Goal: Task Accomplishment & Management: Manage account settings

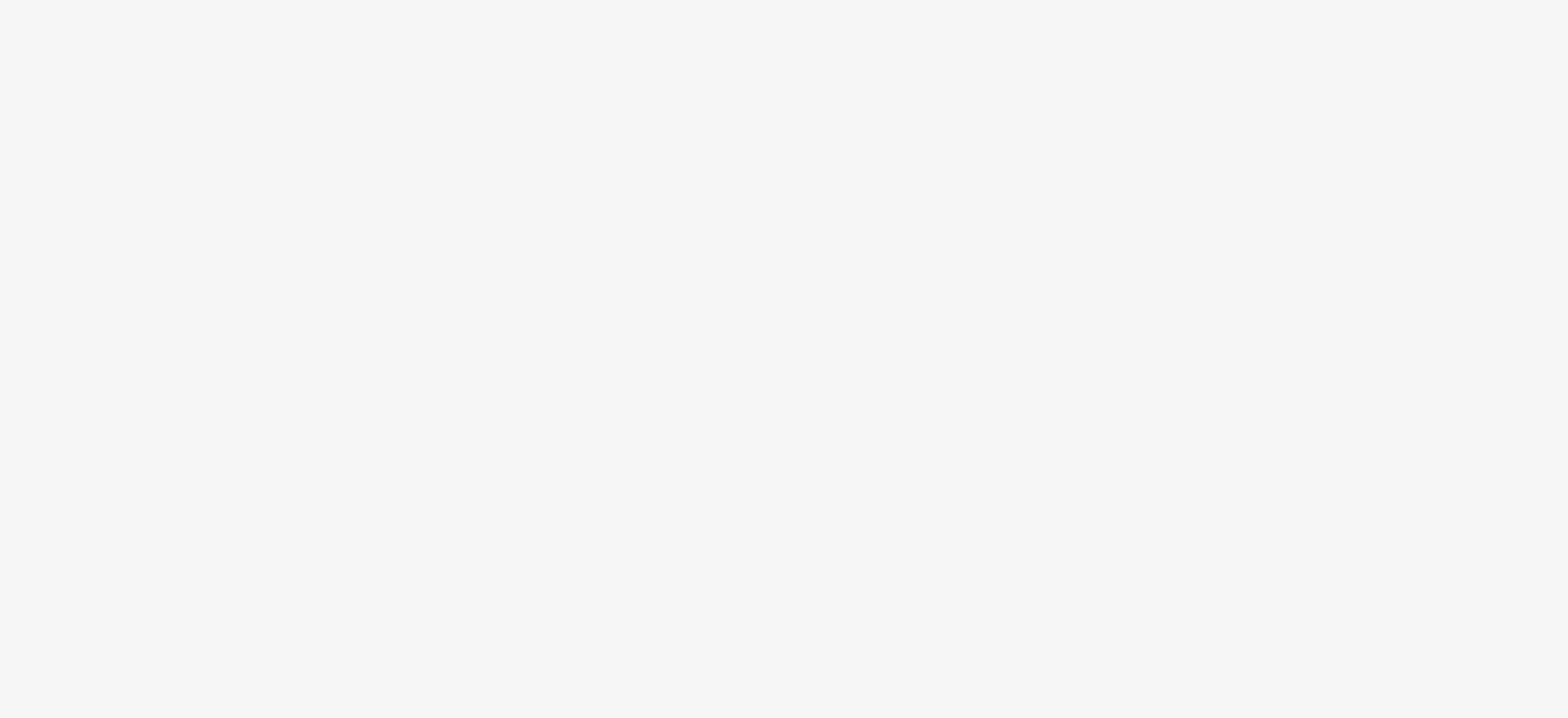
click at [228, 258] on body at bounding box center [784, 359] width 1568 height 718
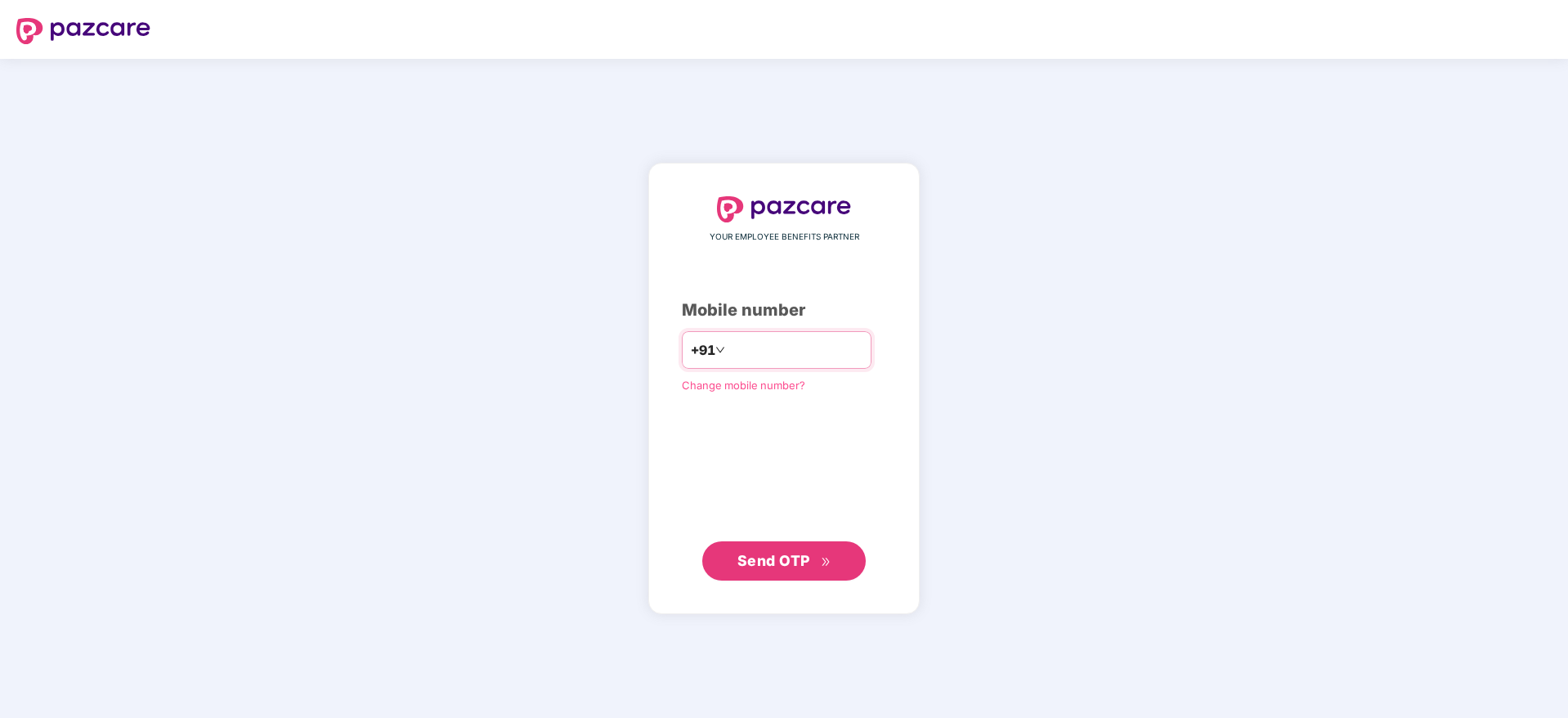
click at [762, 354] on input "number" at bounding box center [795, 350] width 134 height 26
type input "**********"
click at [783, 575] on button "Send OTP" at bounding box center [784, 560] width 164 height 40
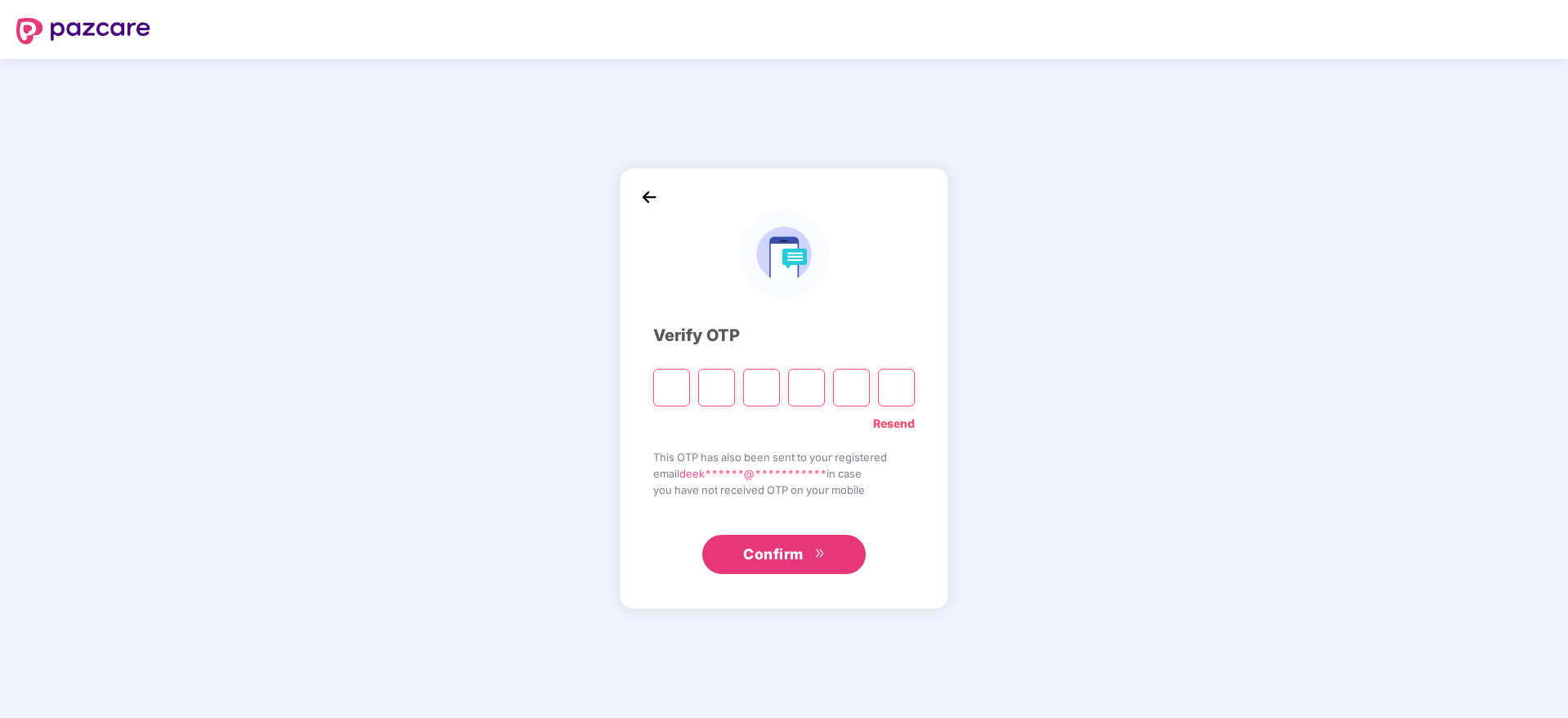
paste input "*"
type input "*"
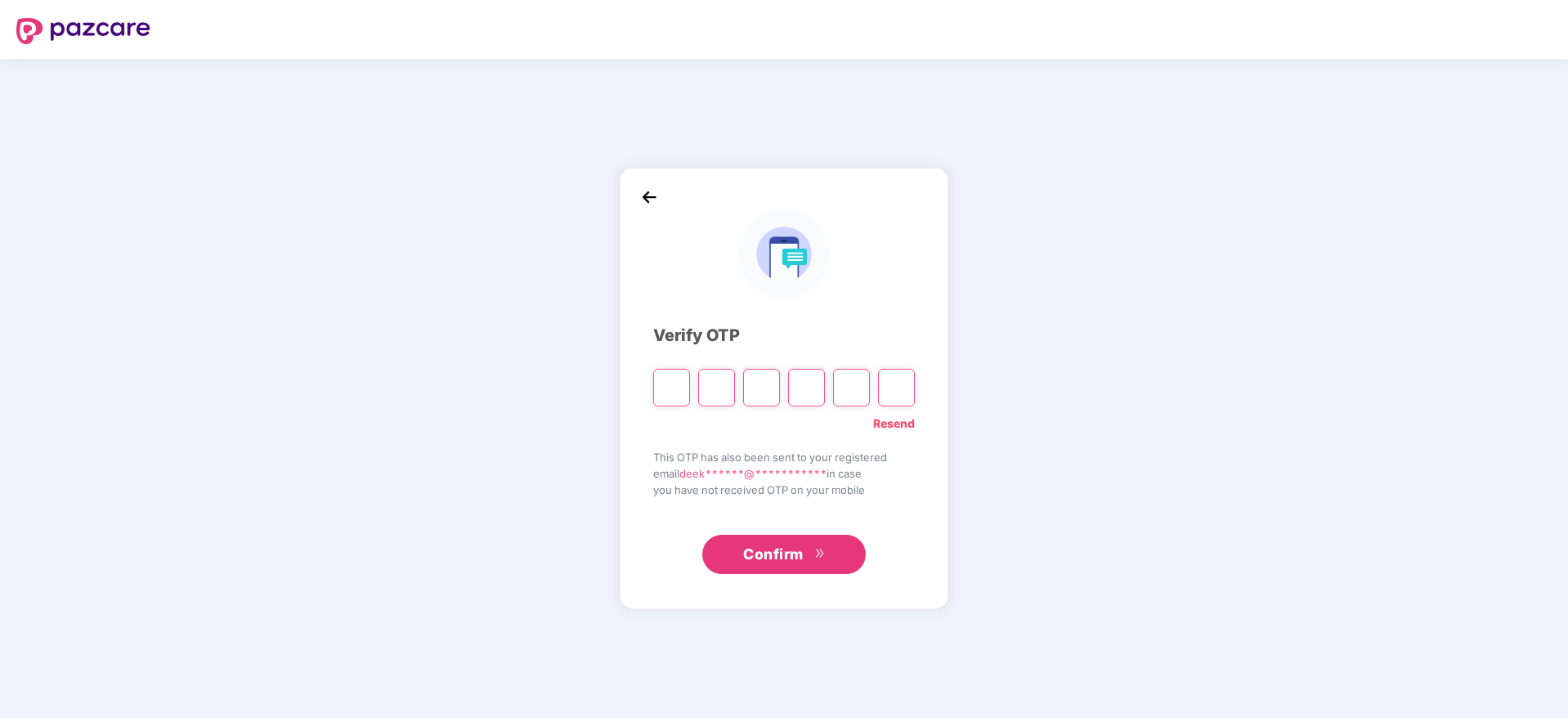
type input "*"
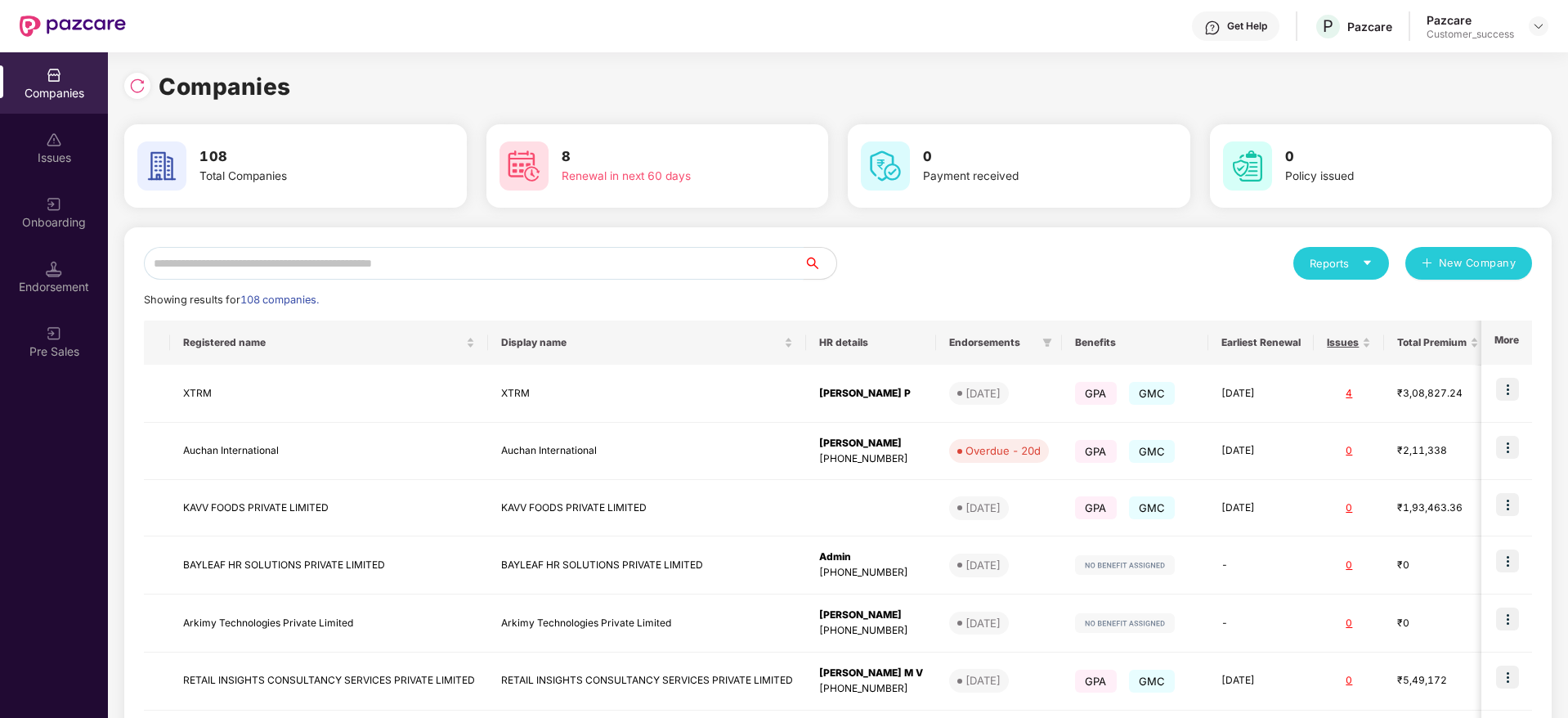
click at [624, 257] on input "text" at bounding box center [473, 263] width 660 height 33
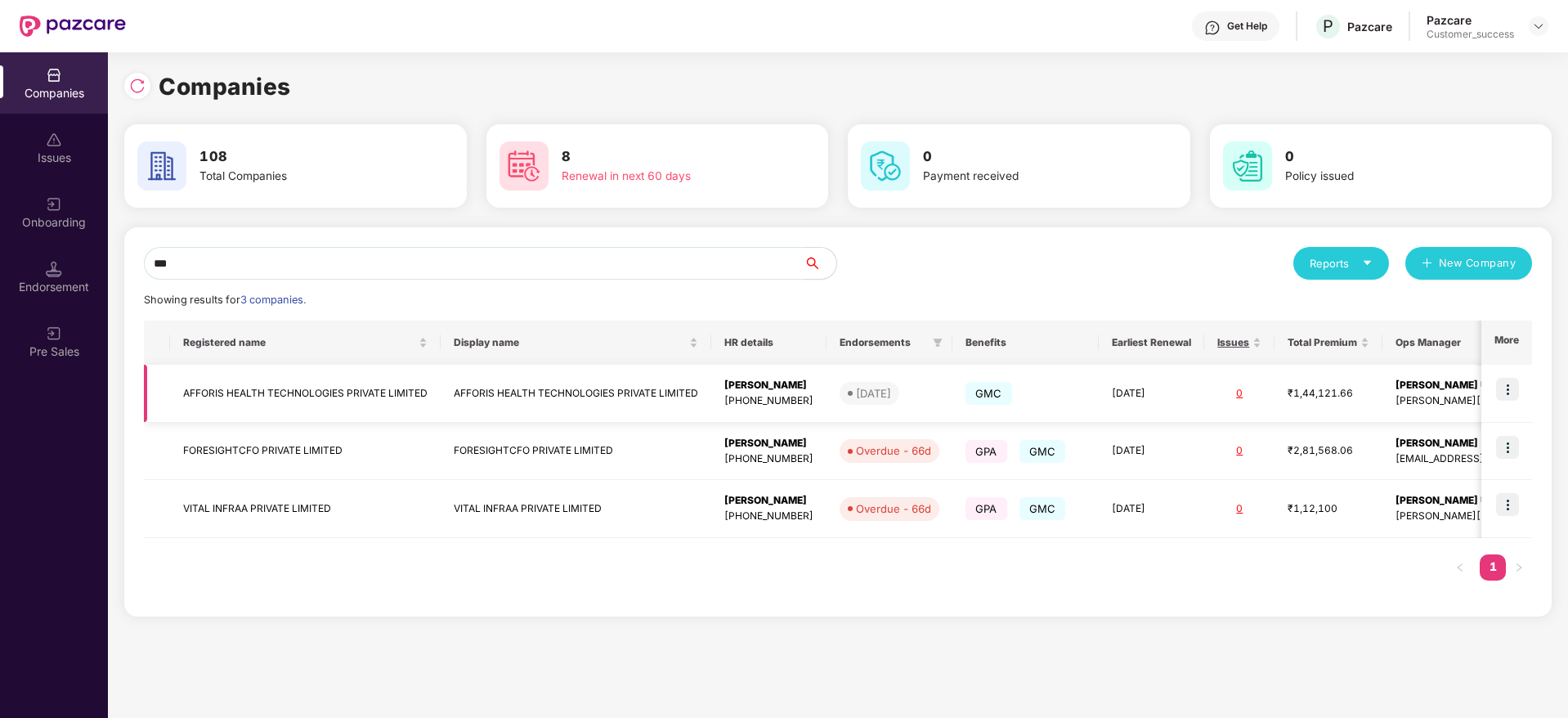
type input "***"
click at [362, 411] on td "AFFORIS HEALTH TECHNOLOGIES PRIVATE LIMITED" at bounding box center [305, 394] width 270 height 58
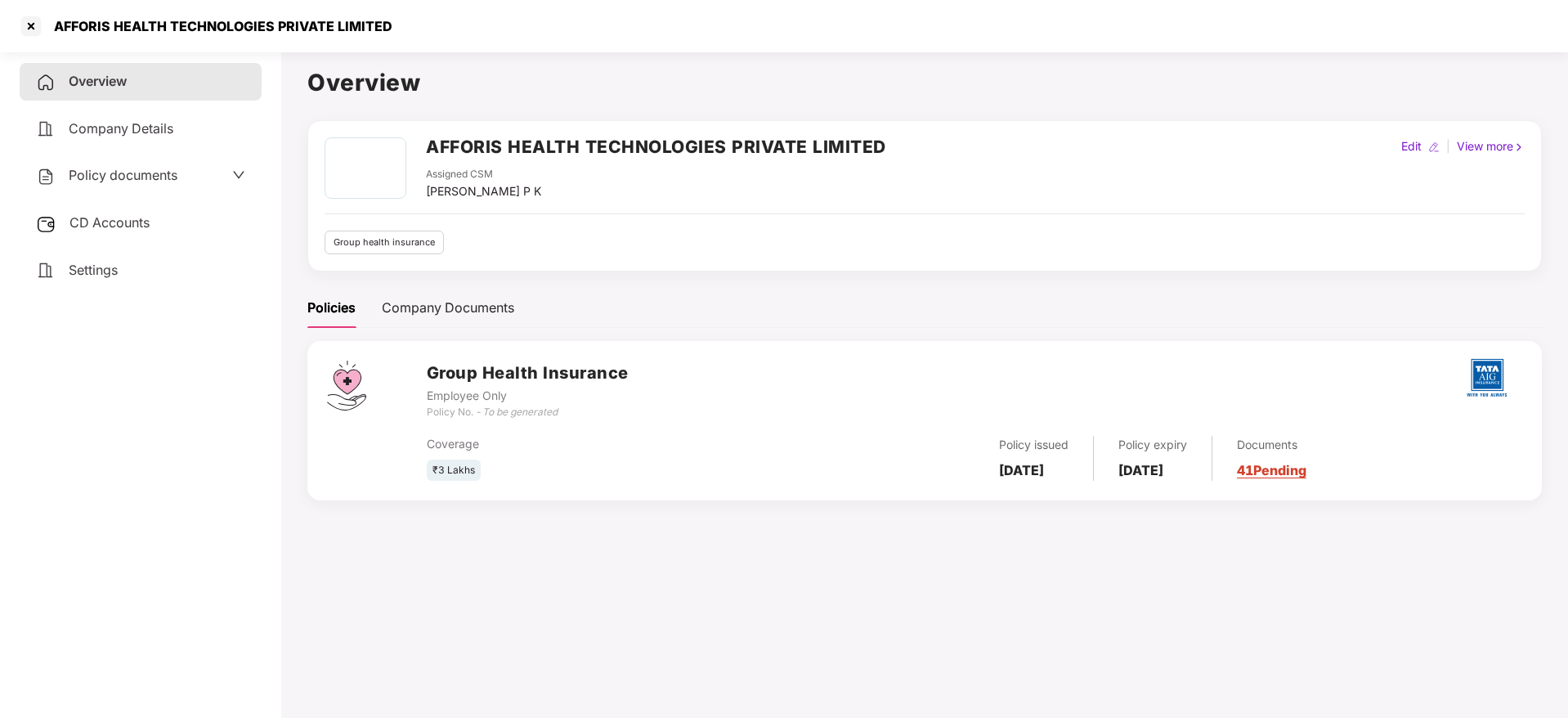
click at [587, 137] on h2 "AFFORIS HEALTH TECHNOLOGIES PRIVATE LIMITED" at bounding box center [656, 146] width 460 height 27
copy h2 "AFFORIS HEALTH TECHNOLOGIES PRIVATE LIMITED"
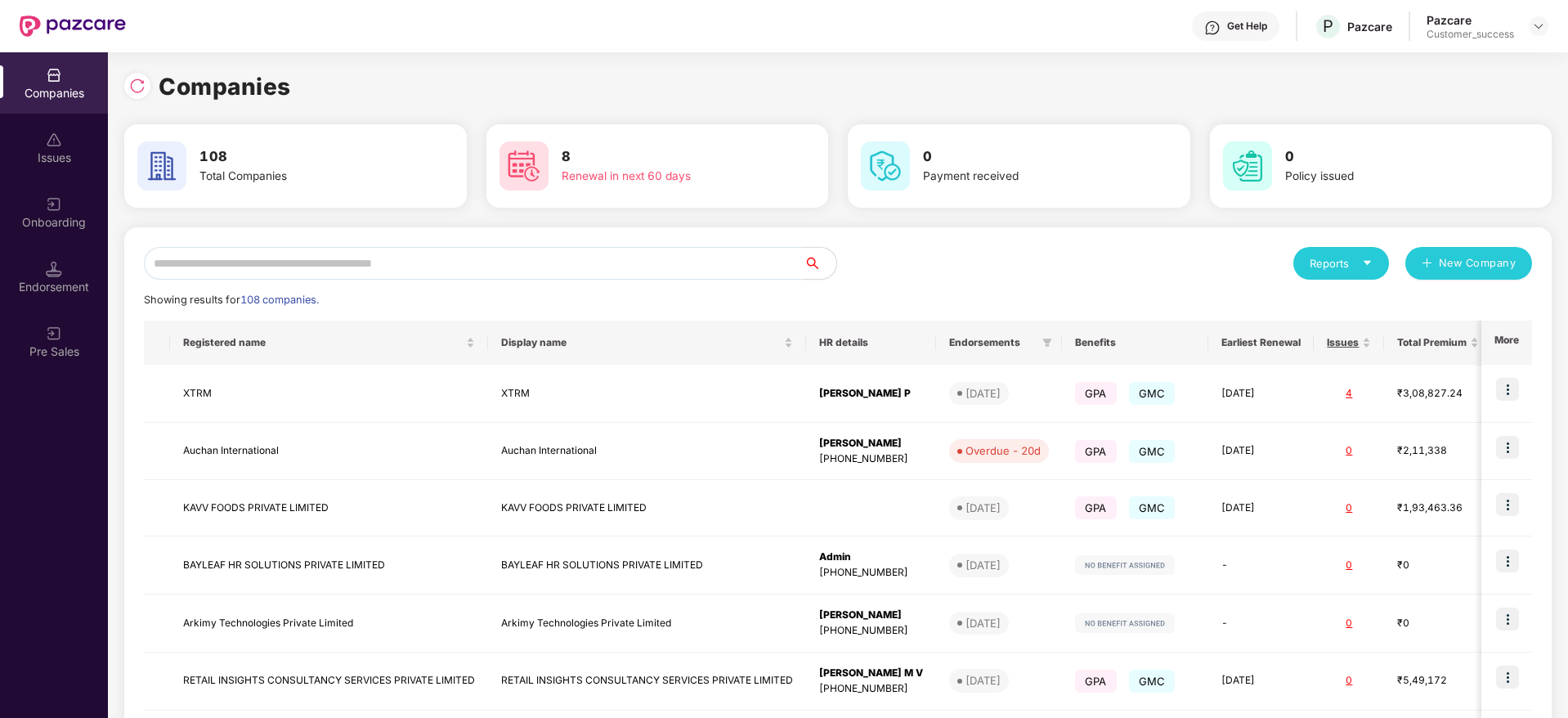
click at [332, 247] on input "text" at bounding box center [473, 263] width 660 height 33
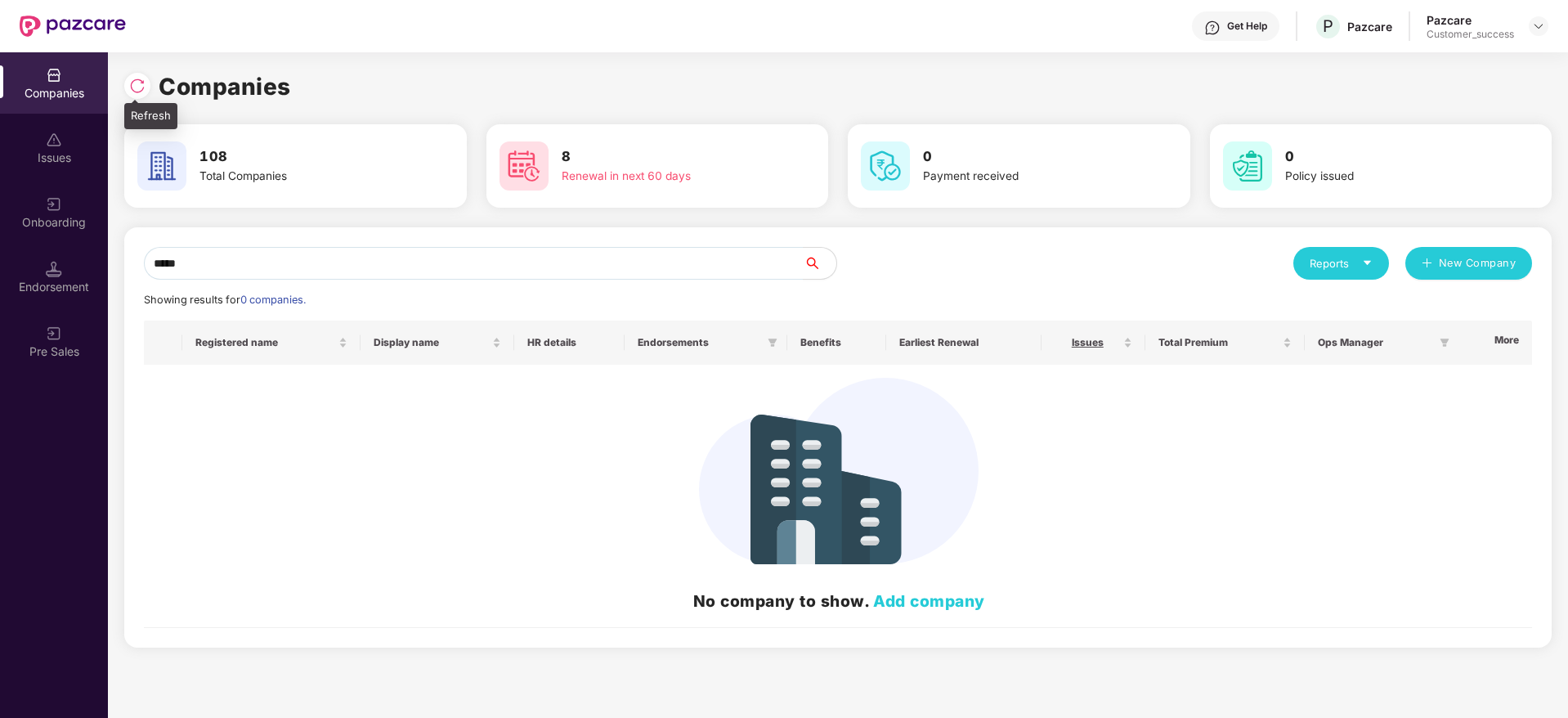
click at [146, 85] on div at bounding box center [137, 86] width 26 height 26
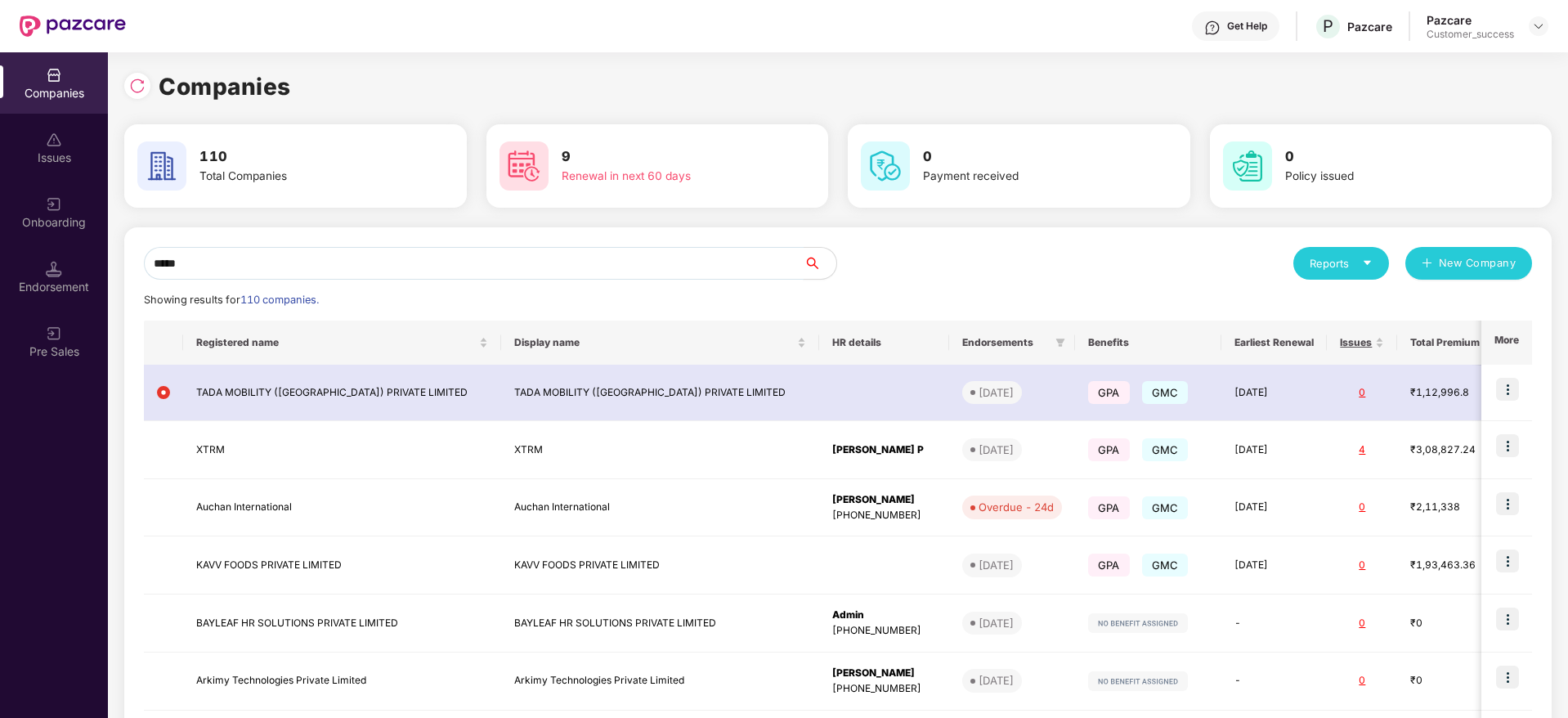
click at [251, 248] on input "*****" at bounding box center [473, 263] width 660 height 33
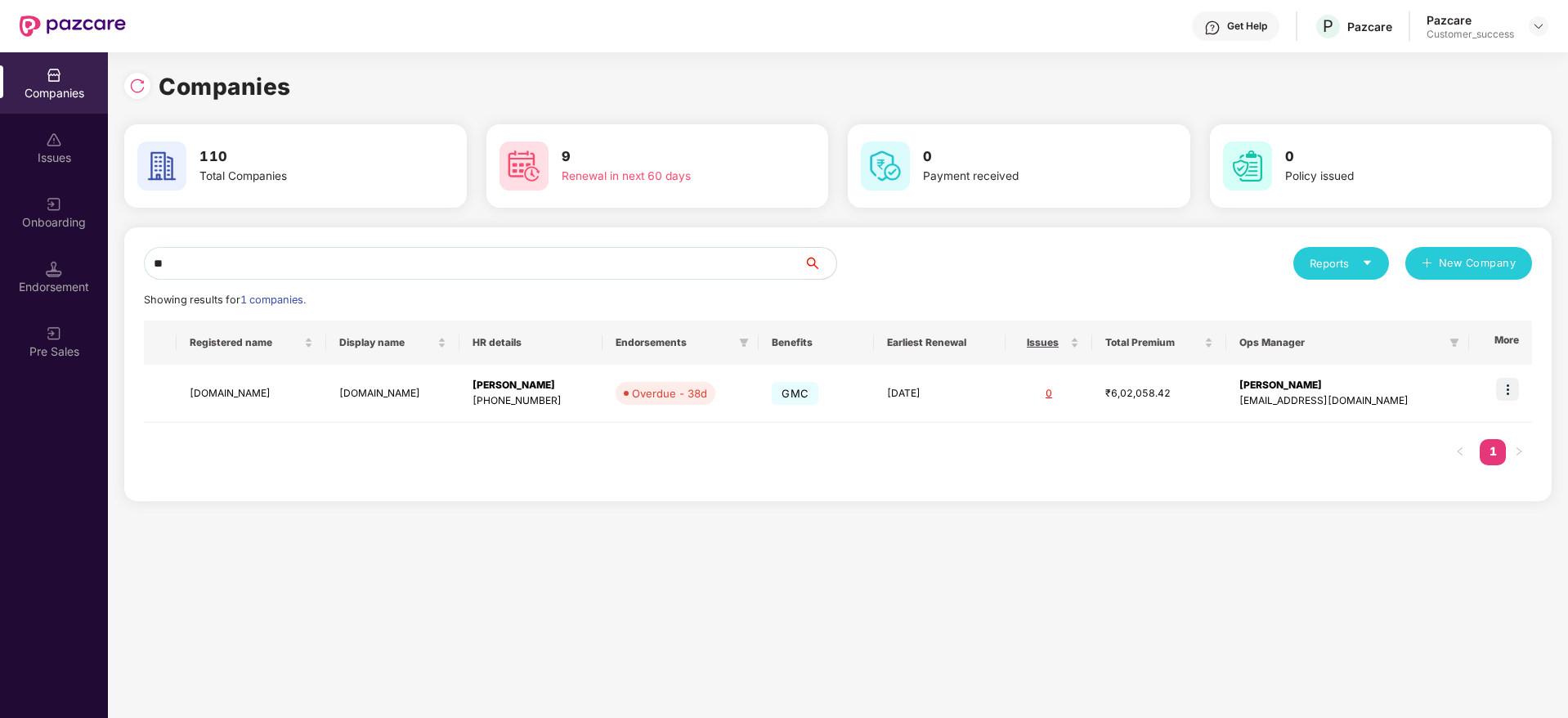
type input "*"
type input "**"
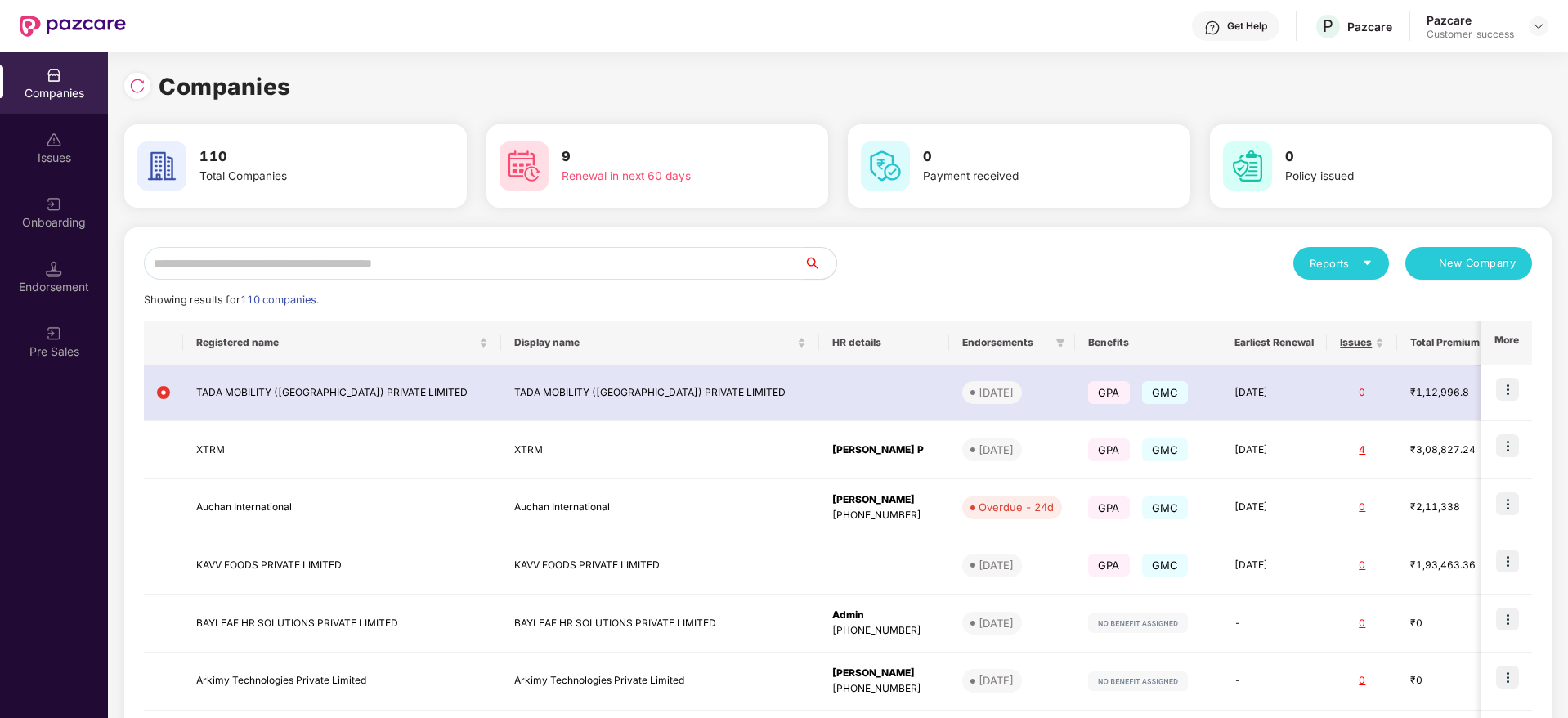
click at [255, 257] on input "text" at bounding box center [473, 263] width 660 height 33
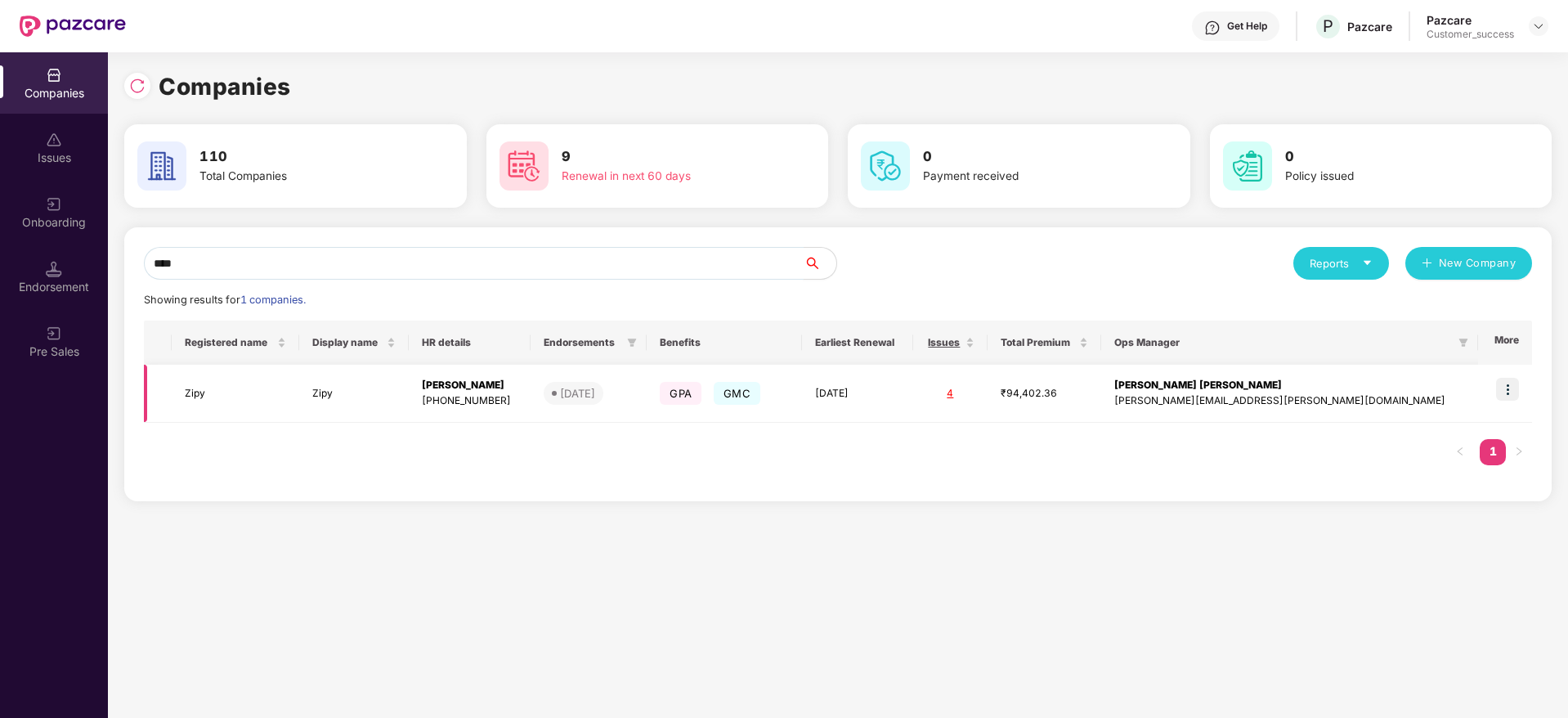
type input "****"
click at [1501, 401] on td at bounding box center [1505, 394] width 54 height 58
click at [1509, 358] on th "More" at bounding box center [1505, 343] width 54 height 44
click at [1509, 390] on img at bounding box center [1507, 389] width 23 height 23
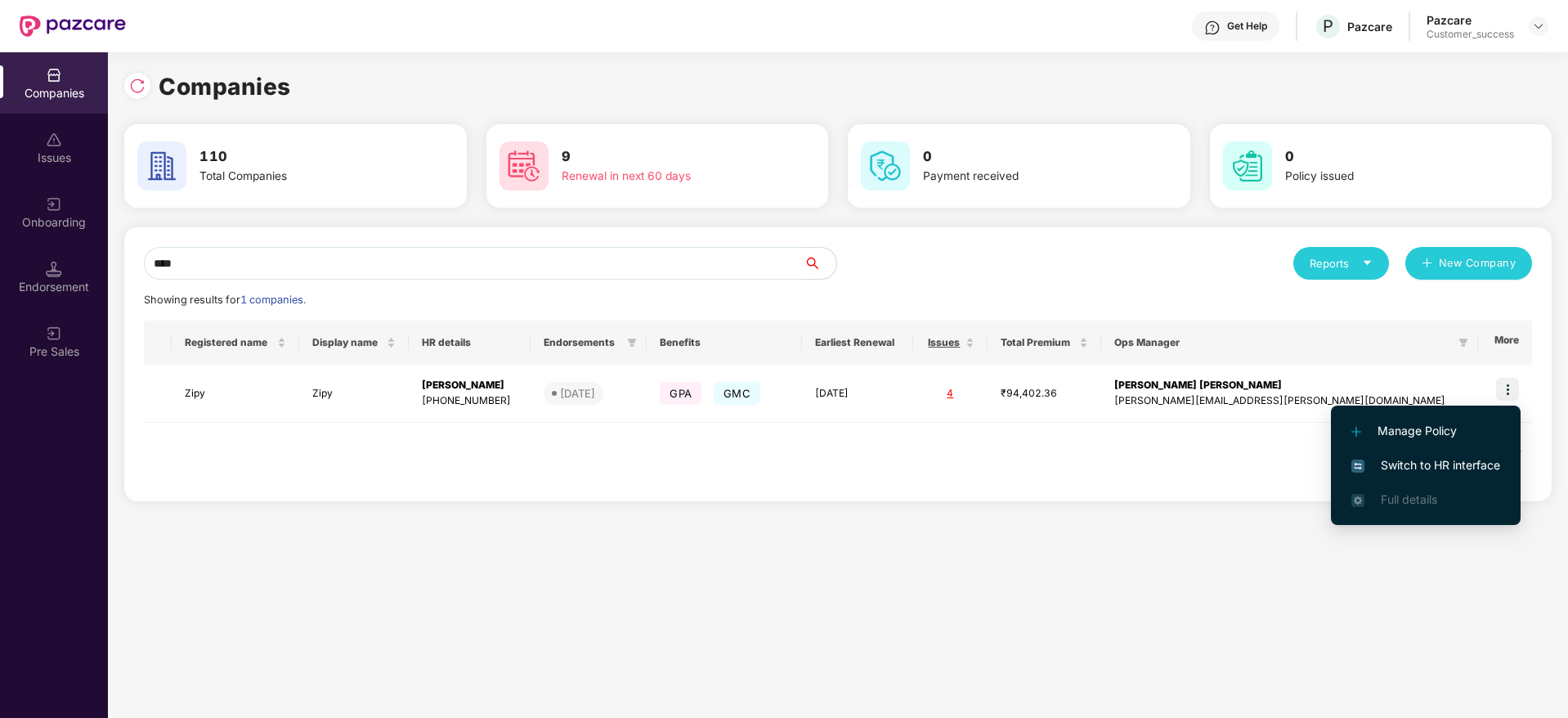
click at [1442, 456] on span "Switch to HR interface" at bounding box center [1425, 465] width 149 height 18
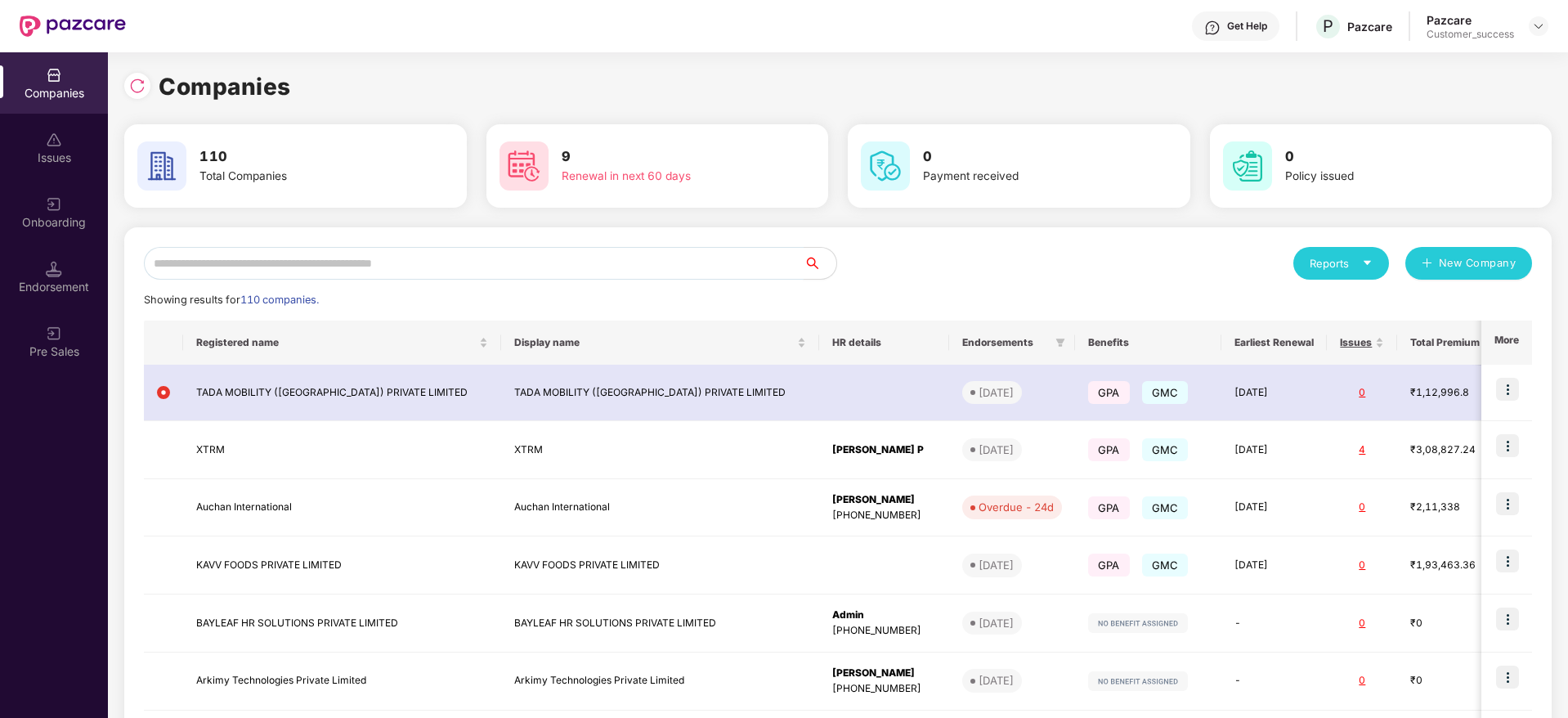
click at [255, 257] on input "text" at bounding box center [473, 263] width 660 height 33
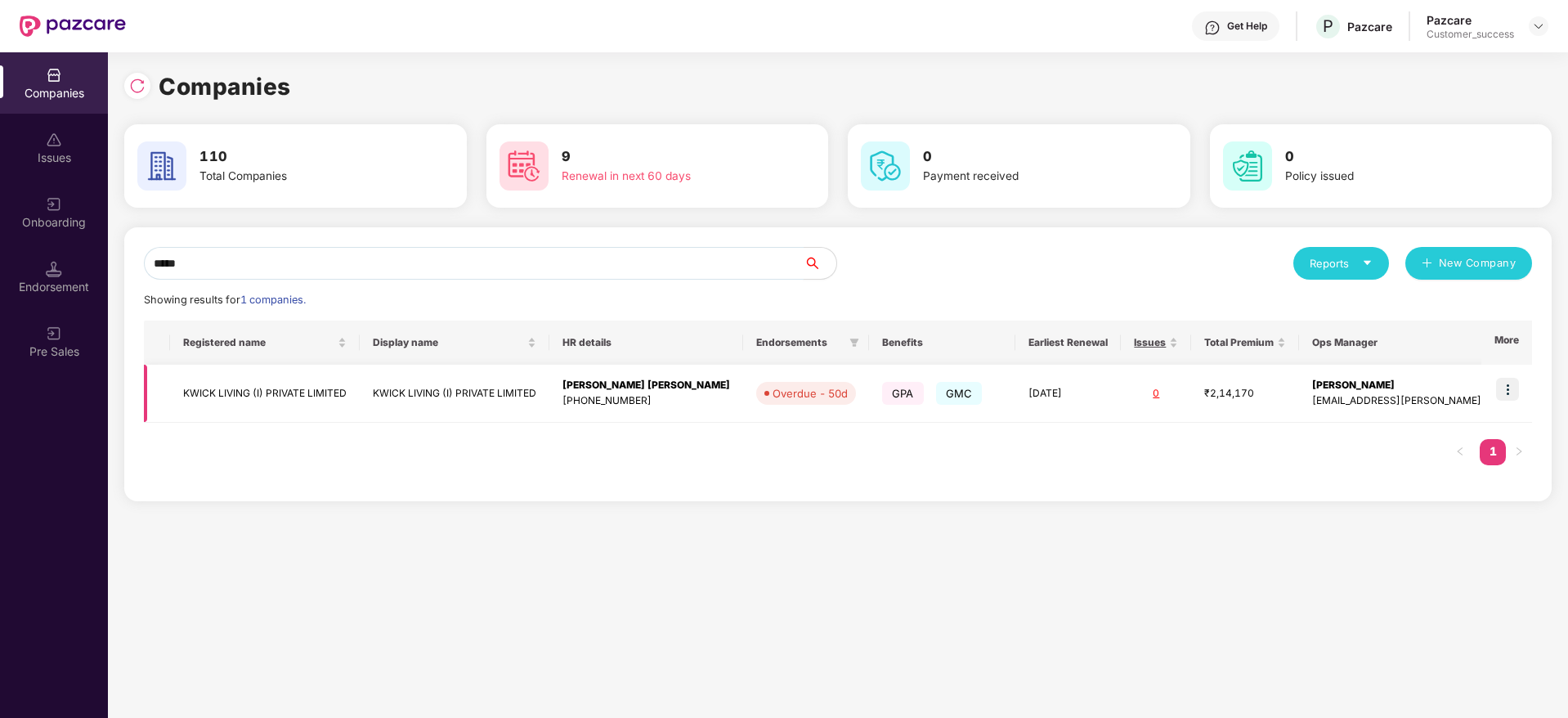
type input "*****"
click at [331, 404] on td "KWICK LIVING (I) PRIVATE LIMITED" at bounding box center [264, 394] width 189 height 58
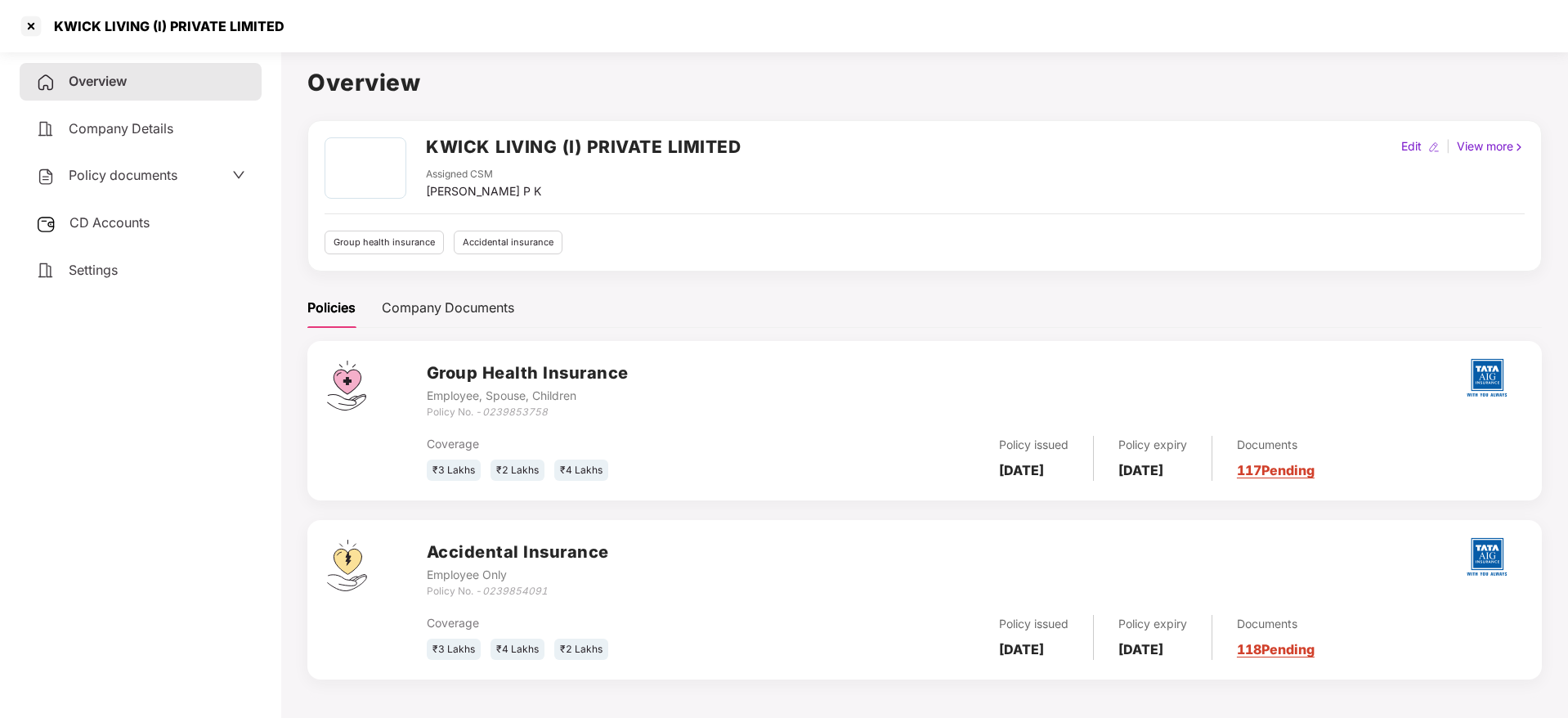
click at [178, 28] on div "KWICK LIVING (I) PRIVATE LIMITED" at bounding box center [164, 26] width 240 height 17
copy div "KWICK LIVING (I) PRIVATE LIMITED"
drag, startPoint x: 489, startPoint y: 411, endPoint x: 567, endPoint y: 415, distance: 78.1
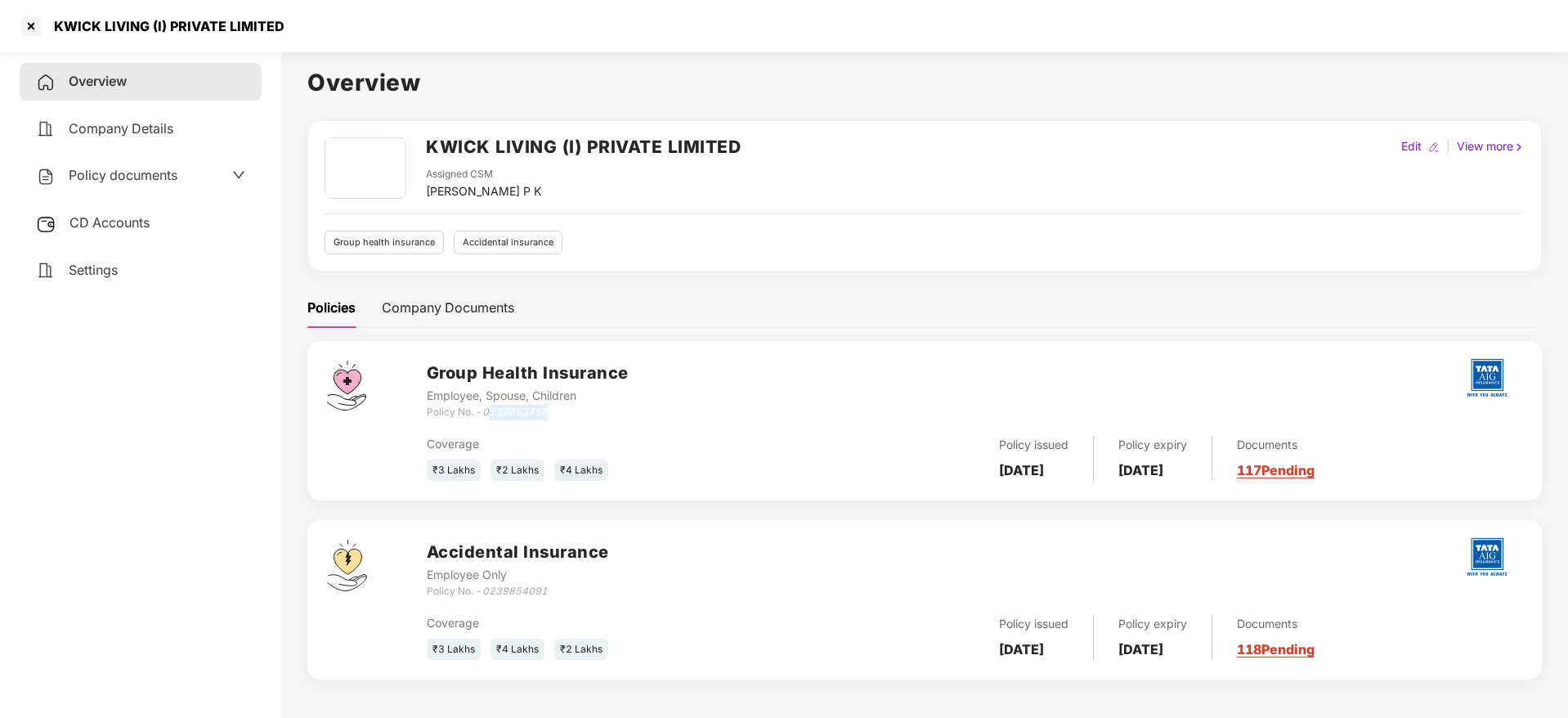
click at [567, 415] on div "Policy No. - 0239853758" at bounding box center [527, 412] width 202 height 16
drag, startPoint x: 482, startPoint y: 407, endPoint x: 559, endPoint y: 411, distance: 77.1
click at [559, 411] on div "Policy No. - 0239853758" at bounding box center [527, 412] width 202 height 16
copy div "0239853758"
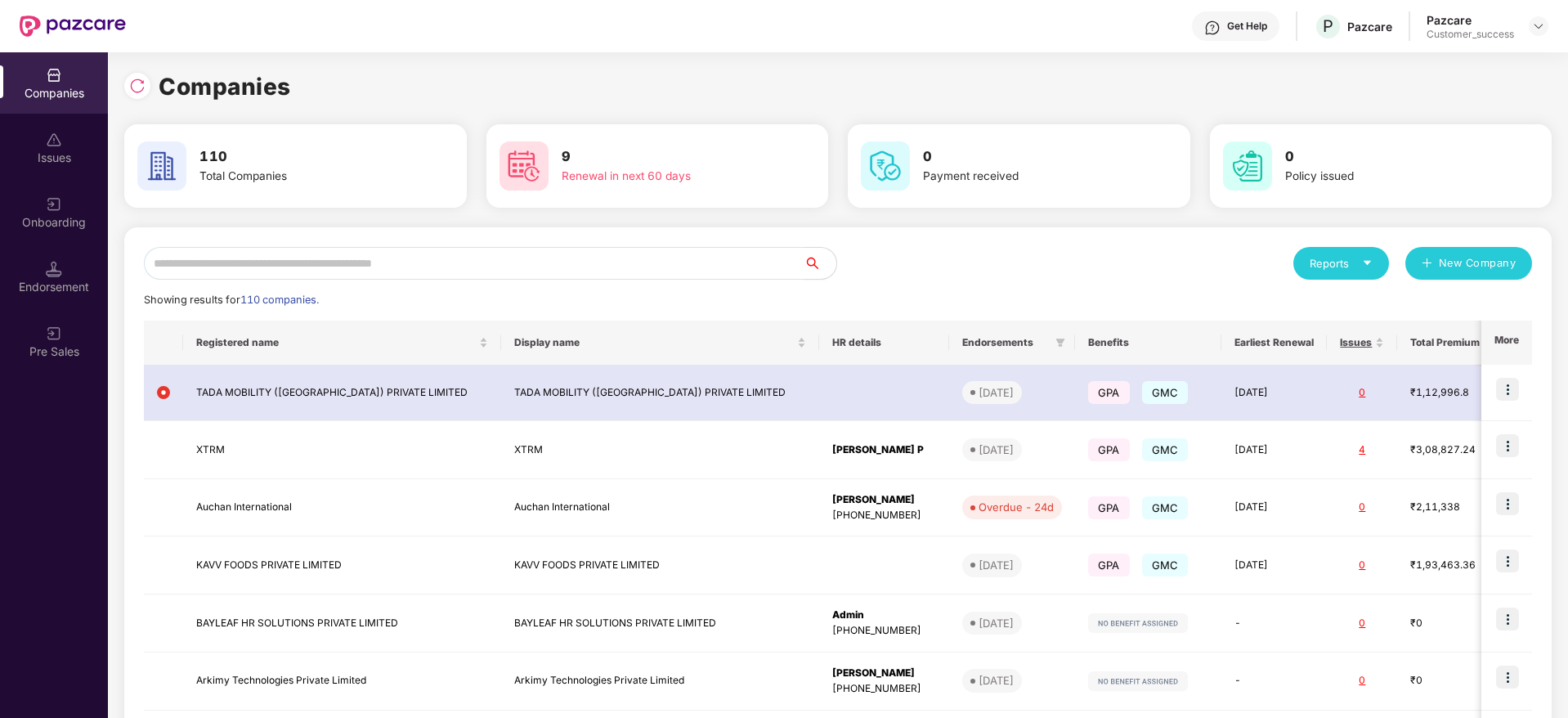
click at [233, 264] on input "text" at bounding box center [473, 263] width 660 height 33
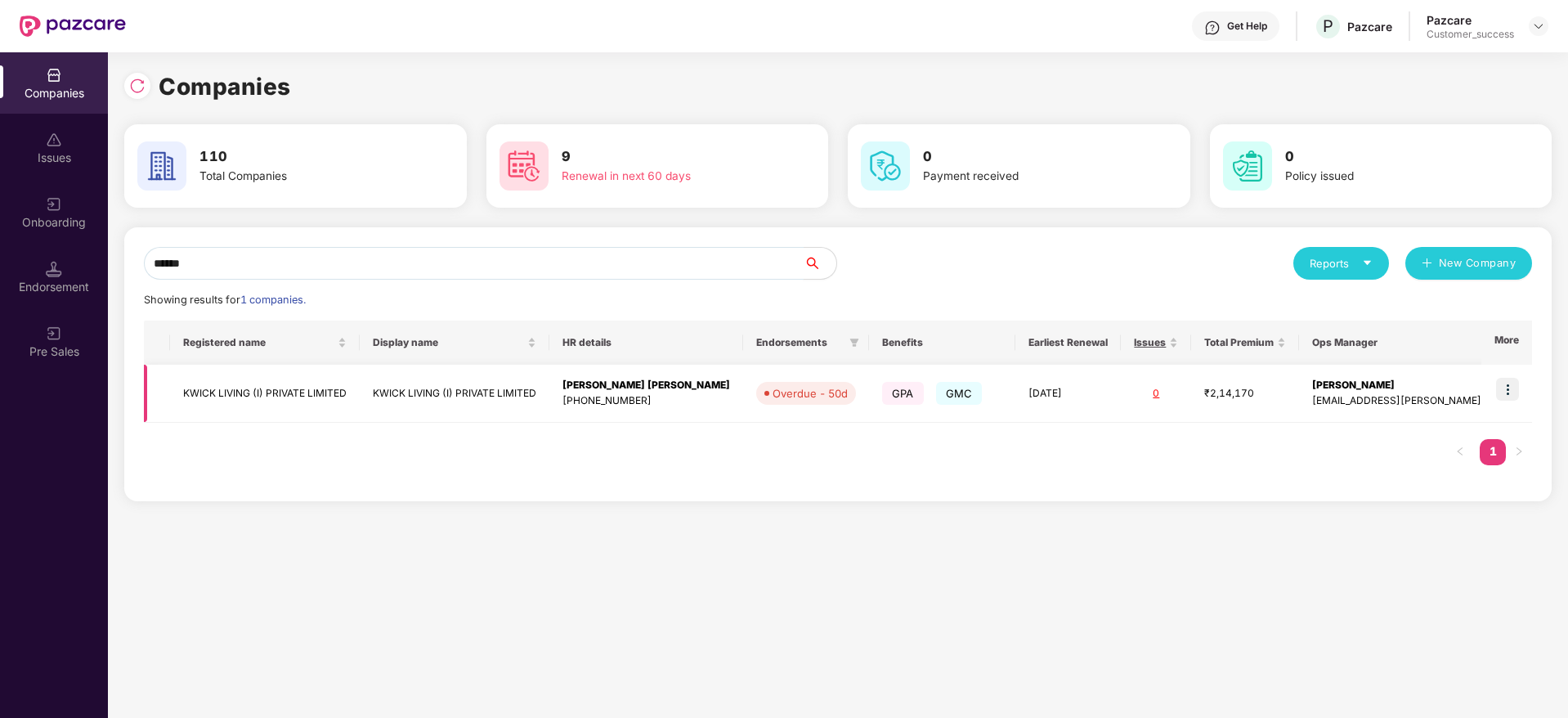
type input "*****"
click at [1515, 392] on img at bounding box center [1507, 389] width 23 height 23
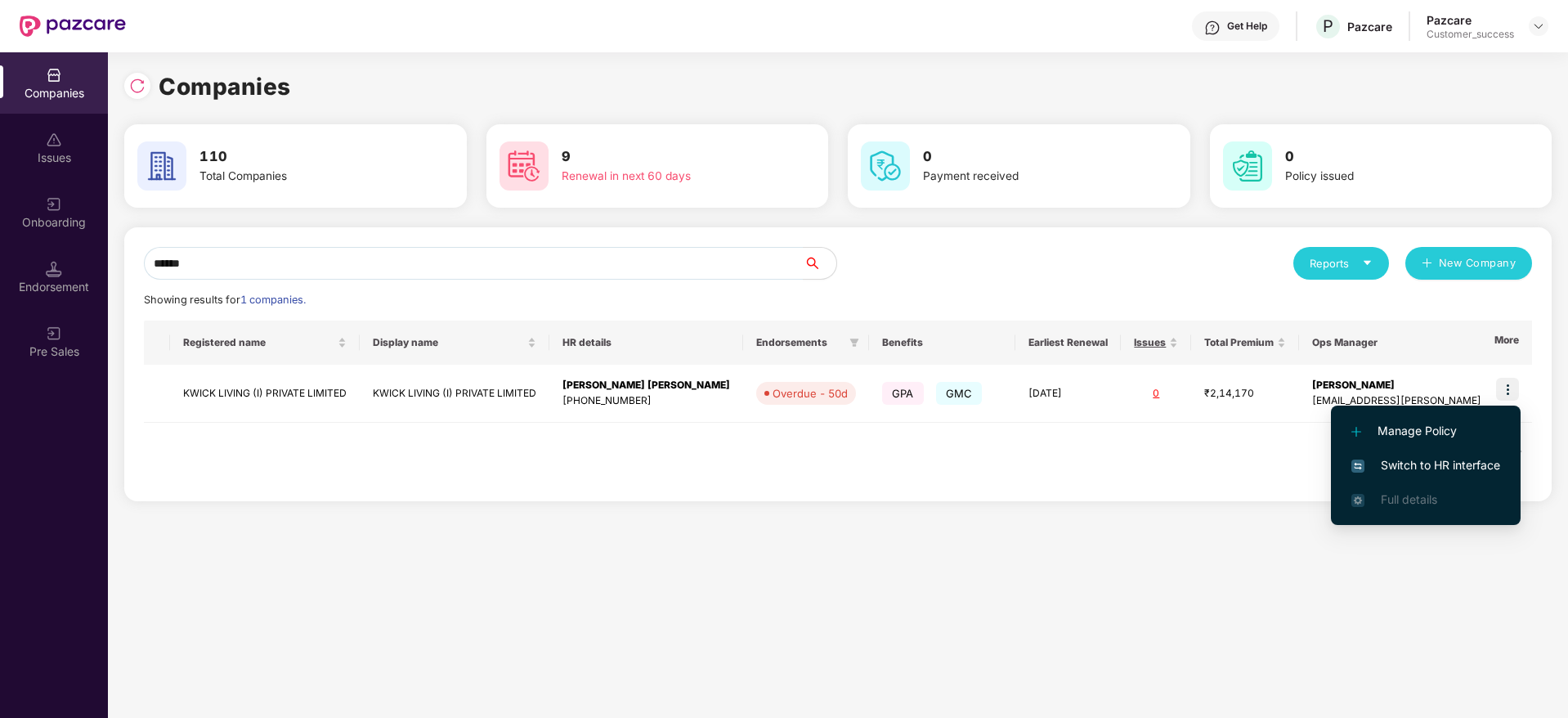
click at [1420, 455] on li "Switch to HR interface" at bounding box center [1425, 465] width 189 height 34
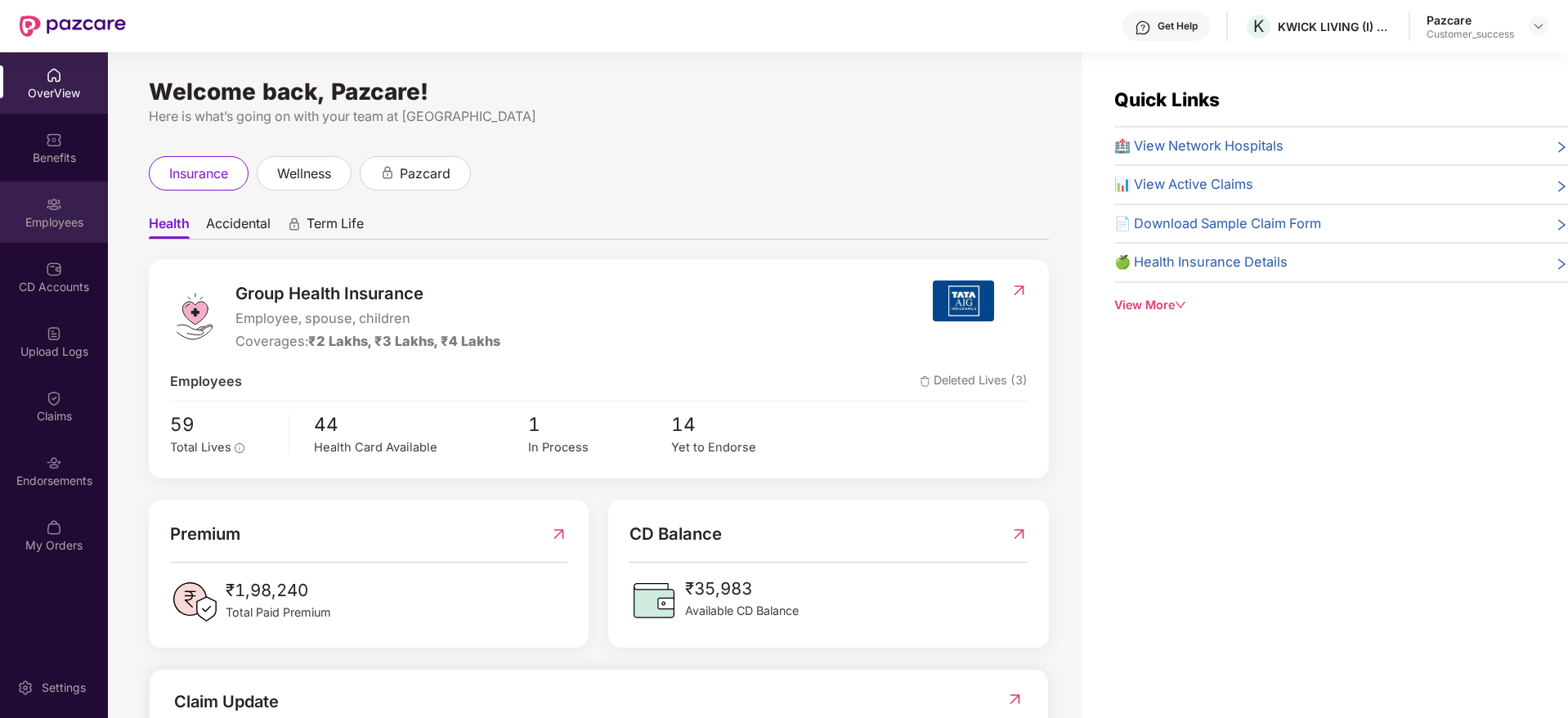
click at [36, 219] on div "Employees" at bounding box center [54, 222] width 108 height 17
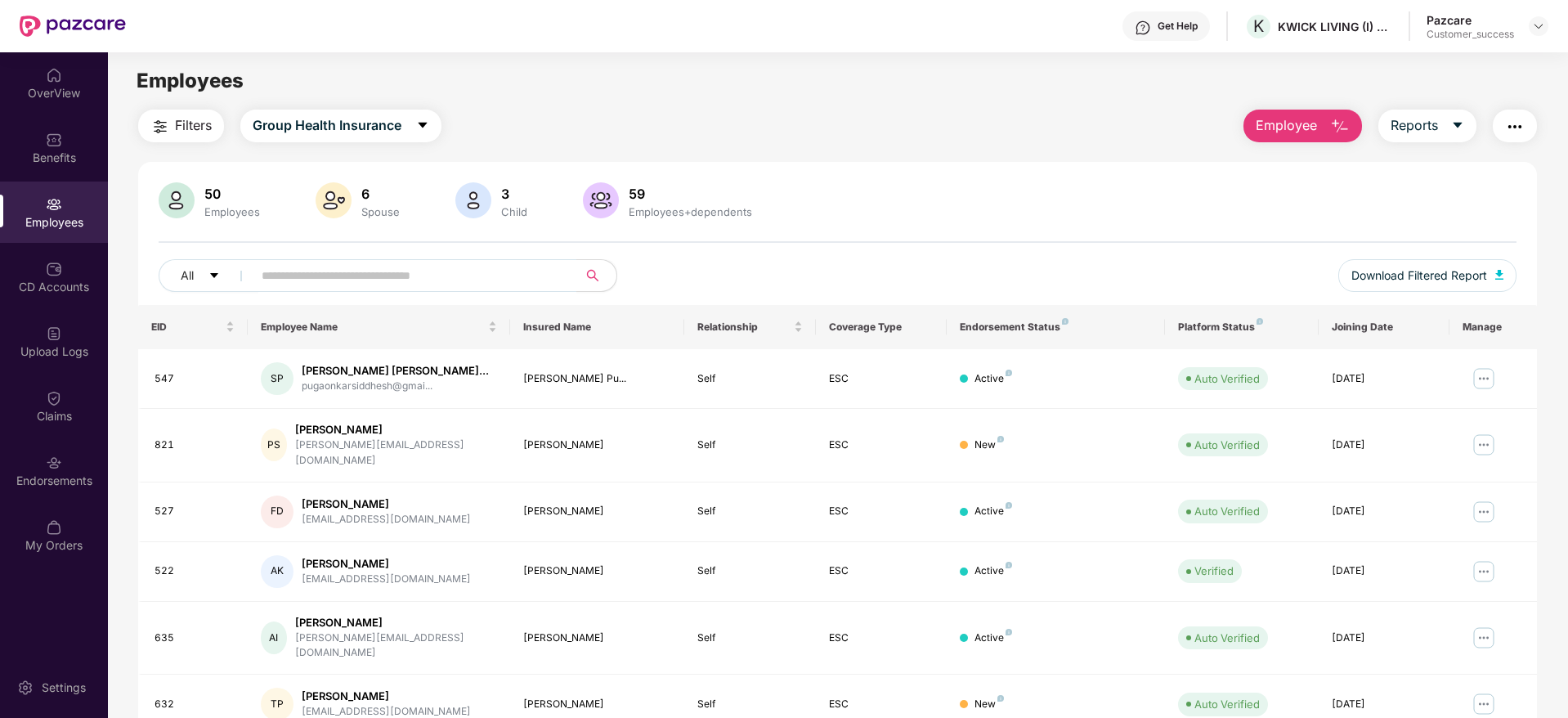
click at [1281, 124] on span "Employee" at bounding box center [1286, 125] width 62 height 20
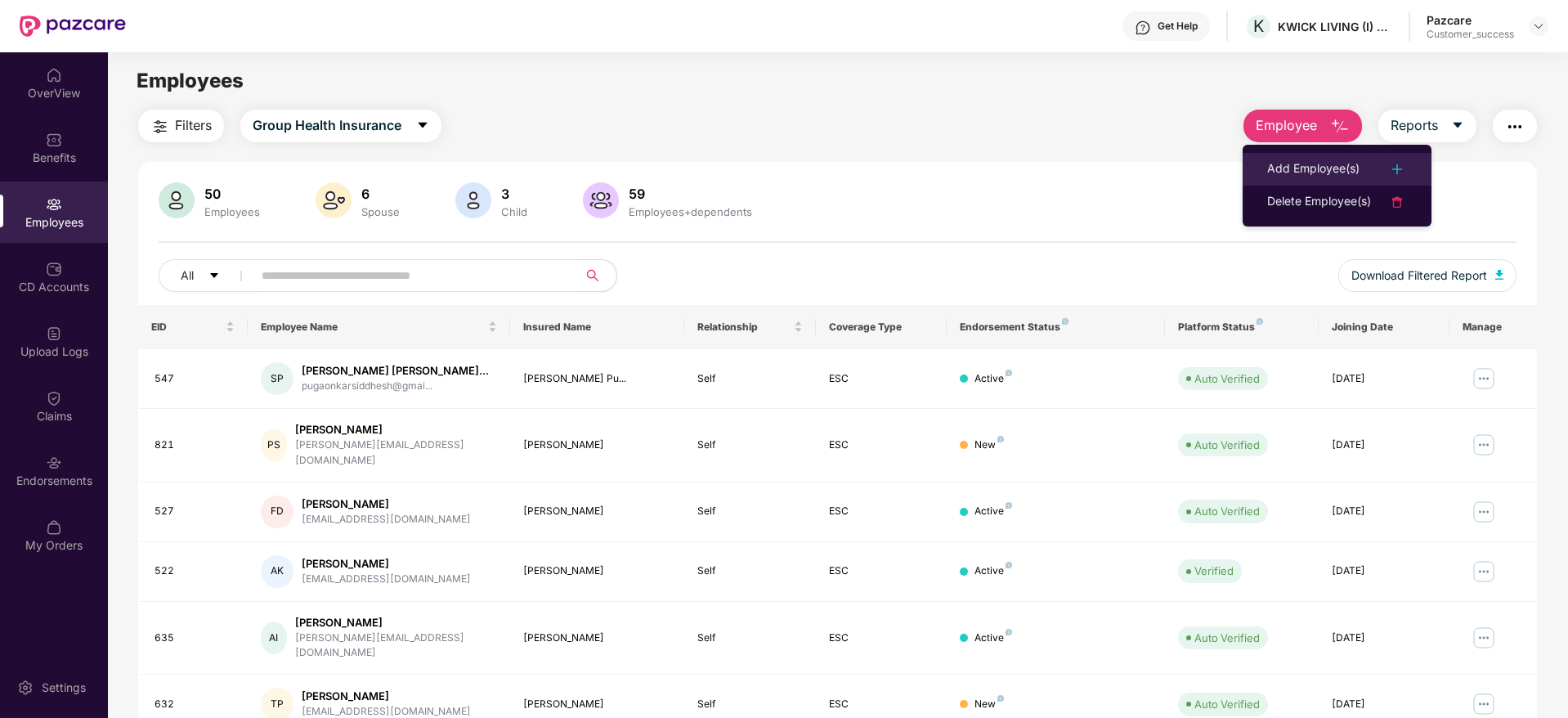
click at [1288, 162] on div "Add Employee(s)" at bounding box center [1313, 169] width 92 height 19
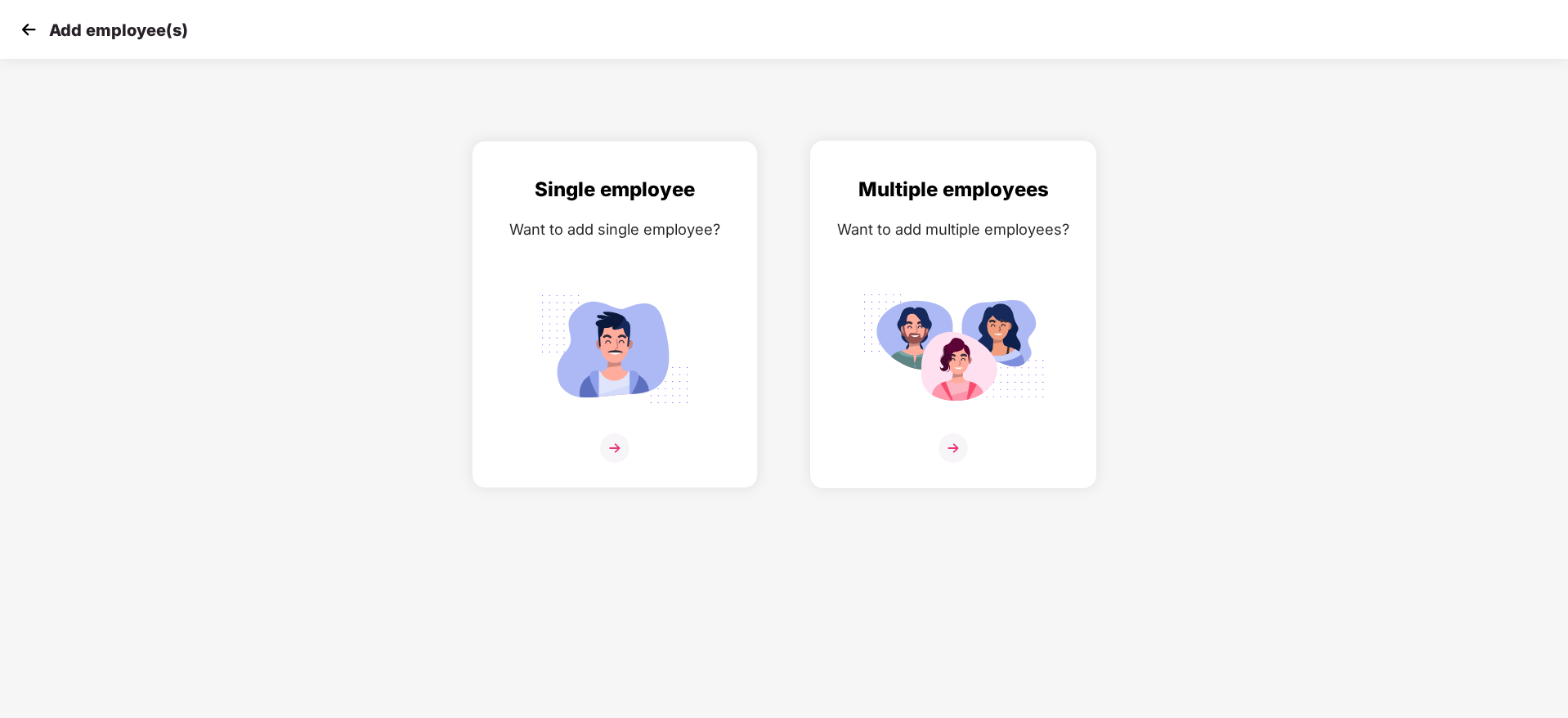
click at [942, 451] on img at bounding box center [952, 448] width 29 height 29
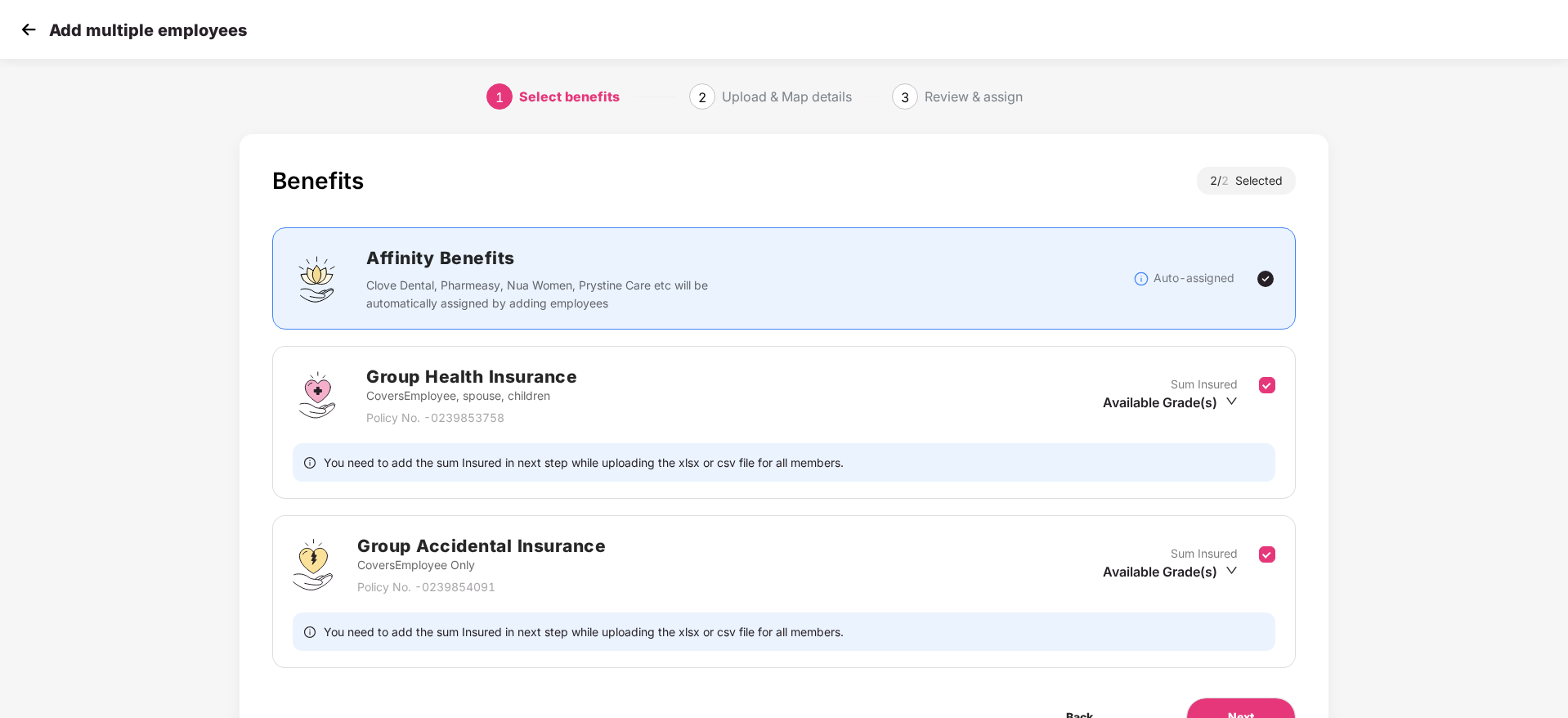
scroll to position [93, 0]
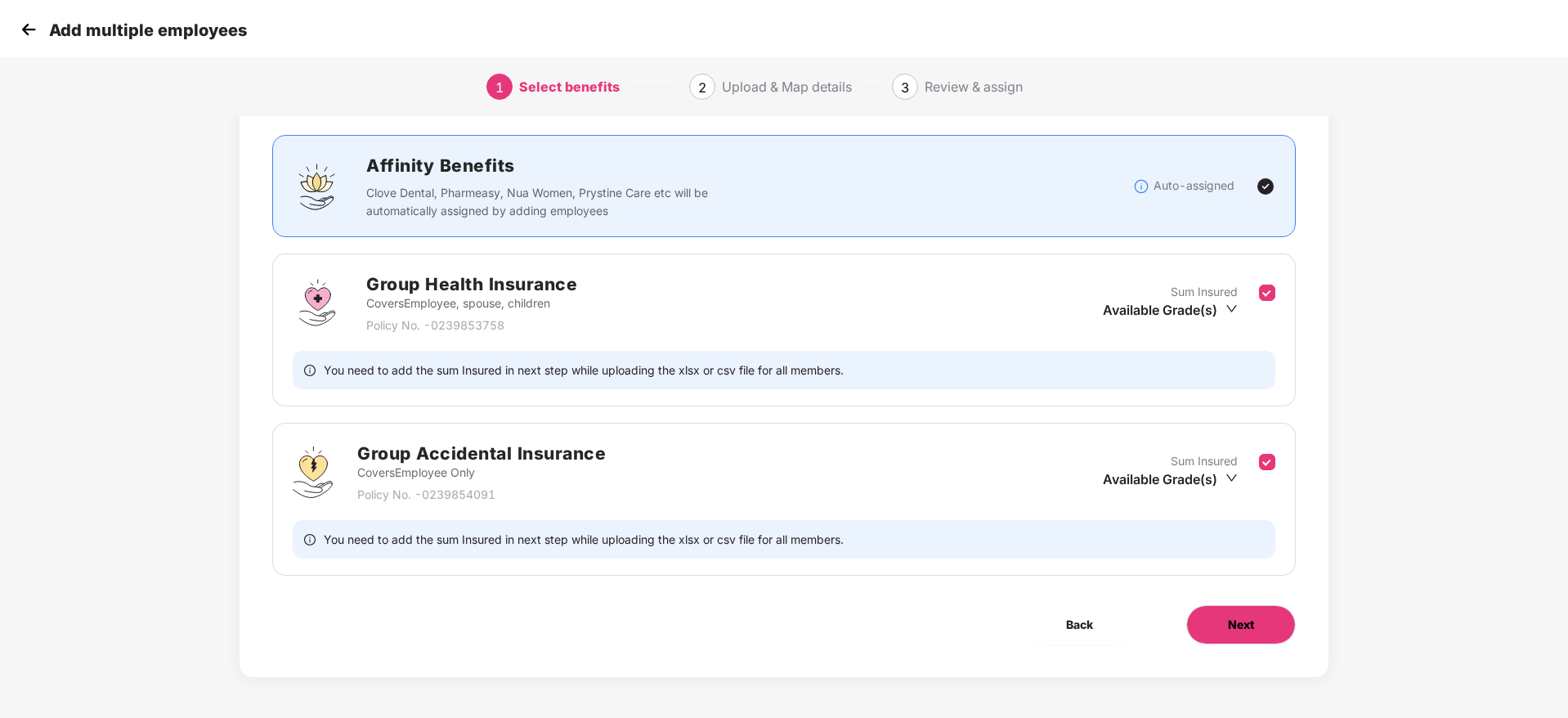
click at [1236, 619] on span "Next" at bounding box center [1241, 625] width 26 height 18
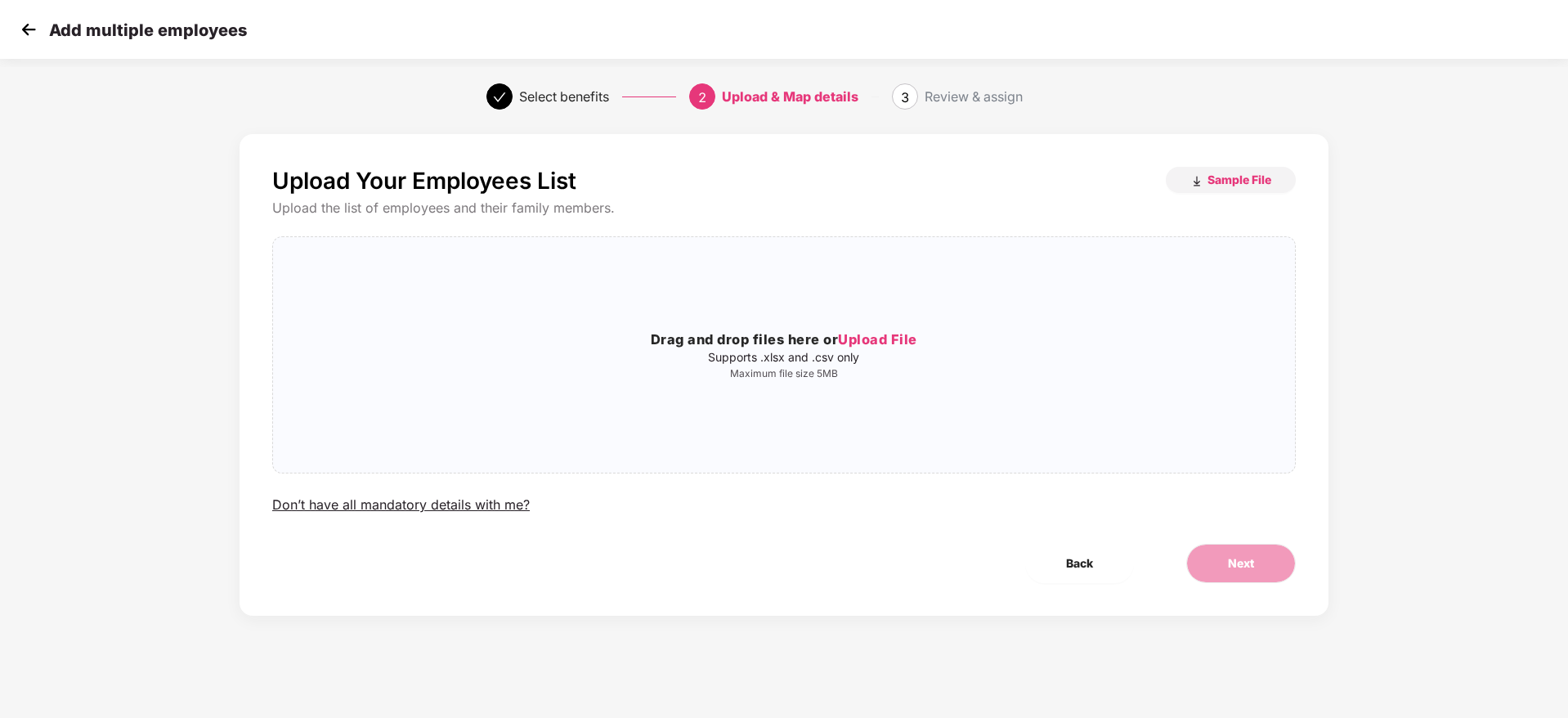
scroll to position [0, 0]
click at [1209, 181] on span "Sample File" at bounding box center [1239, 180] width 63 height 16
click at [873, 338] on span "Upload File" at bounding box center [877, 339] width 79 height 17
click at [1219, 167] on button "Sample File" at bounding box center [1231, 180] width 130 height 26
click at [18, 38] on img at bounding box center [29, 29] width 25 height 25
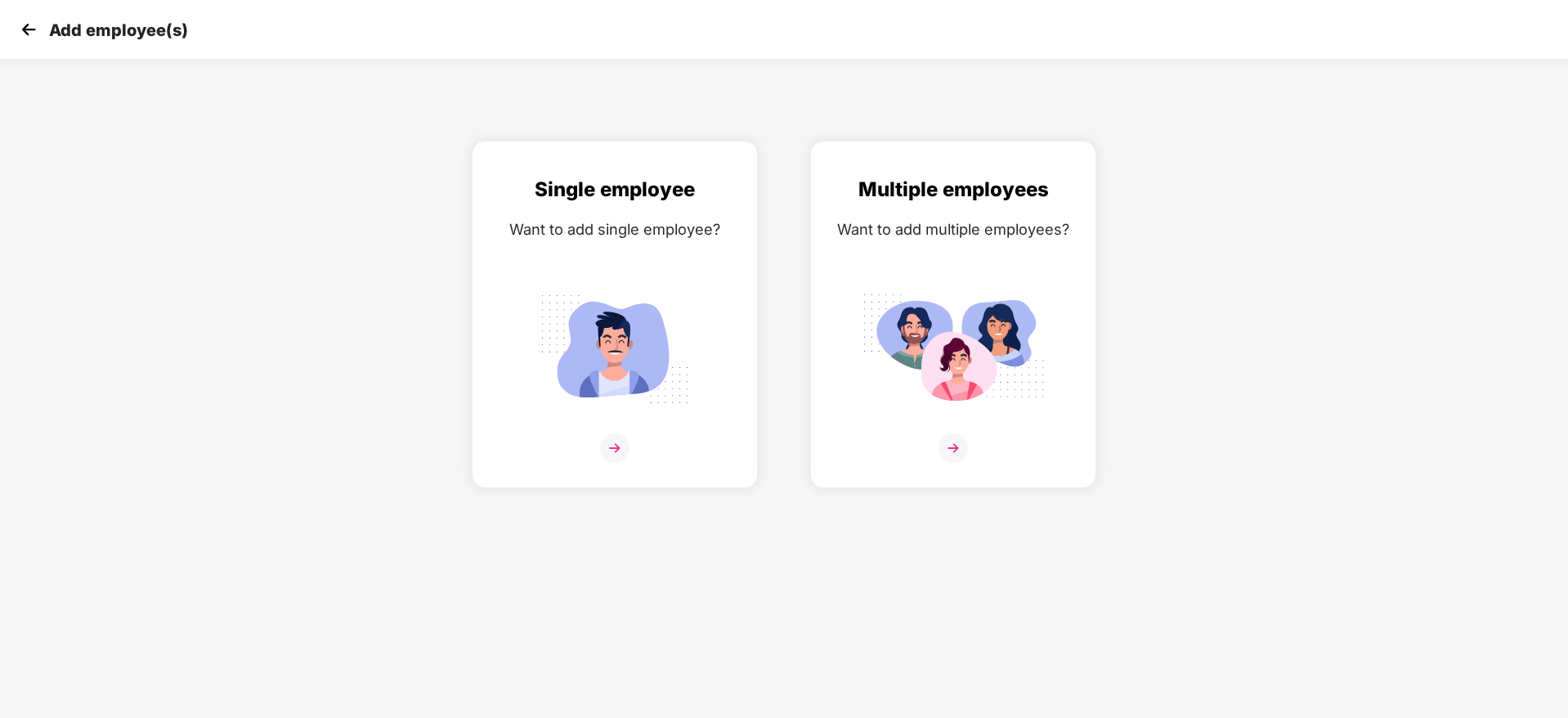
click at [35, 28] on img at bounding box center [29, 29] width 25 height 25
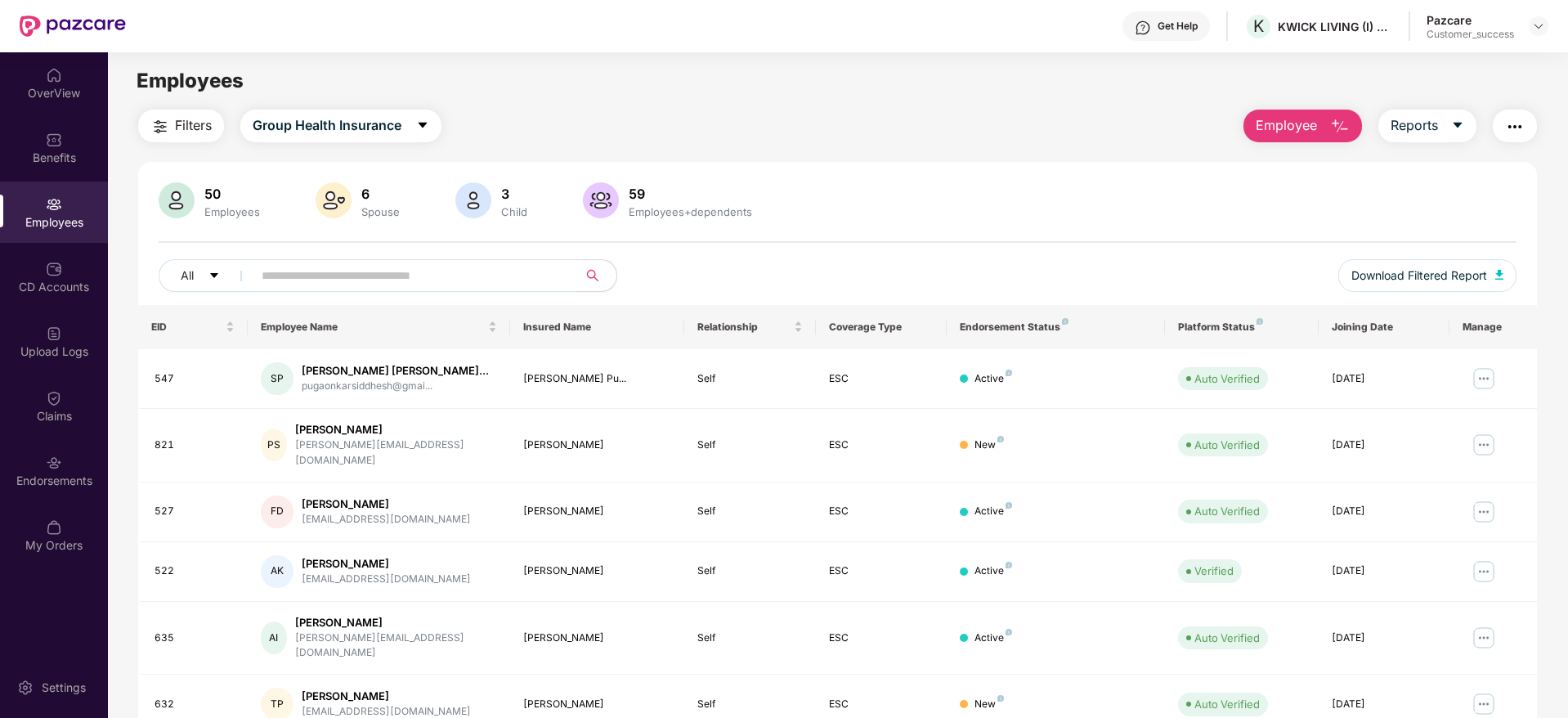
click at [1330, 124] on img "button" at bounding box center [1340, 127] width 19 height 19
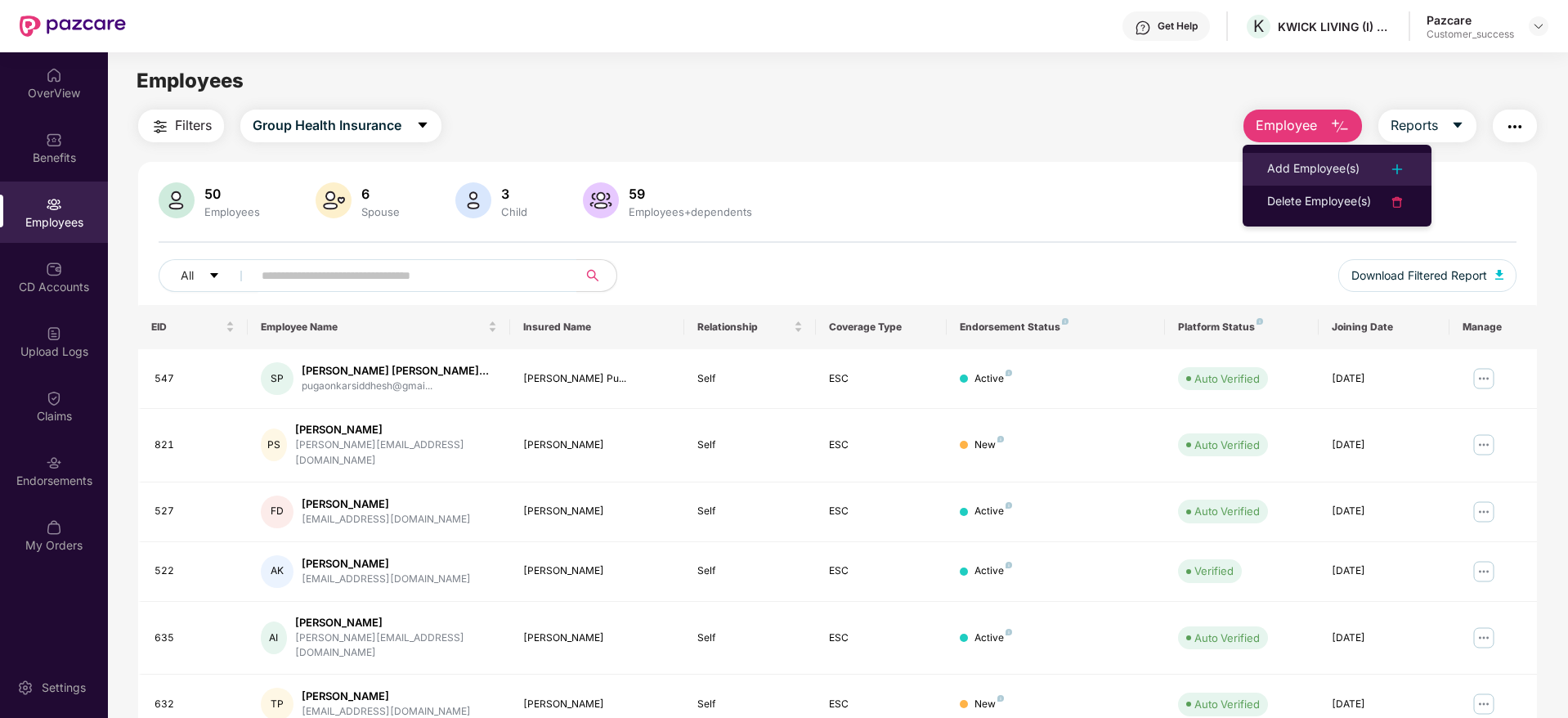
click at [1307, 159] on div "Add Employee(s)" at bounding box center [1313, 169] width 92 height 19
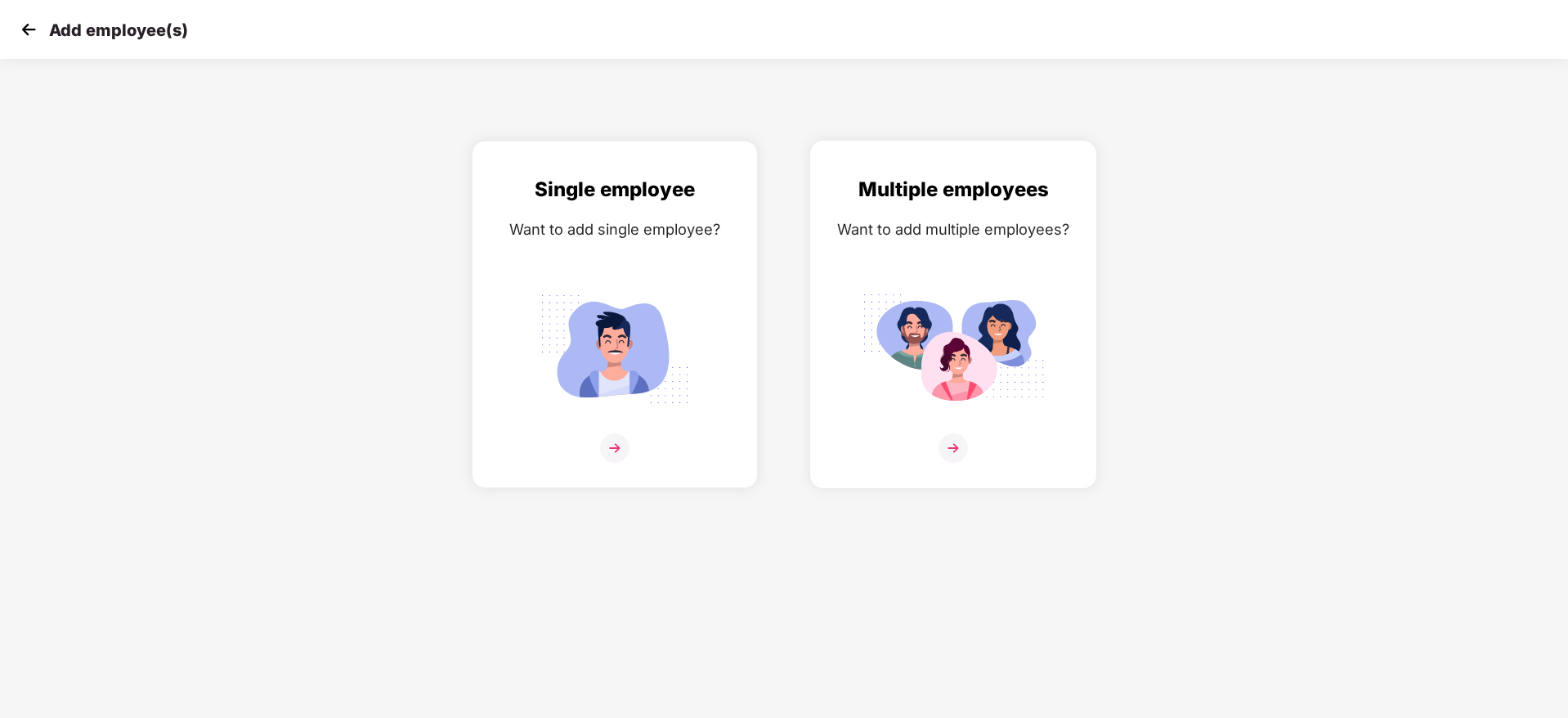
click at [960, 443] on img at bounding box center [952, 448] width 29 height 29
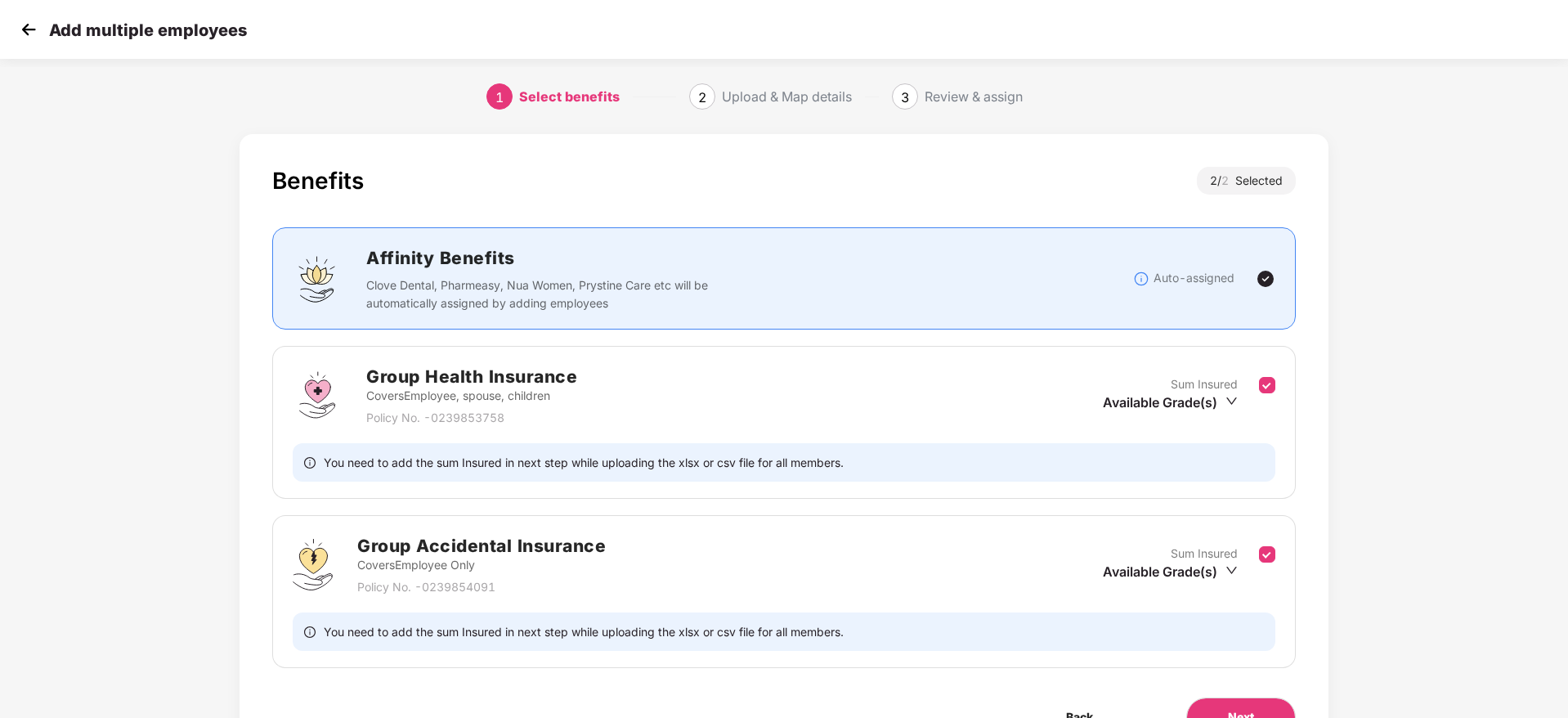
scroll to position [93, 0]
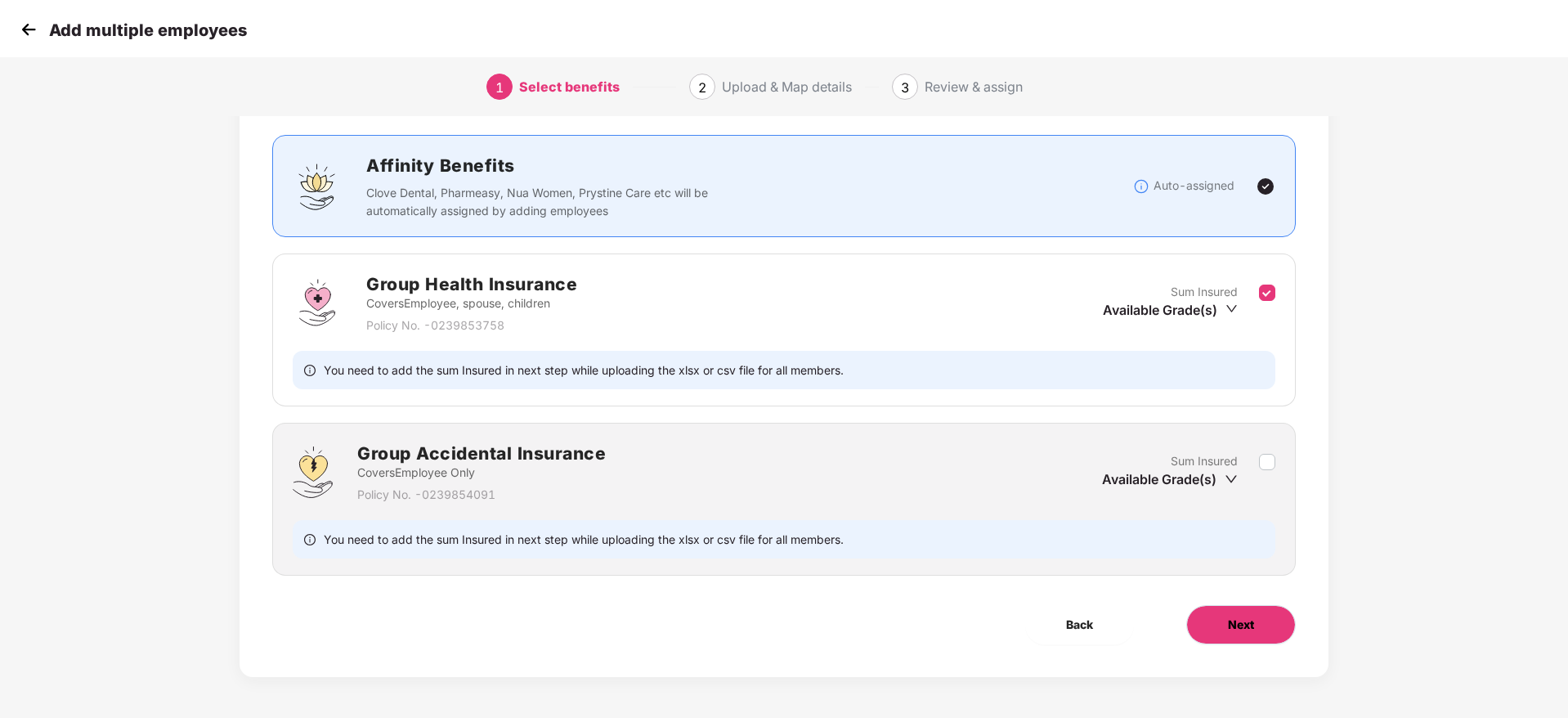
click at [1235, 621] on span "Next" at bounding box center [1241, 625] width 26 height 18
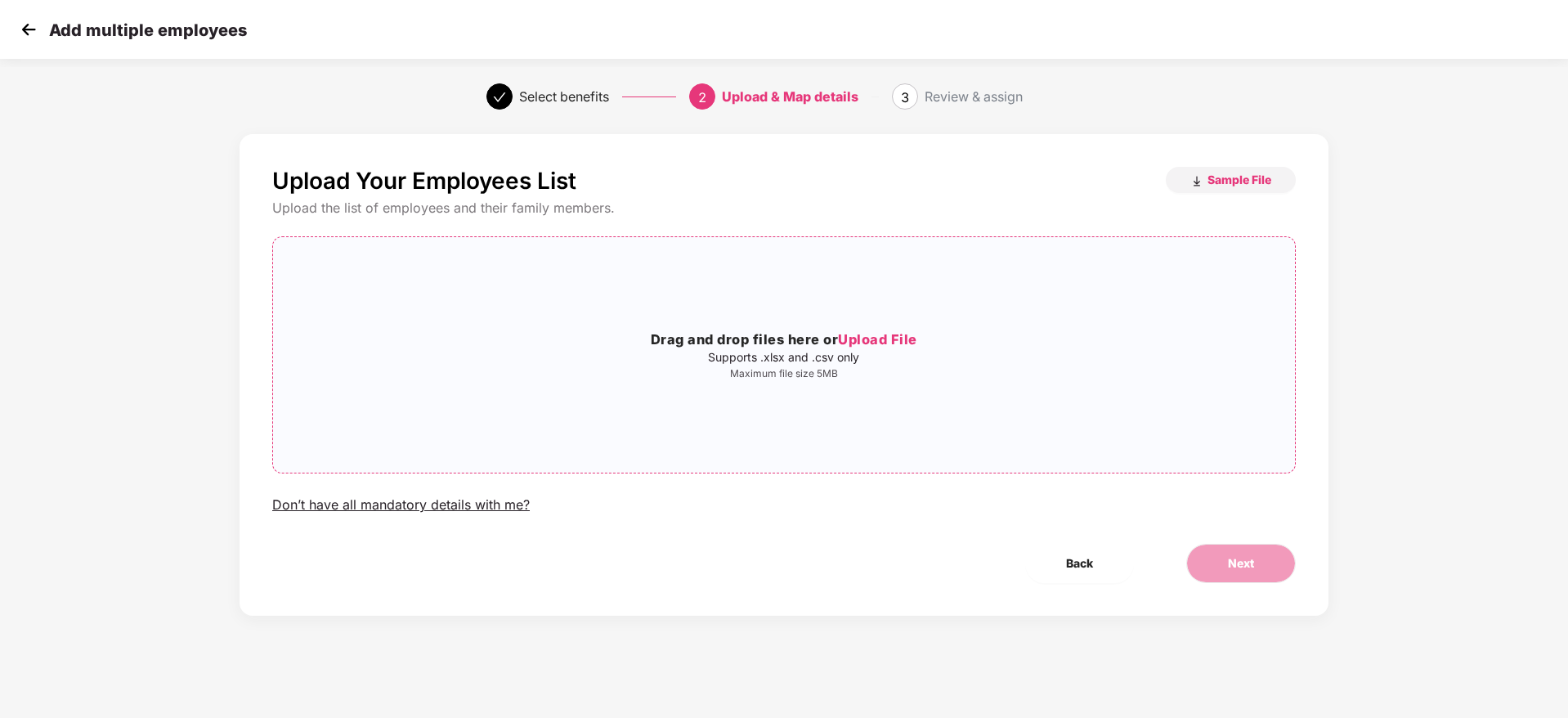
click at [896, 333] on span "Upload File" at bounding box center [877, 339] width 79 height 17
click at [915, 349] on icon "close" at bounding box center [909, 354] width 11 height 11
click at [1231, 566] on span "Next" at bounding box center [1241, 563] width 26 height 18
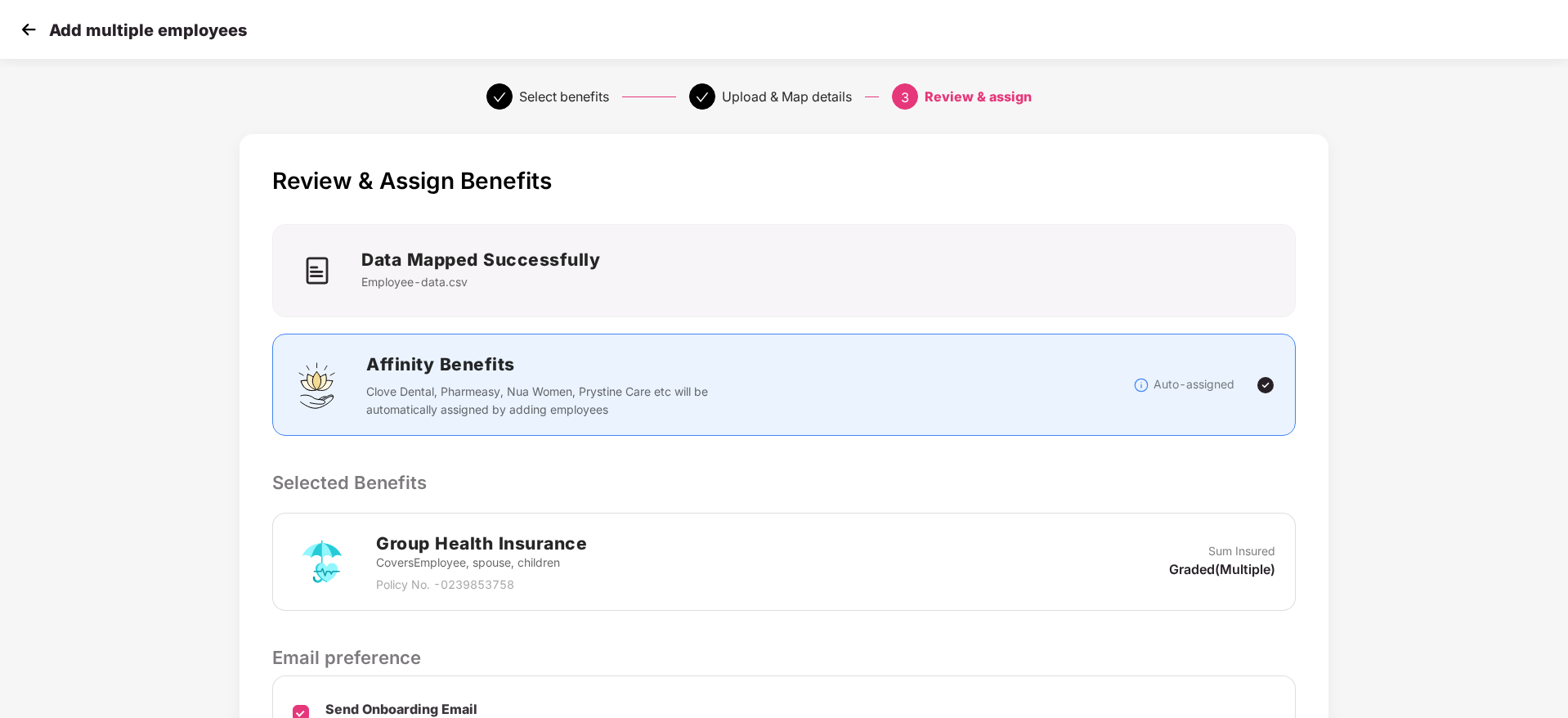
scroll to position [194, 0]
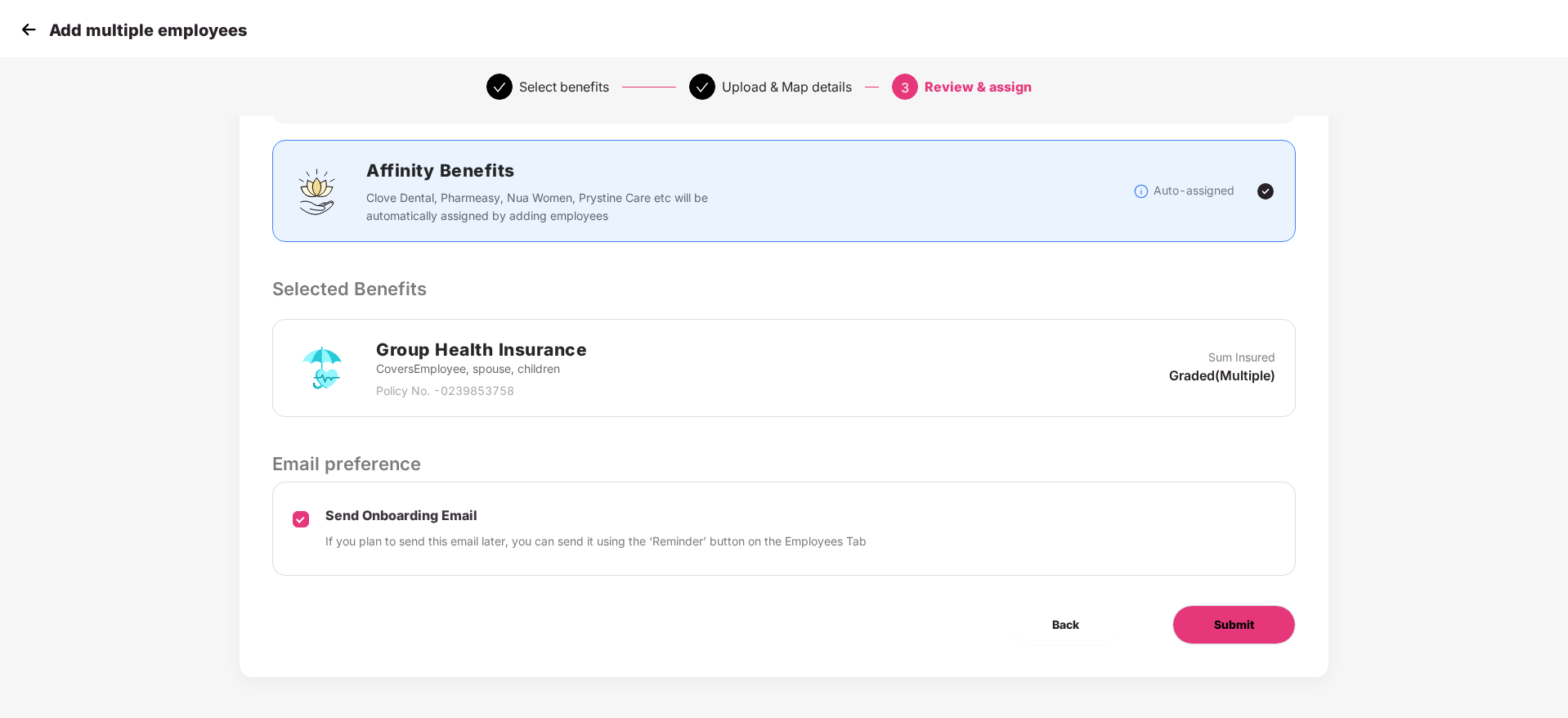
click at [1225, 616] on span "Submit" at bounding box center [1233, 625] width 40 height 18
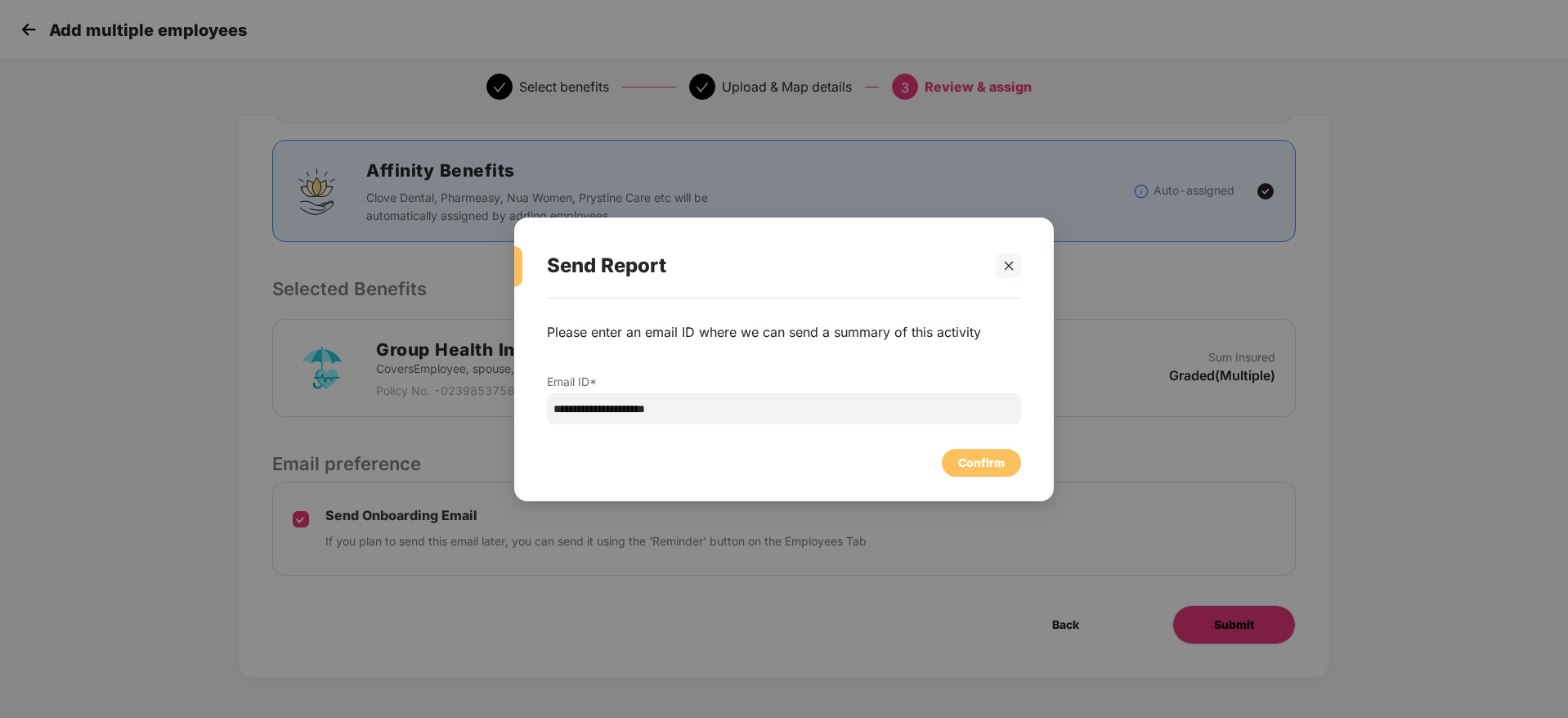
scroll to position [0, 0]
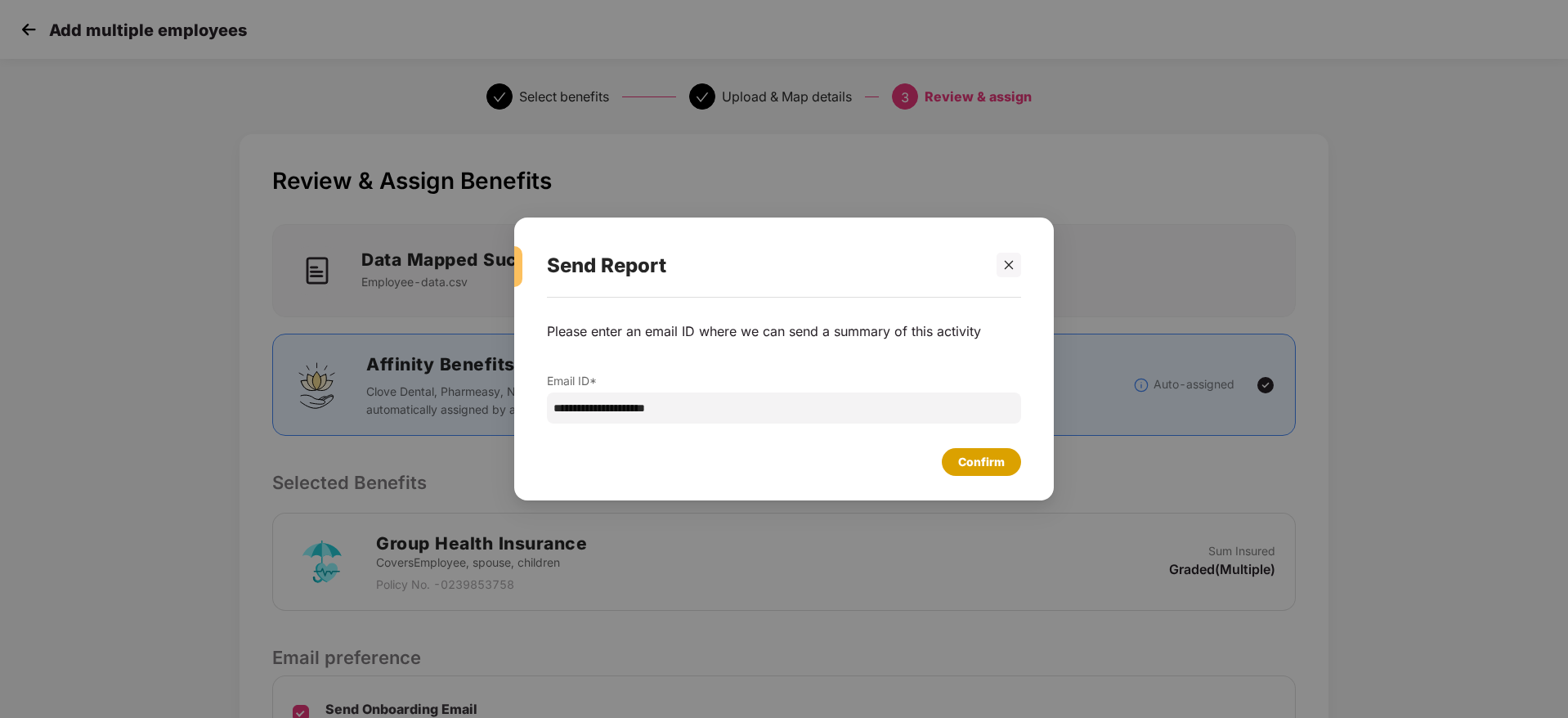
click at [985, 453] on div "Confirm" at bounding box center [981, 462] width 47 height 18
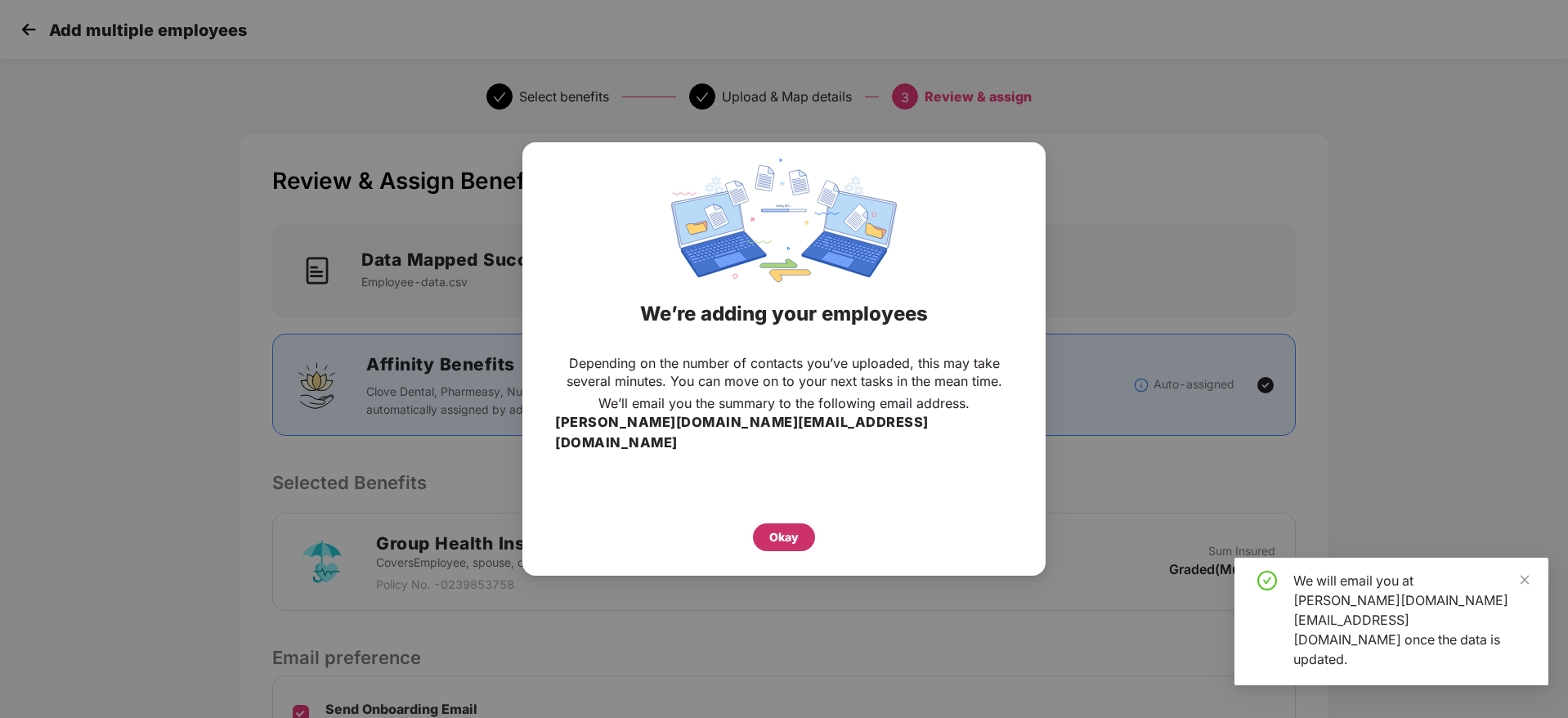
click at [805, 523] on div "Okay" at bounding box center [784, 537] width 63 height 28
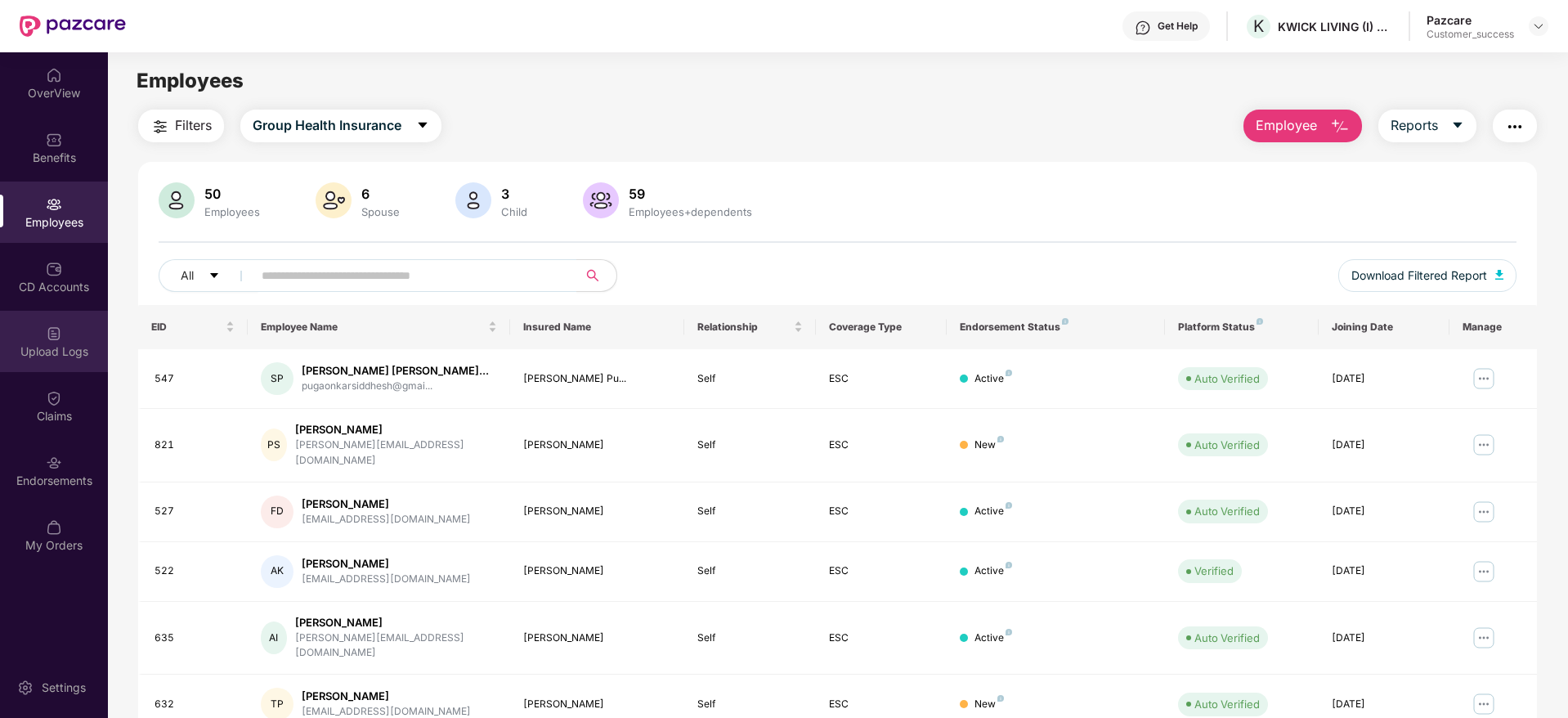
click at [74, 326] on div "Upload Logs" at bounding box center [54, 342] width 108 height 62
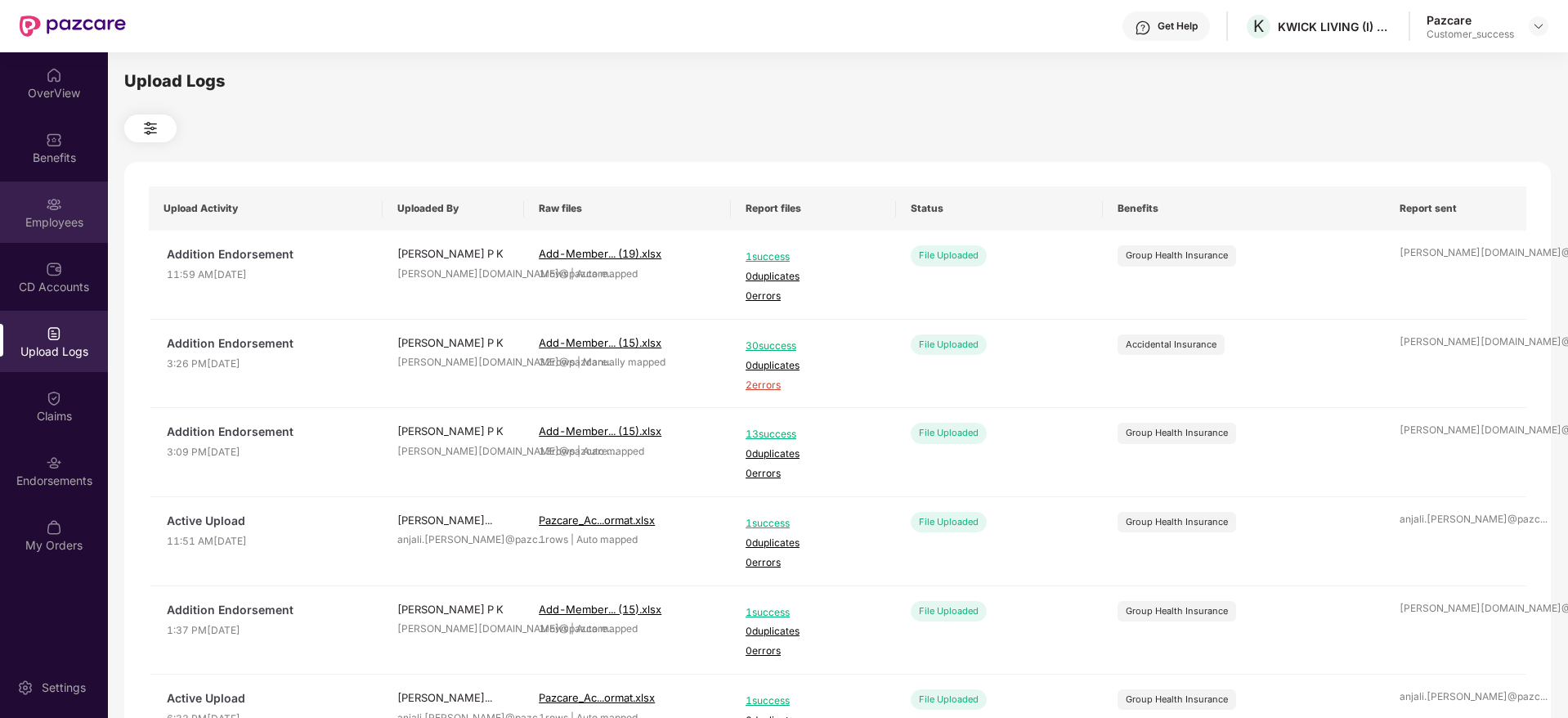
click at [41, 236] on div "Employees" at bounding box center [54, 212] width 108 height 62
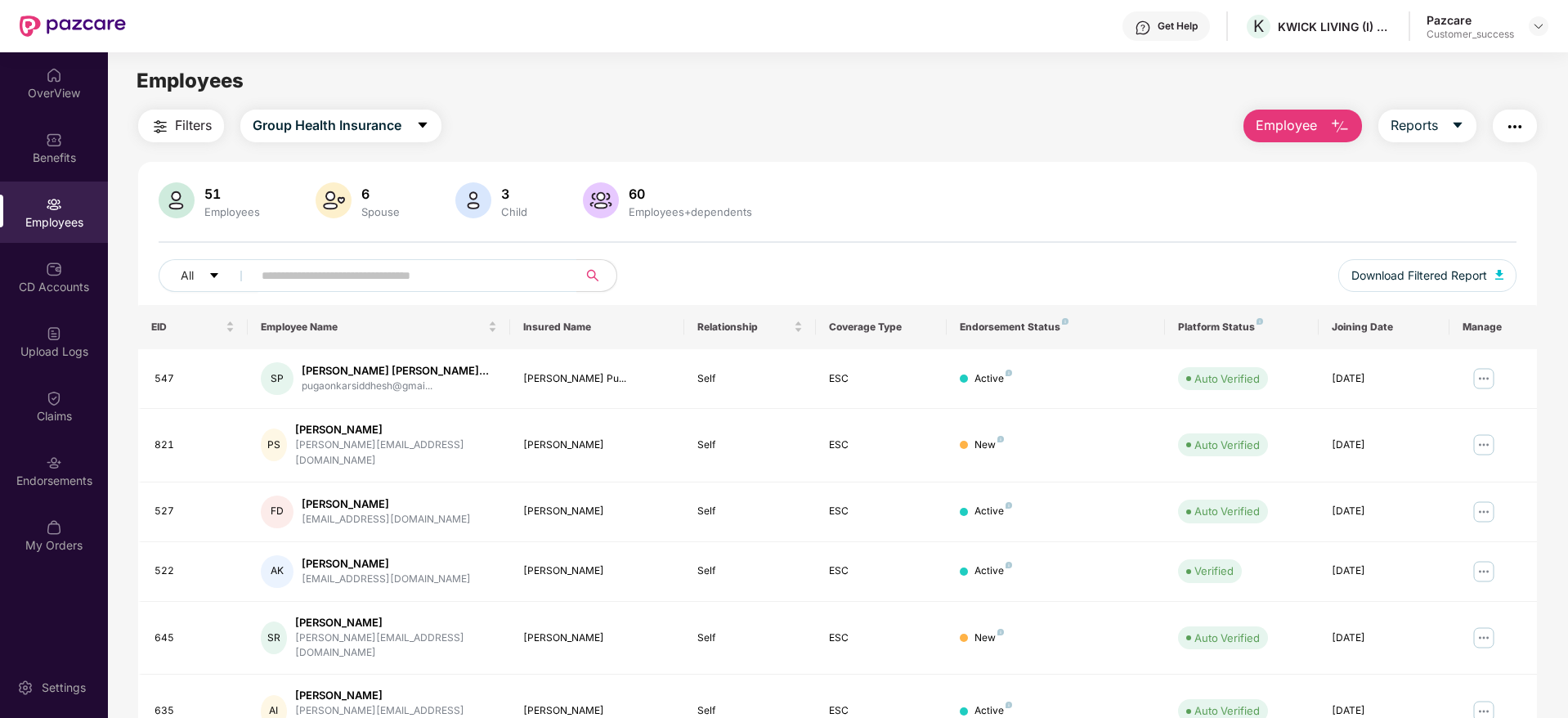
click at [1300, 121] on span "Employee" at bounding box center [1286, 125] width 62 height 20
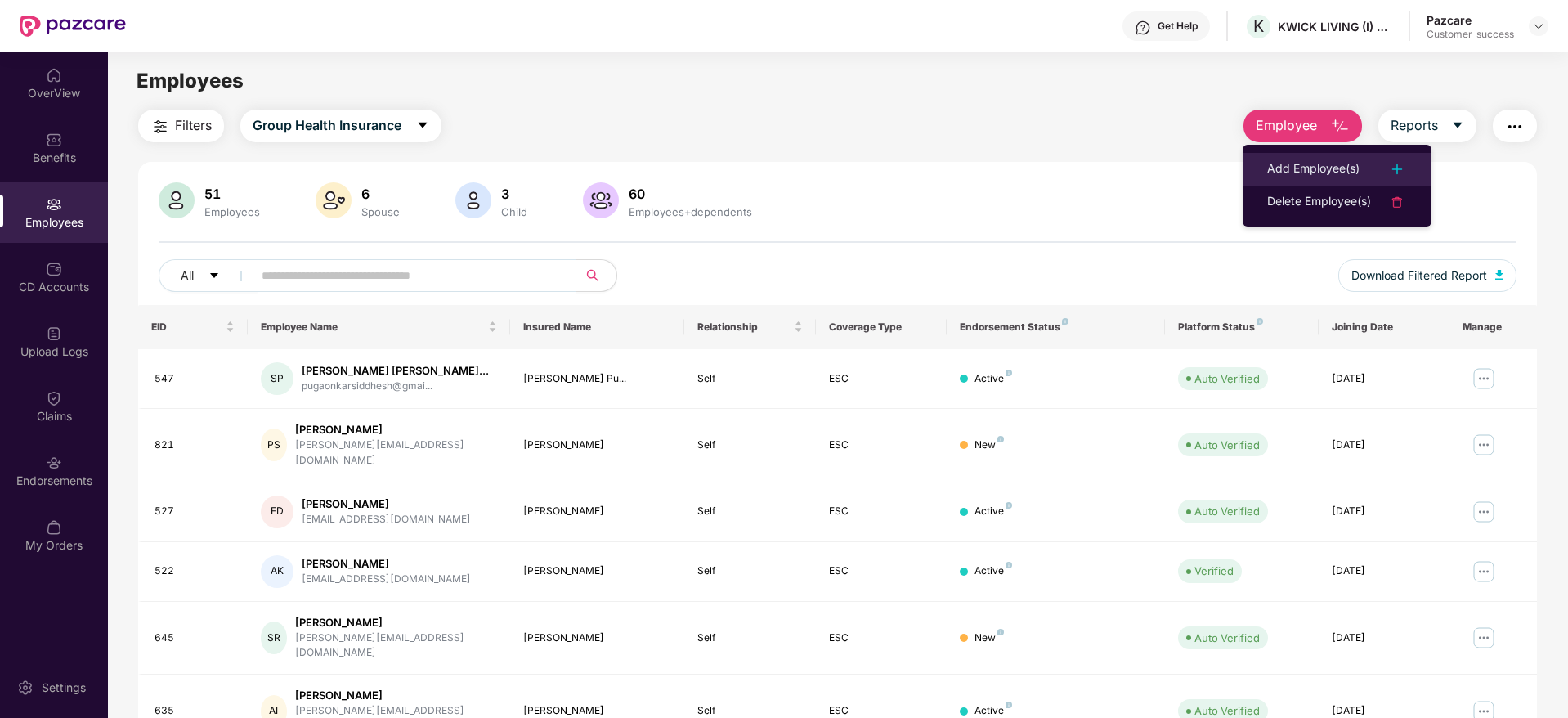
click at [1328, 159] on div "Add Employee(s)" at bounding box center [1313, 169] width 92 height 19
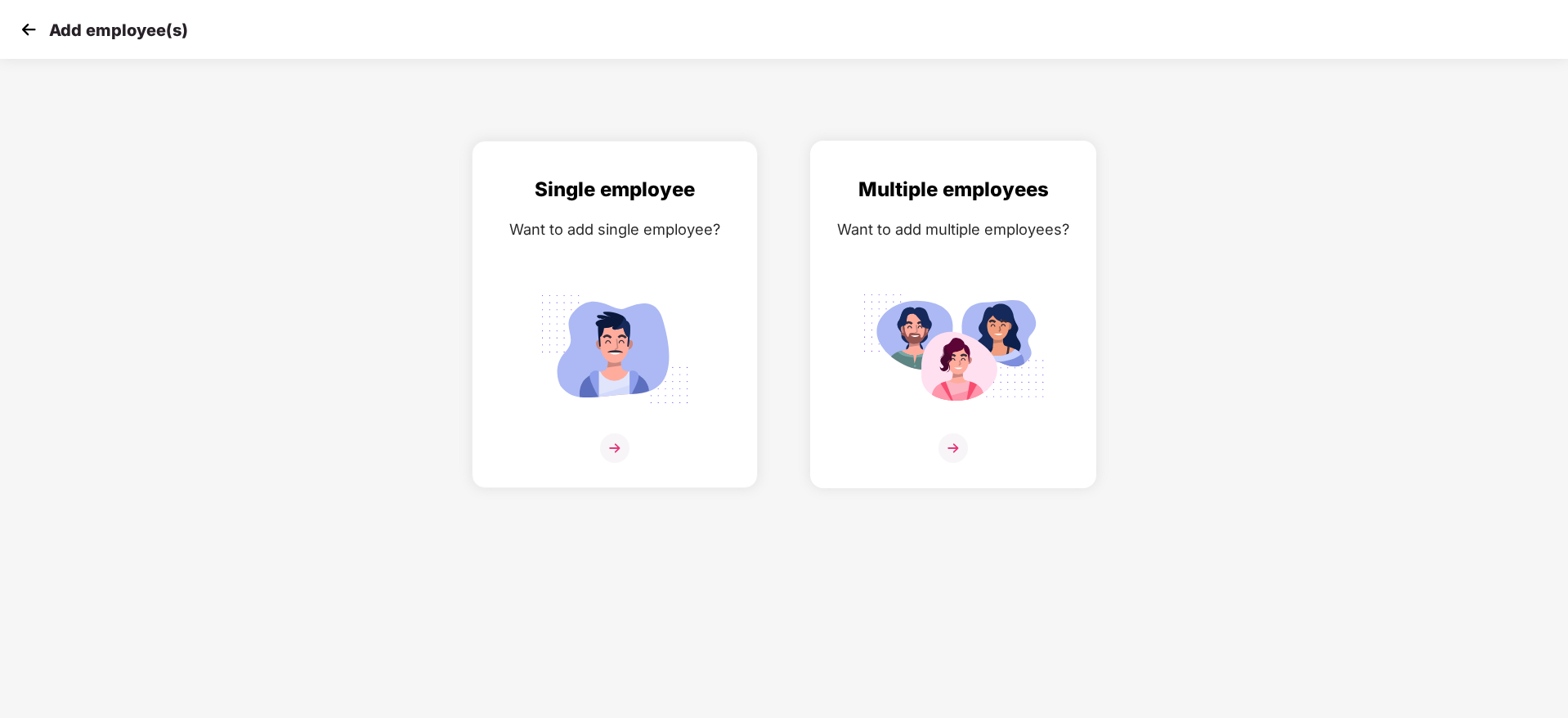
click at [949, 432] on div "Multiple employees Want to add multiple employees?" at bounding box center [953, 329] width 252 height 309
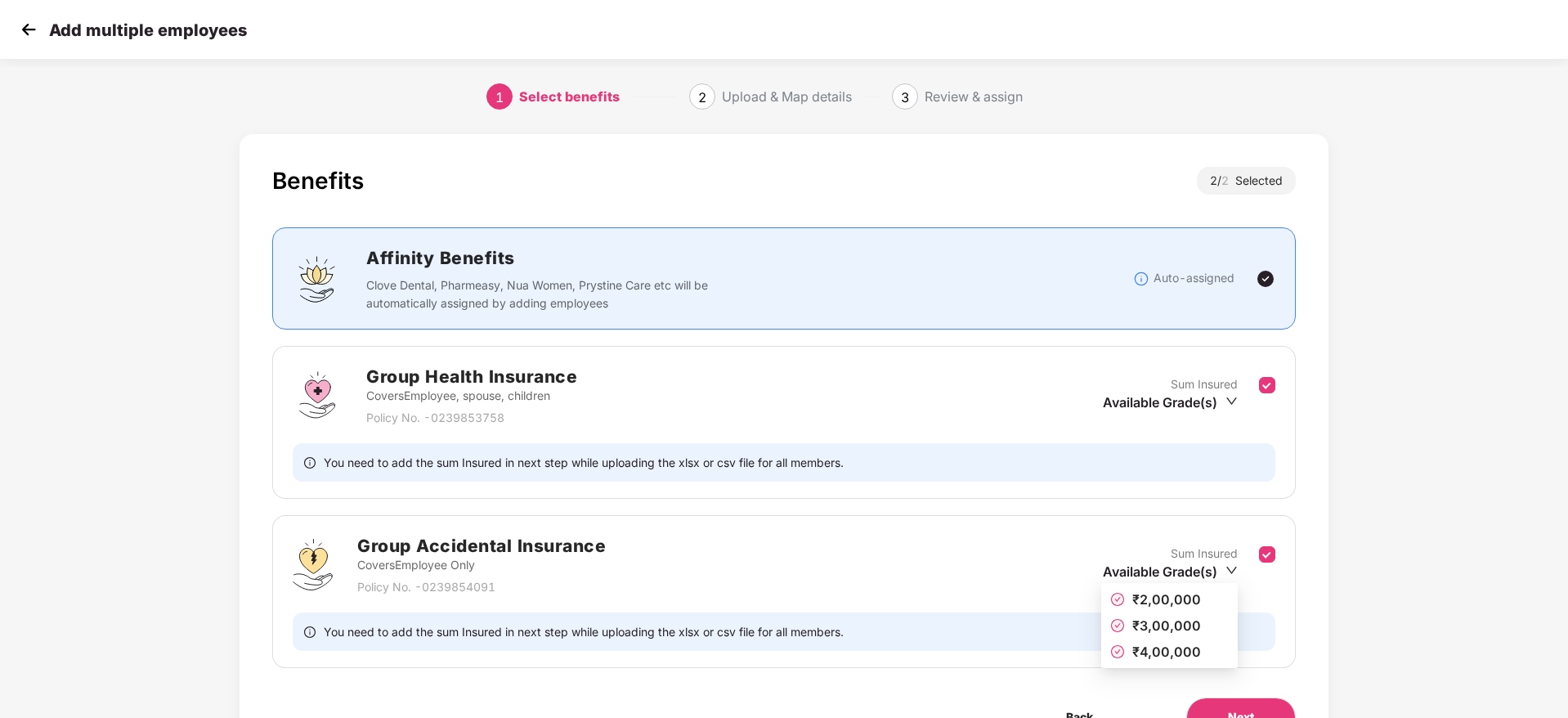
scroll to position [88, 0]
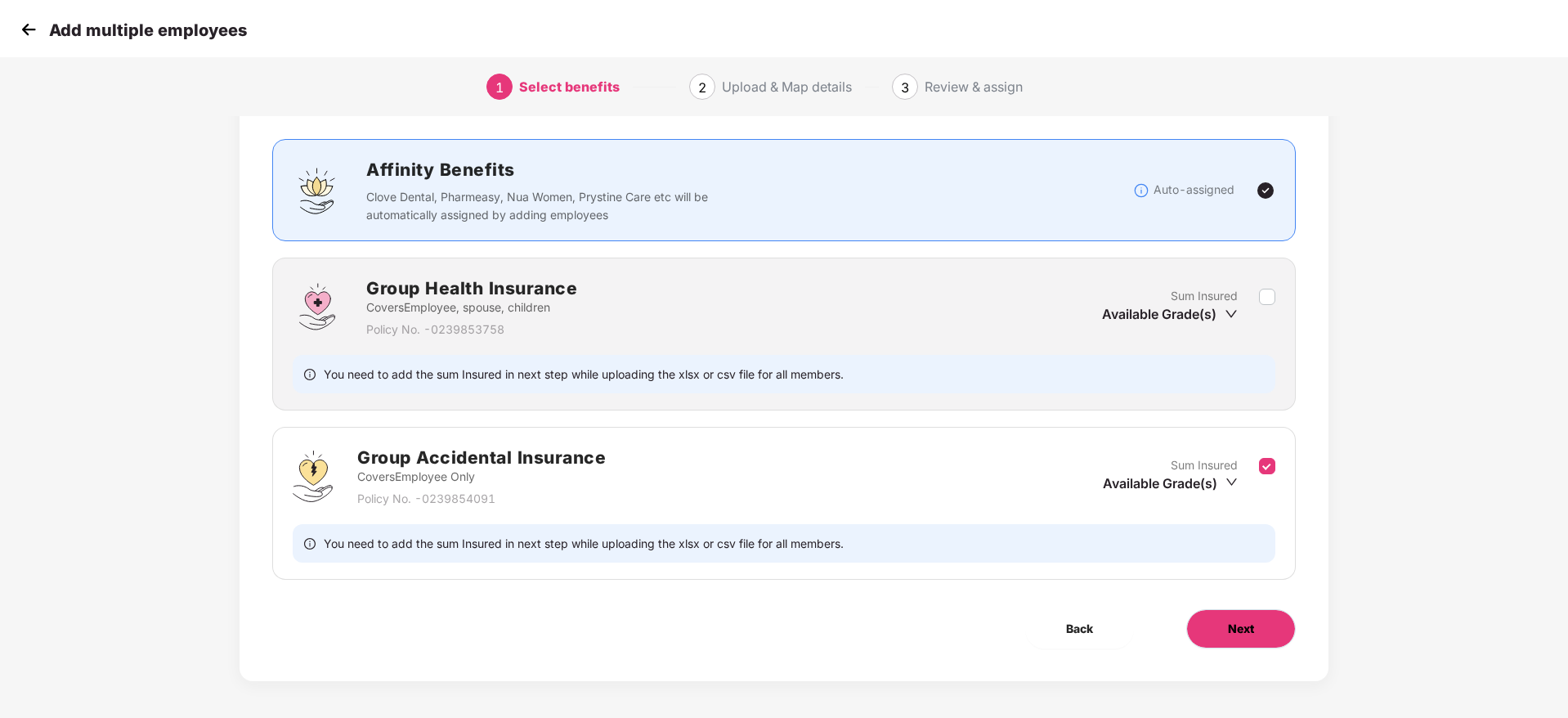
click at [1246, 619] on span "Next" at bounding box center [1241, 628] width 26 height 18
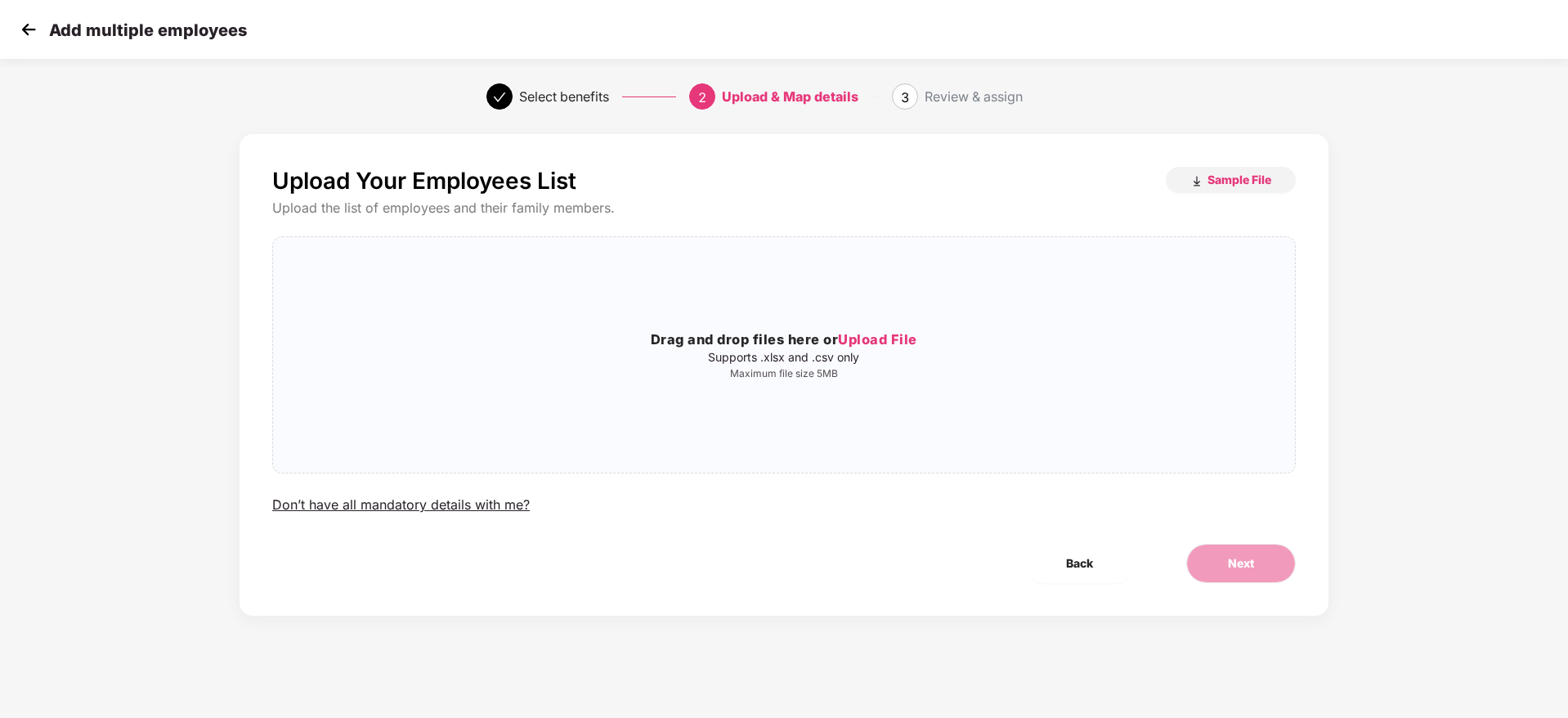
scroll to position [0, 0]
click at [884, 335] on span "Upload File" at bounding box center [877, 339] width 79 height 17
click at [1231, 555] on span "Next" at bounding box center [1241, 563] width 26 height 18
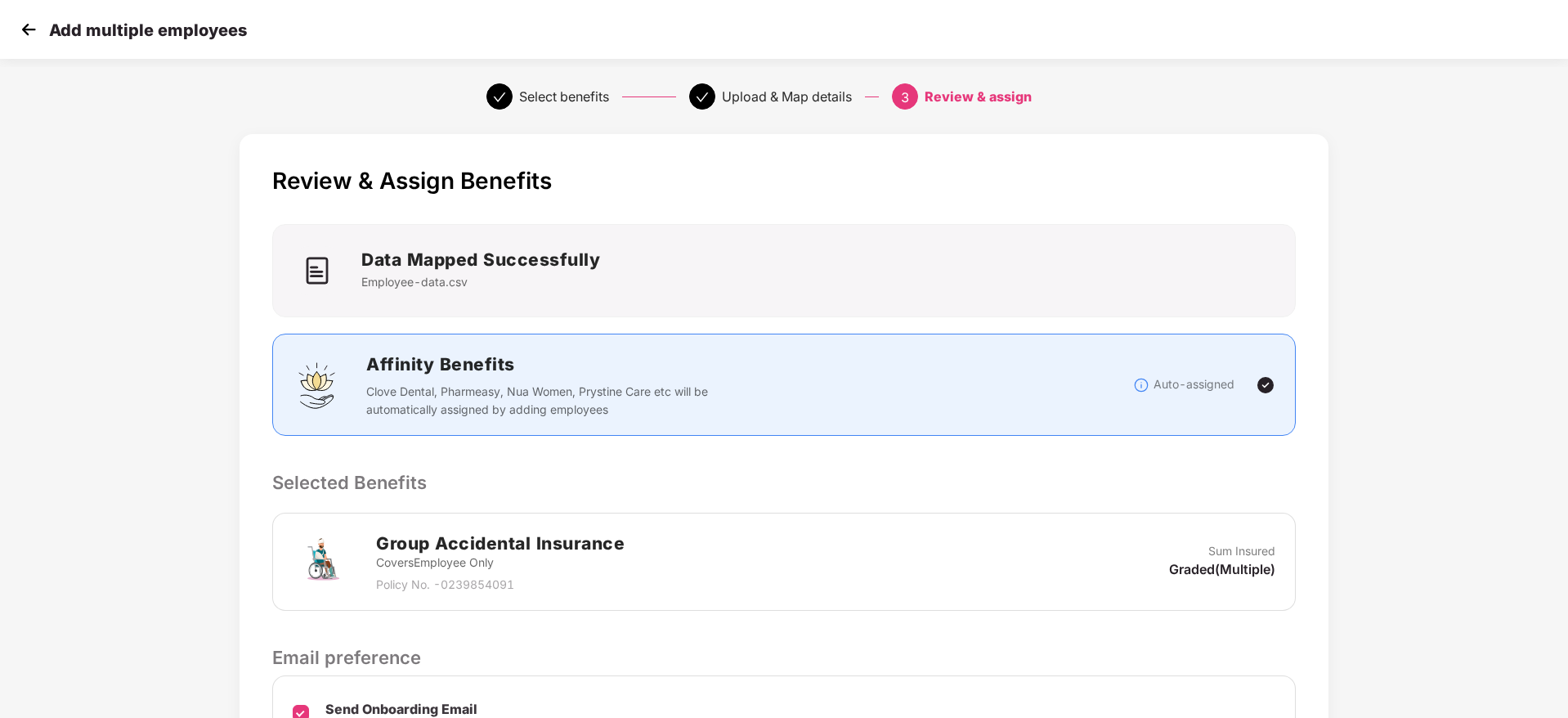
scroll to position [194, 0]
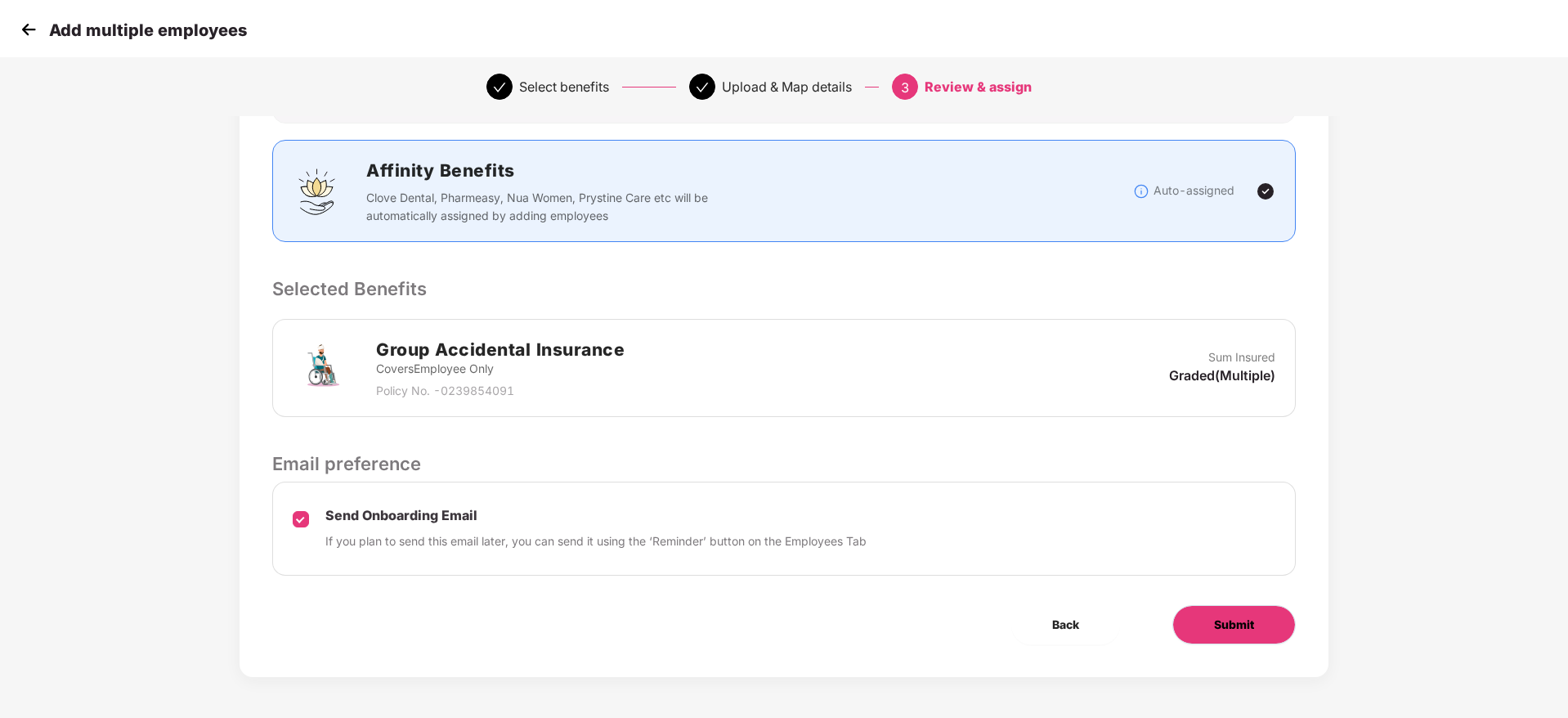
click at [1194, 620] on button "Submit" at bounding box center [1234, 625] width 123 height 40
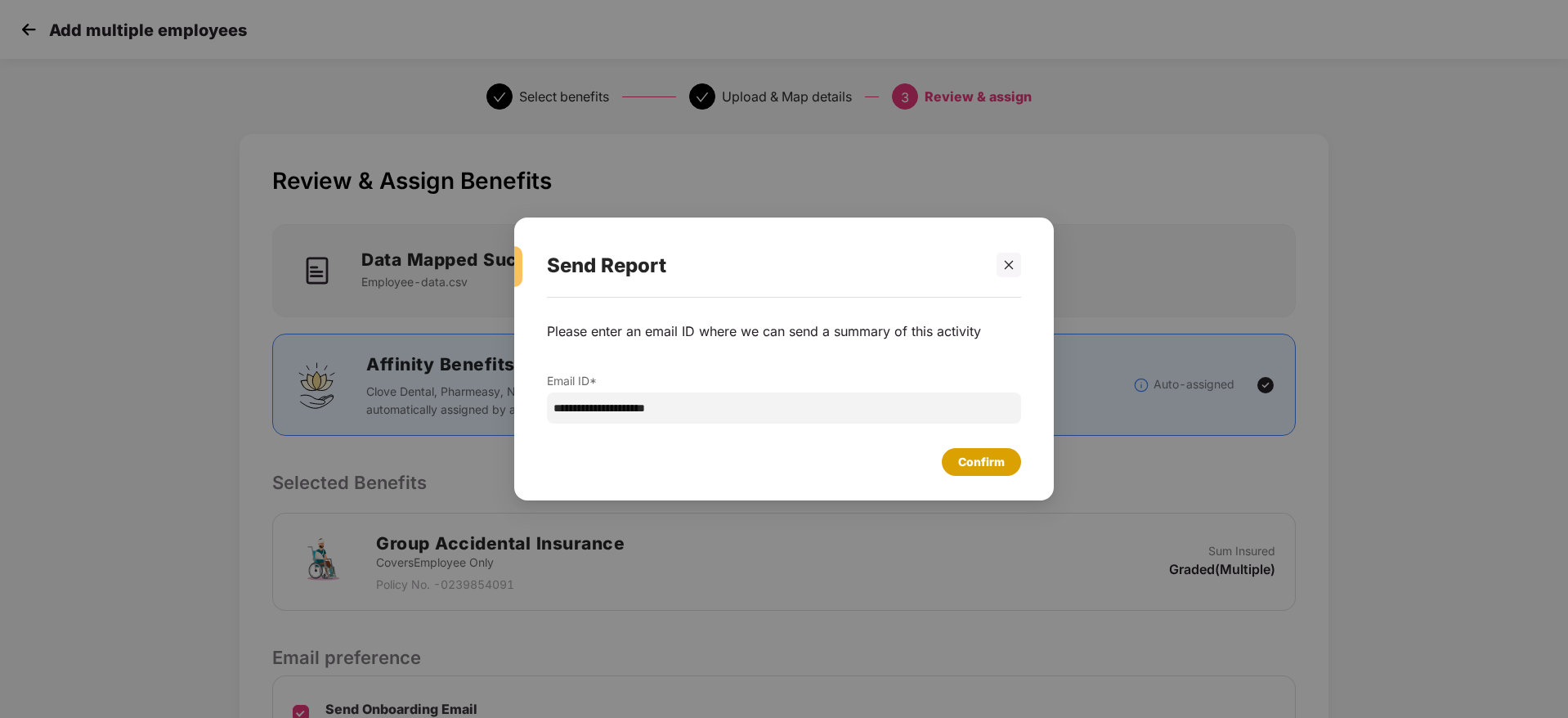
click at [972, 470] on div "Confirm" at bounding box center [981, 462] width 47 height 18
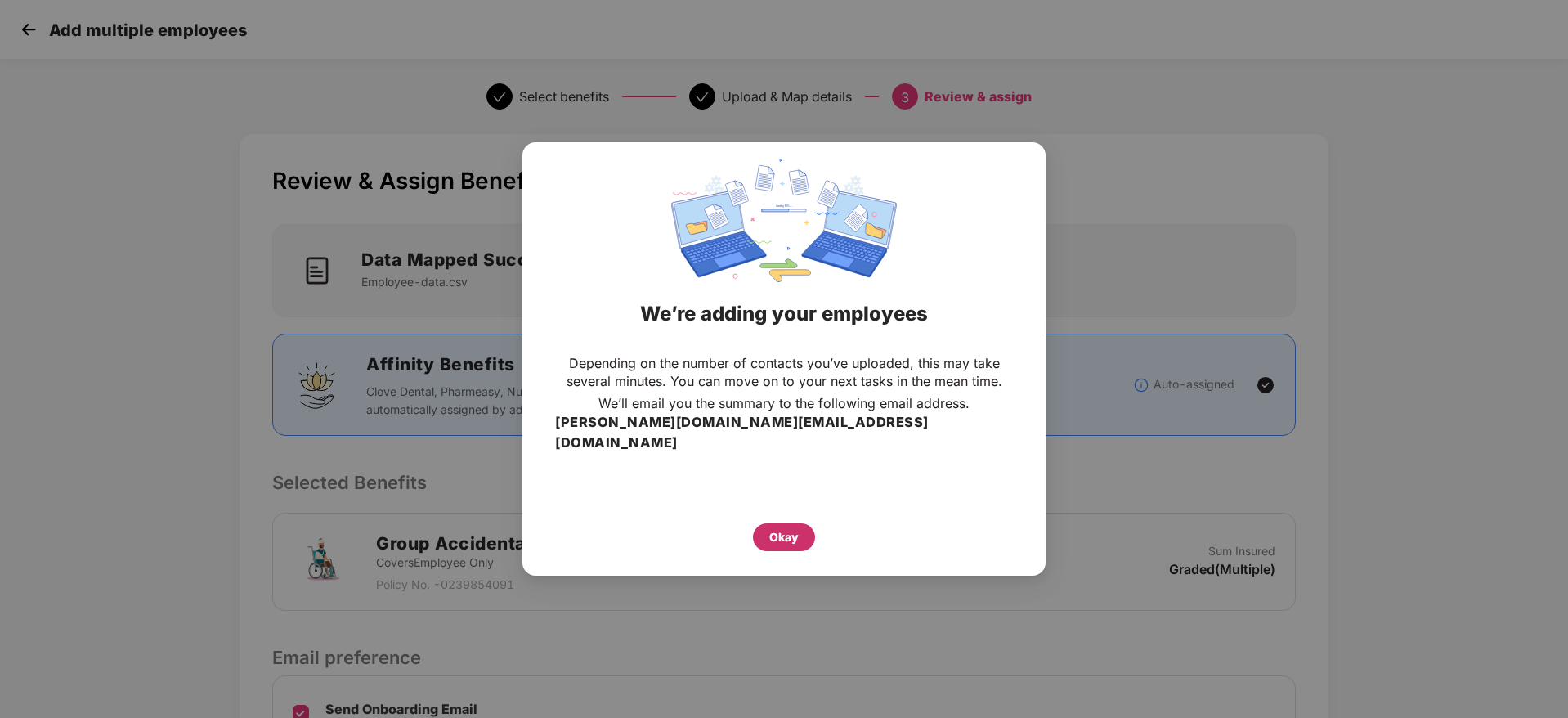
click at [772, 532] on div "Okay" at bounding box center [783, 537] width 29 height 18
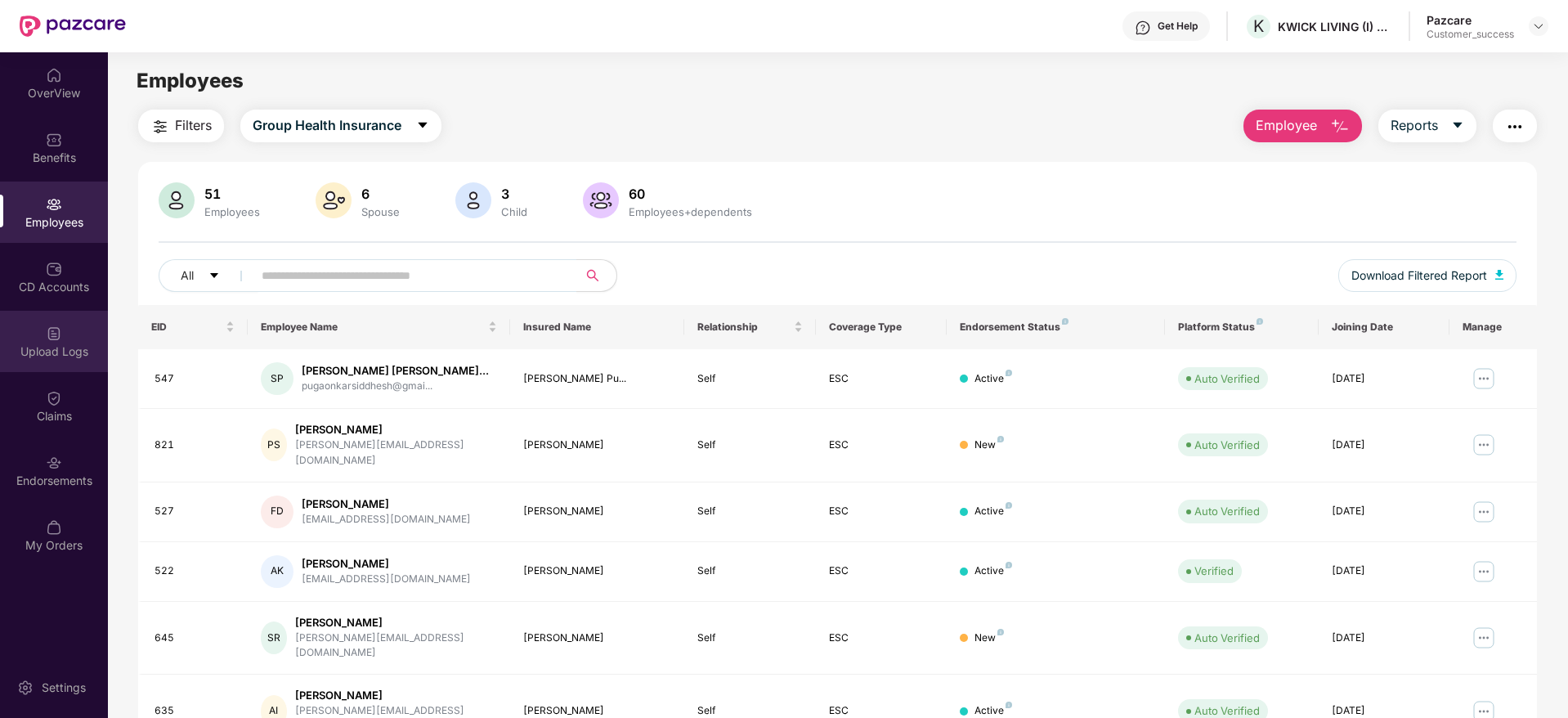
click at [56, 348] on div "Upload Logs" at bounding box center [54, 352] width 108 height 17
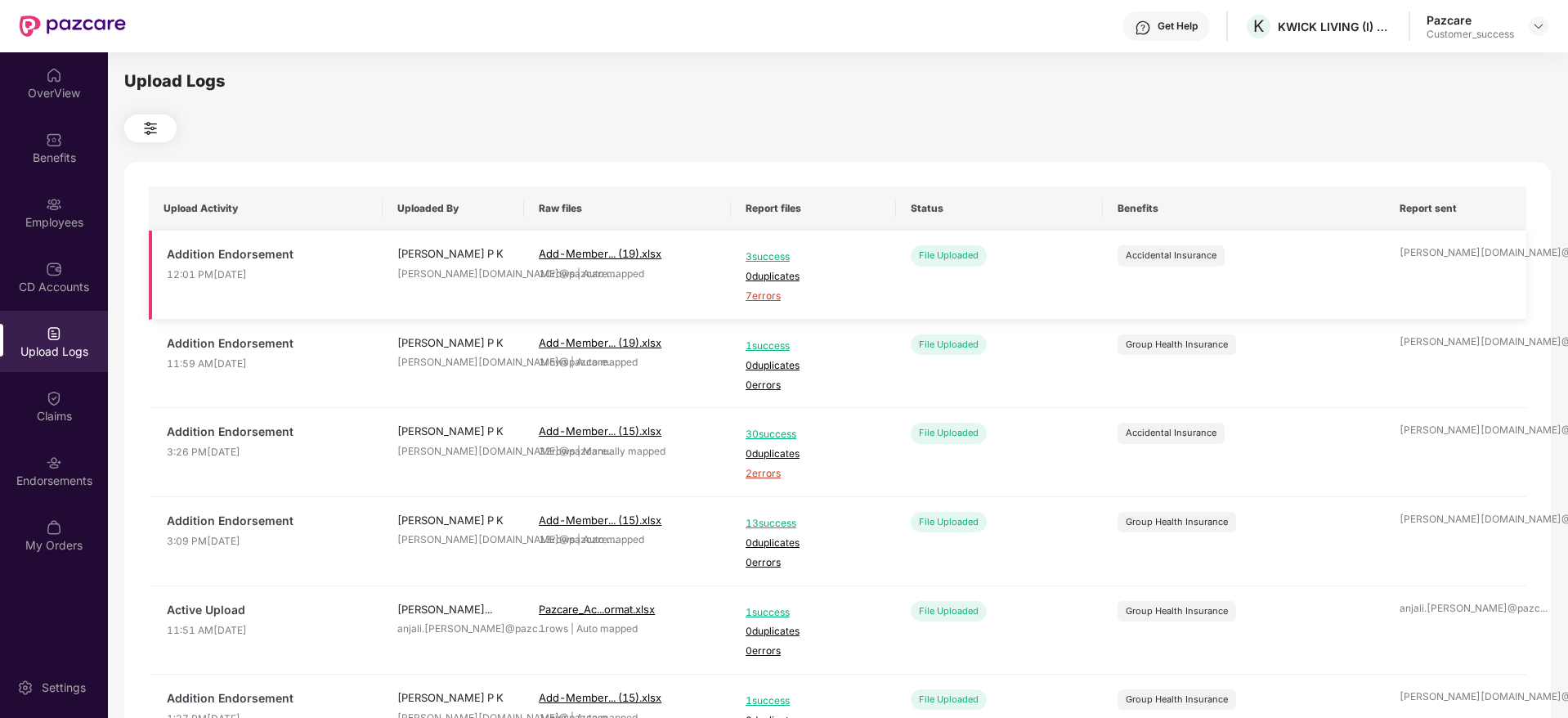
click at [774, 298] on span "7 errors" at bounding box center [813, 297] width 136 height 16
click at [49, 196] on img at bounding box center [54, 204] width 17 height 17
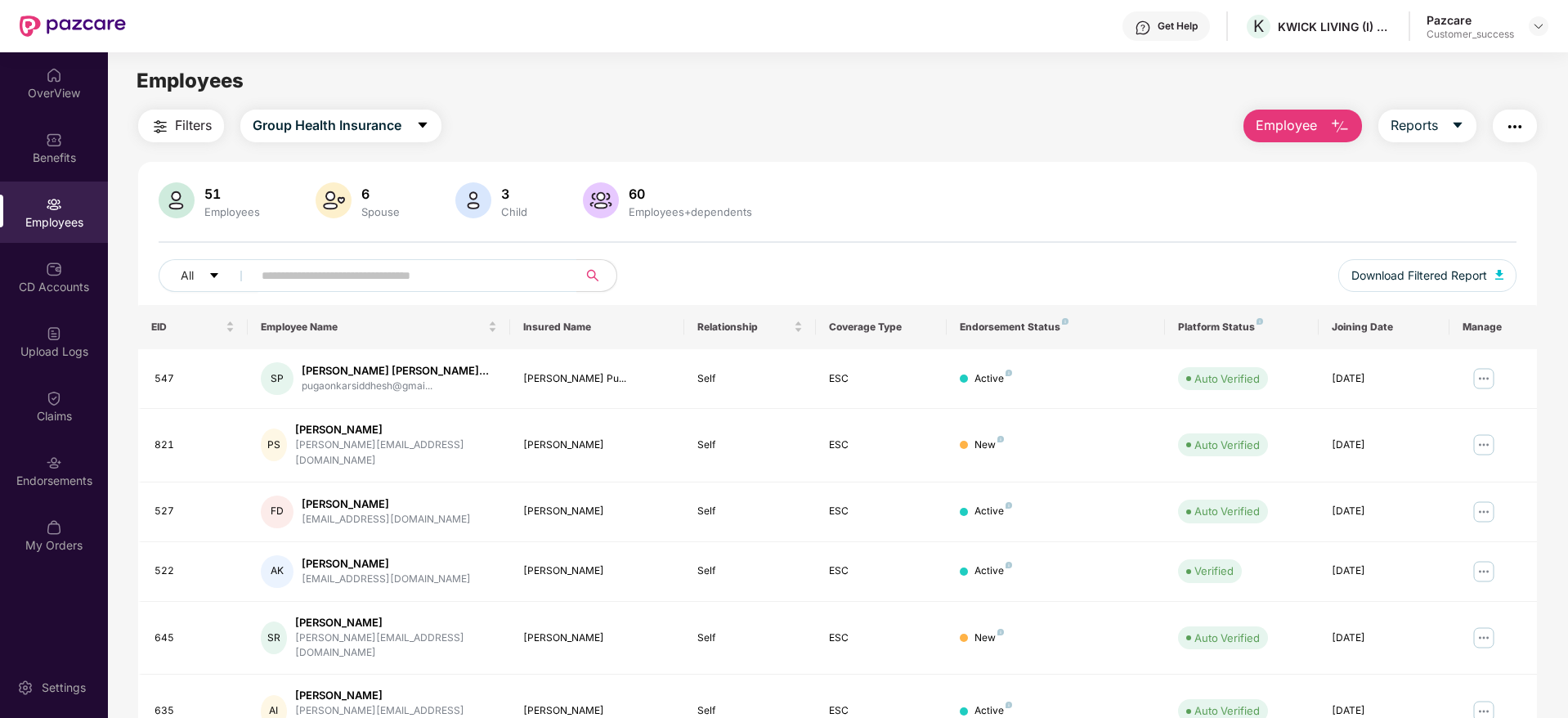
click at [1346, 130] on img "button" at bounding box center [1340, 127] width 19 height 19
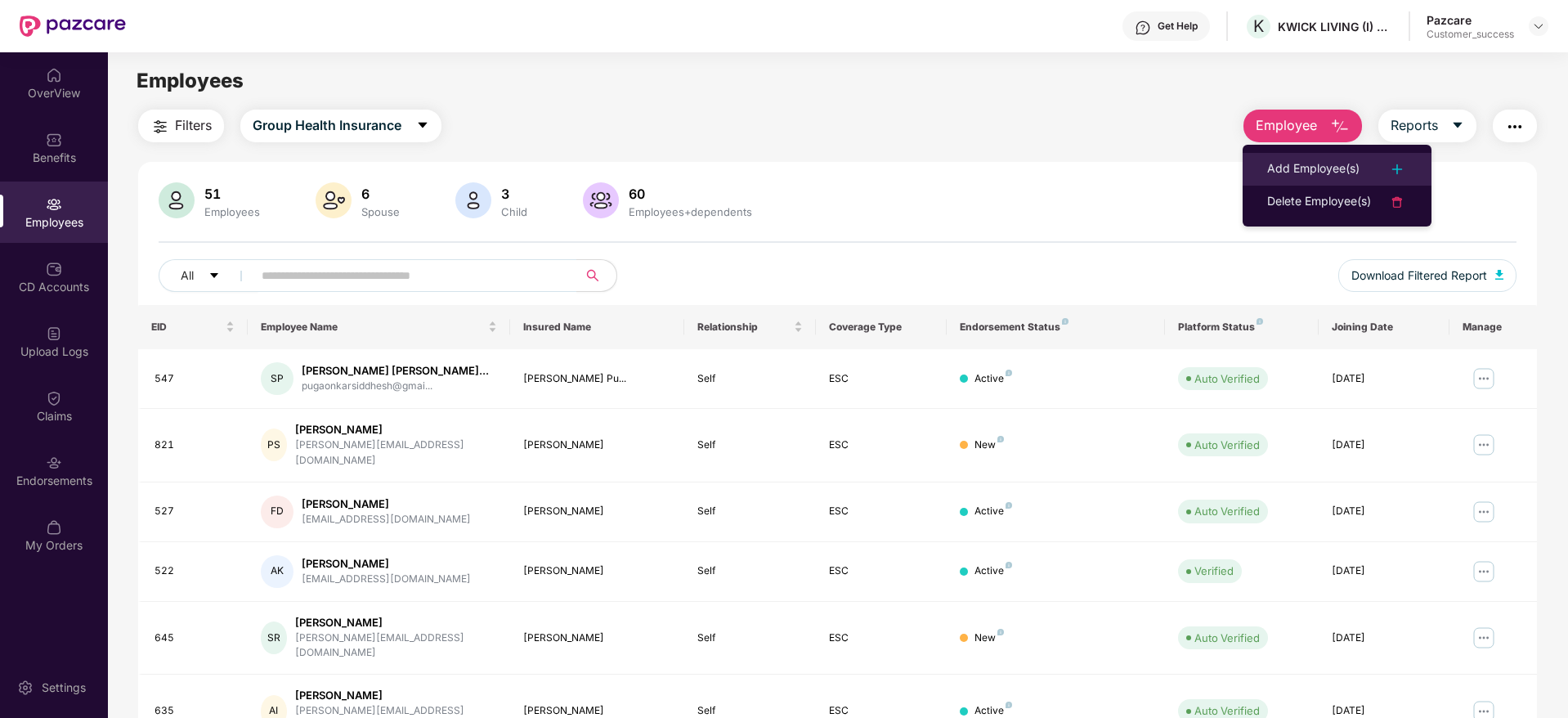
click at [1312, 176] on div "Add Employee(s)" at bounding box center [1313, 169] width 92 height 19
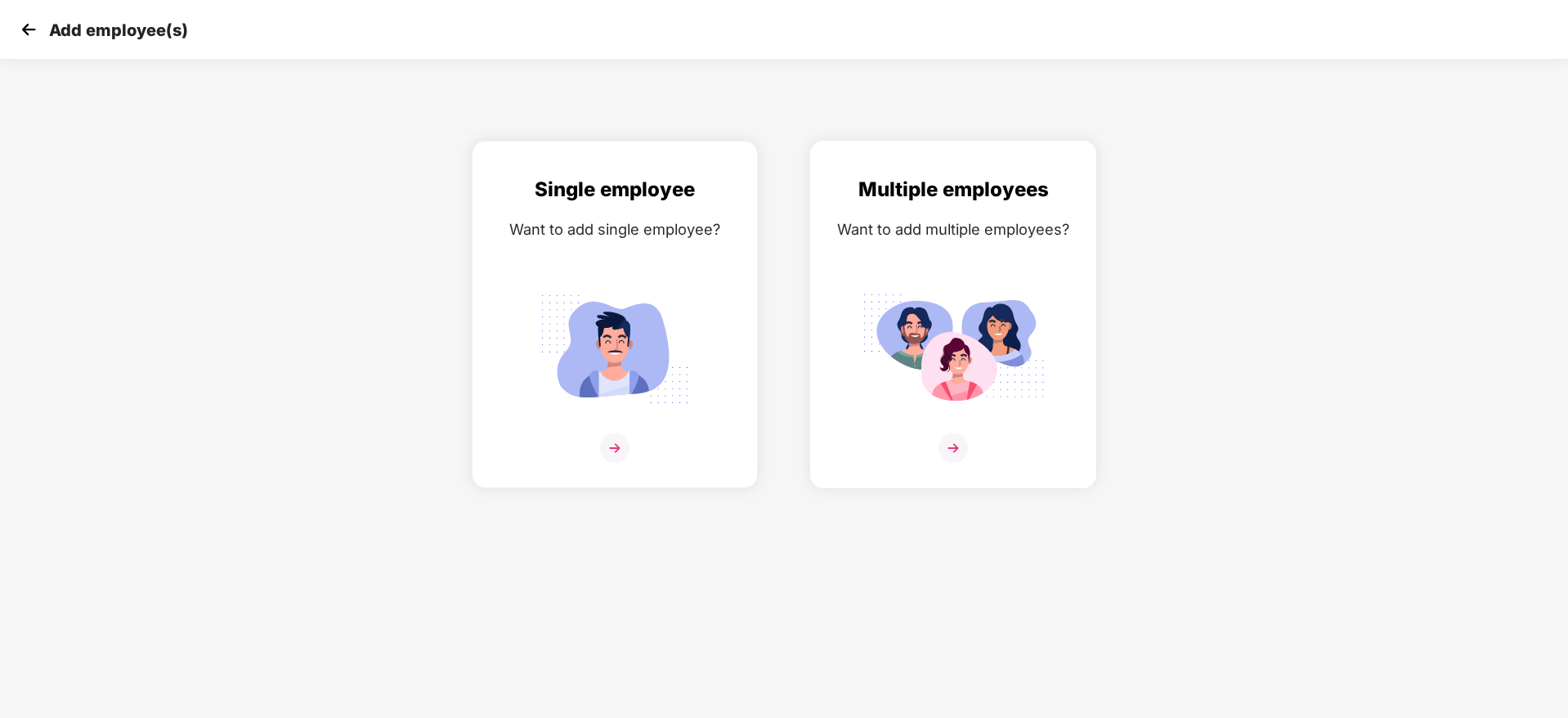
click at [960, 448] on img at bounding box center [952, 448] width 29 height 29
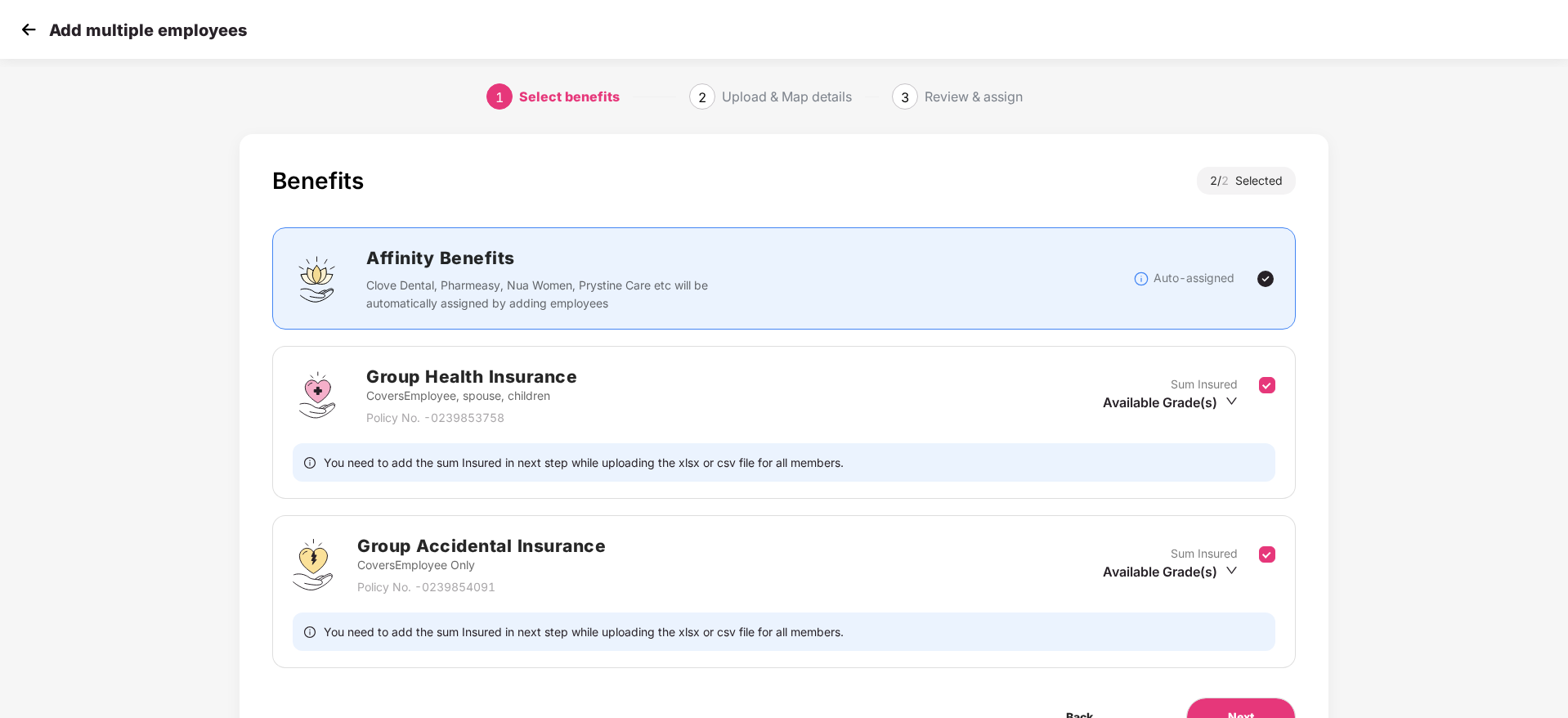
click at [1505, 568] on div "Benefits 2 / 2 Selected Affinity Benefits Clove Dental, Pharmeasy, Nua Women, P…" at bounding box center [784, 468] width 1568 height 685
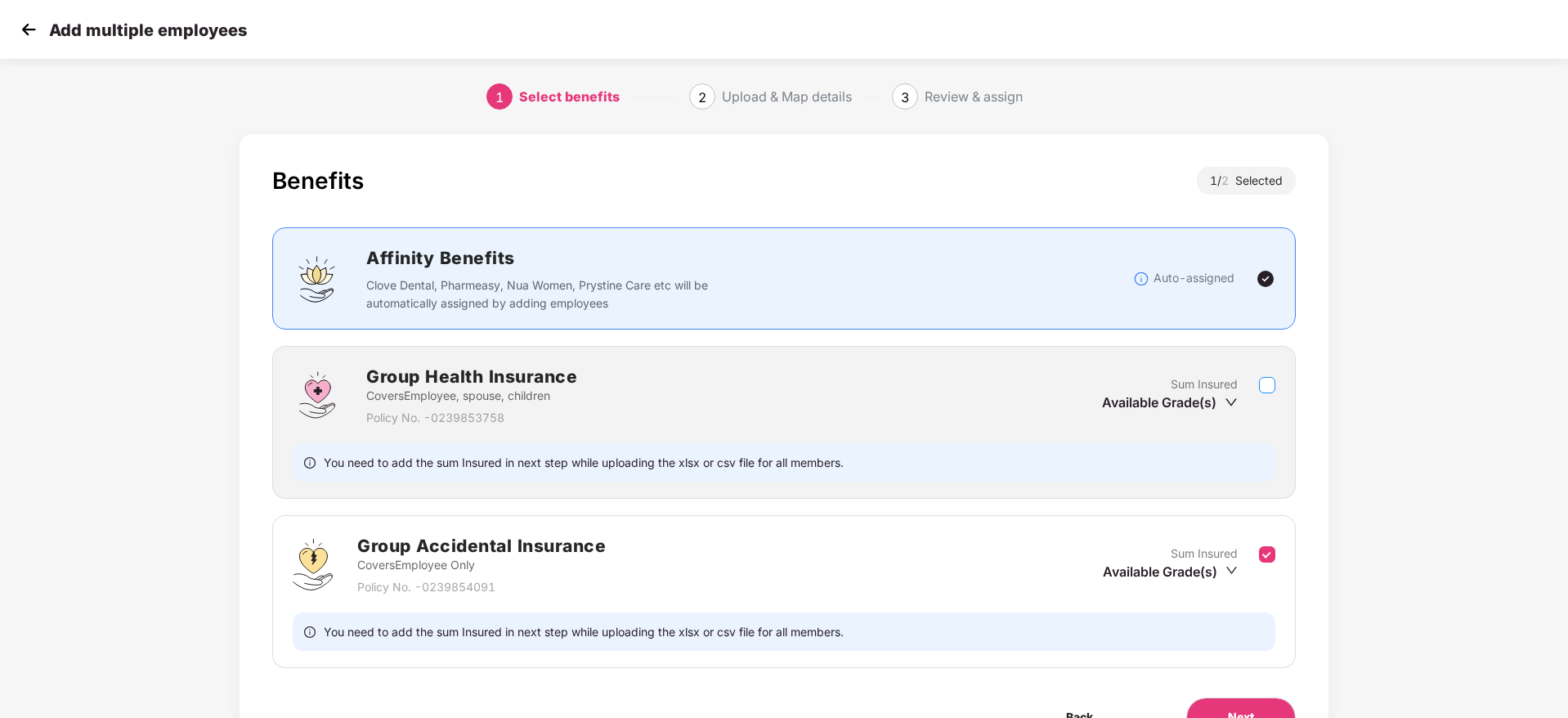
scroll to position [93, 0]
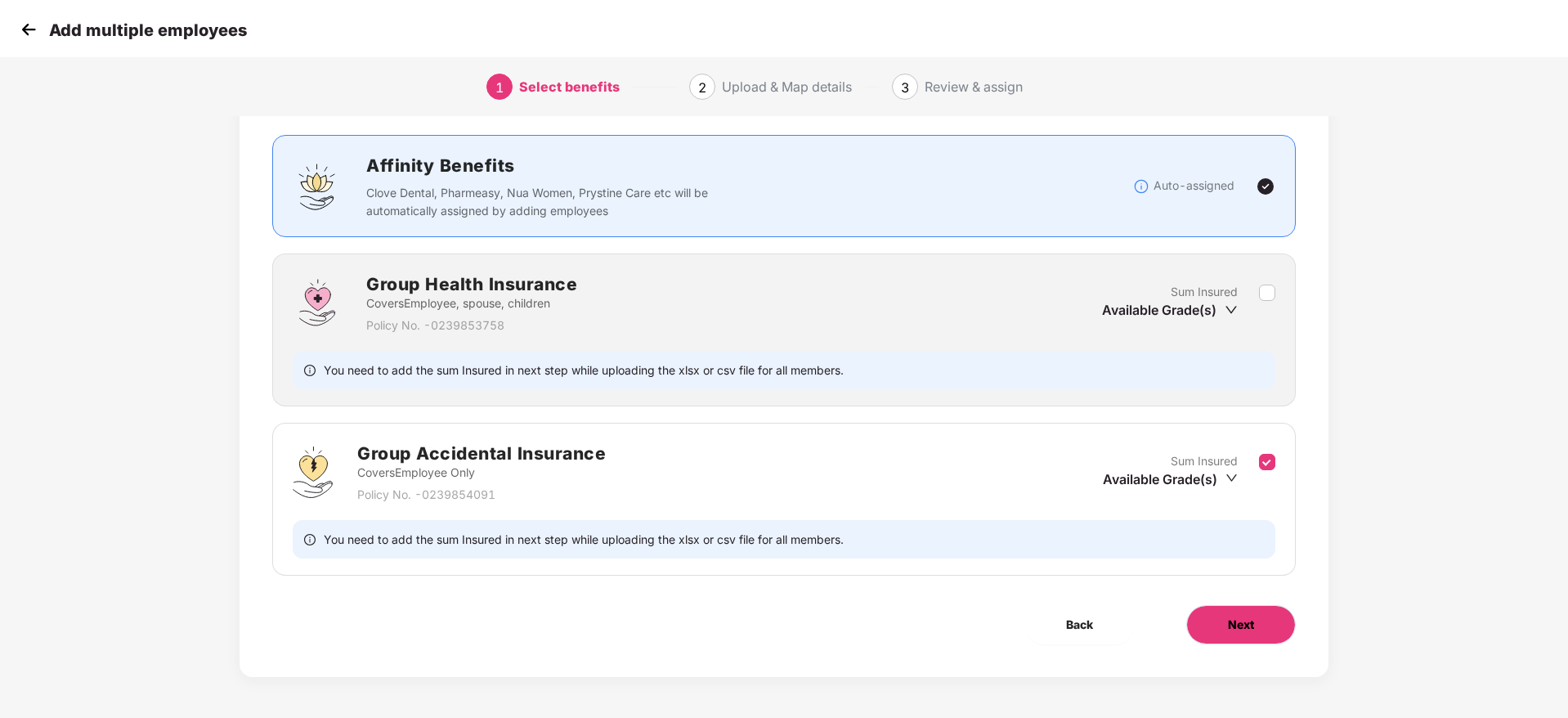
click at [1211, 620] on button "Next" at bounding box center [1241, 625] width 109 height 40
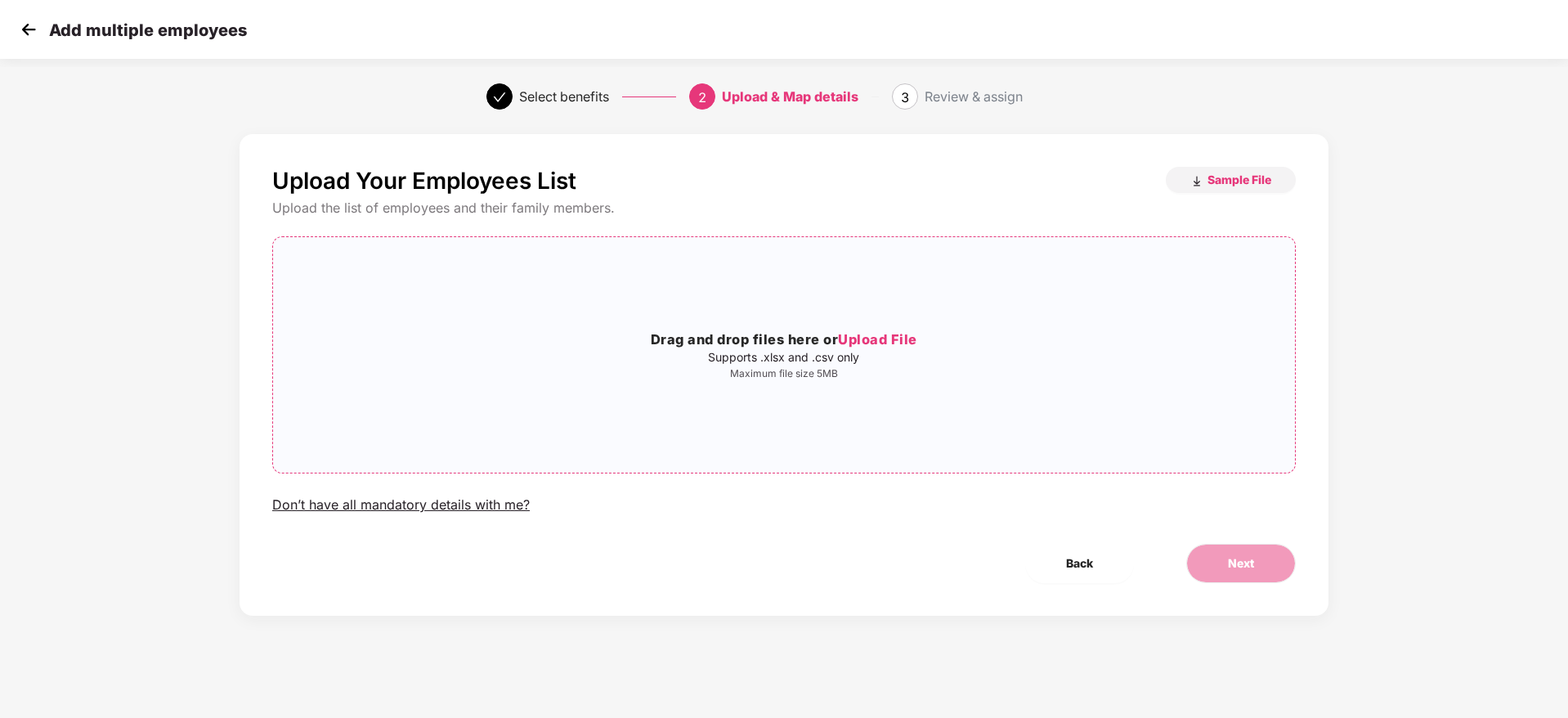
click at [877, 344] on span "Upload File" at bounding box center [877, 339] width 79 height 17
click at [1236, 565] on span "Next" at bounding box center [1241, 563] width 26 height 18
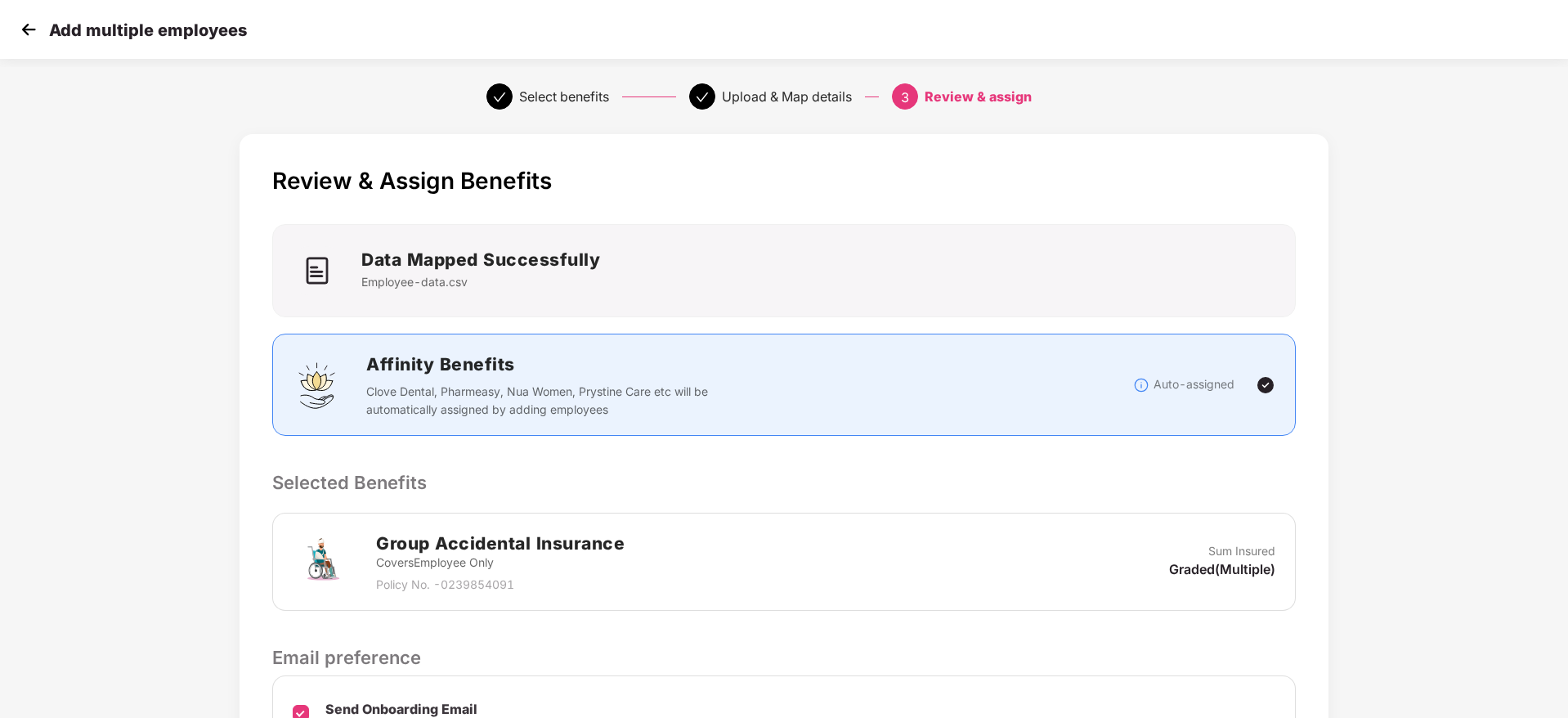
scroll to position [194, 0]
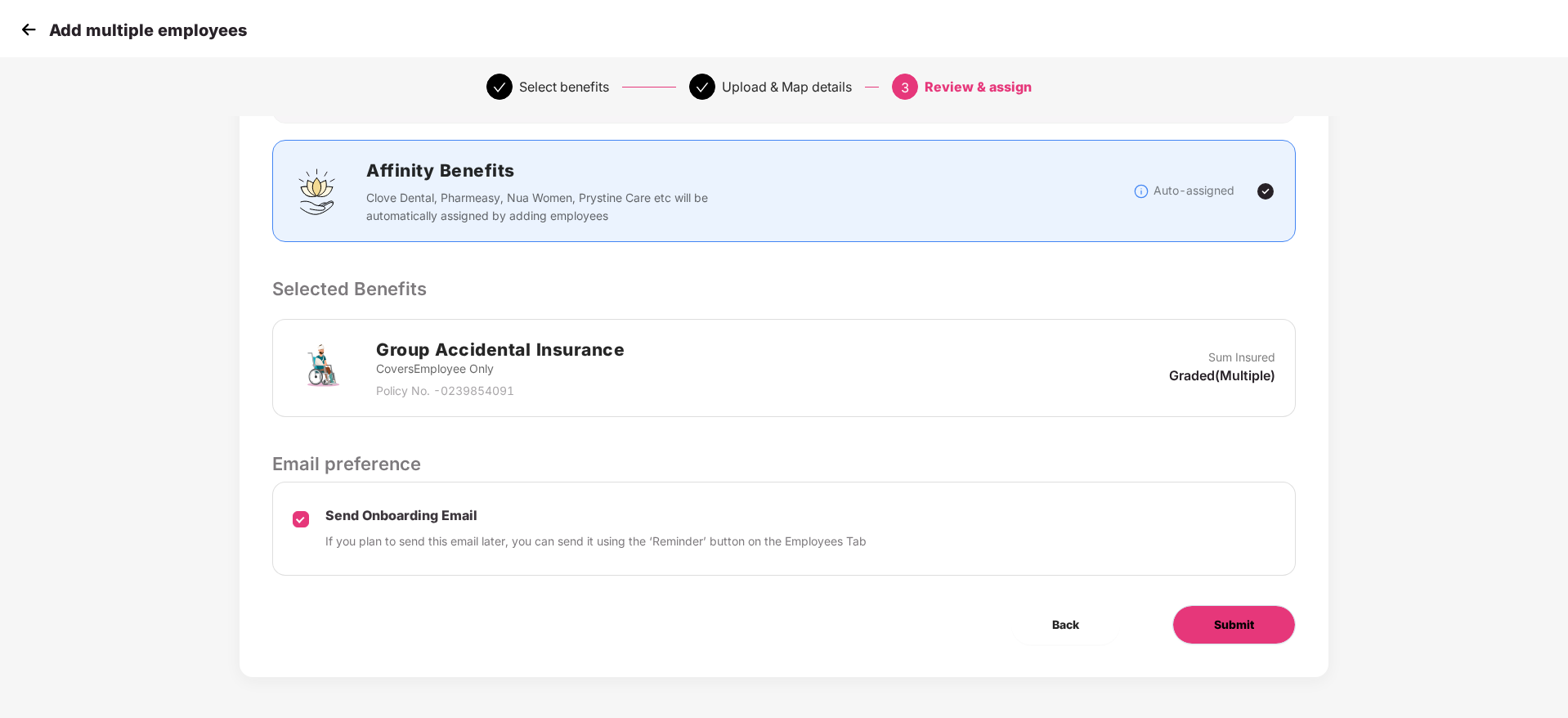
click at [1211, 631] on button "Submit" at bounding box center [1234, 625] width 123 height 40
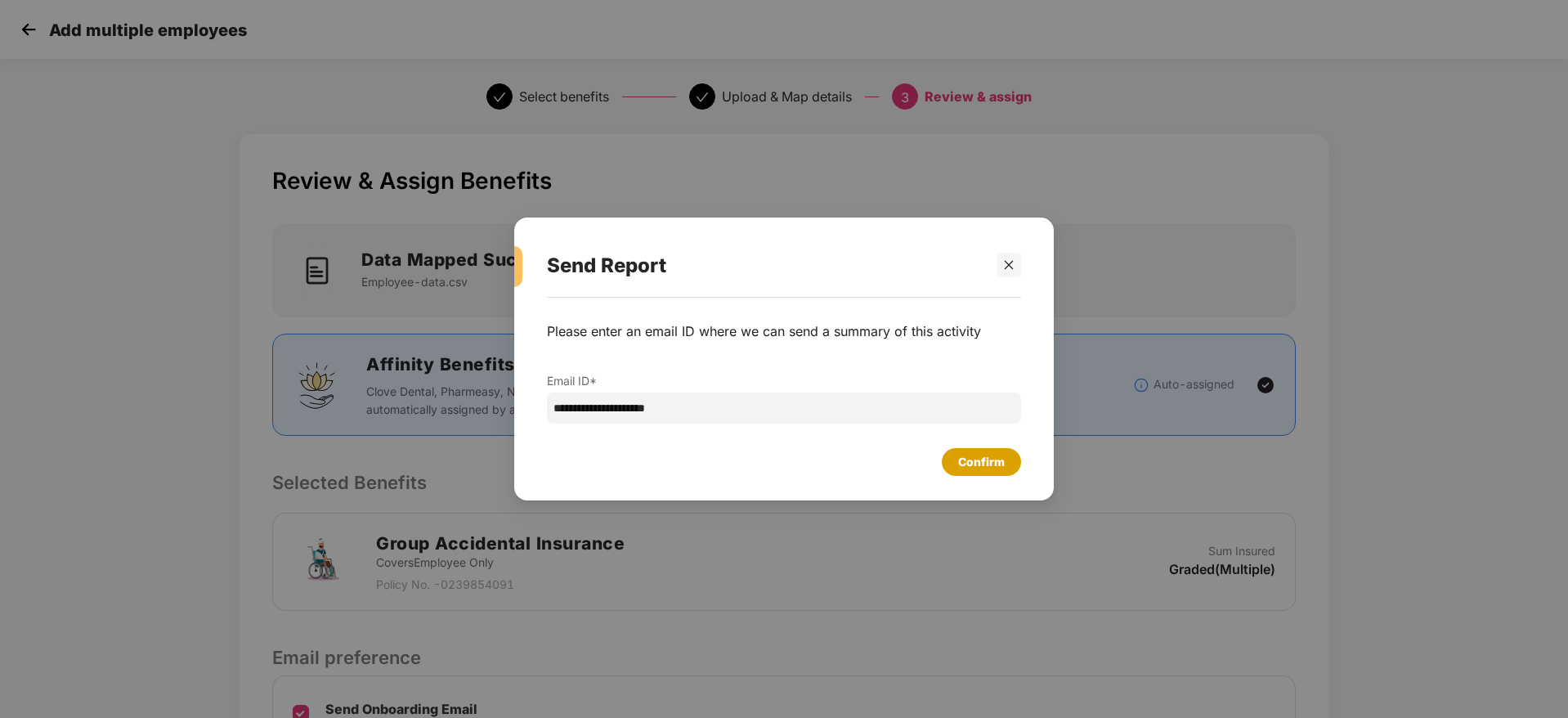
click at [1002, 457] on div "Confirm" at bounding box center [981, 462] width 47 height 18
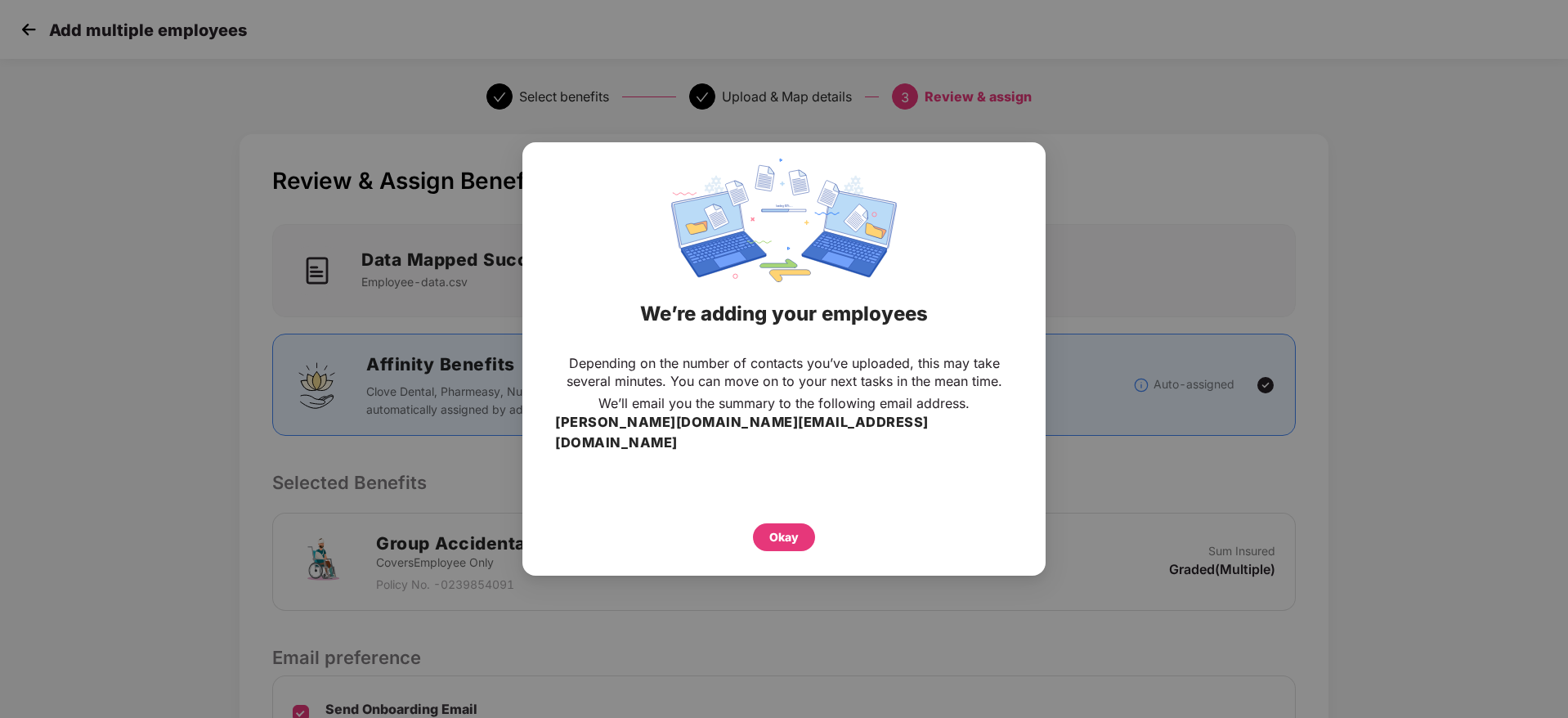
scroll to position [194, 0]
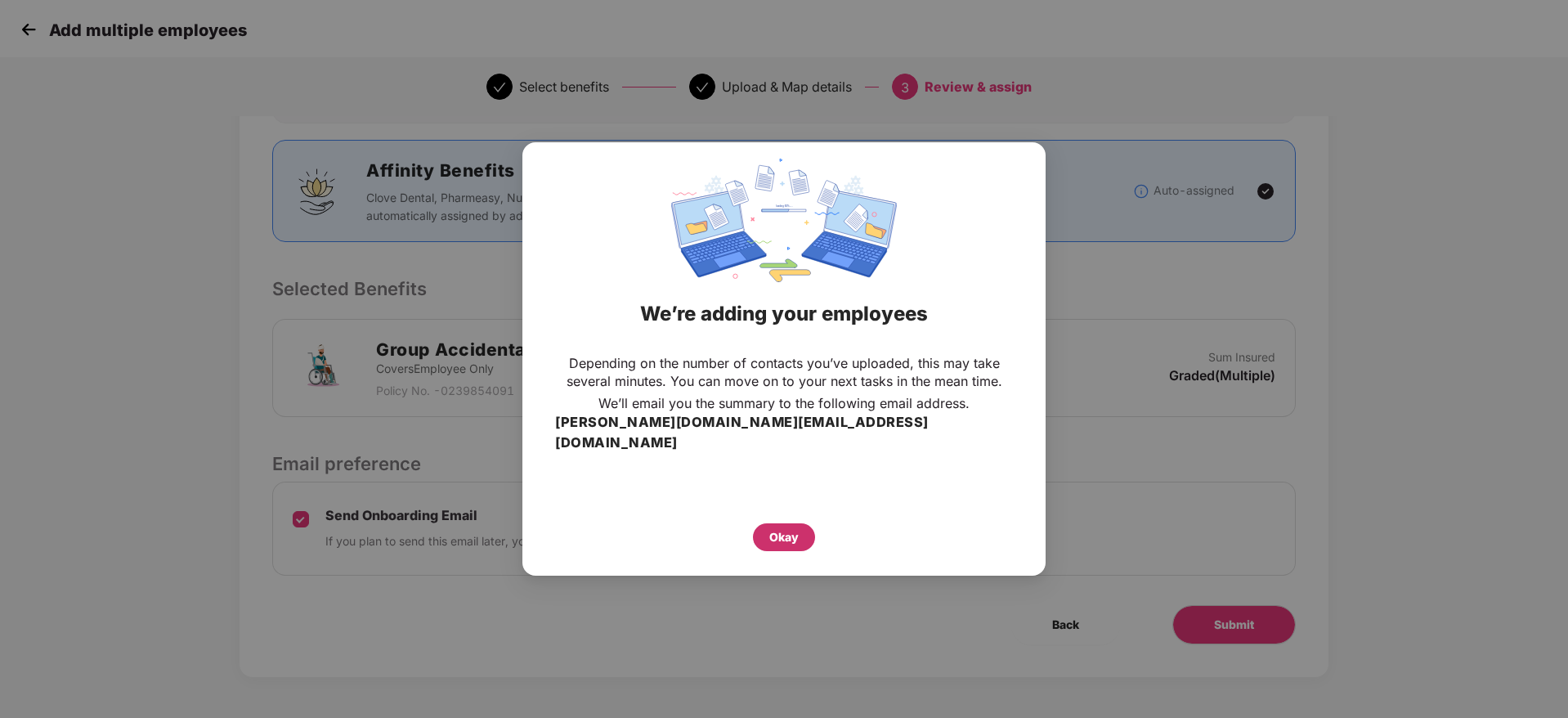
click at [787, 529] on div "Okay" at bounding box center [783, 537] width 29 height 18
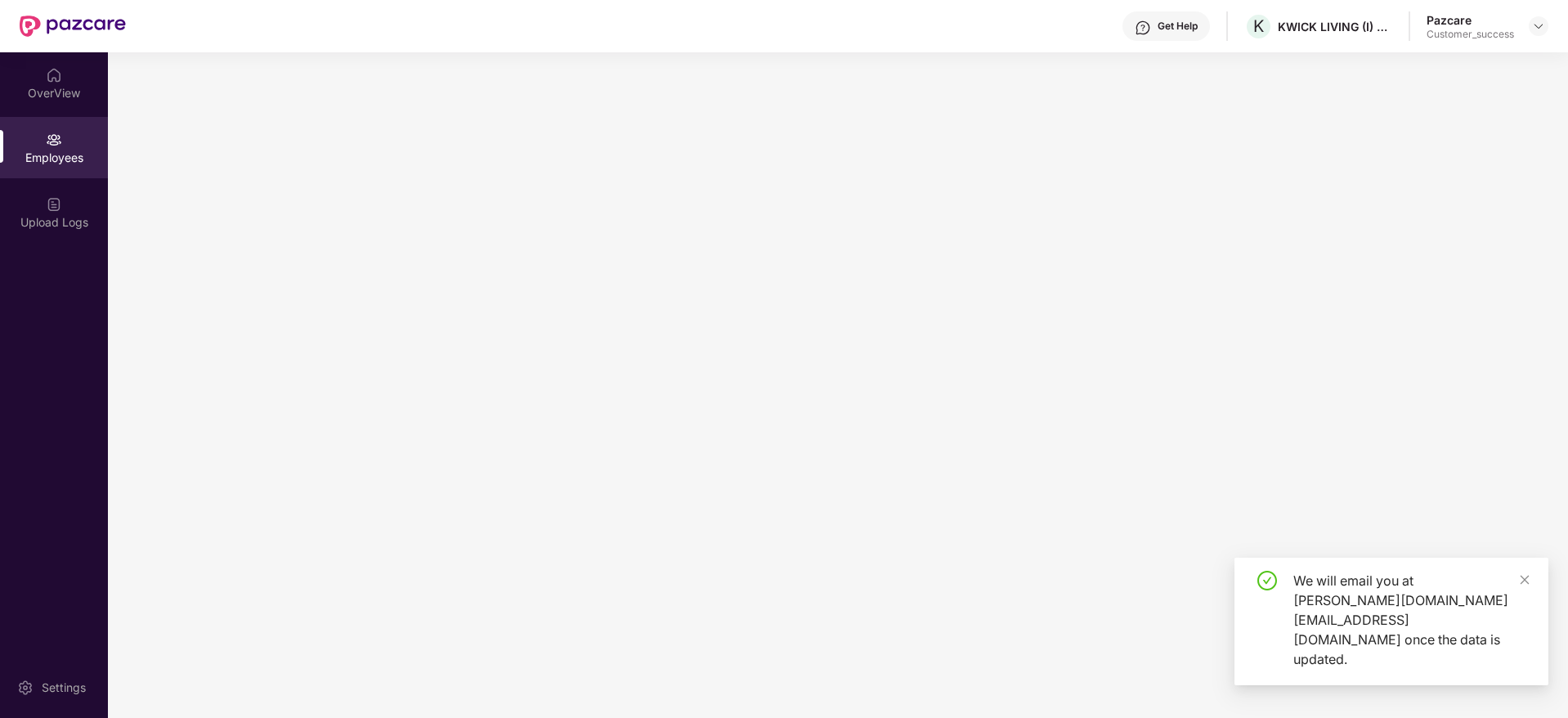
scroll to position [0, 0]
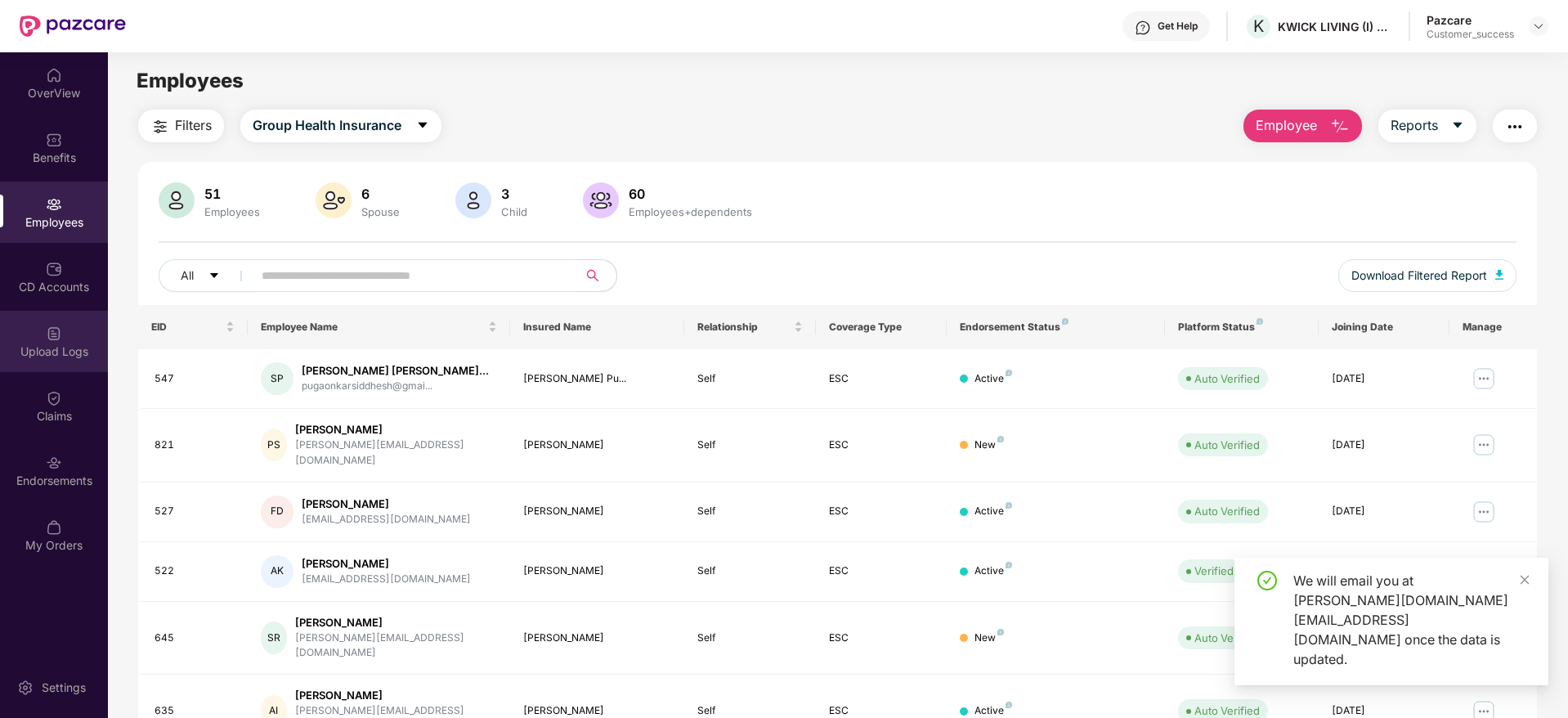
click at [46, 350] on div "Upload Logs" at bounding box center [54, 352] width 108 height 17
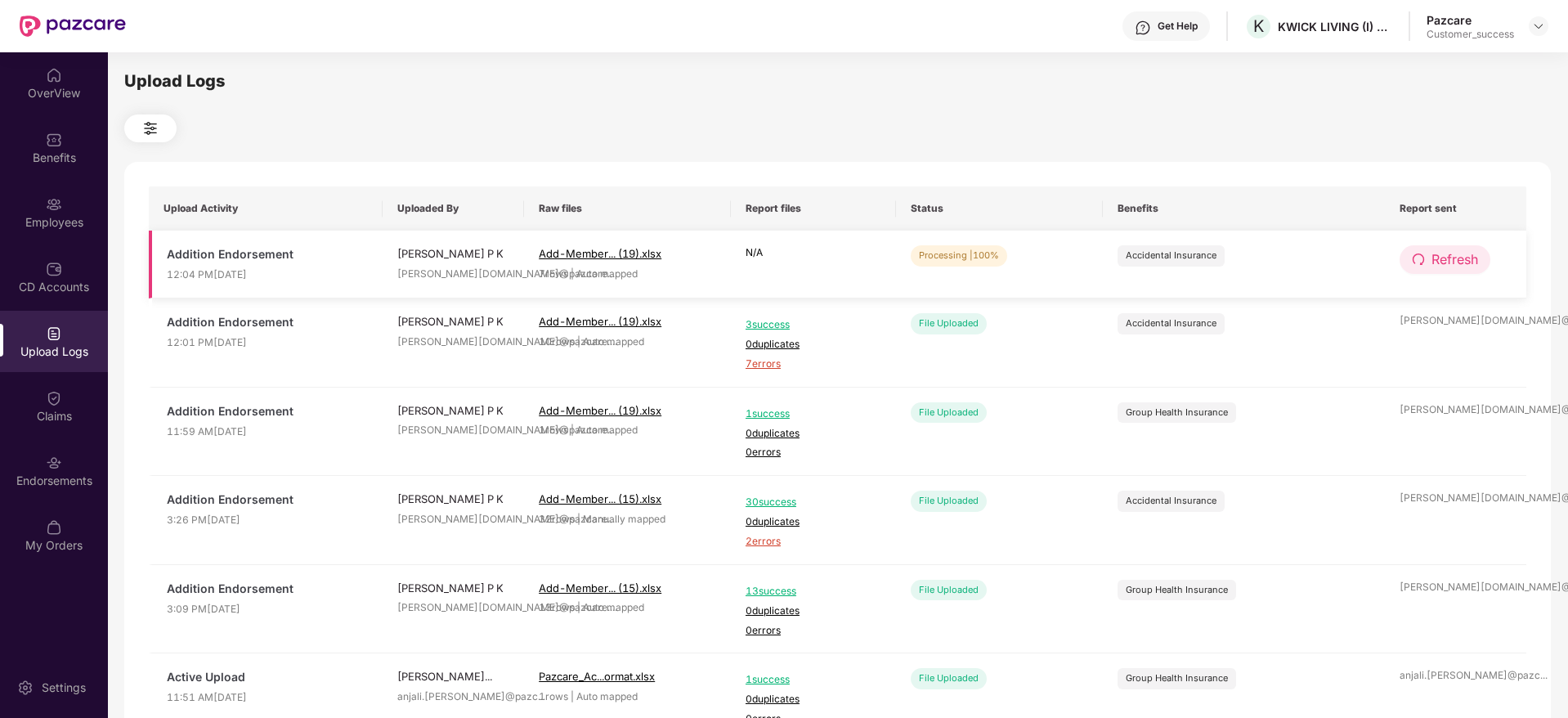
click at [1420, 249] on button "Refresh" at bounding box center [1445, 259] width 91 height 28
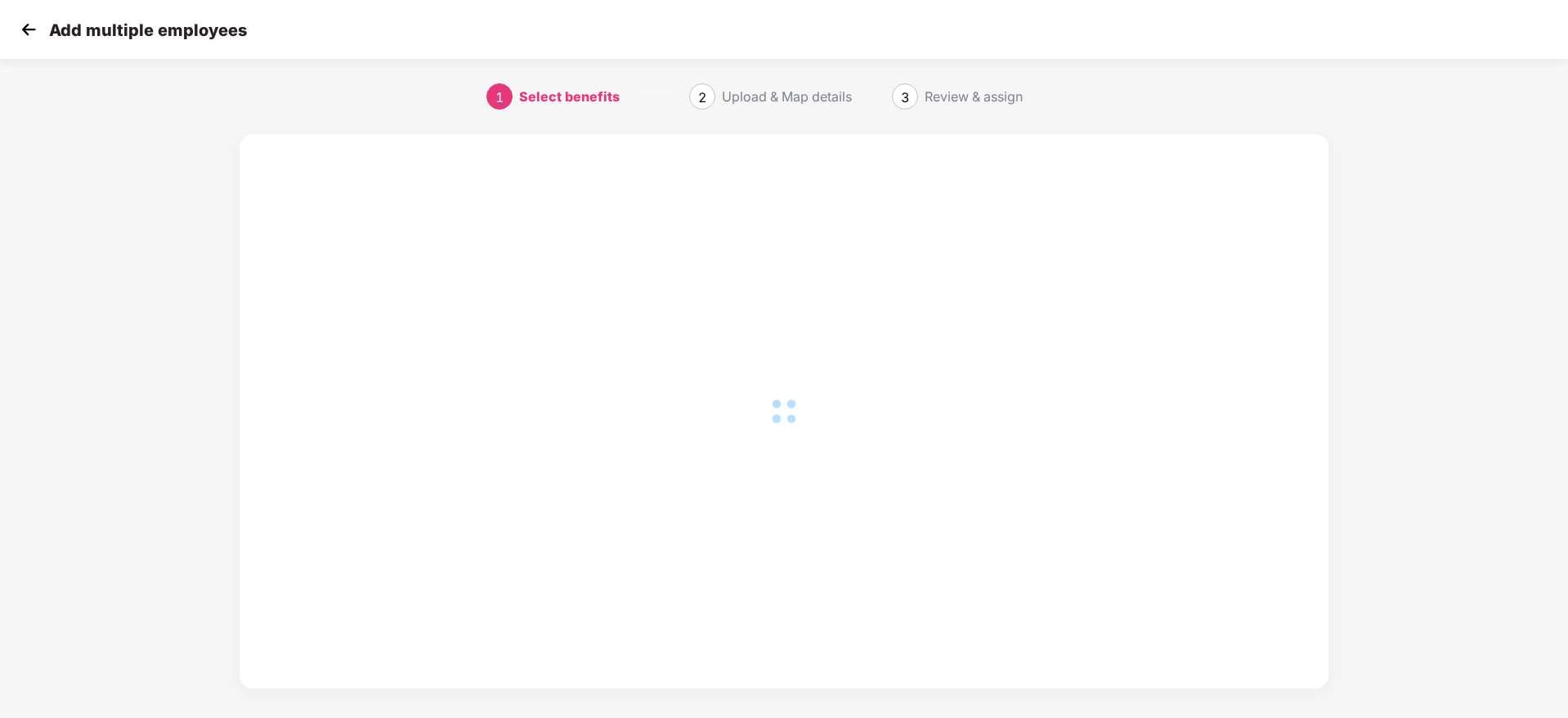
scroll to position [11, 0]
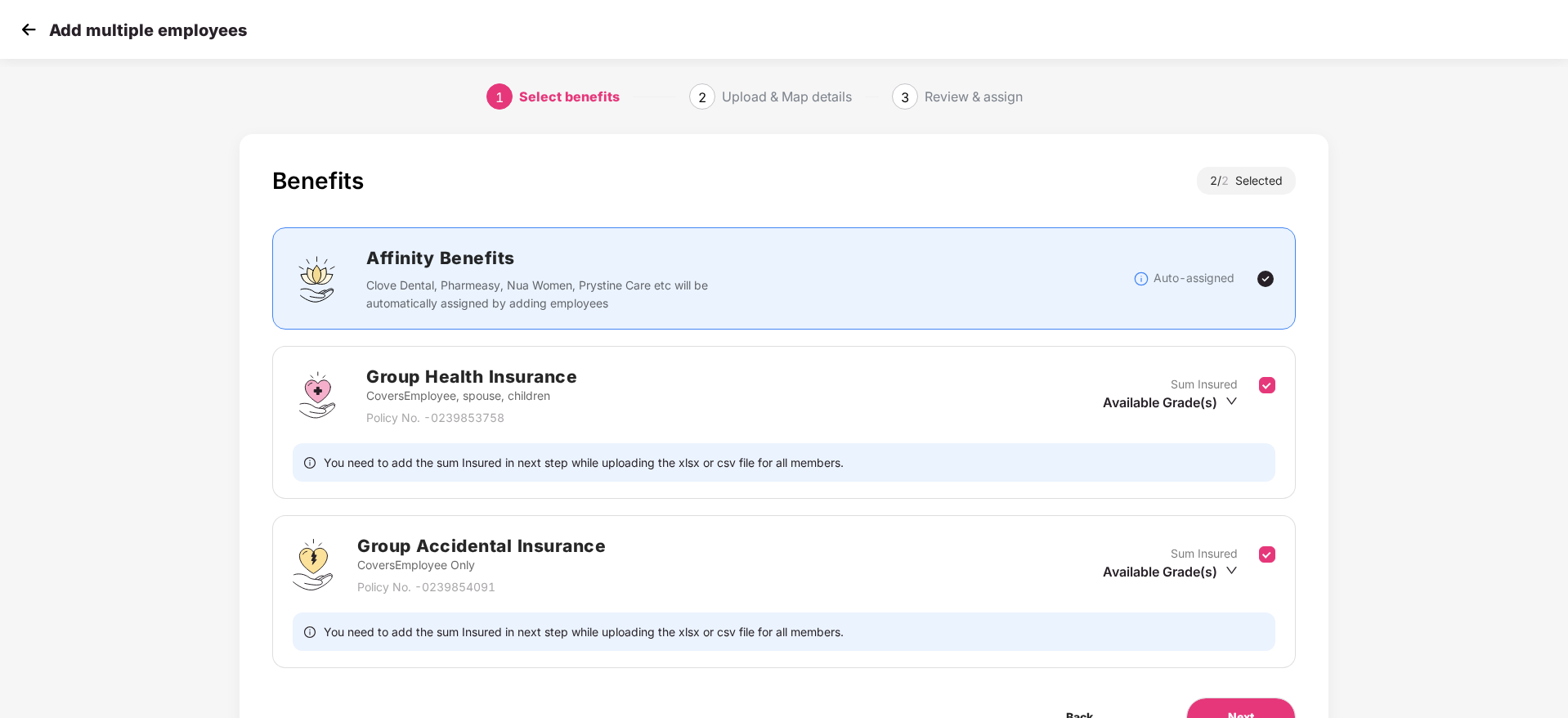
click at [37, 37] on img at bounding box center [29, 29] width 25 height 25
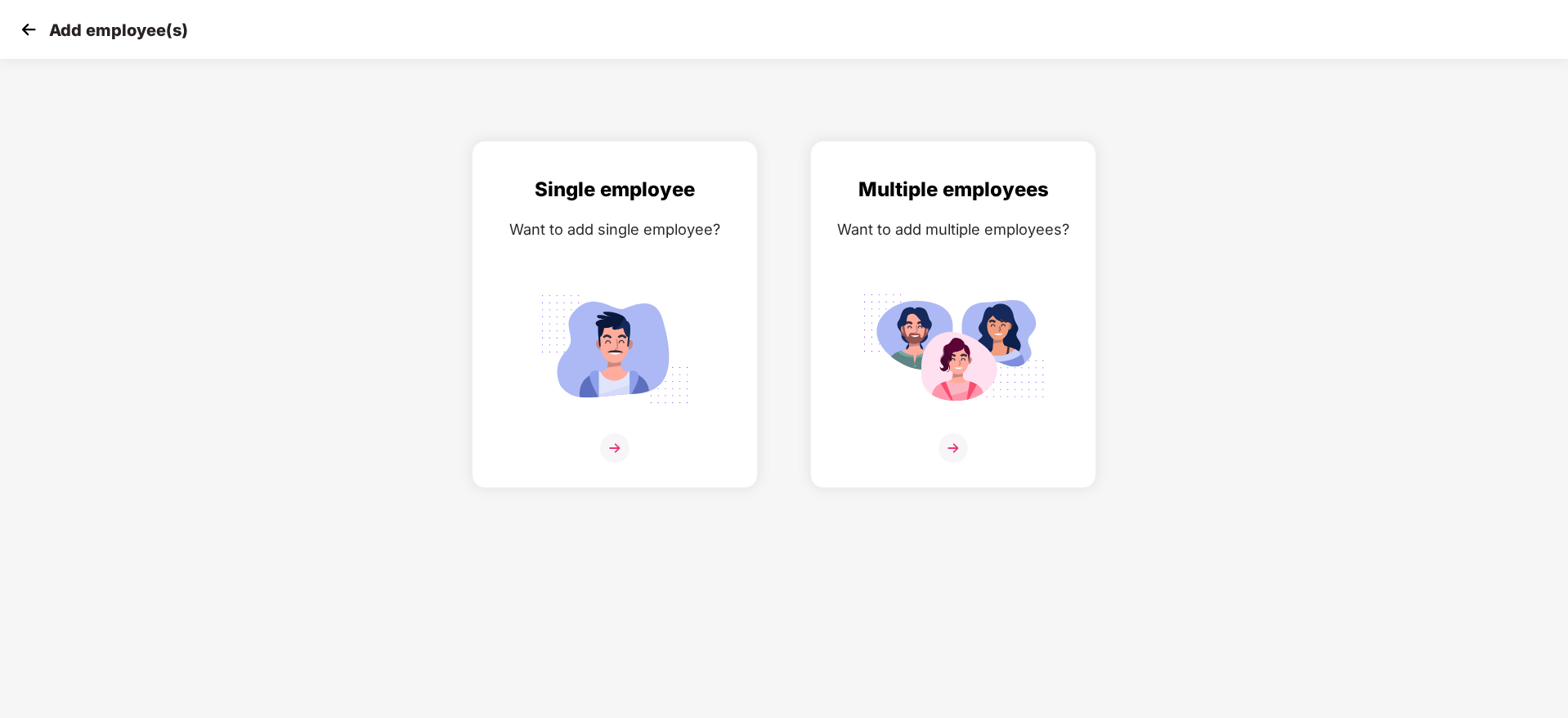
click at [36, 33] on img at bounding box center [29, 29] width 25 height 25
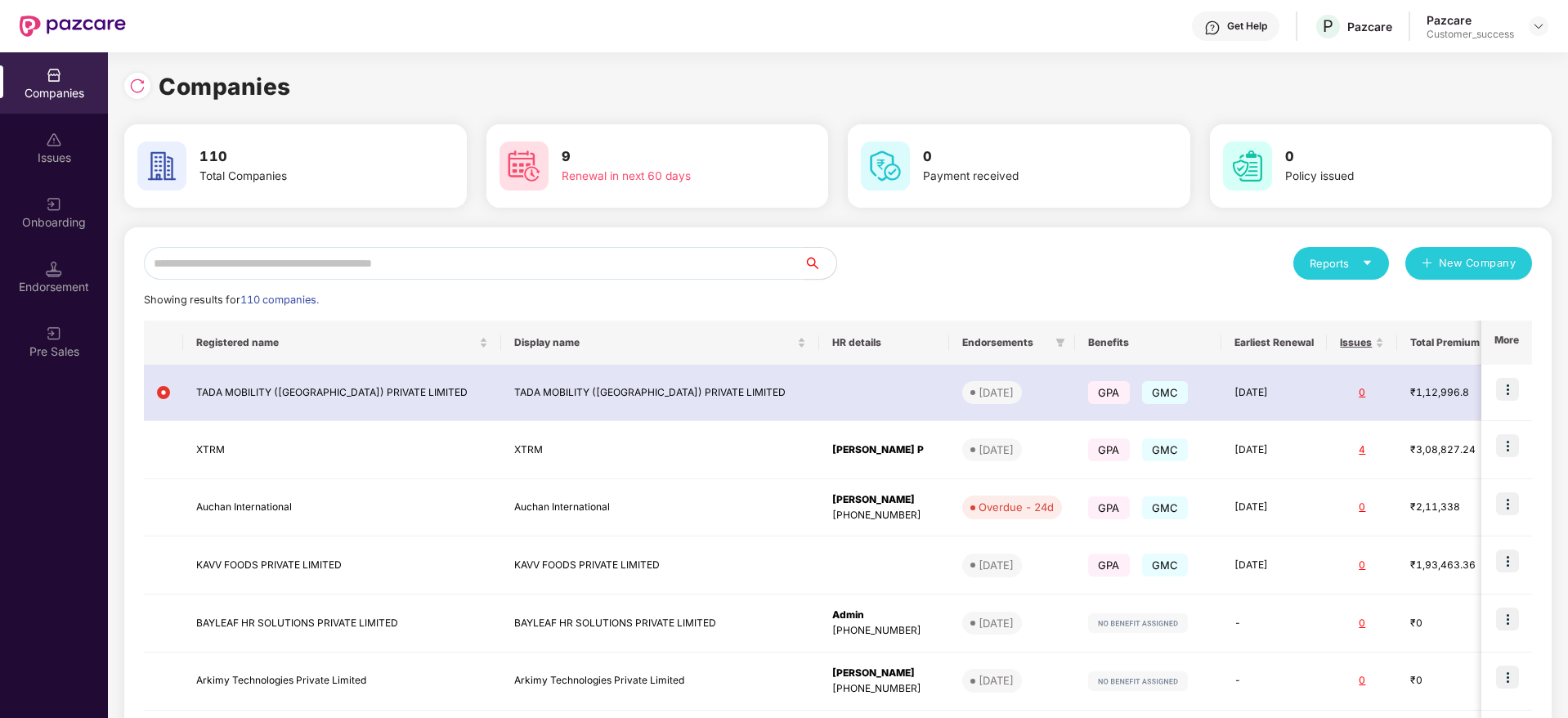
click at [308, 266] on input "text" at bounding box center [473, 263] width 660 height 33
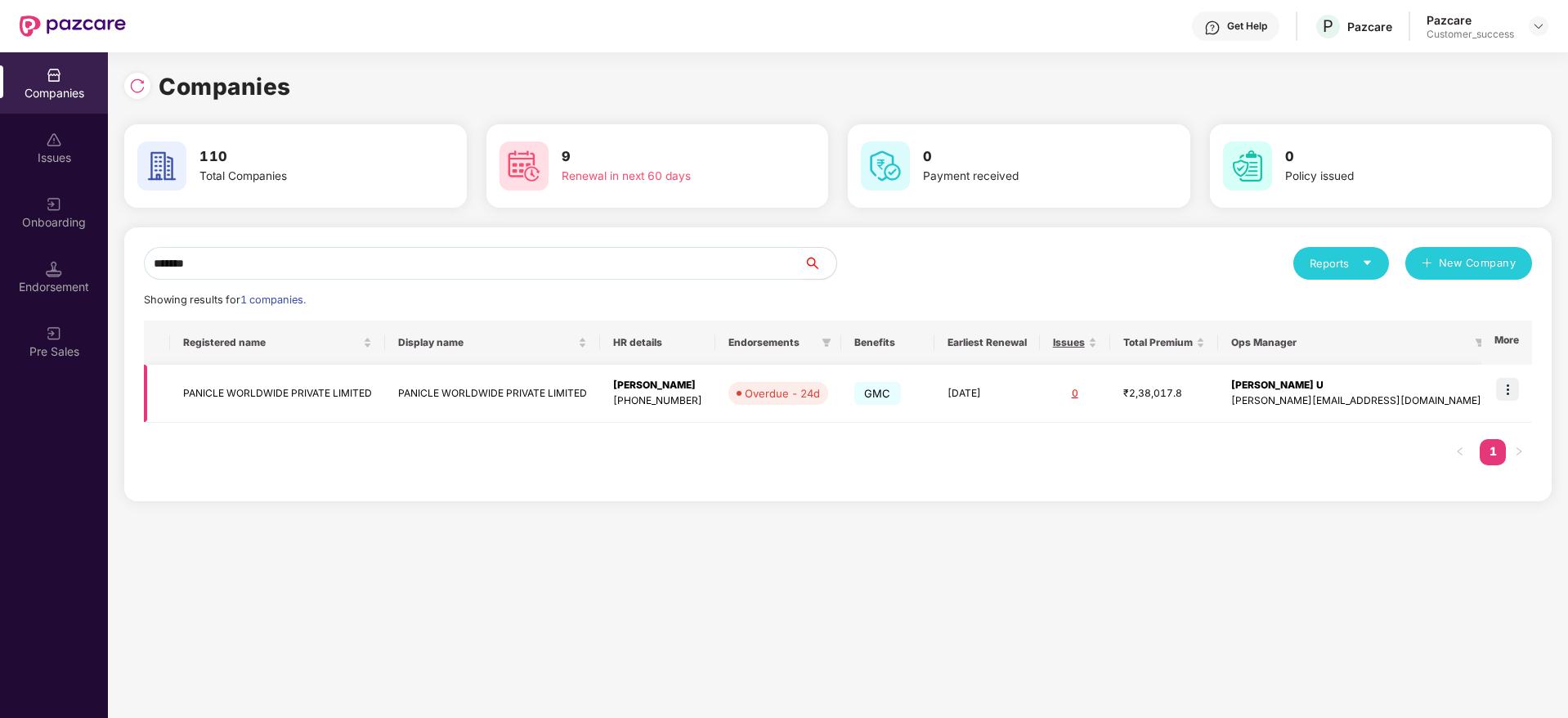
type input "*******"
click at [1518, 391] on img at bounding box center [1507, 389] width 23 height 23
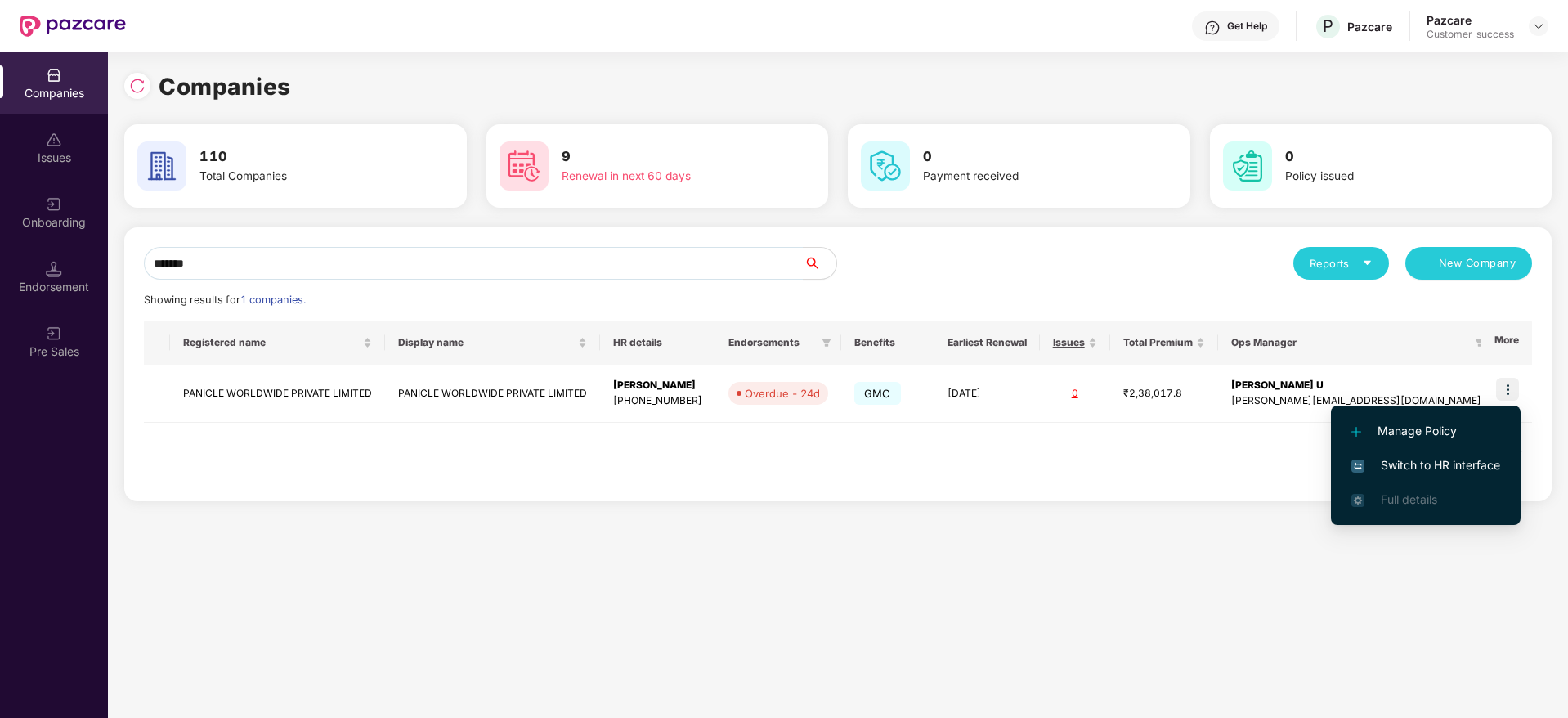
click at [1448, 479] on li "Switch to HR interface" at bounding box center [1425, 465] width 189 height 34
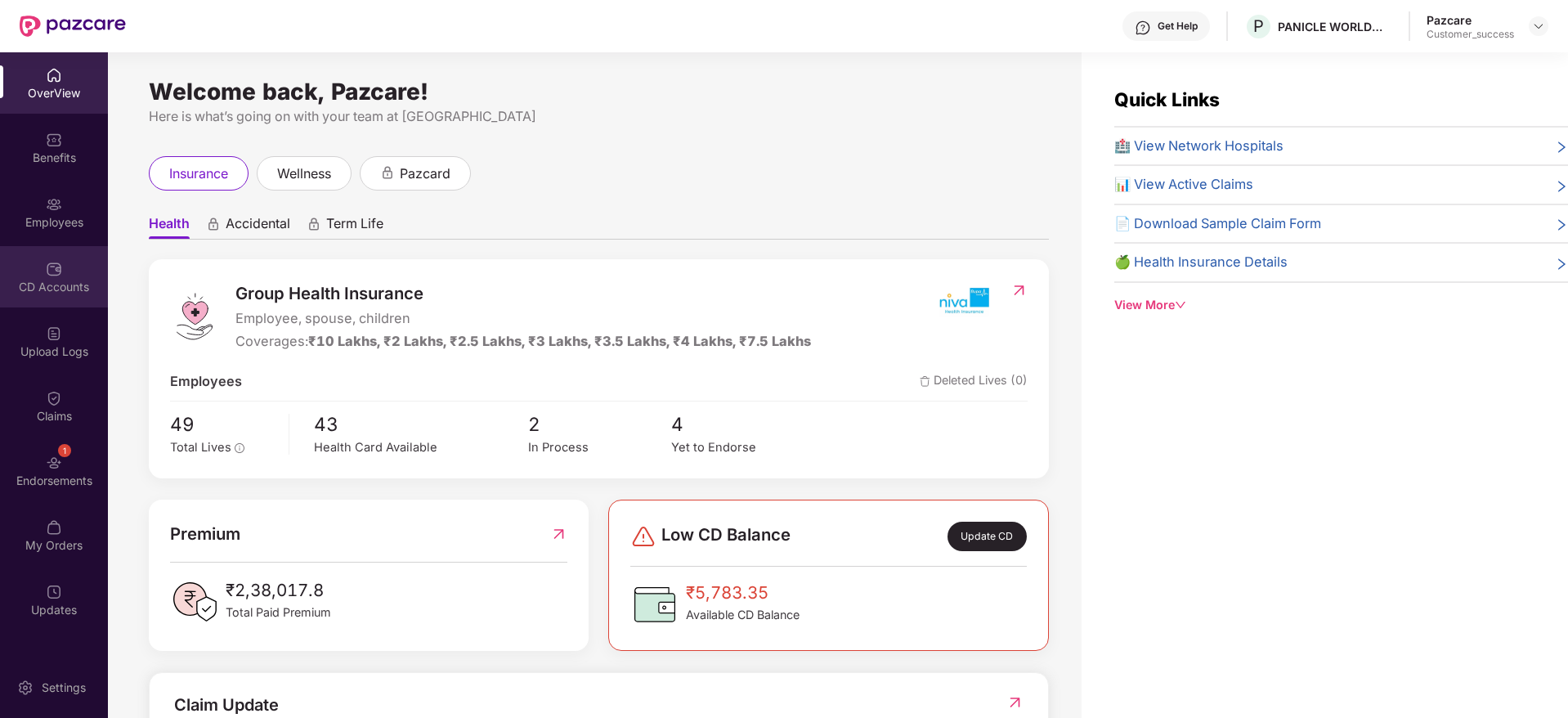
click at [51, 272] on img at bounding box center [54, 269] width 17 height 17
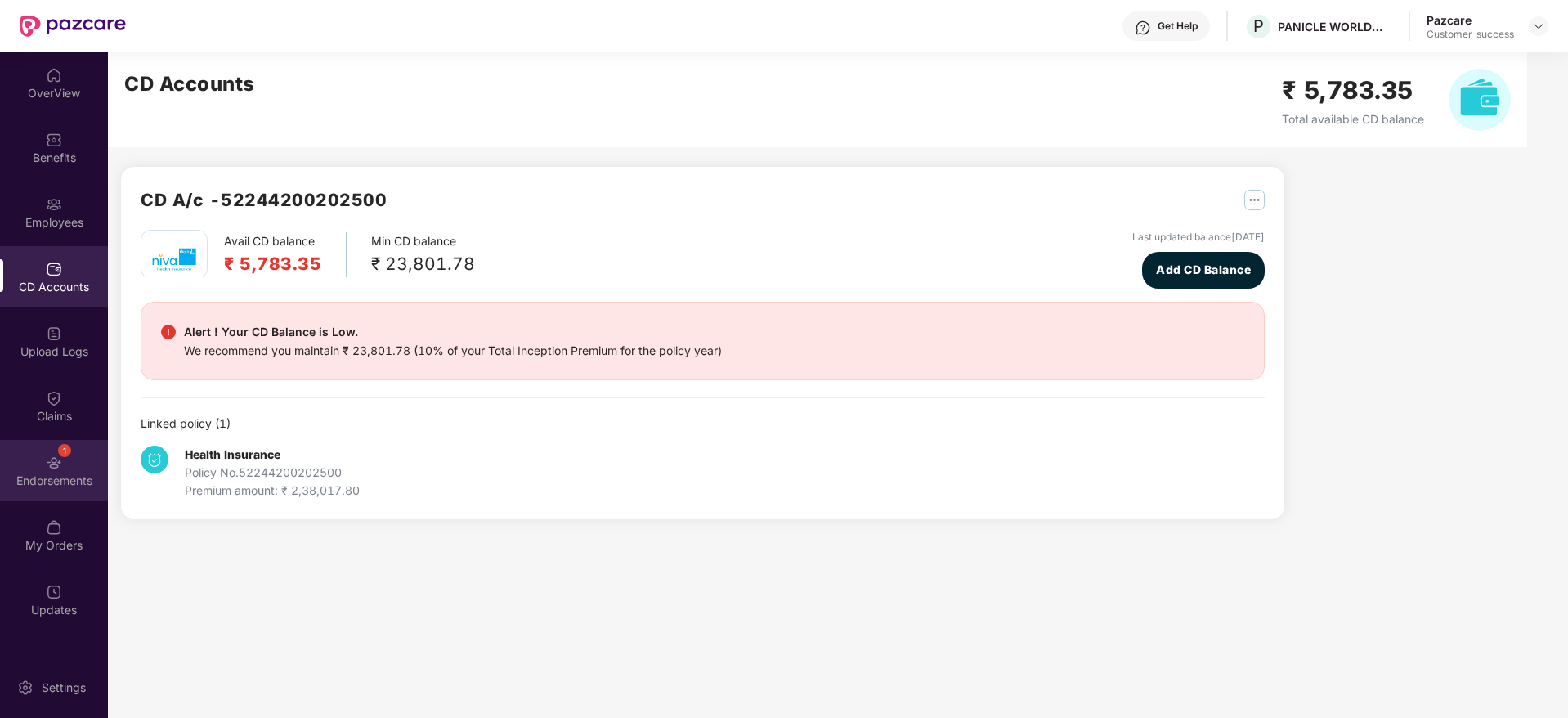
click at [41, 471] on div "1 Endorsements" at bounding box center [54, 470] width 108 height 62
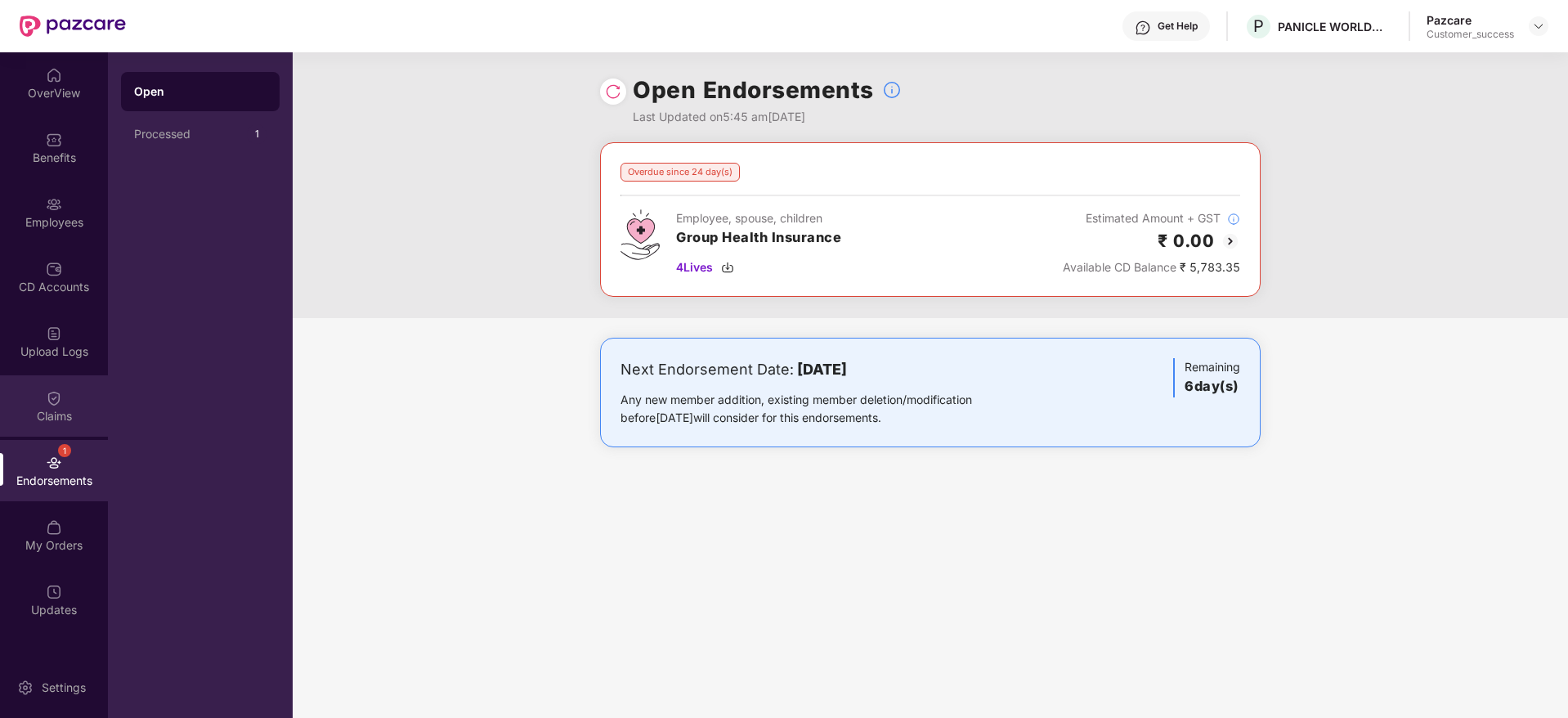
click at [48, 408] on div "Claims" at bounding box center [54, 416] width 108 height 17
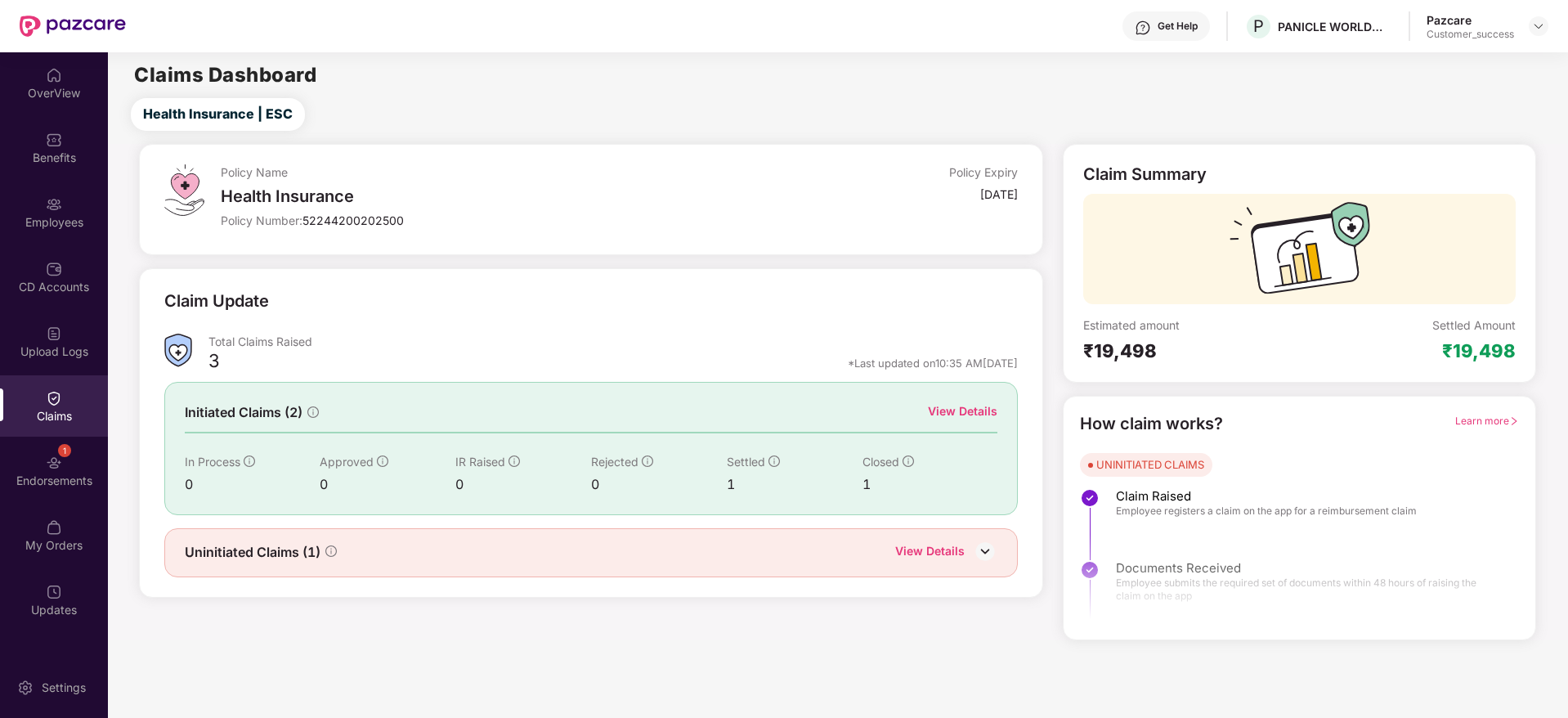
click at [955, 410] on div "View Details" at bounding box center [962, 411] width 70 height 18
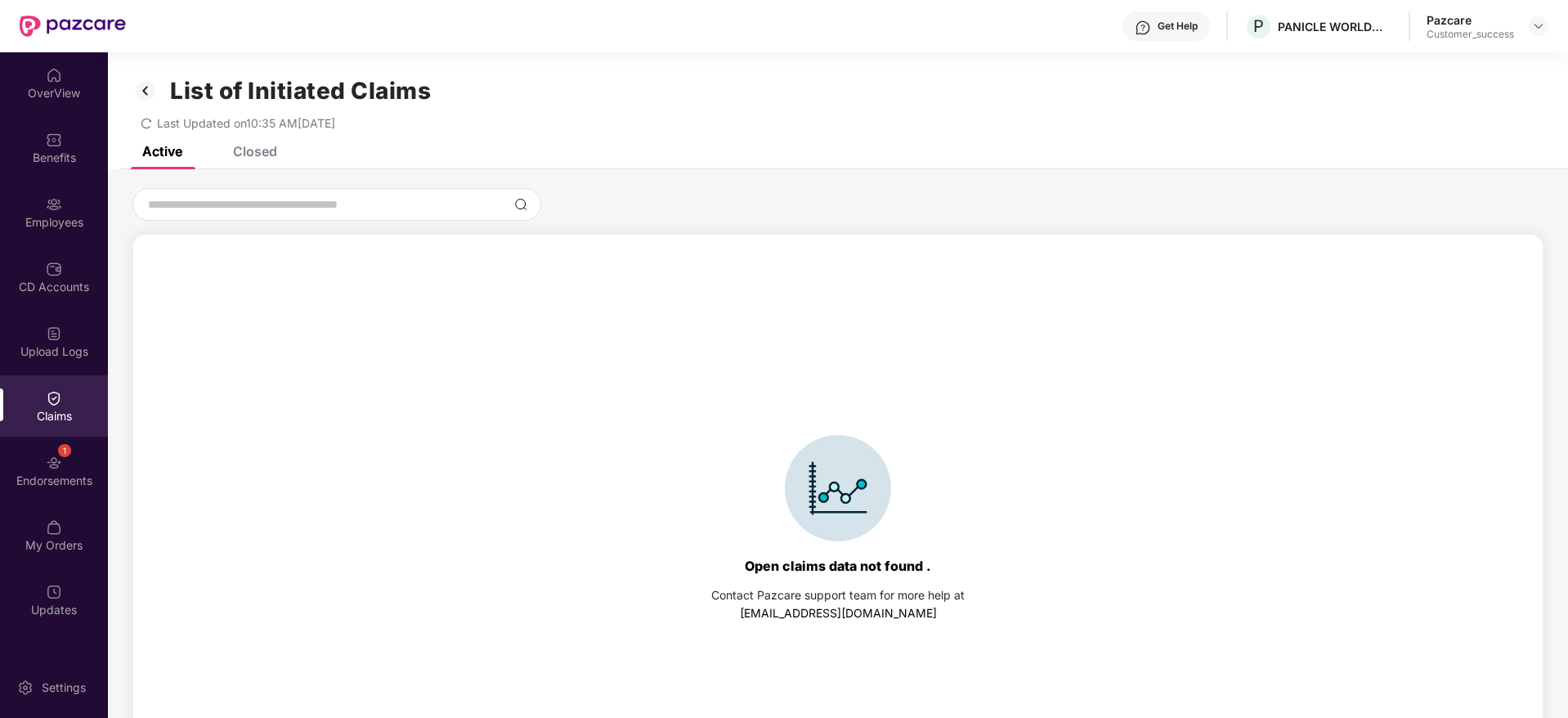
click at [268, 153] on div "Closed" at bounding box center [255, 151] width 44 height 17
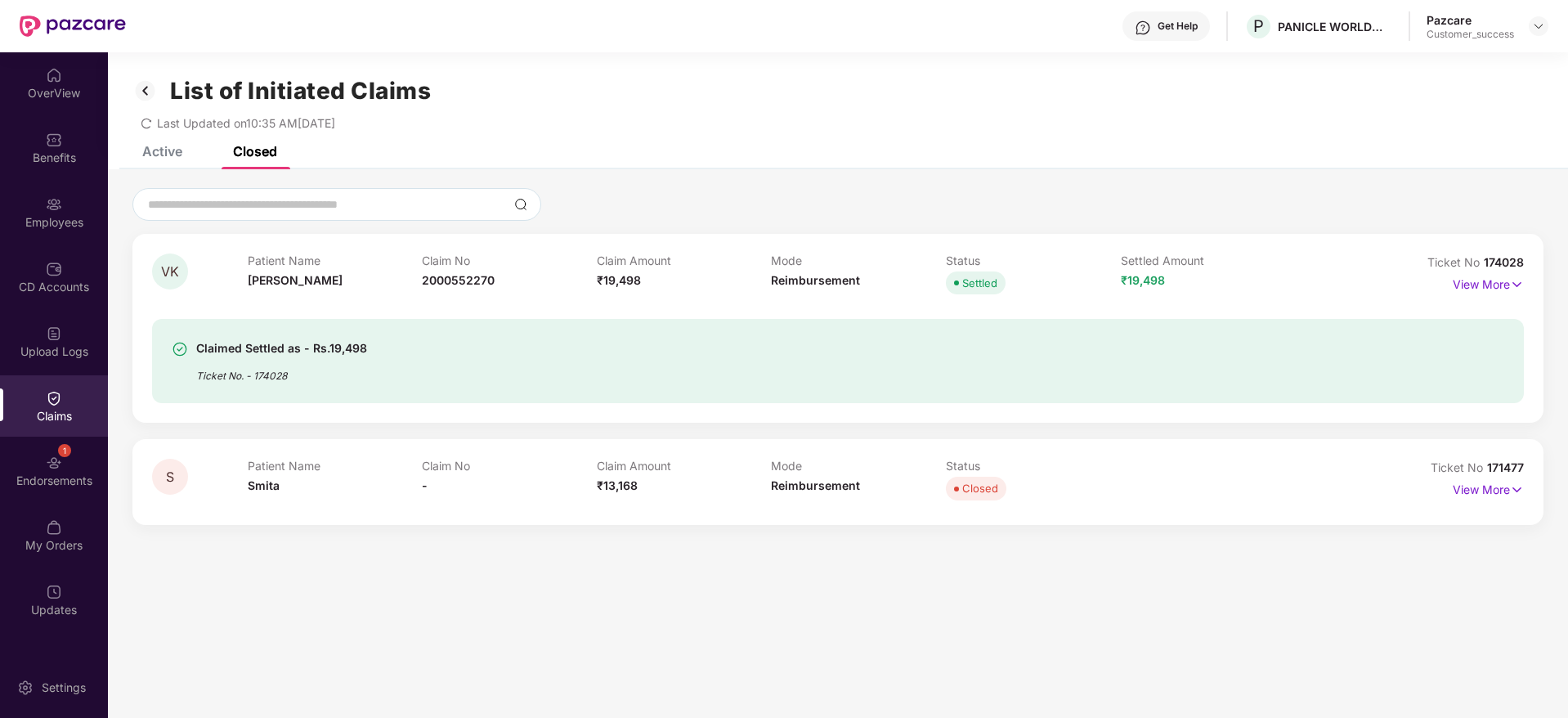
click at [150, 92] on img at bounding box center [145, 91] width 26 height 28
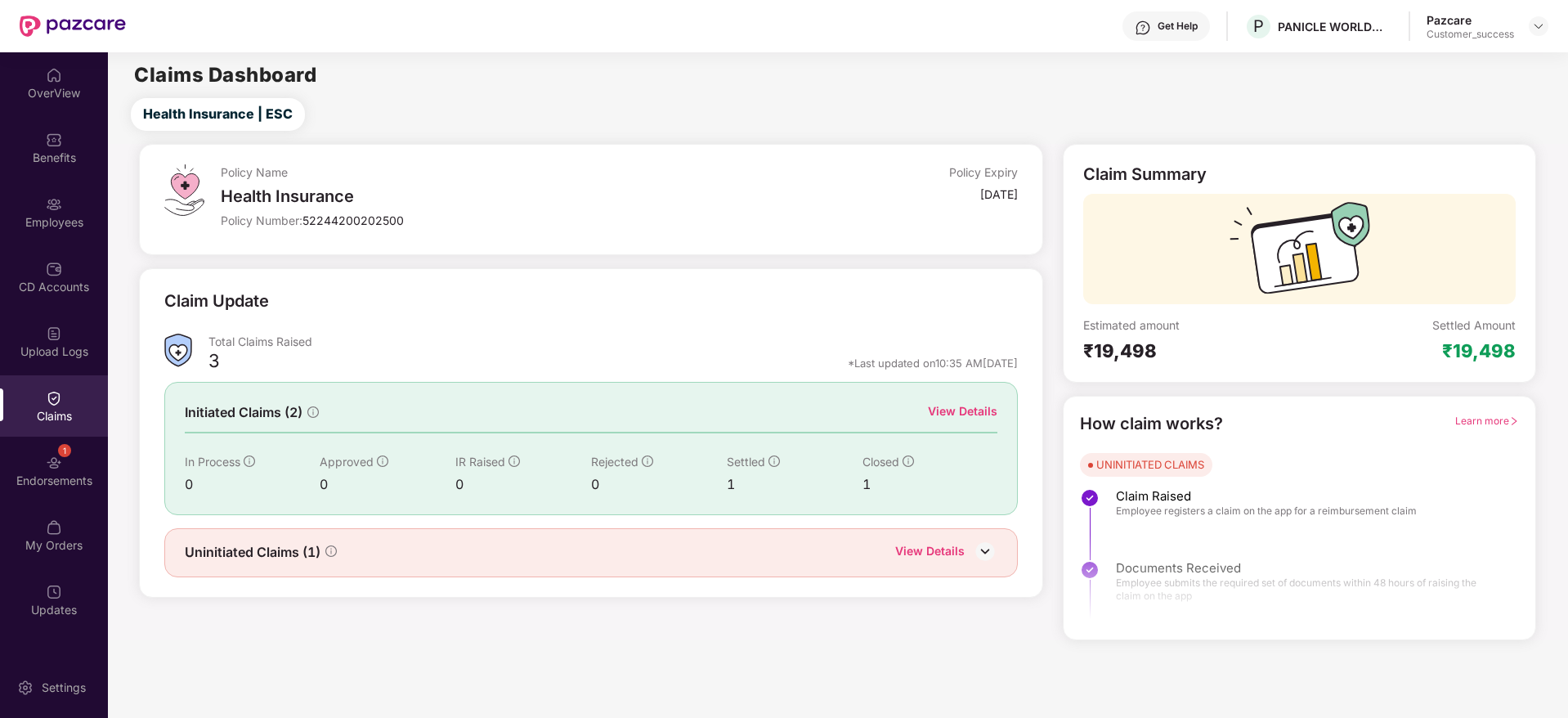
click at [917, 562] on div "View Details" at bounding box center [929, 552] width 70 height 21
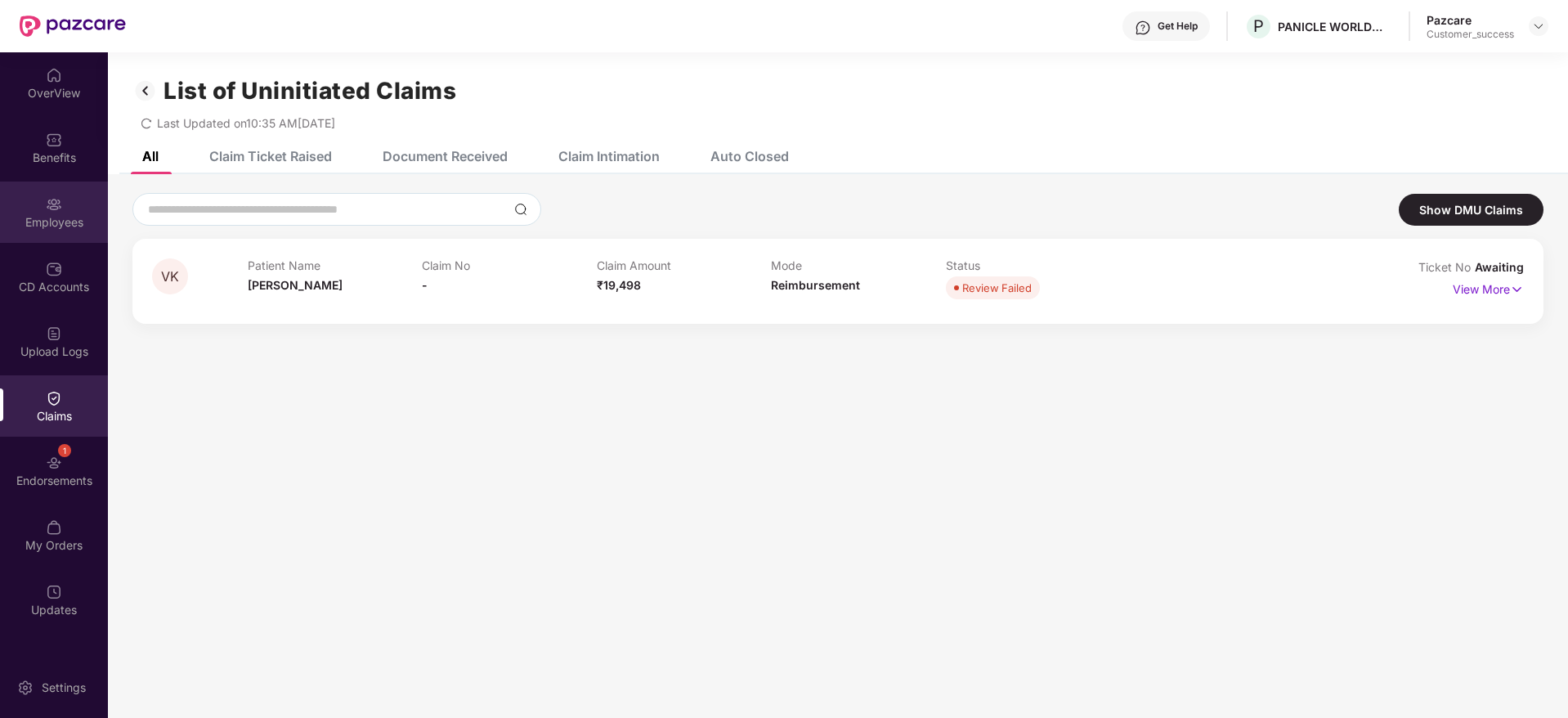
click at [54, 215] on div "Employees" at bounding box center [54, 222] width 108 height 17
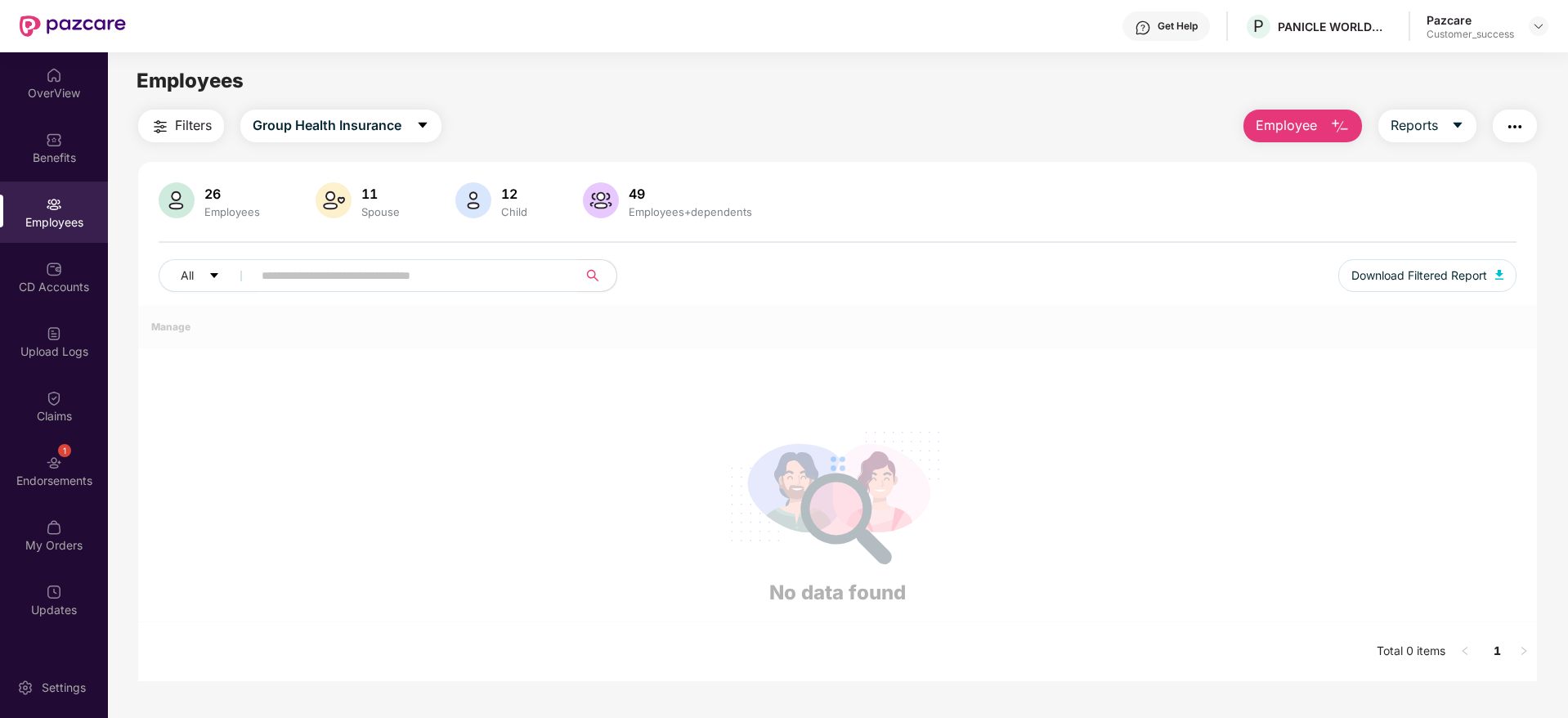
click at [278, 293] on div "All Download Filtered Report" at bounding box center [837, 282] width 1357 height 46
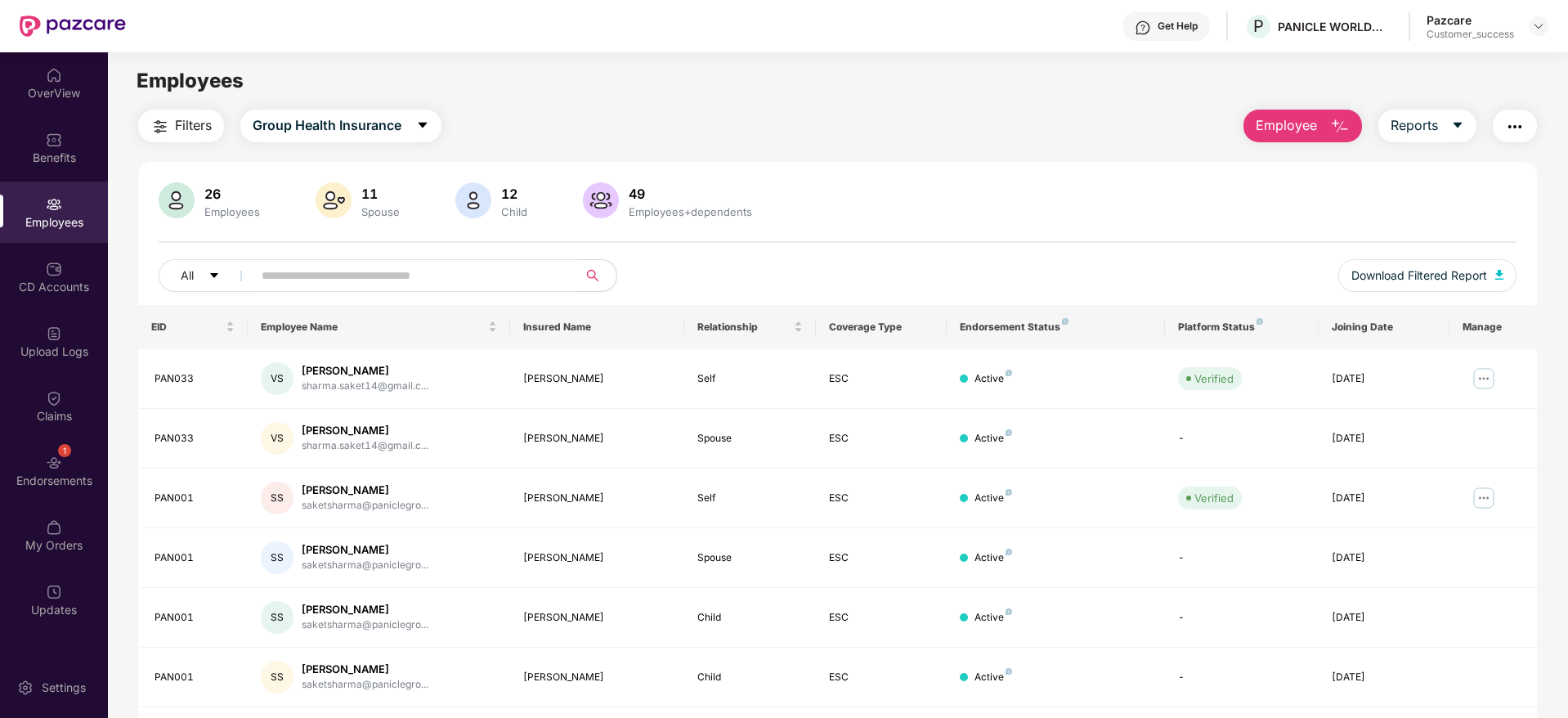
click at [307, 277] on input "text" at bounding box center [408, 276] width 293 height 25
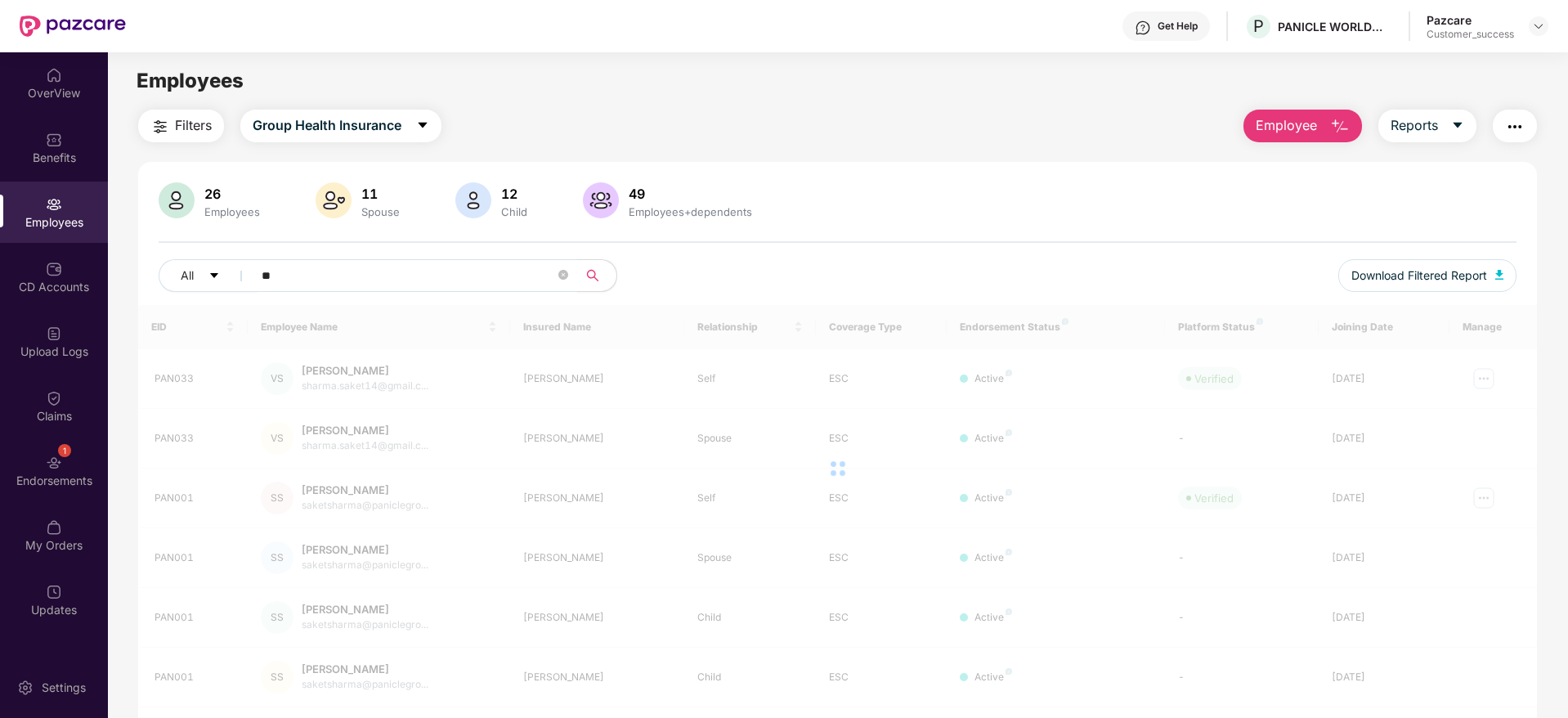
type input "*"
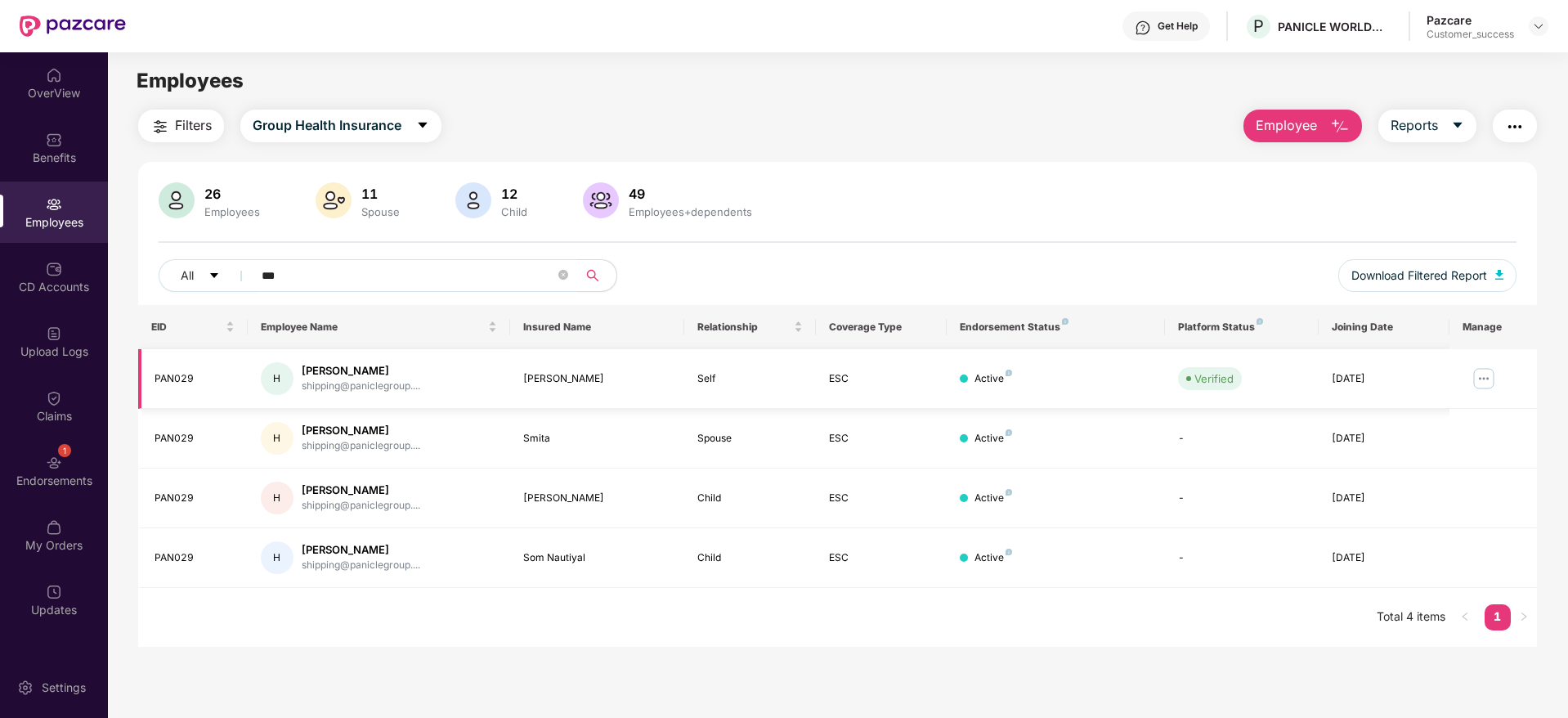
type input "***"
click at [1485, 369] on img at bounding box center [1484, 379] width 26 height 26
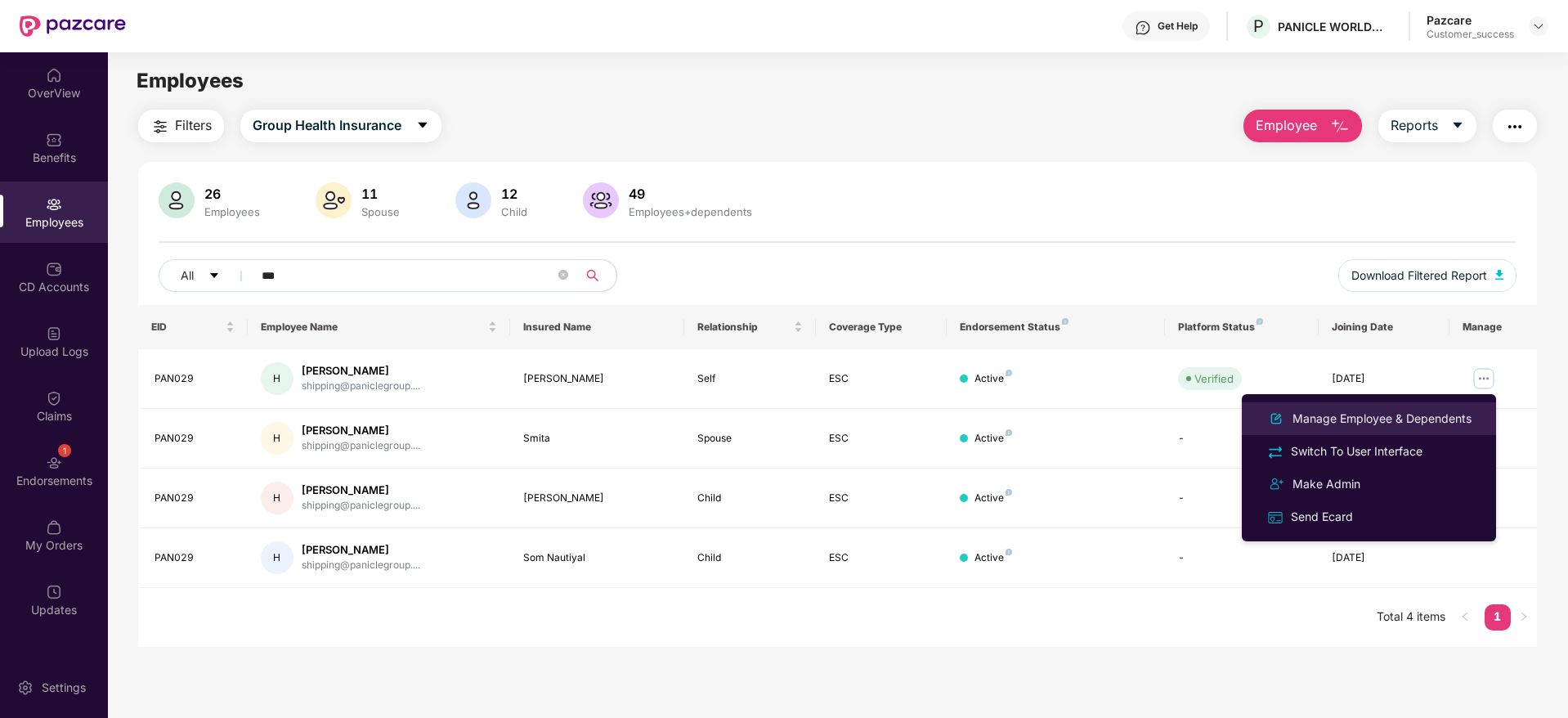
click at [1375, 424] on div "Manage Employee & Dependents" at bounding box center [1382, 418] width 186 height 18
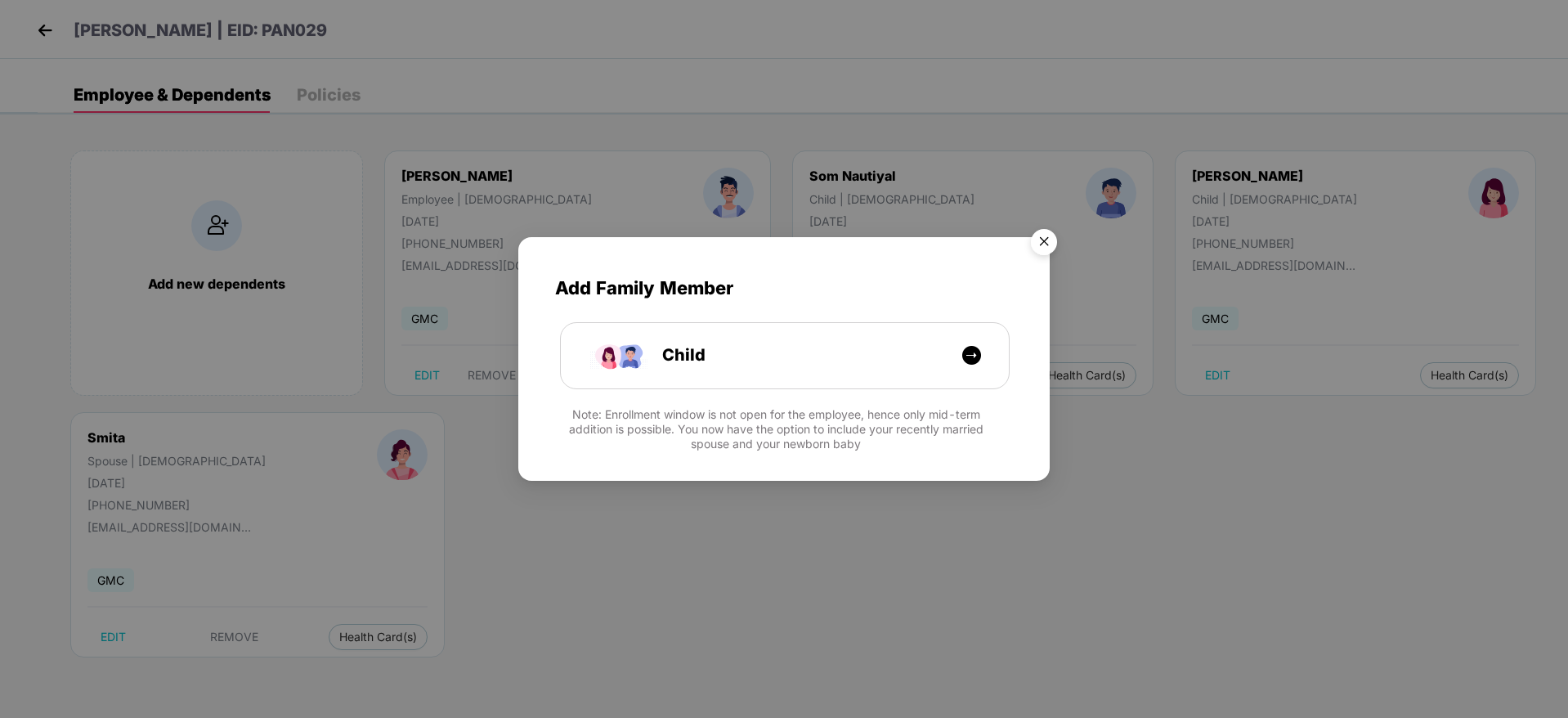
click at [1039, 228] on img "Close" at bounding box center [1044, 244] width 46 height 46
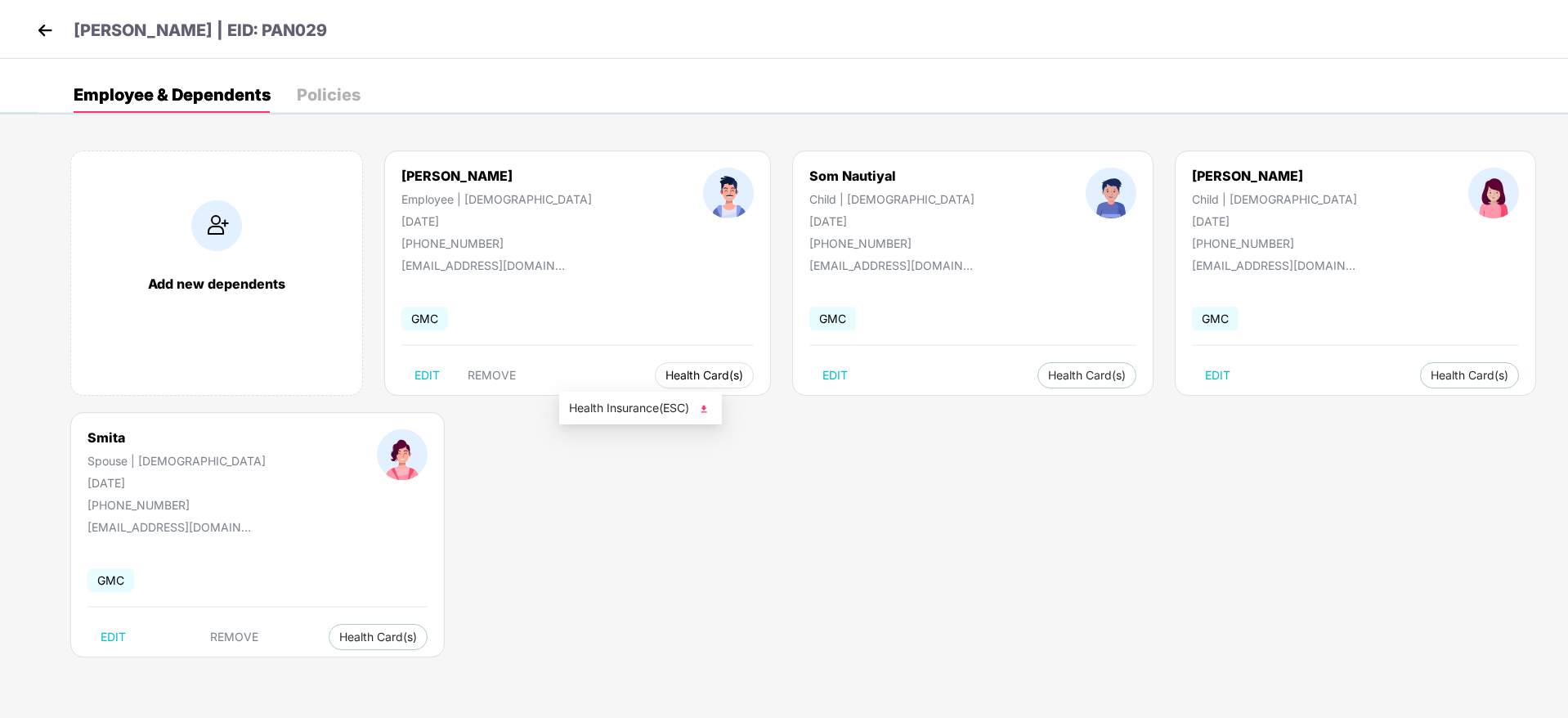
click at [655, 366] on button "Health Card(s)" at bounding box center [704, 375] width 99 height 26
click at [701, 405] on img at bounding box center [704, 409] width 17 height 17
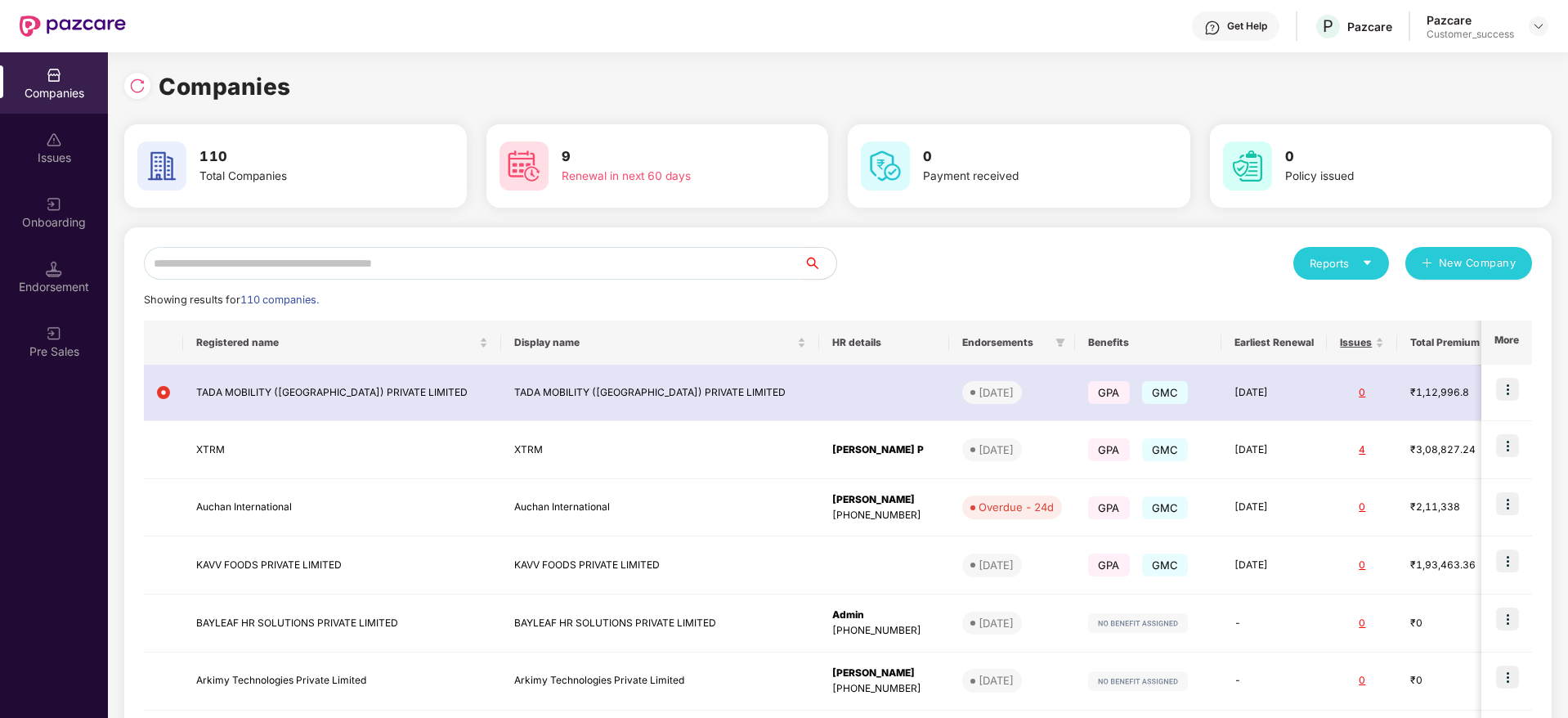
click at [301, 269] on input "text" at bounding box center [473, 263] width 660 height 33
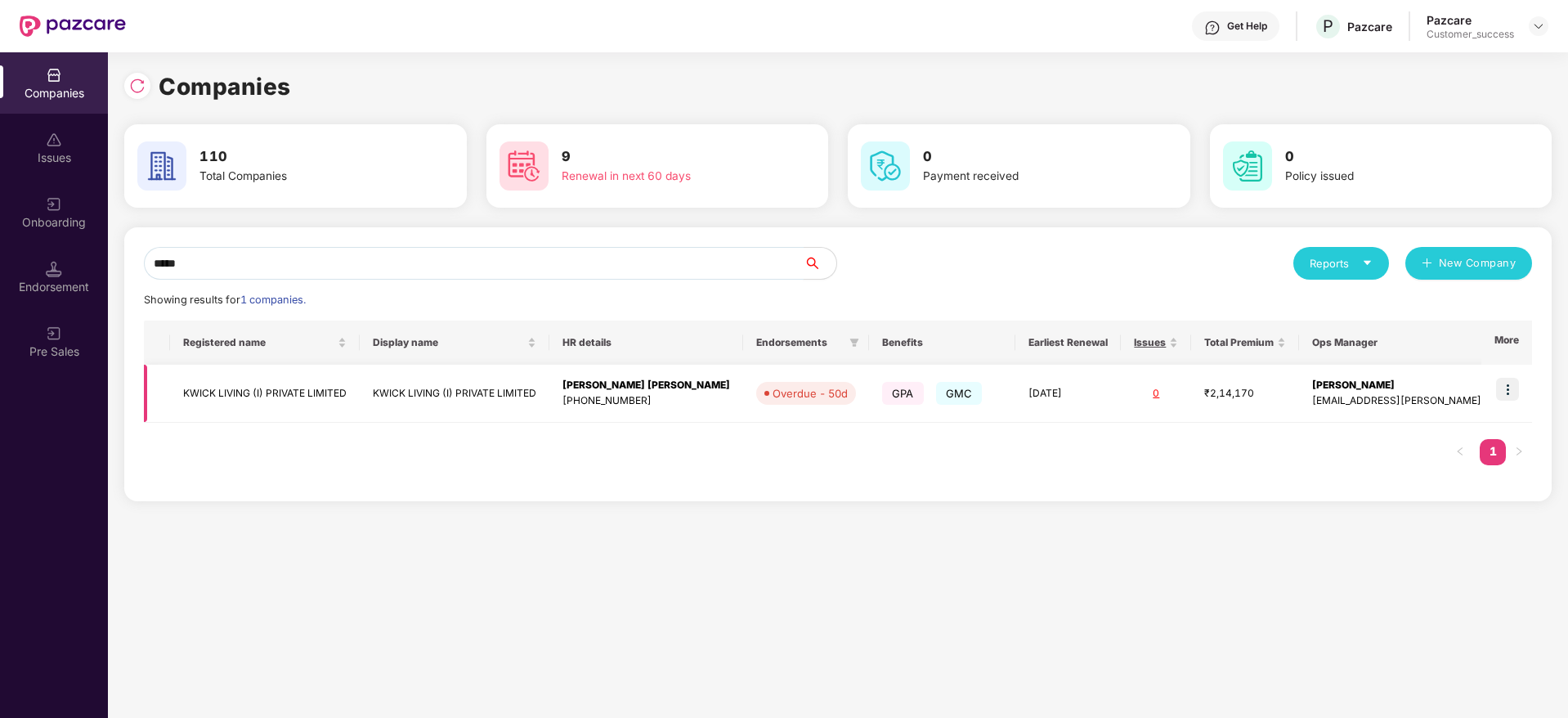
type input "*****"
click at [1509, 389] on img at bounding box center [1507, 389] width 23 height 23
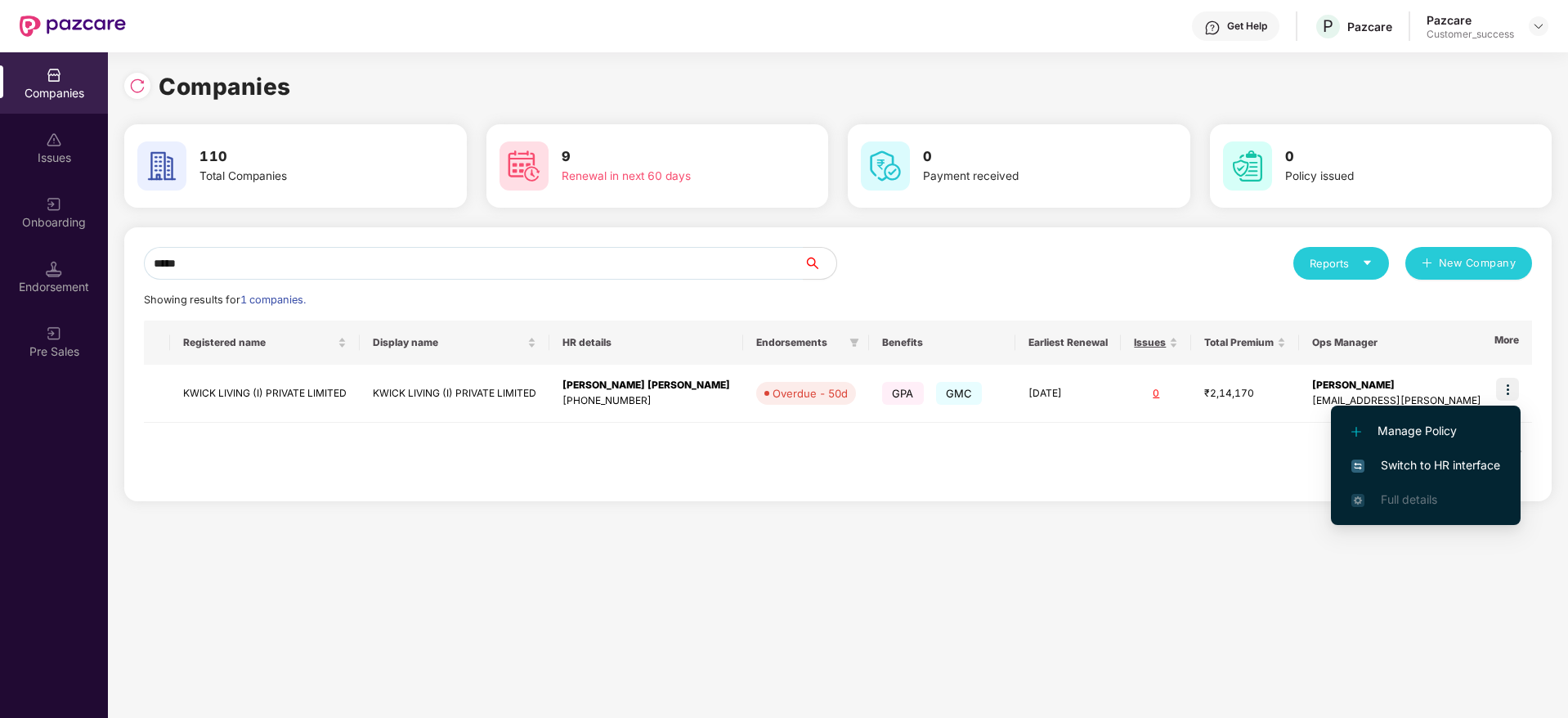
click at [1449, 464] on span "Switch to HR interface" at bounding box center [1425, 465] width 149 height 18
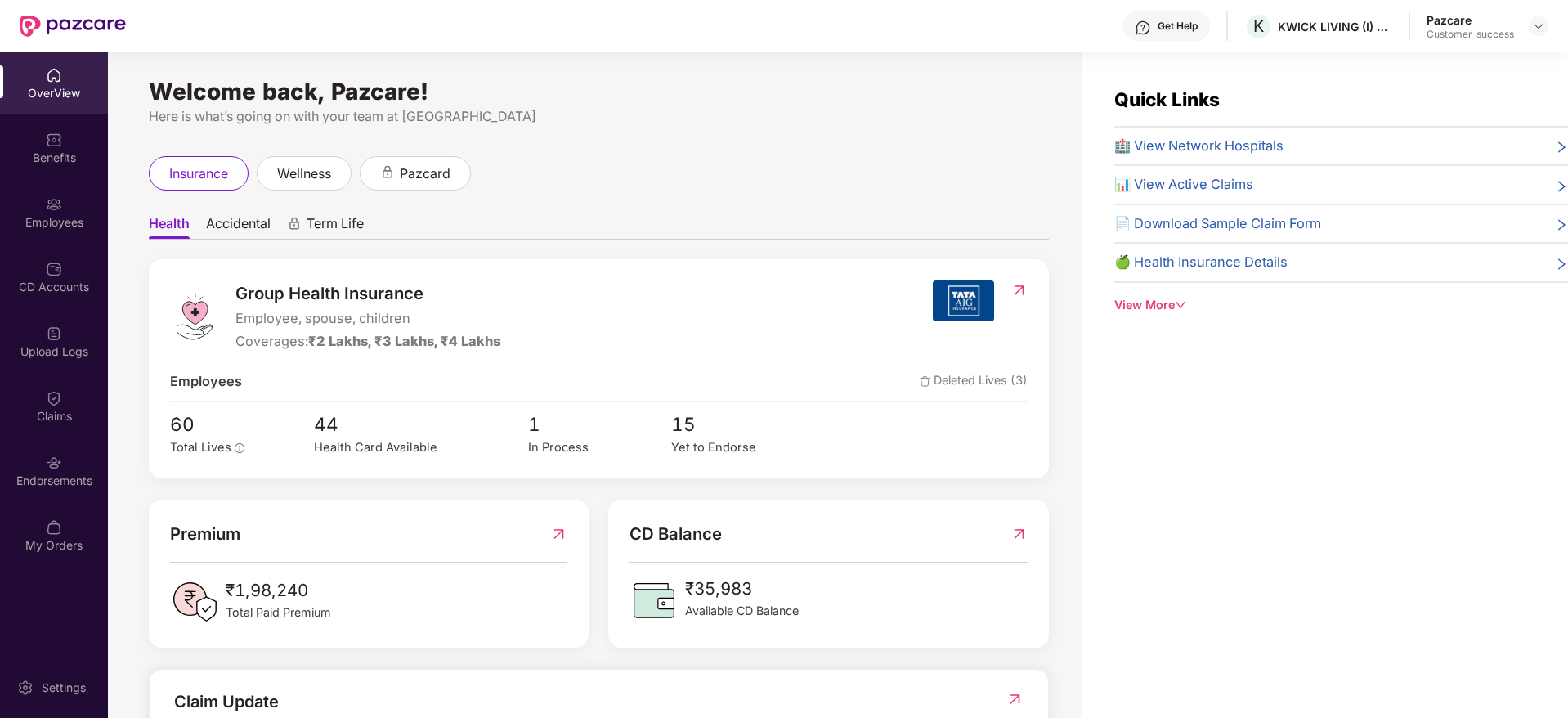
click at [48, 239] on div "Employees" at bounding box center [54, 212] width 108 height 62
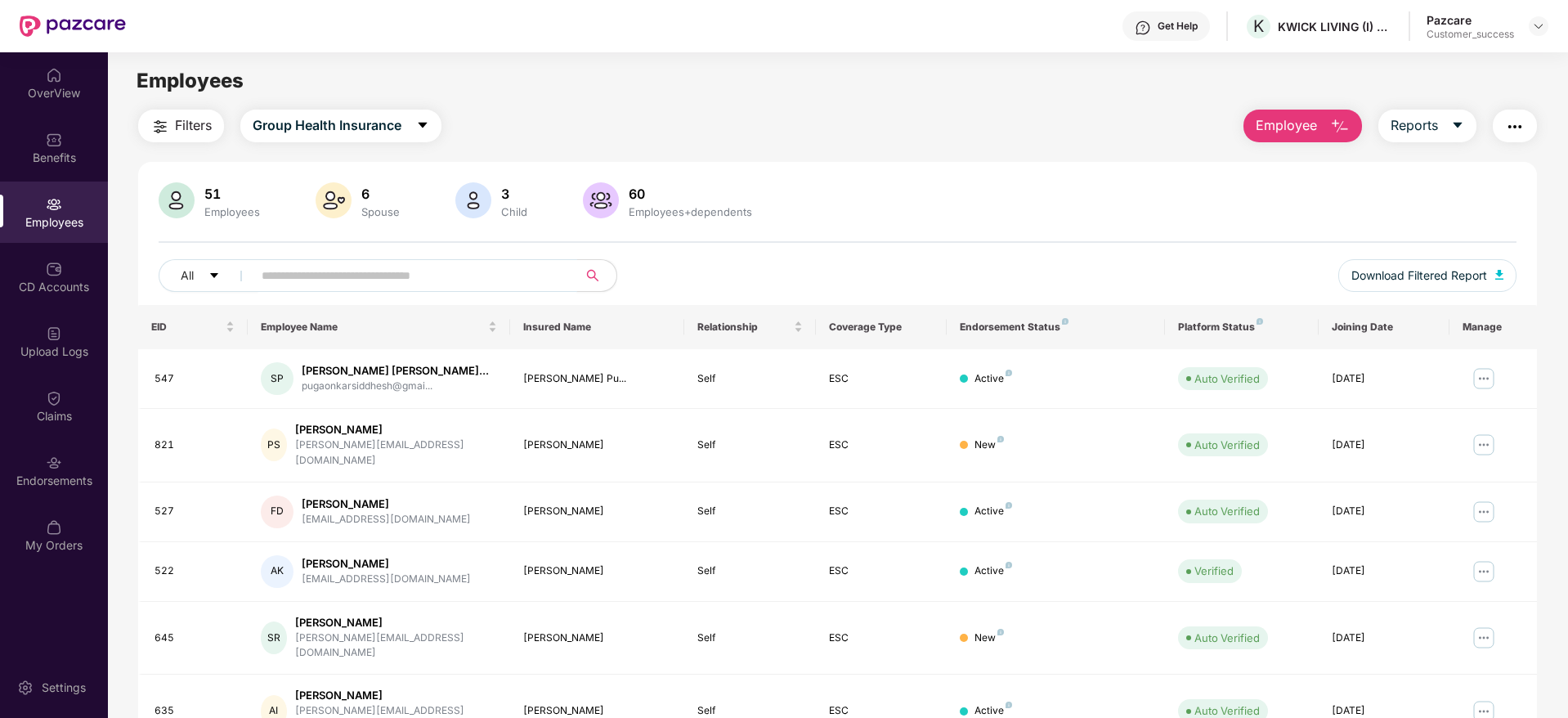
click at [376, 275] on input "text" at bounding box center [408, 276] width 293 height 25
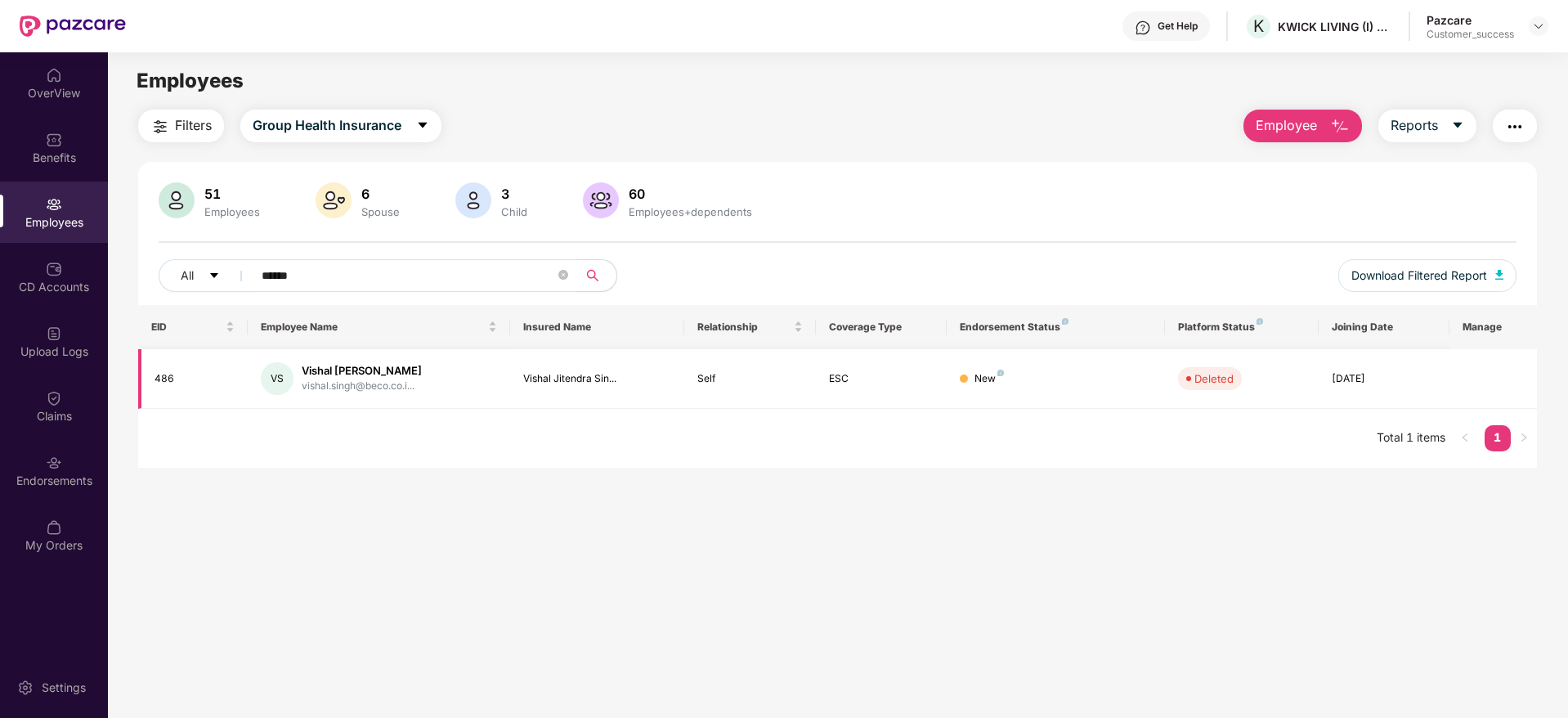
type input "******"
click at [61, 68] on img at bounding box center [54, 75] width 17 height 17
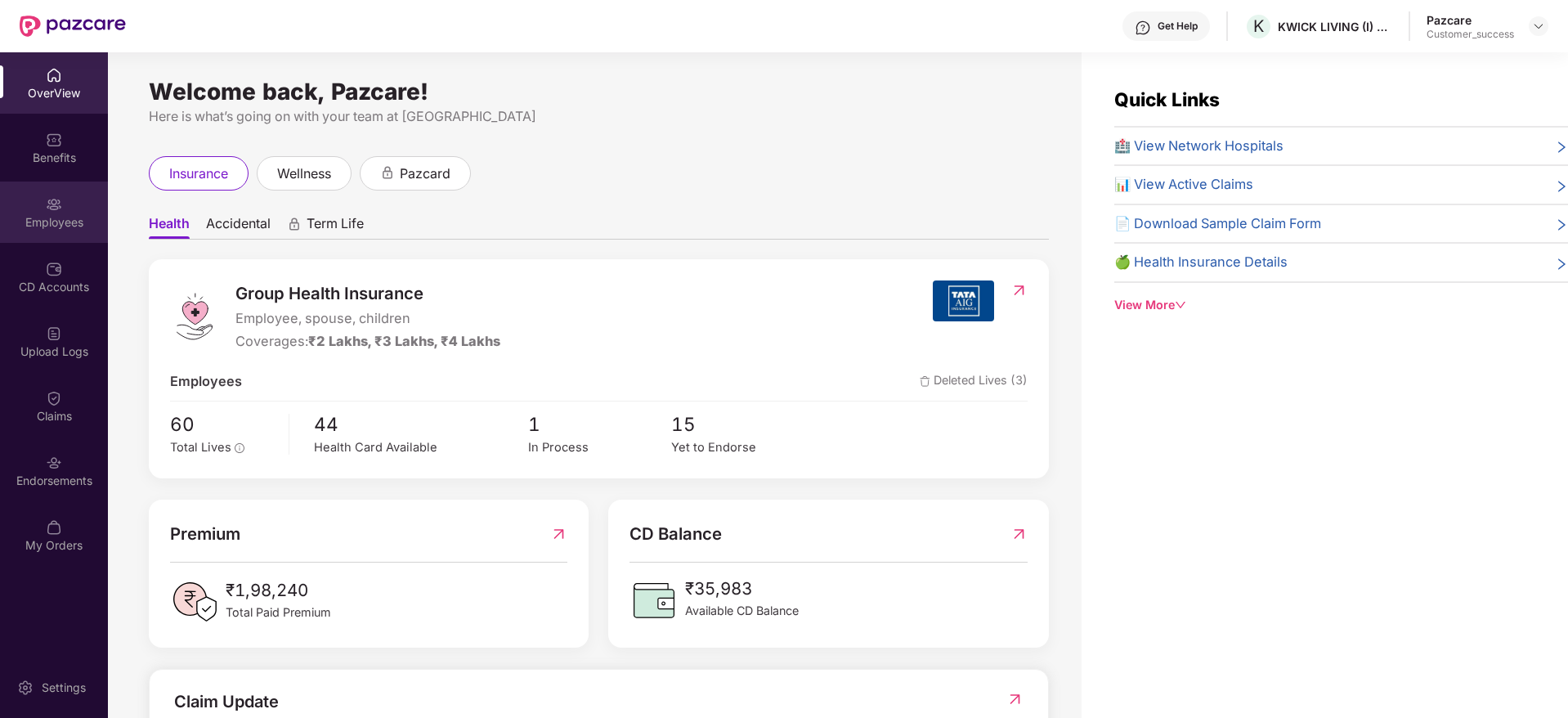
click at [69, 211] on div "Employees" at bounding box center [54, 212] width 108 height 62
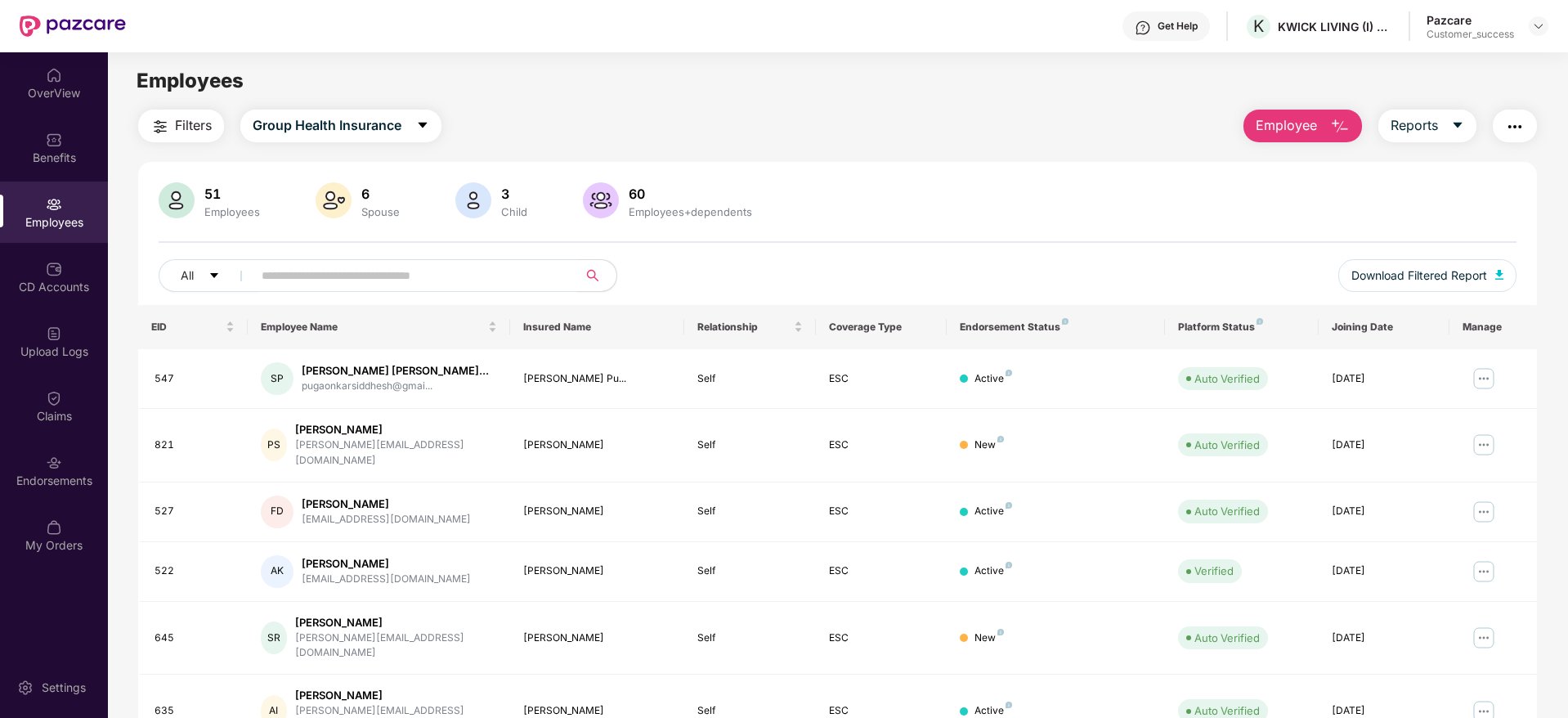
click at [359, 272] on input "text" at bounding box center [408, 276] width 293 height 25
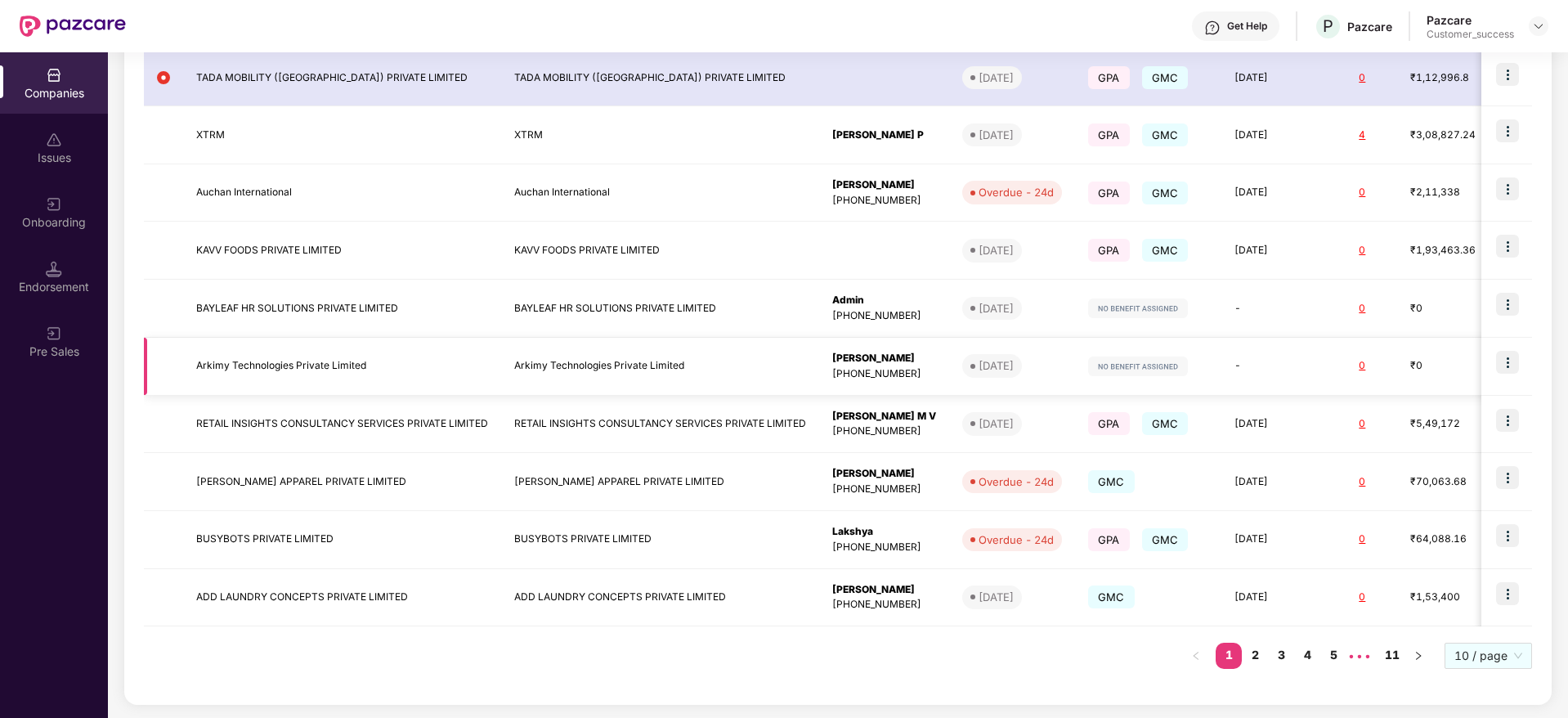
scroll to position [0, 208]
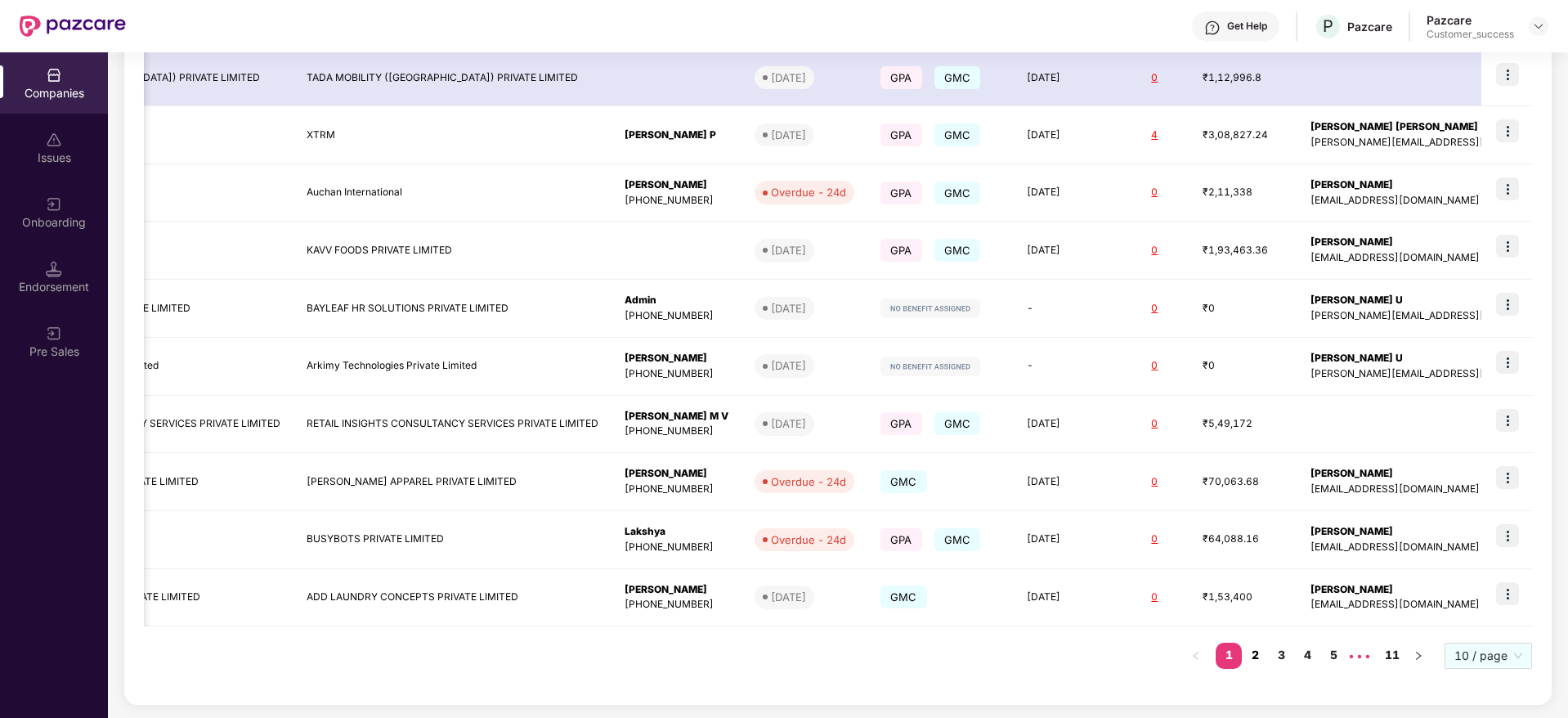
click at [1267, 652] on link "2" at bounding box center [1255, 655] width 26 height 25
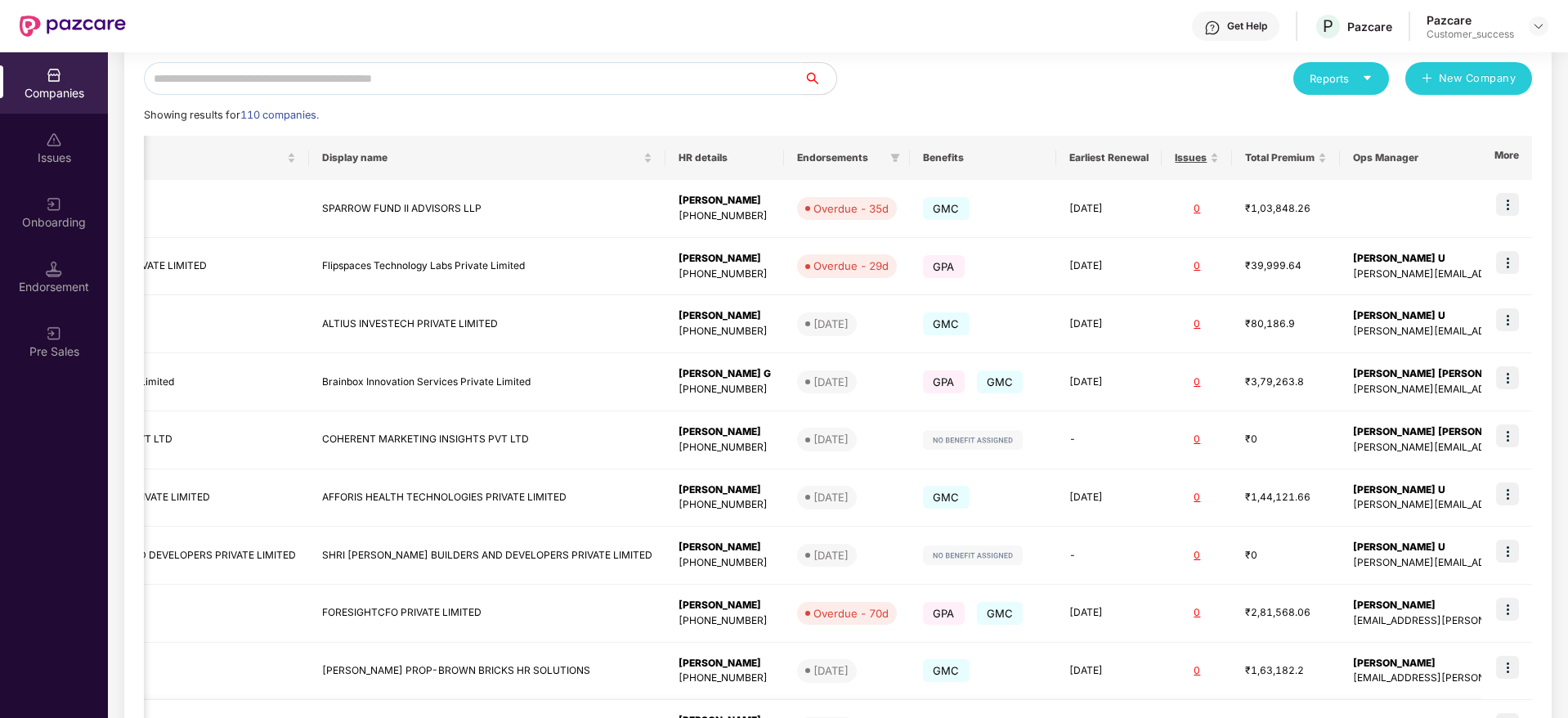
scroll to position [316, 0]
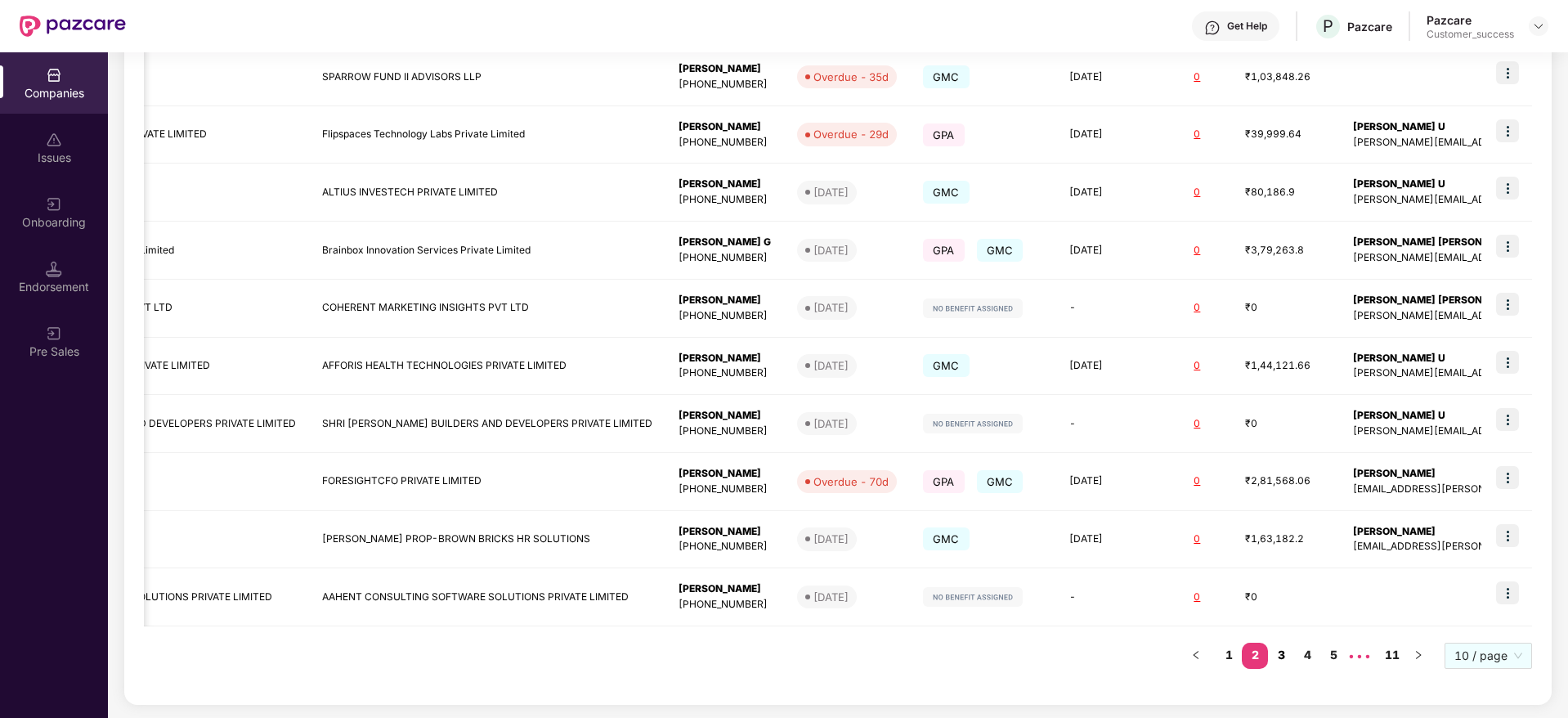
click at [1284, 663] on link "3" at bounding box center [1281, 655] width 26 height 25
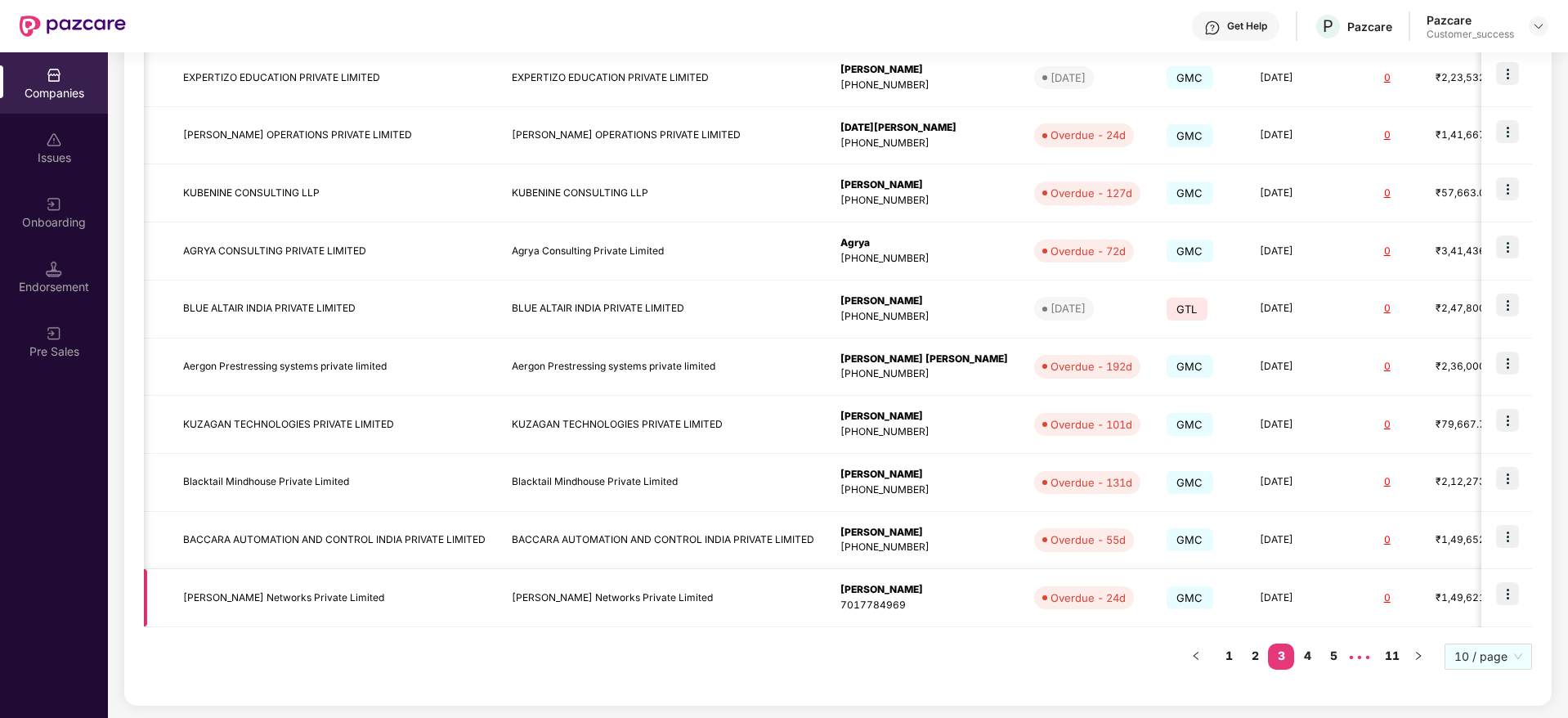
scroll to position [0, 198]
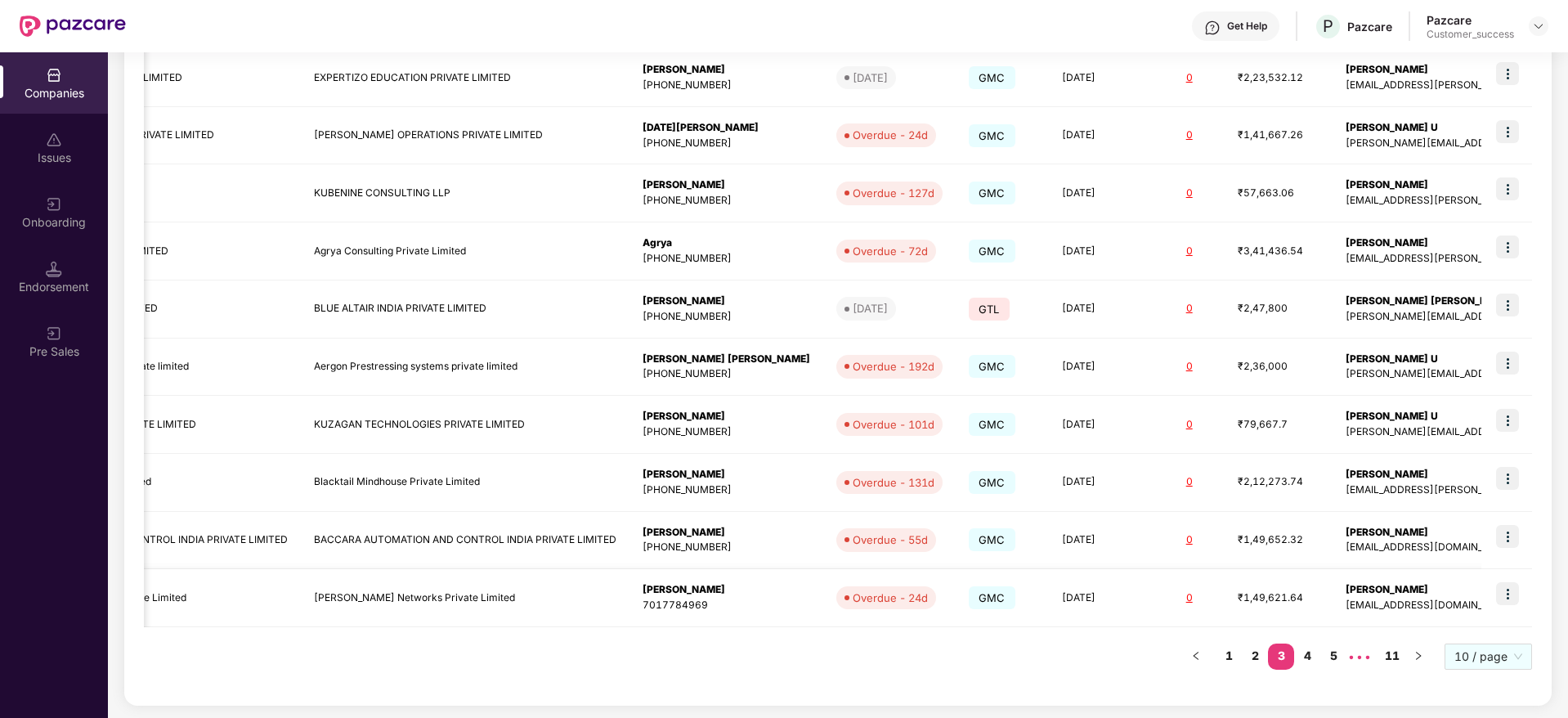
click at [1507, 588] on img at bounding box center [1507, 594] width 23 height 23
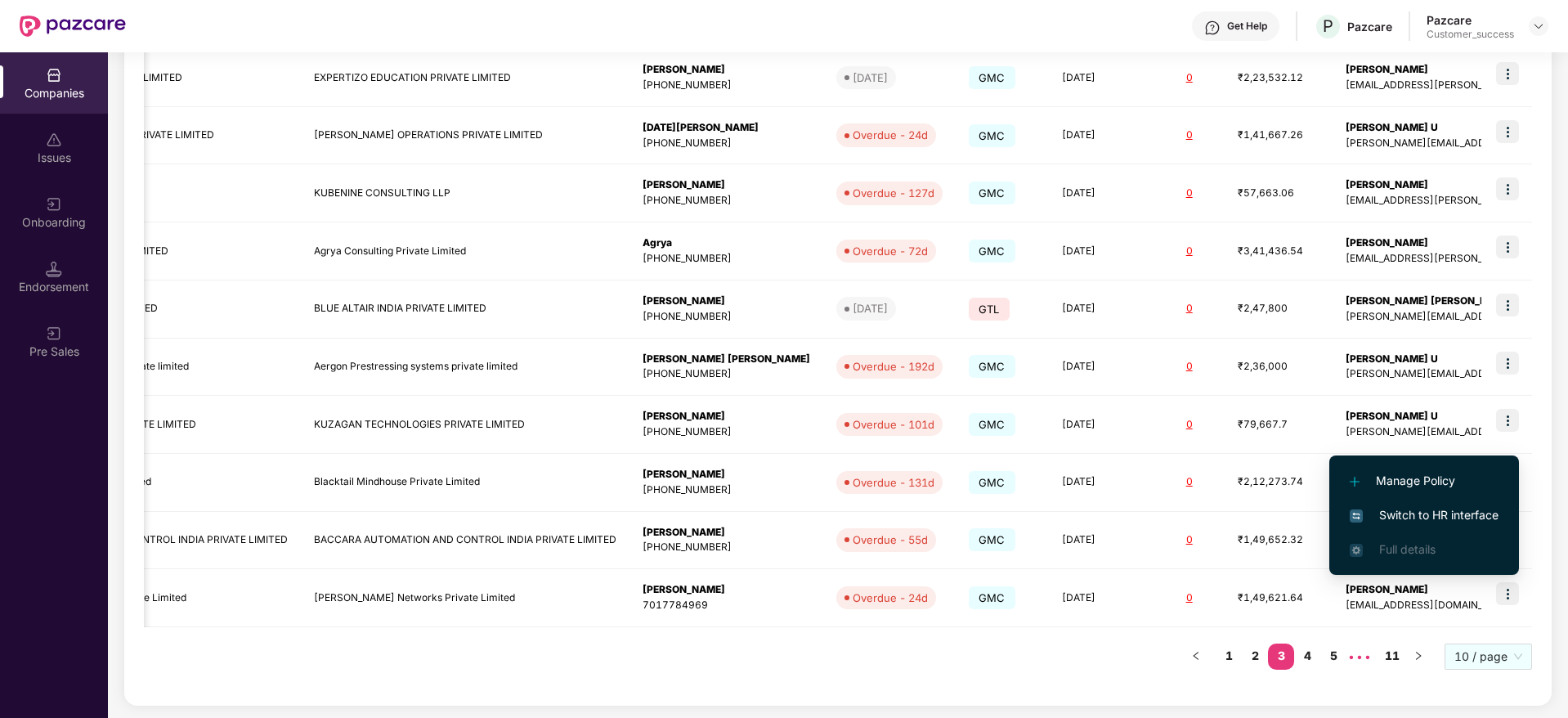
click at [1437, 521] on span "Switch to HR interface" at bounding box center [1424, 514] width 149 height 18
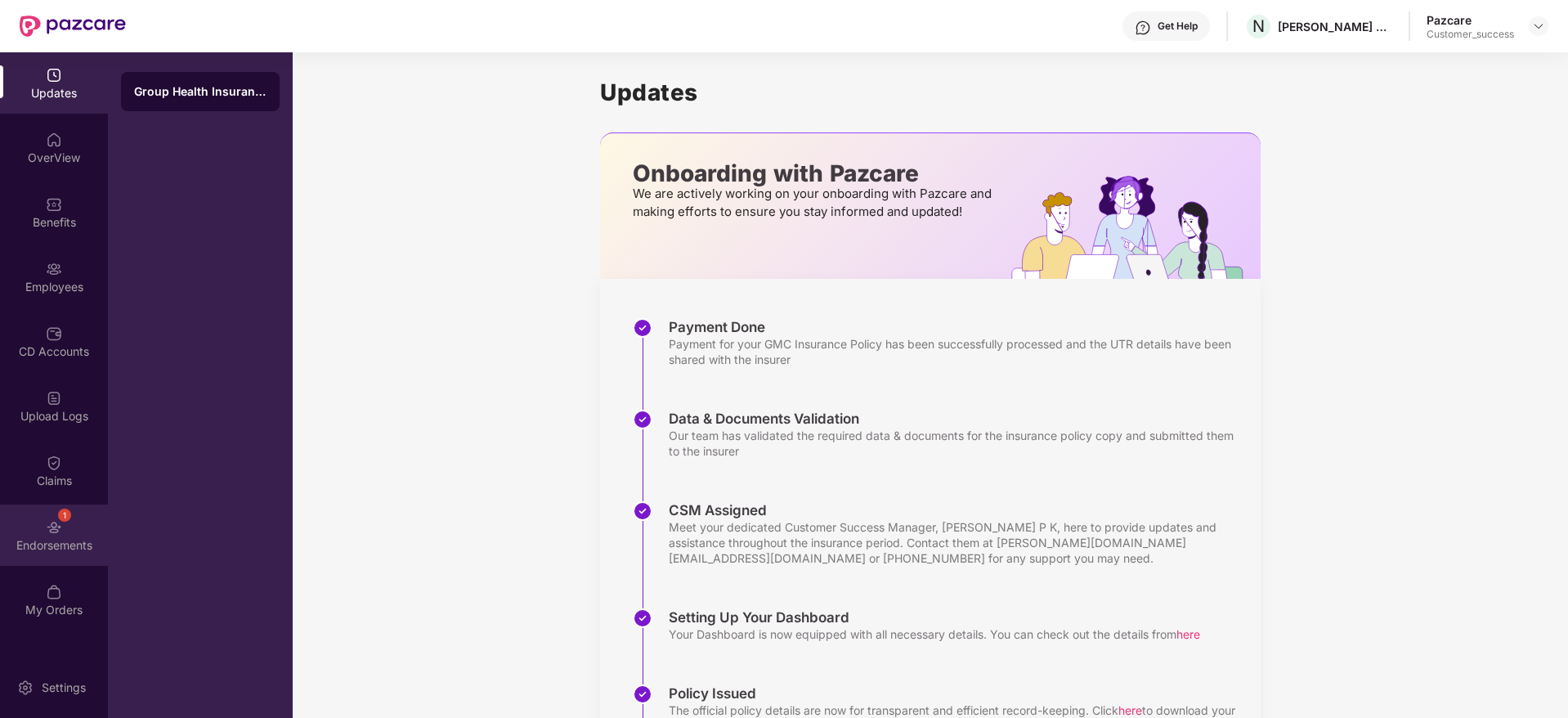
click at [85, 531] on div "1 Endorsements" at bounding box center [54, 536] width 108 height 62
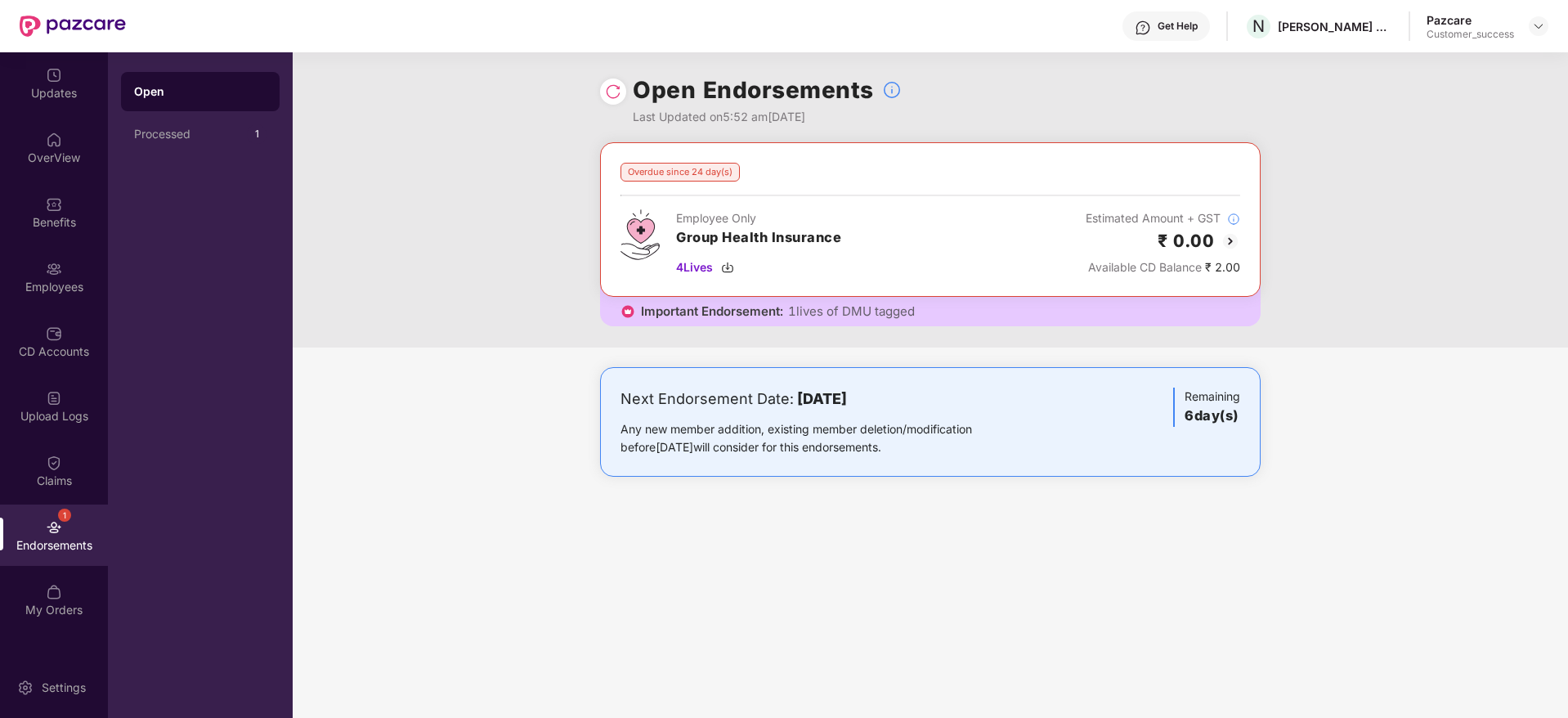
click at [1232, 233] on img at bounding box center [1231, 241] width 19 height 19
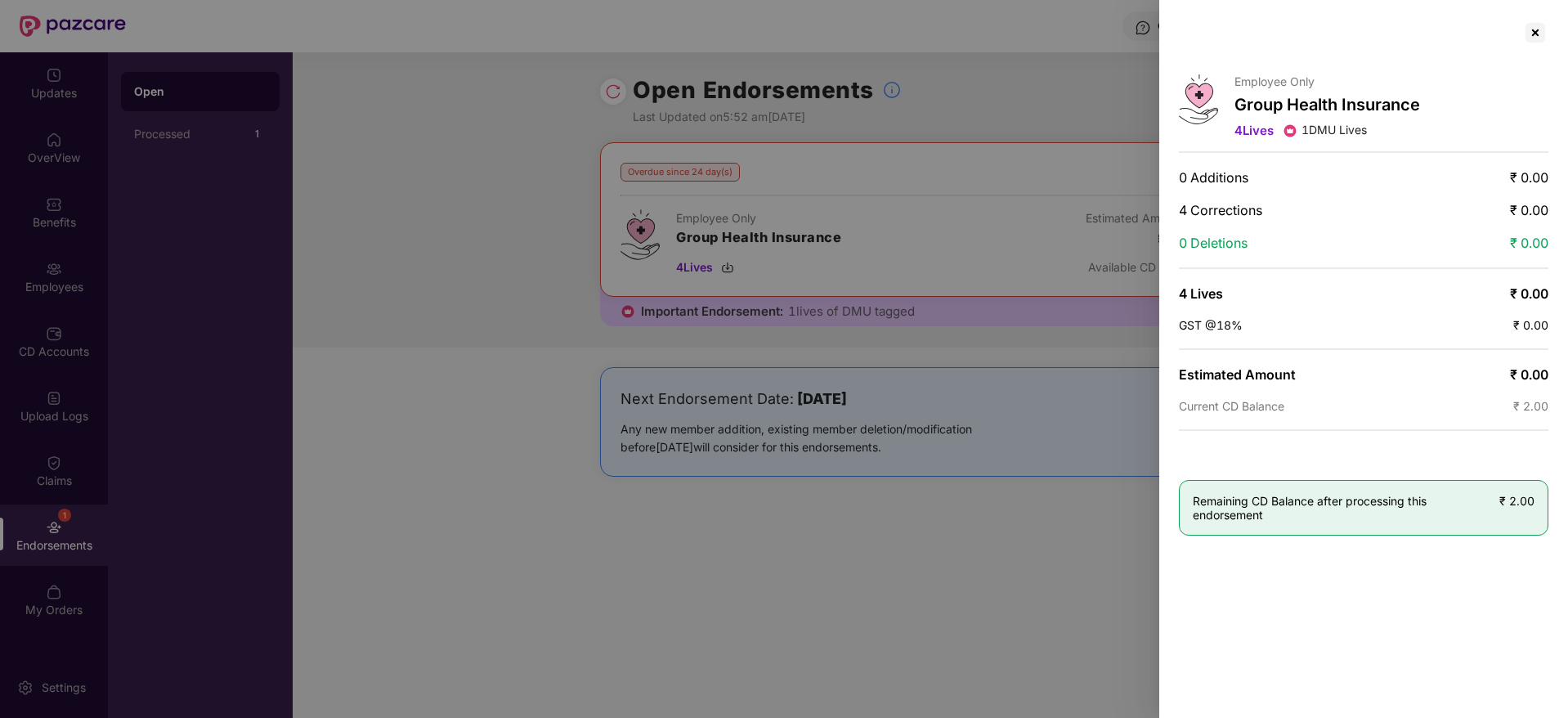
click at [447, 383] on div at bounding box center [784, 359] width 1568 height 718
click at [1515, 33] on div at bounding box center [1363, 33] width 369 height 26
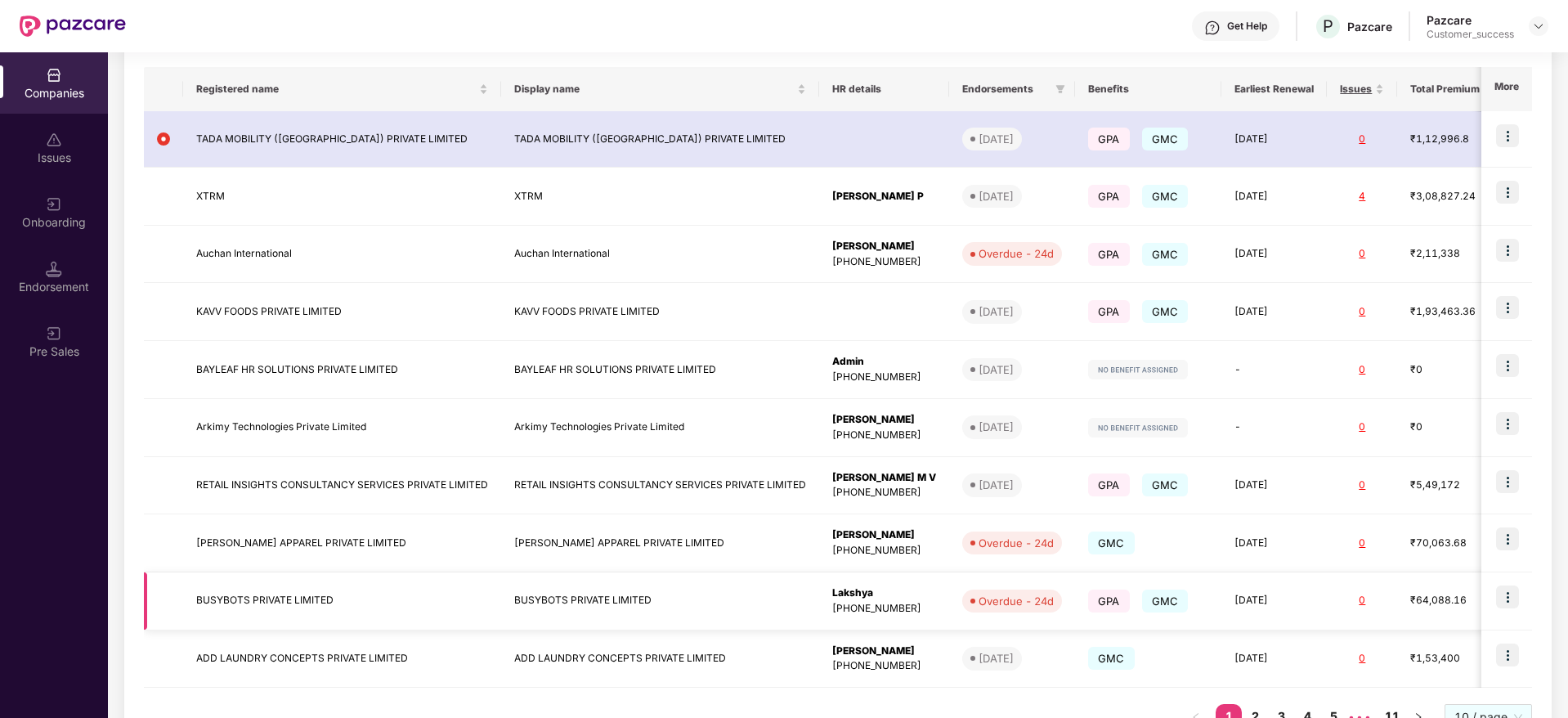
scroll to position [315, 0]
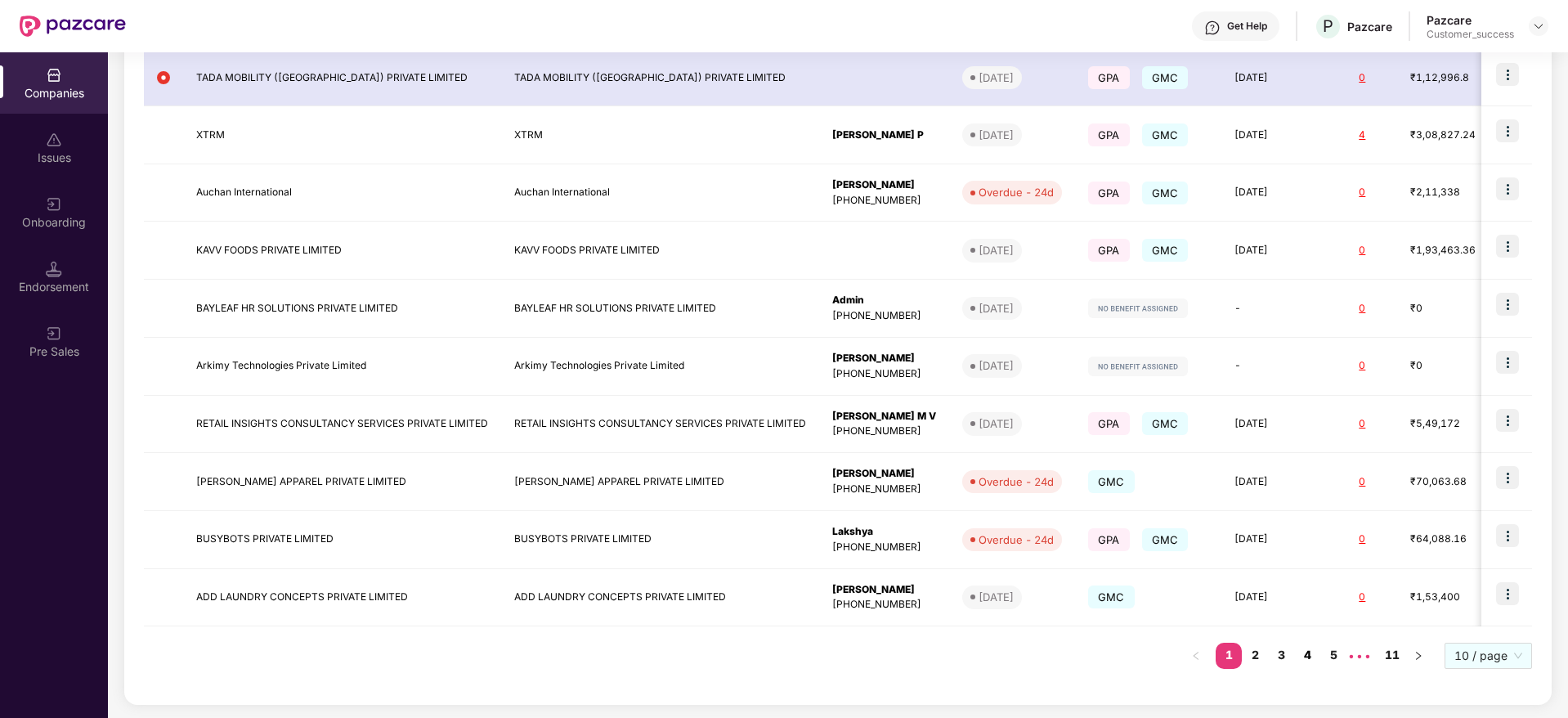
click at [1301, 656] on link "4" at bounding box center [1307, 655] width 26 height 25
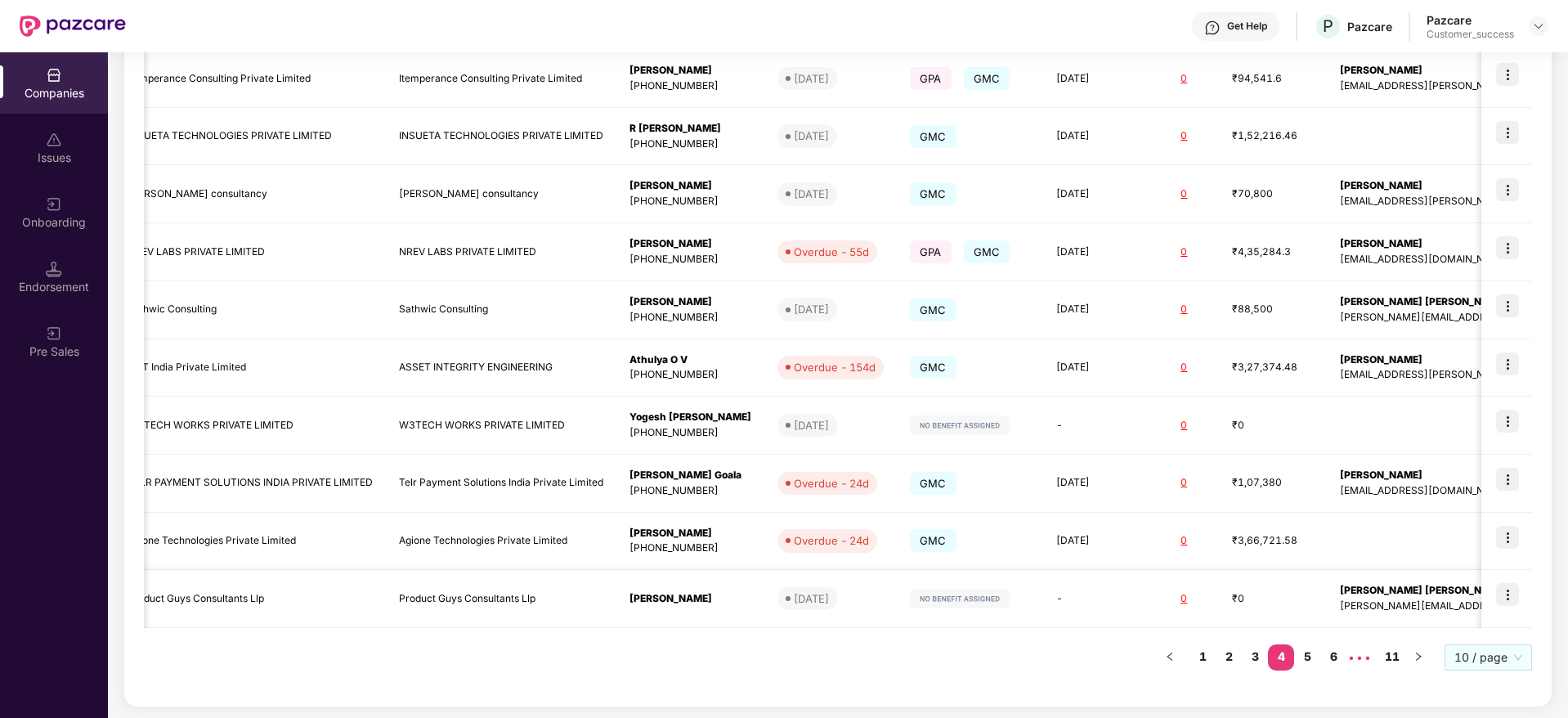
scroll to position [0, 0]
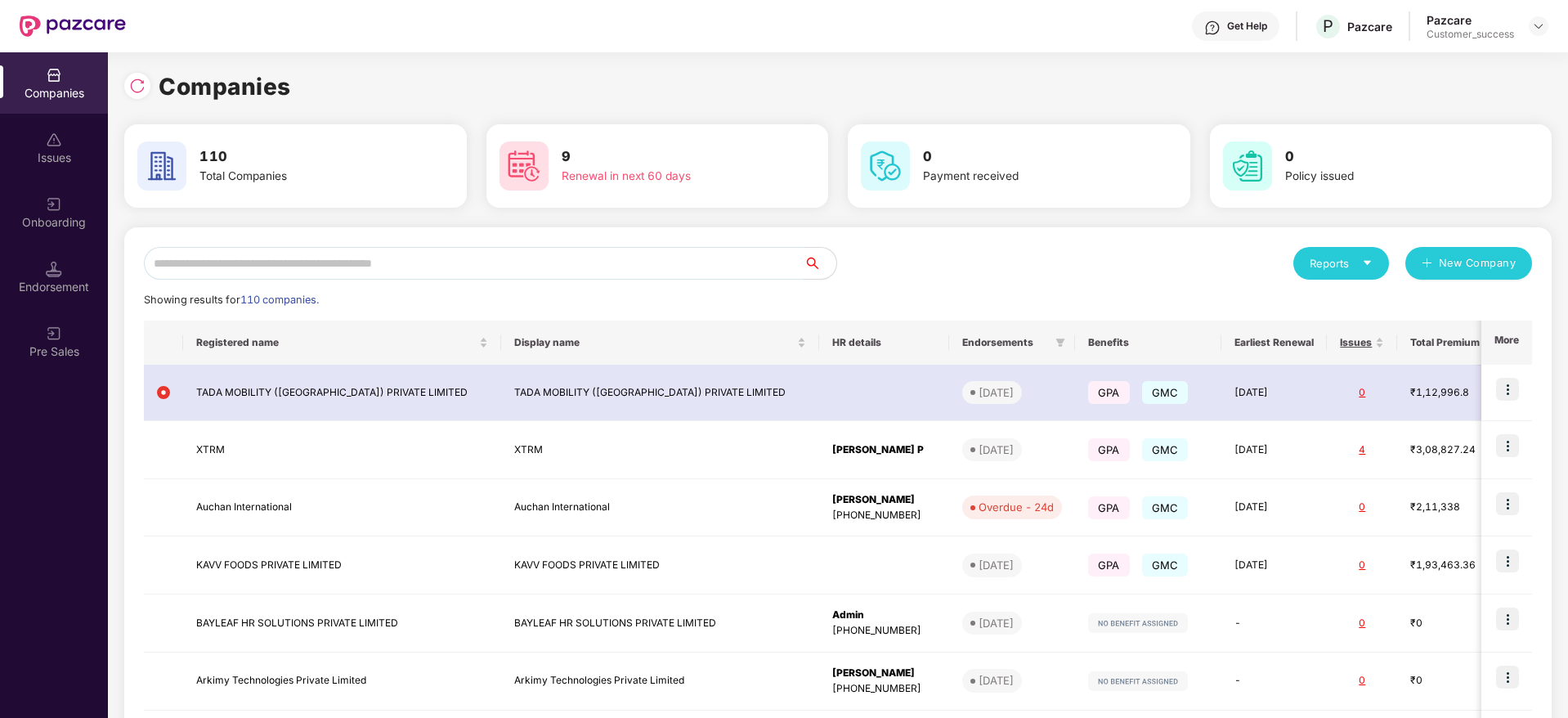
click at [376, 257] on input "text" at bounding box center [473, 263] width 660 height 33
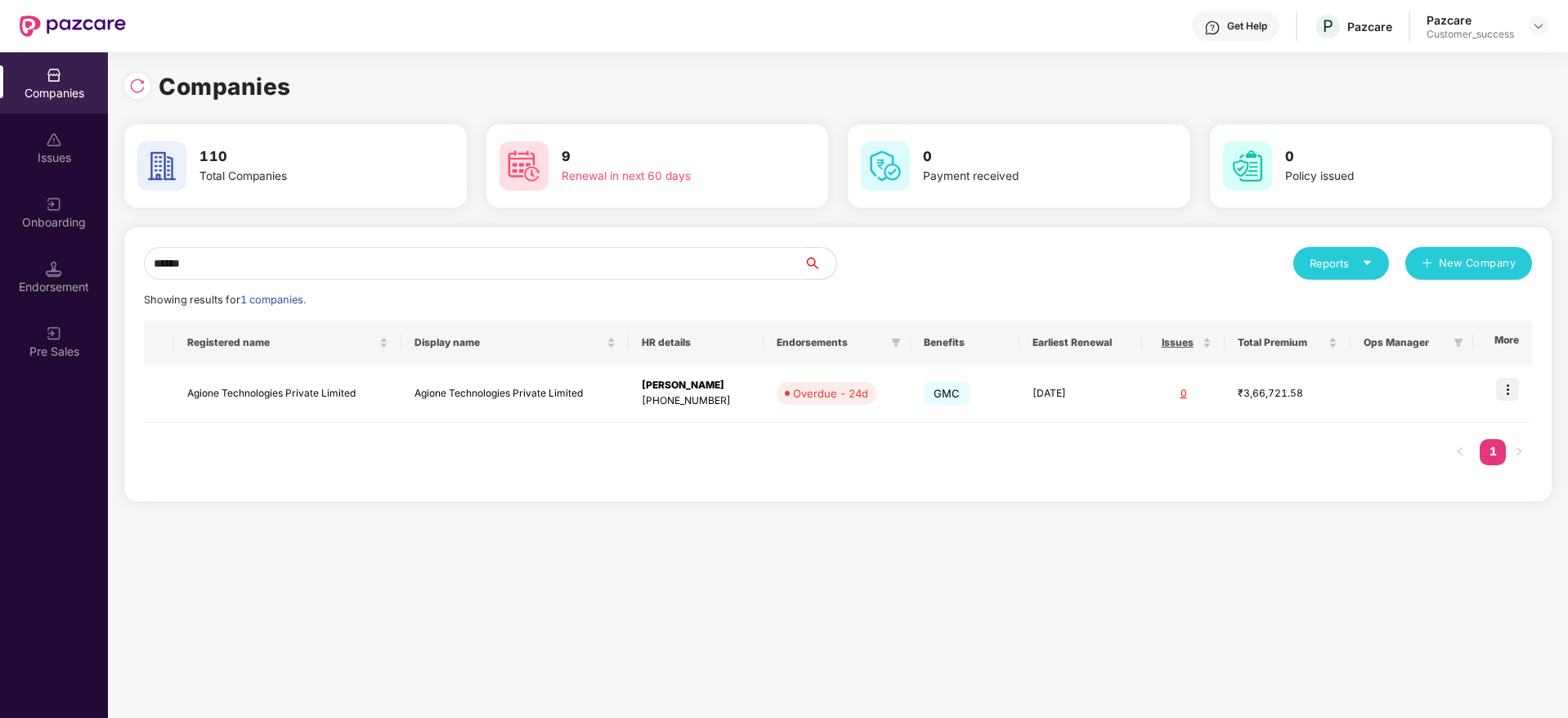
type input "******"
click at [188, 423] on div "Registered name Display name HR details Endorsements Benefits Earliest Renewal …" at bounding box center [838, 401] width 1388 height 161
click at [247, 402] on td "Agione Technologies Private Limited" at bounding box center [288, 394] width 227 height 58
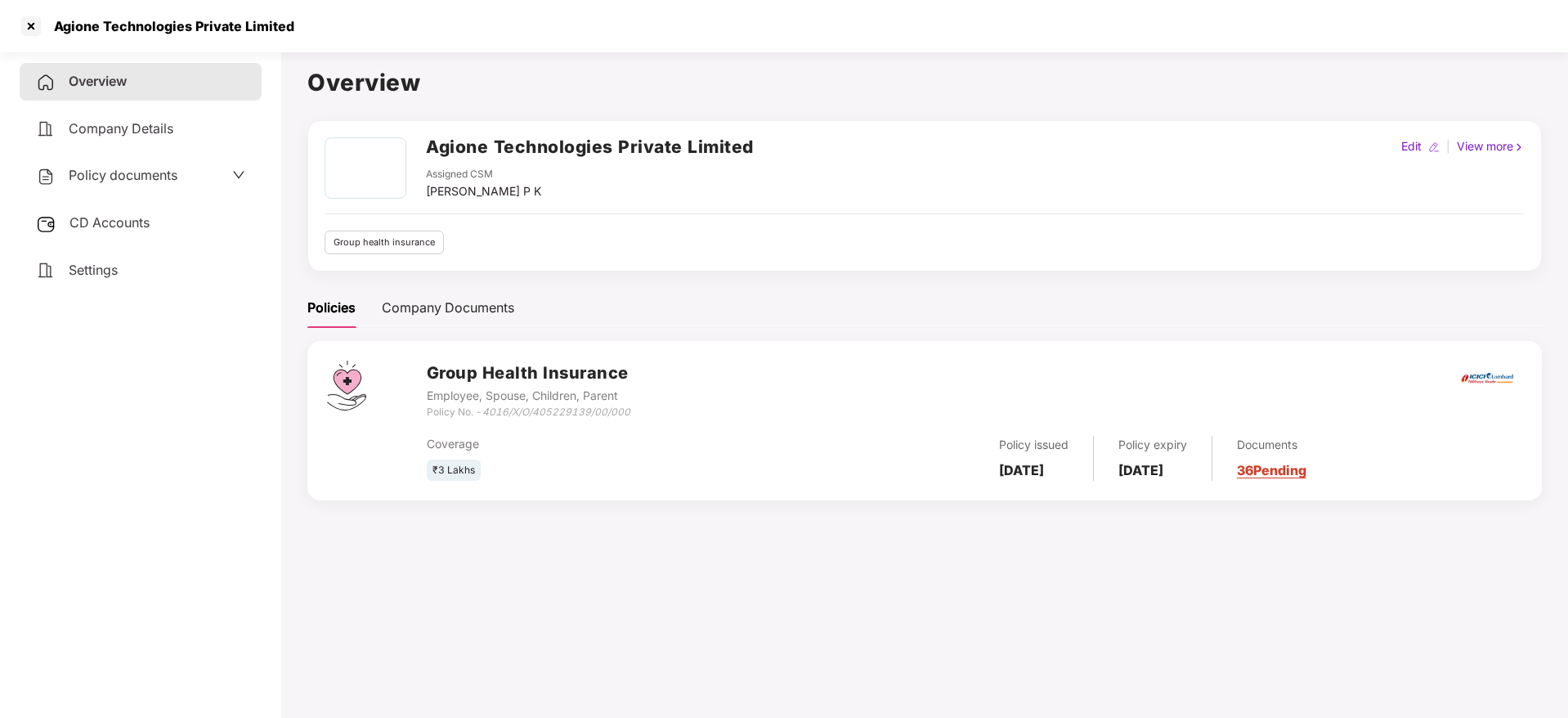
click at [153, 189] on div "Policy documents" at bounding box center [140, 175] width 242 height 38
click at [158, 176] on span "Policy documents" at bounding box center [122, 174] width 108 height 17
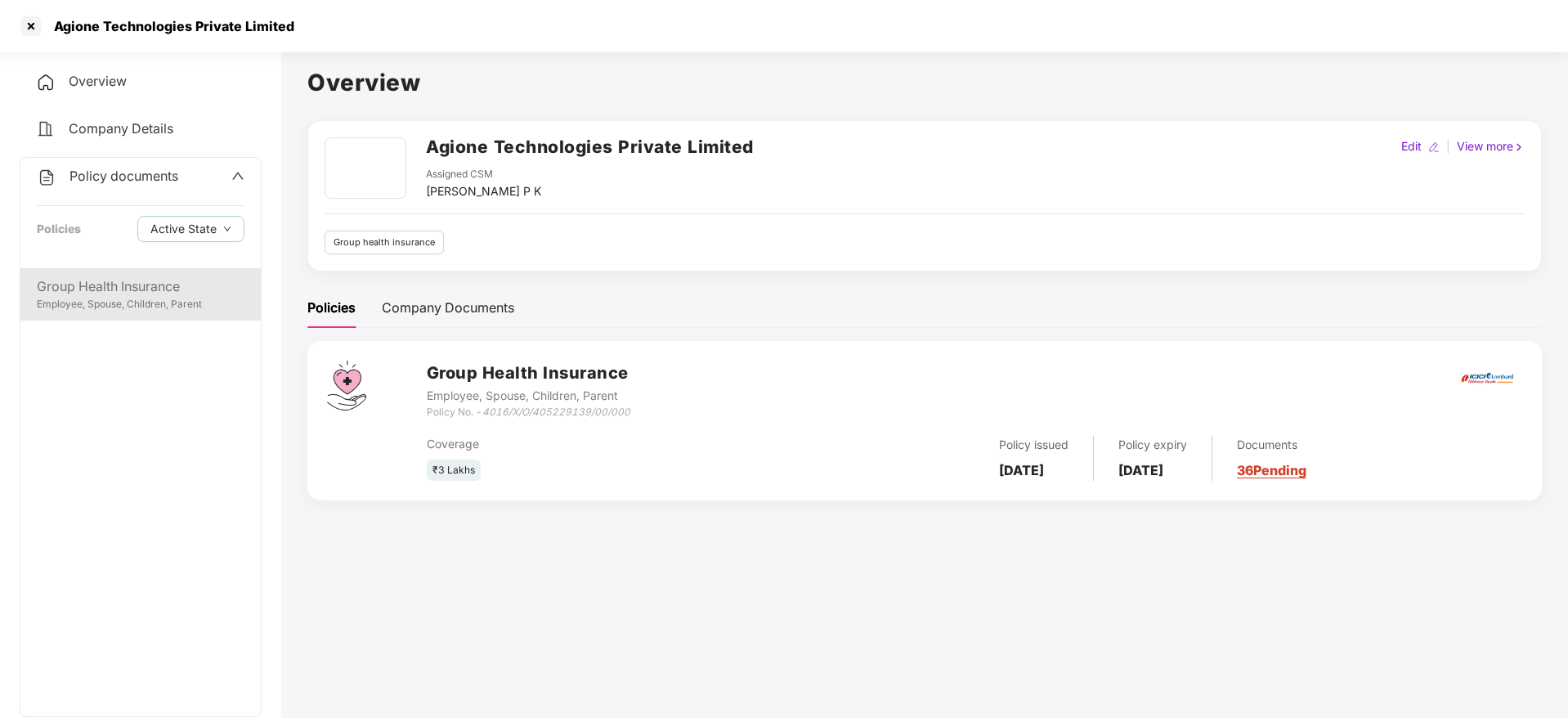
click at [101, 291] on div "Group Health Insurance" at bounding box center [141, 286] width 208 height 20
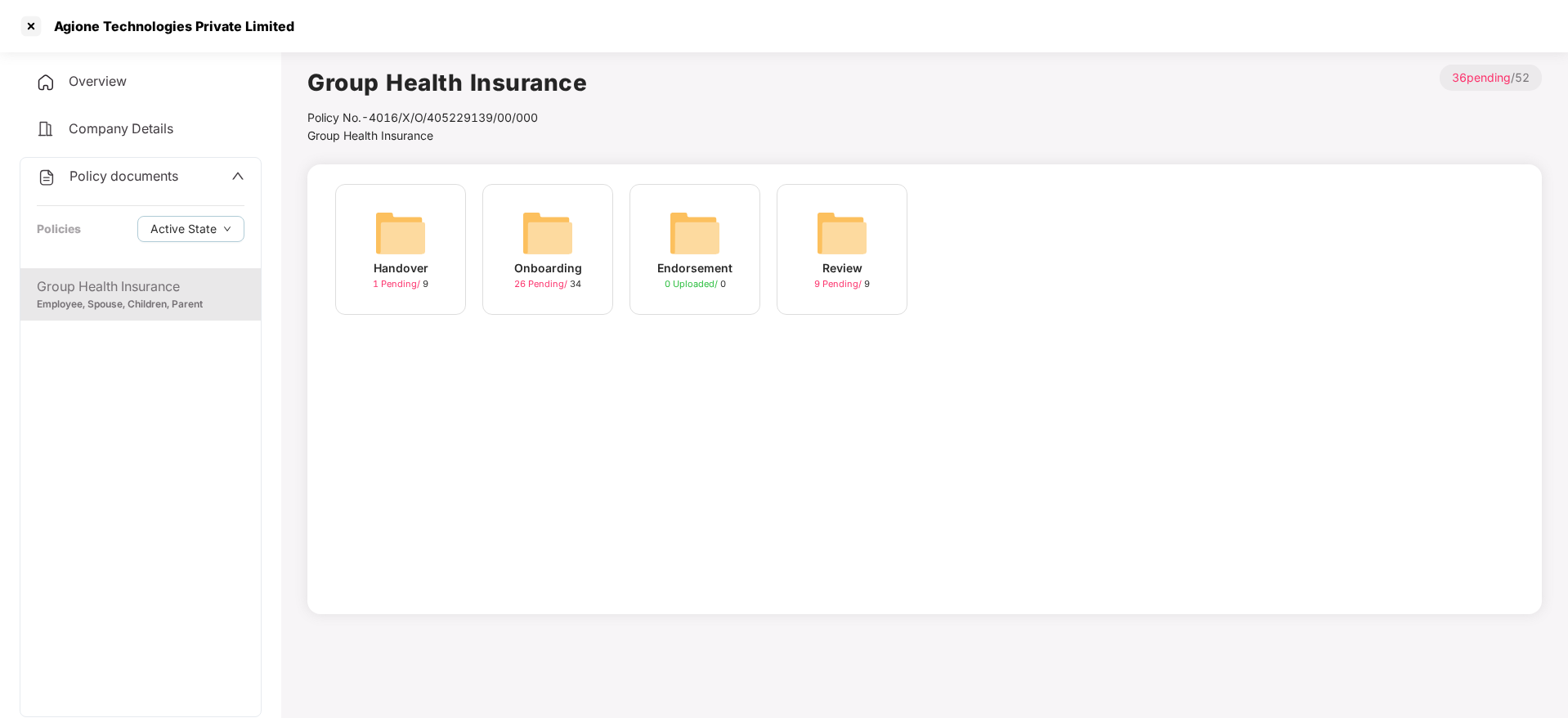
click at [577, 244] on div "Onboarding 26 Pending / 34" at bounding box center [548, 249] width 130 height 130
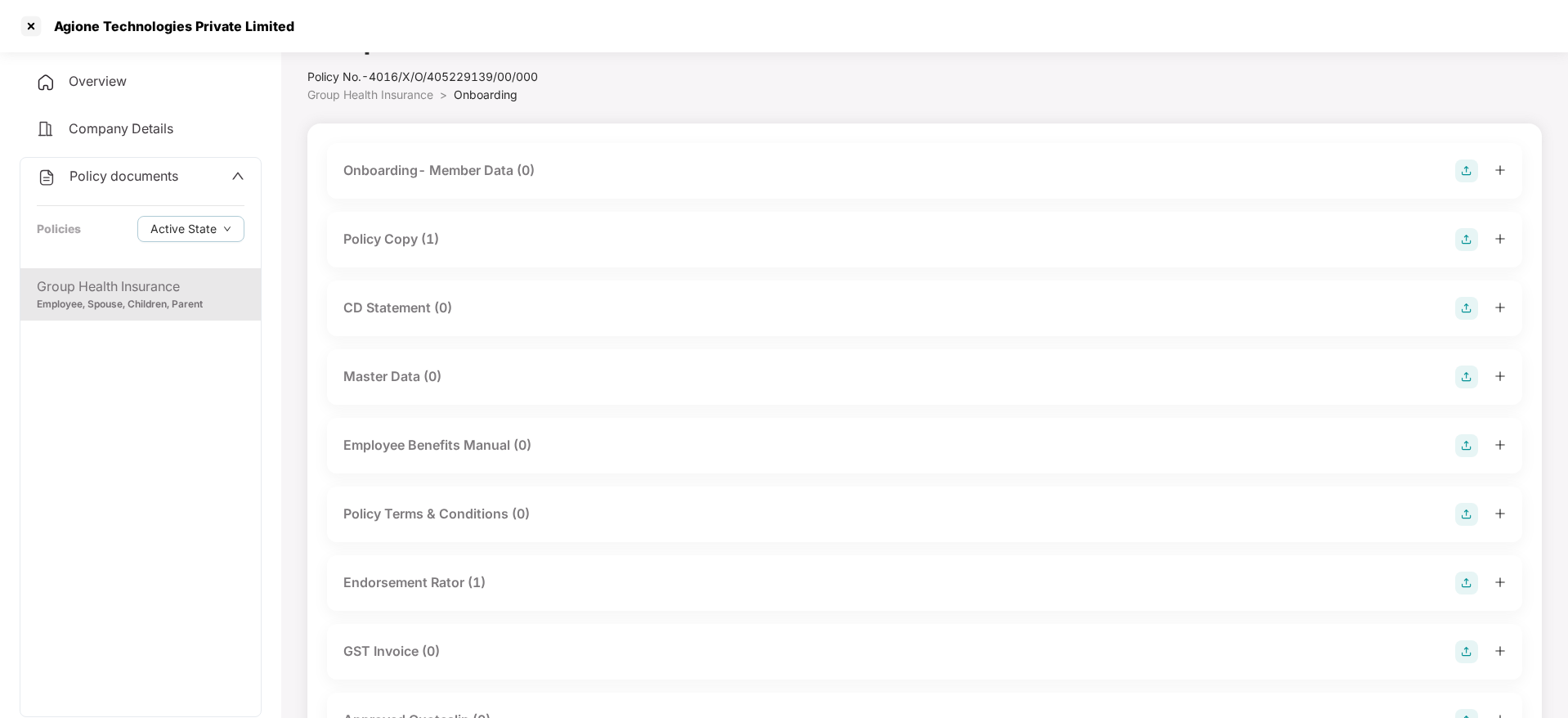
scroll to position [37, 0]
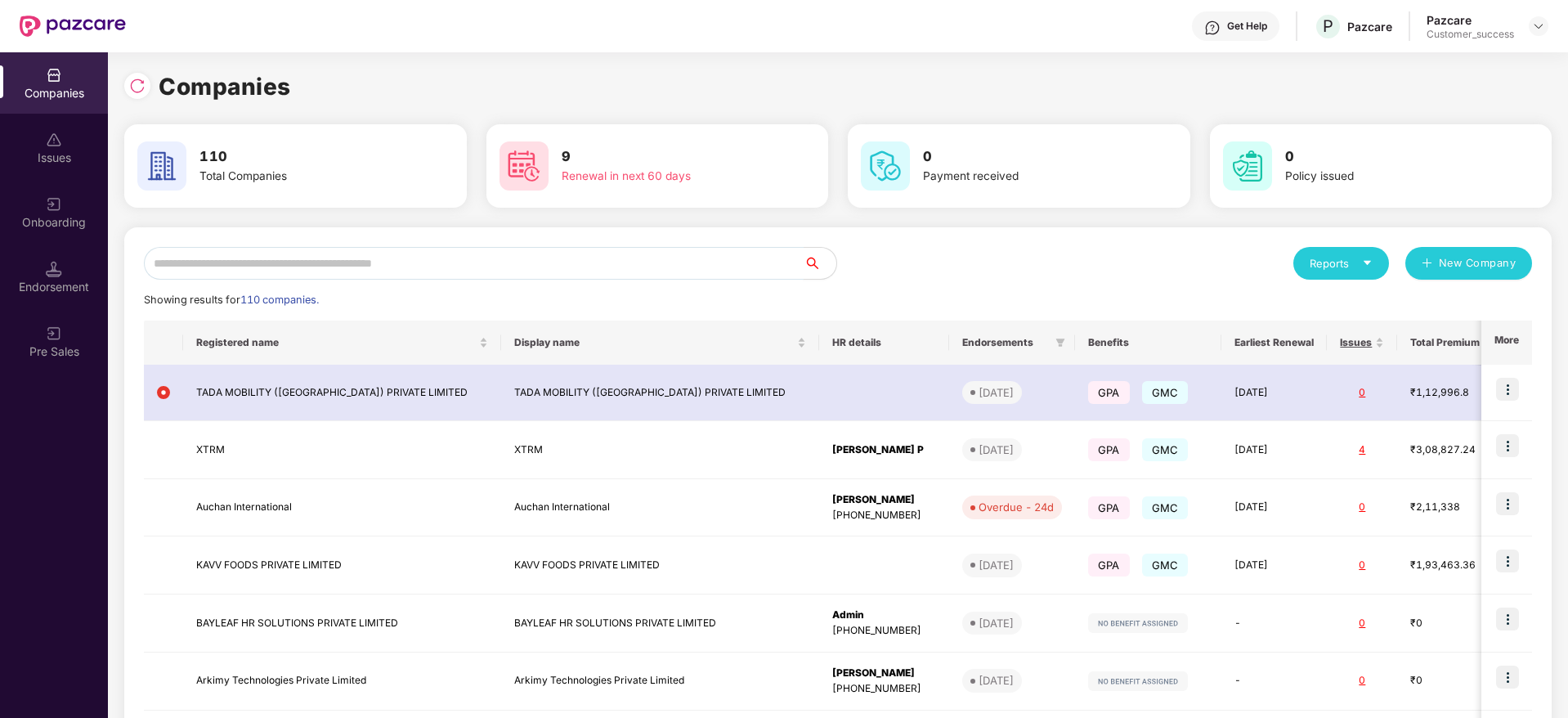
click at [286, 270] on input "text" at bounding box center [473, 263] width 660 height 33
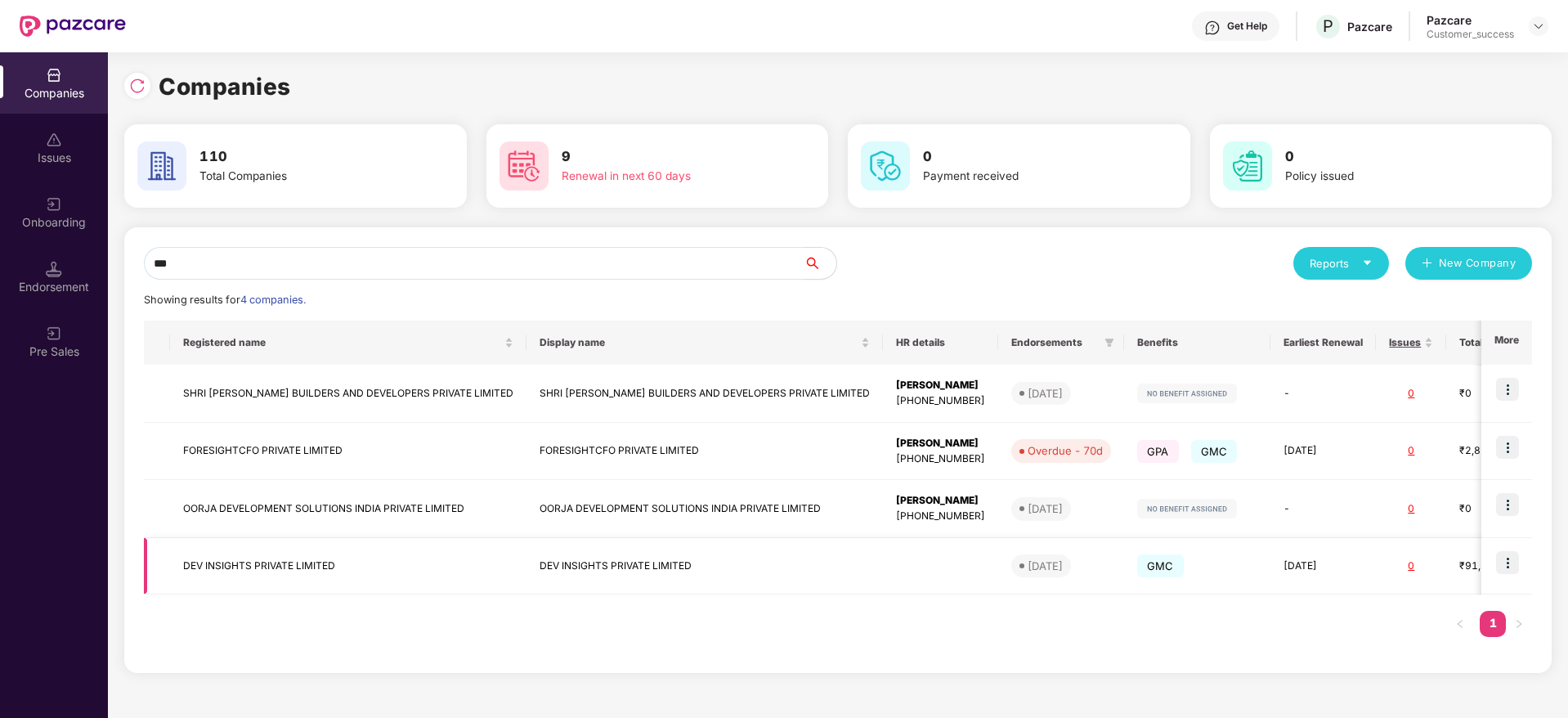
type input "***"
click at [319, 559] on td "DEV INSIGHTS PRIVATE LIMITED" at bounding box center [348, 566] width 357 height 56
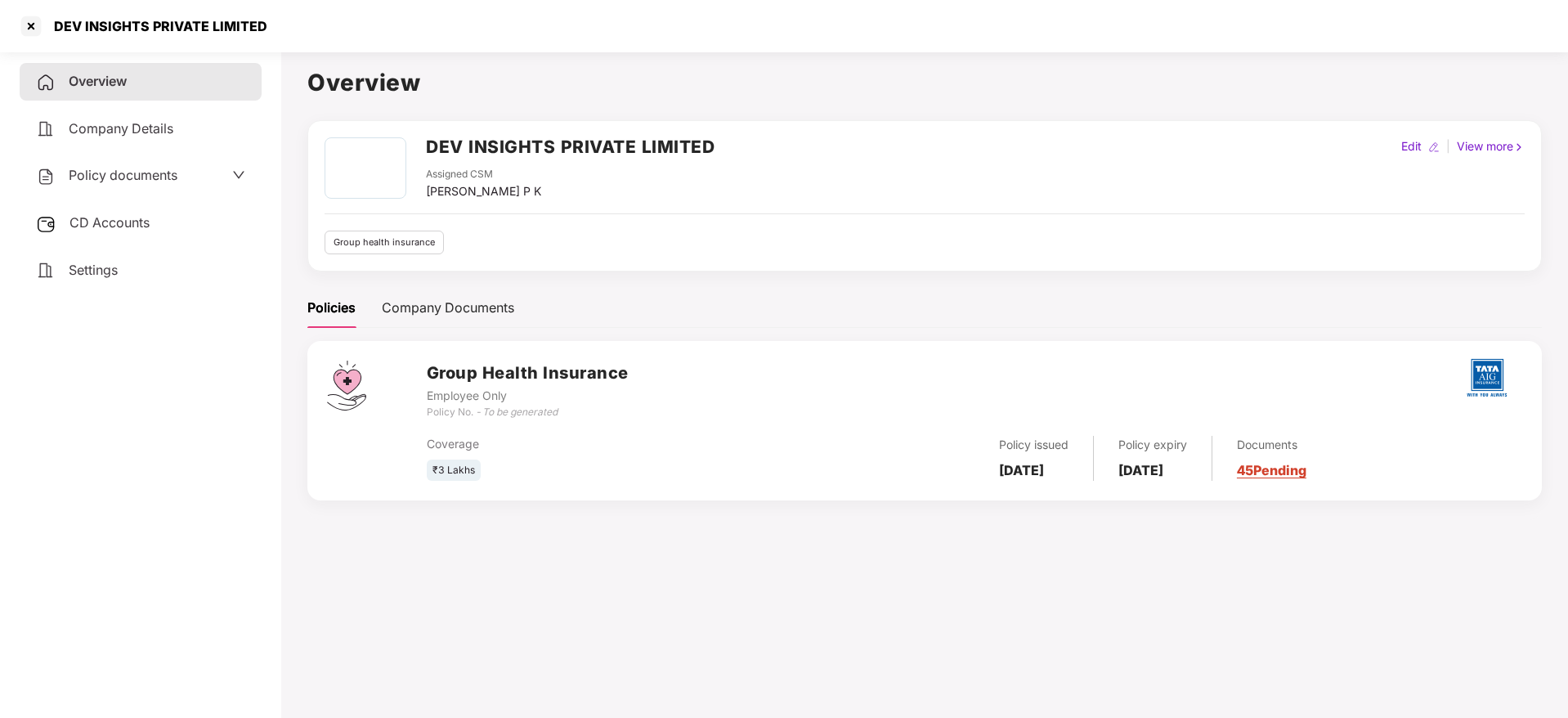
click at [184, 25] on div "DEV INSIGHTS PRIVATE LIMITED" at bounding box center [155, 26] width 223 height 17
copy div "DEV INSIGHTS PRIVATE LIMITED"
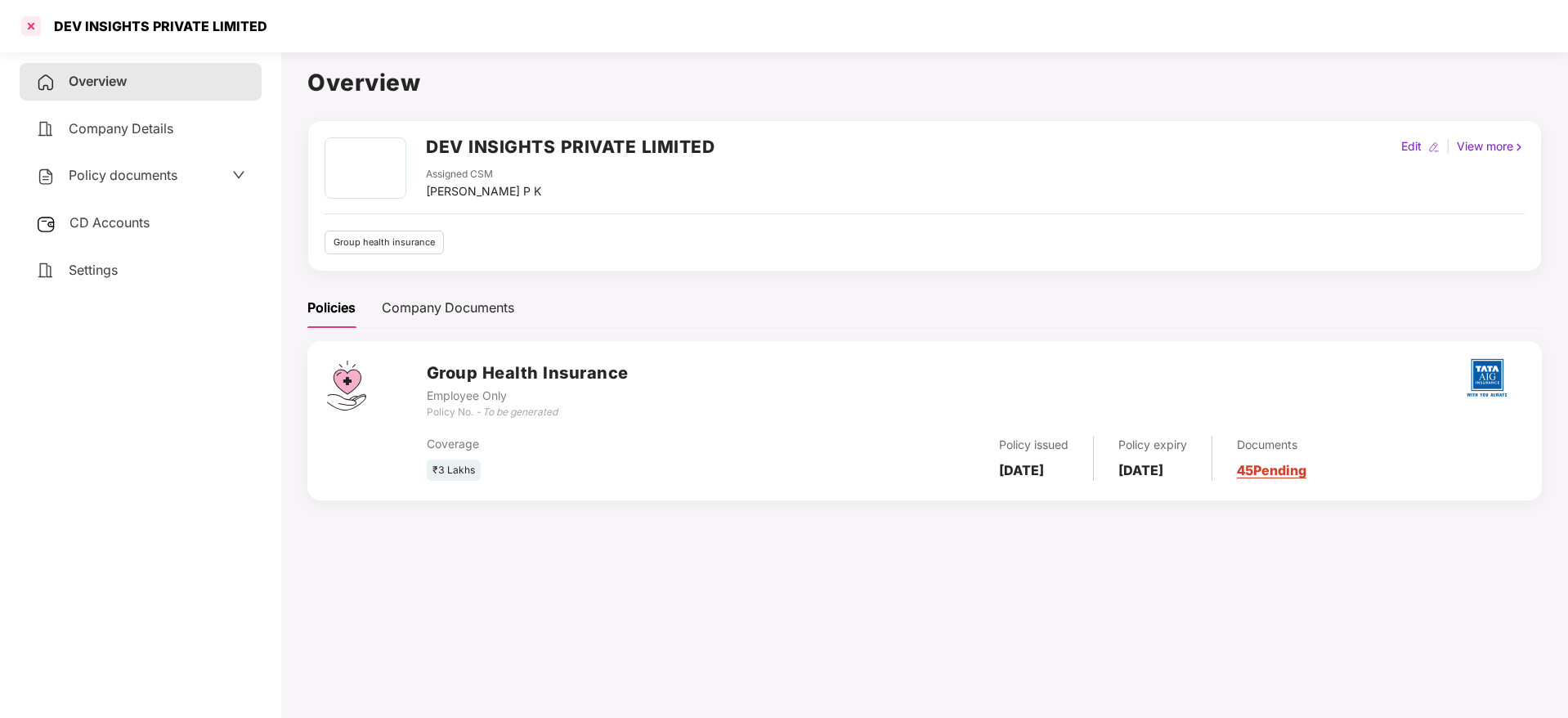
click at [38, 19] on div at bounding box center [31, 26] width 26 height 26
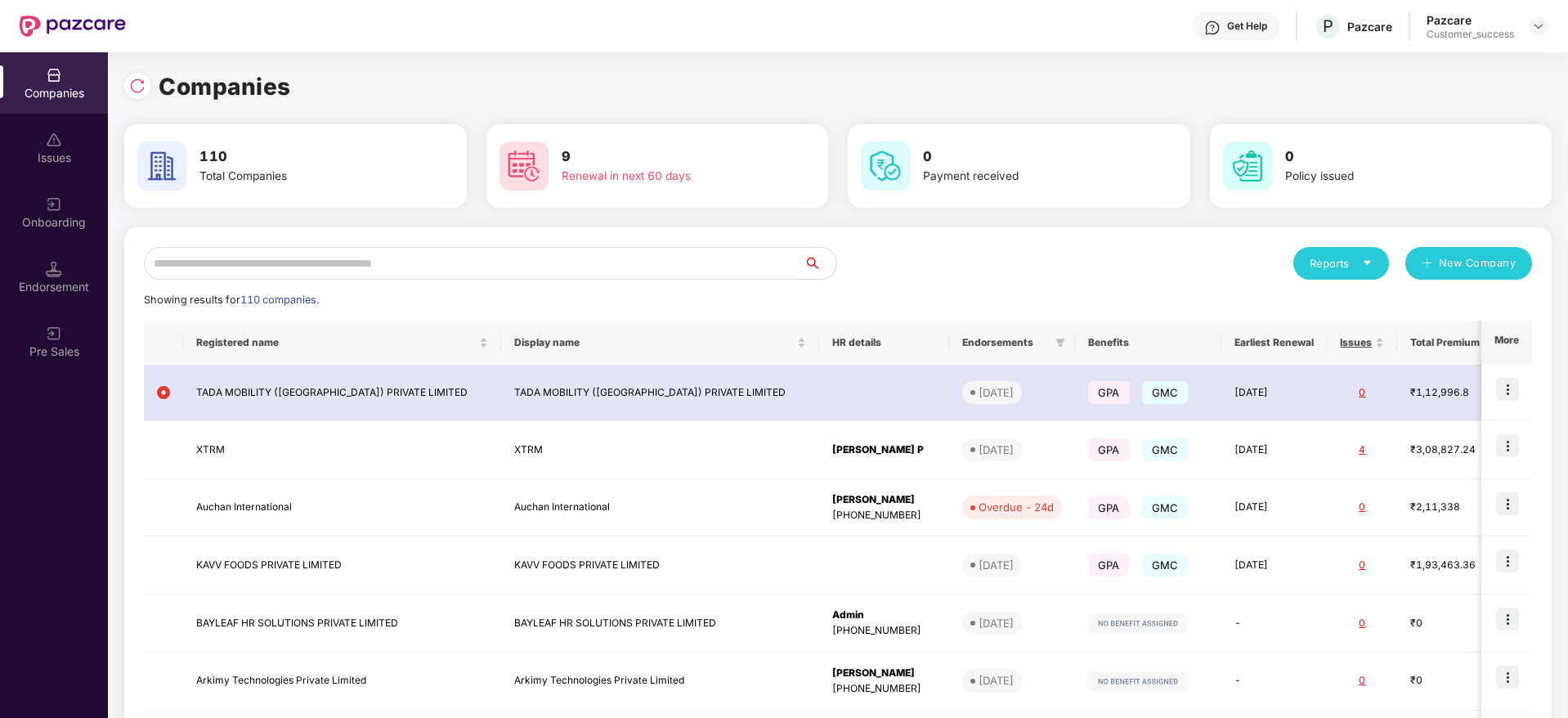
click at [230, 254] on input "text" at bounding box center [473, 263] width 660 height 33
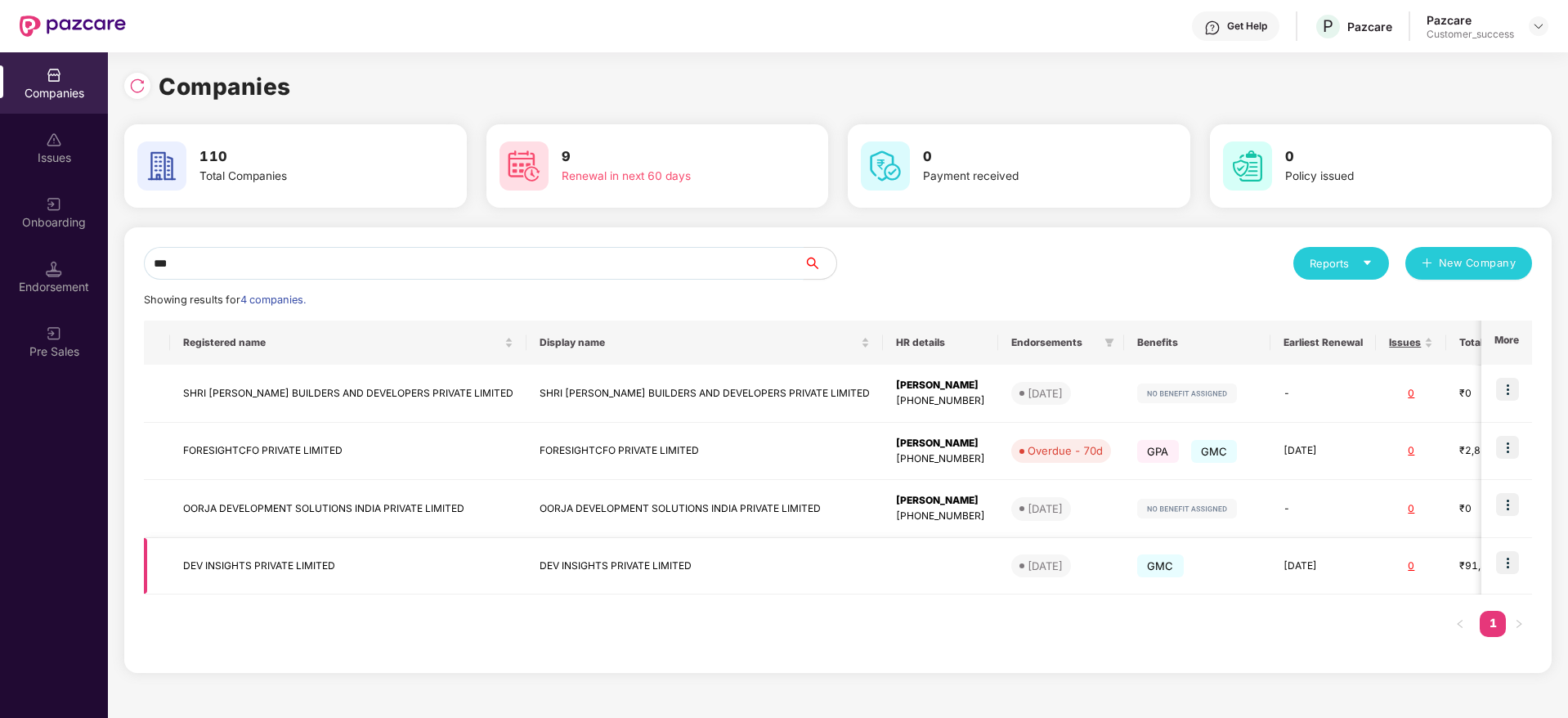
type input "***"
click at [1503, 558] on img at bounding box center [1507, 562] width 23 height 23
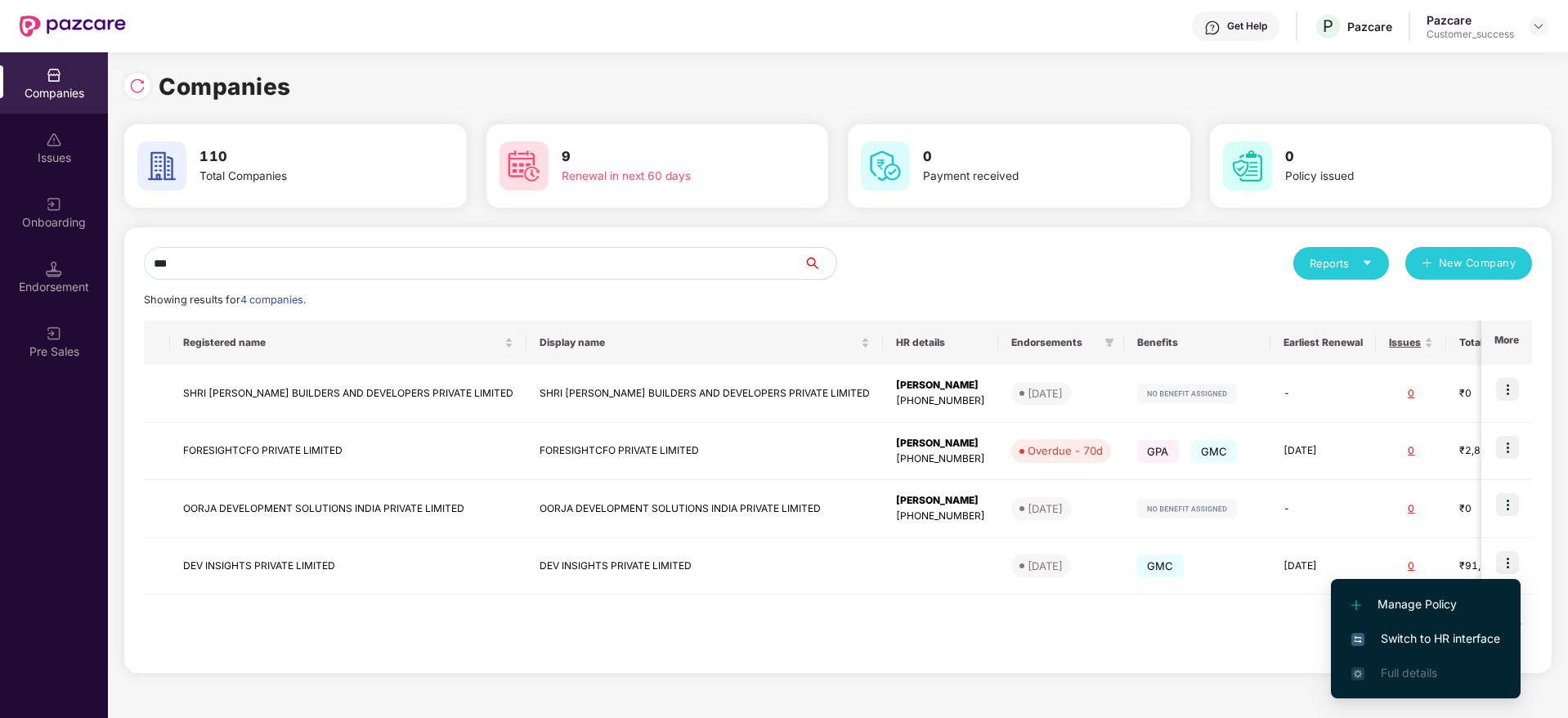
click at [1416, 621] on li "Switch to HR interface" at bounding box center [1425, 638] width 189 height 34
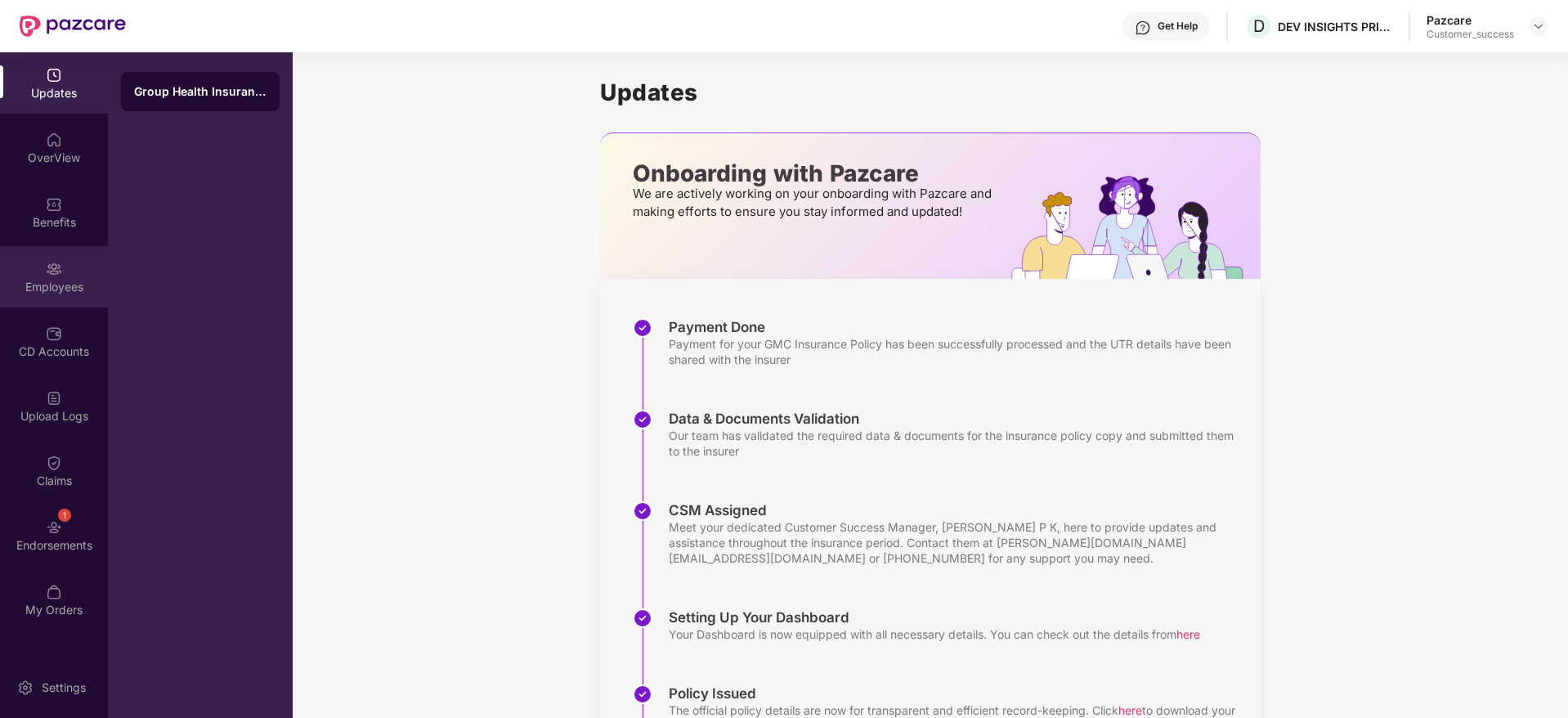
click at [55, 282] on div "Employees" at bounding box center [54, 286] width 108 height 17
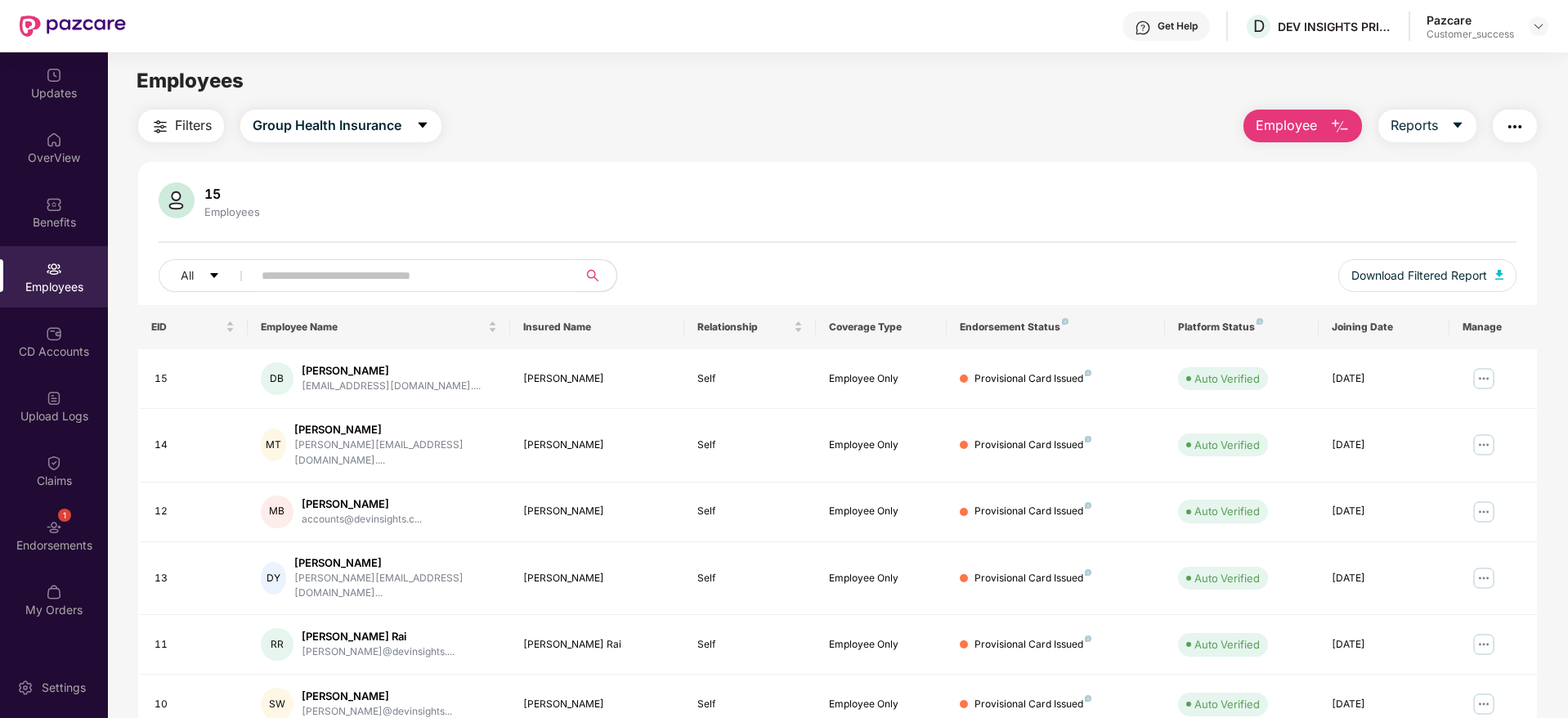
click at [1514, 130] on img "button" at bounding box center [1515, 127] width 19 height 19
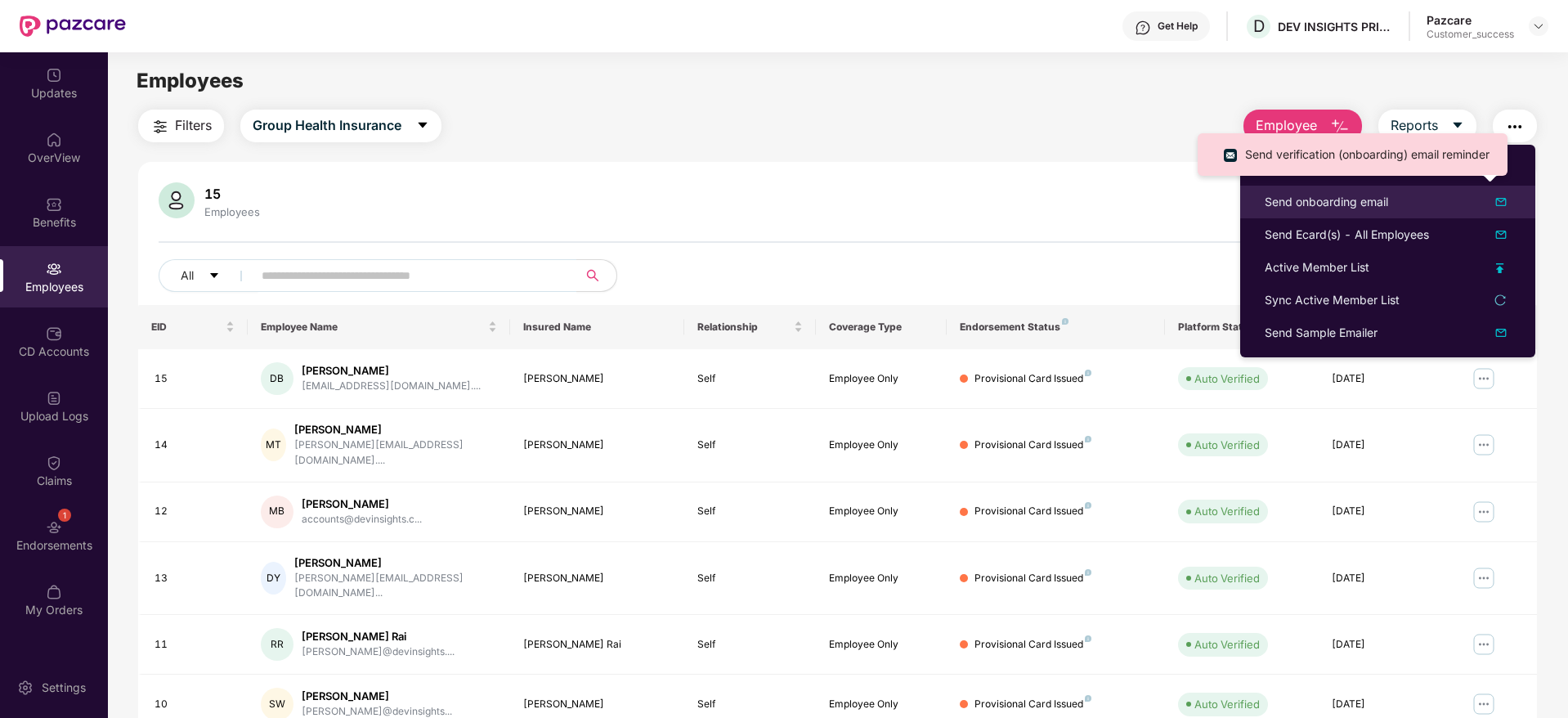
click at [1363, 202] on div "Send onboarding email" at bounding box center [1327, 202] width 123 height 18
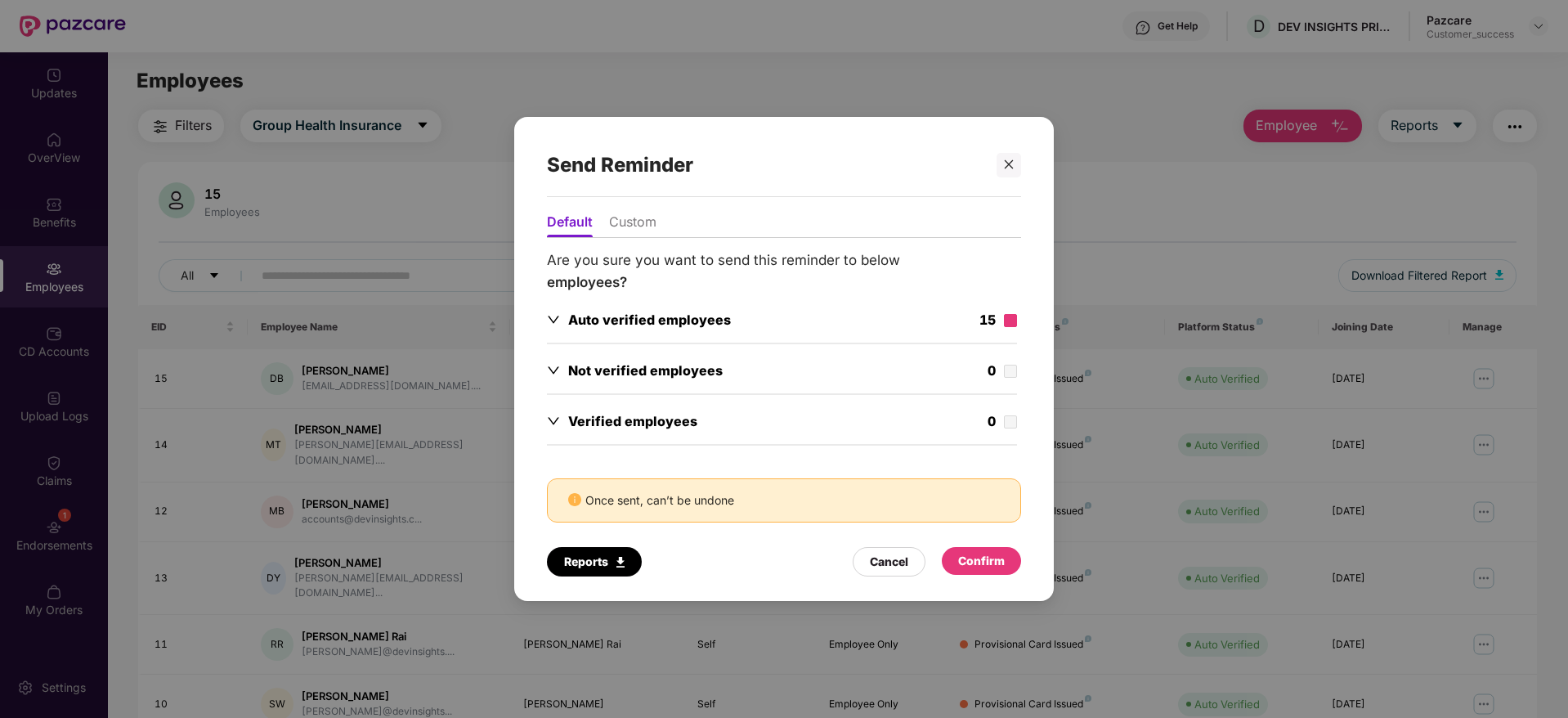
click at [1010, 327] on label at bounding box center [1010, 321] width 13 height 18
click at [968, 561] on div "Confirm" at bounding box center [981, 560] width 47 height 18
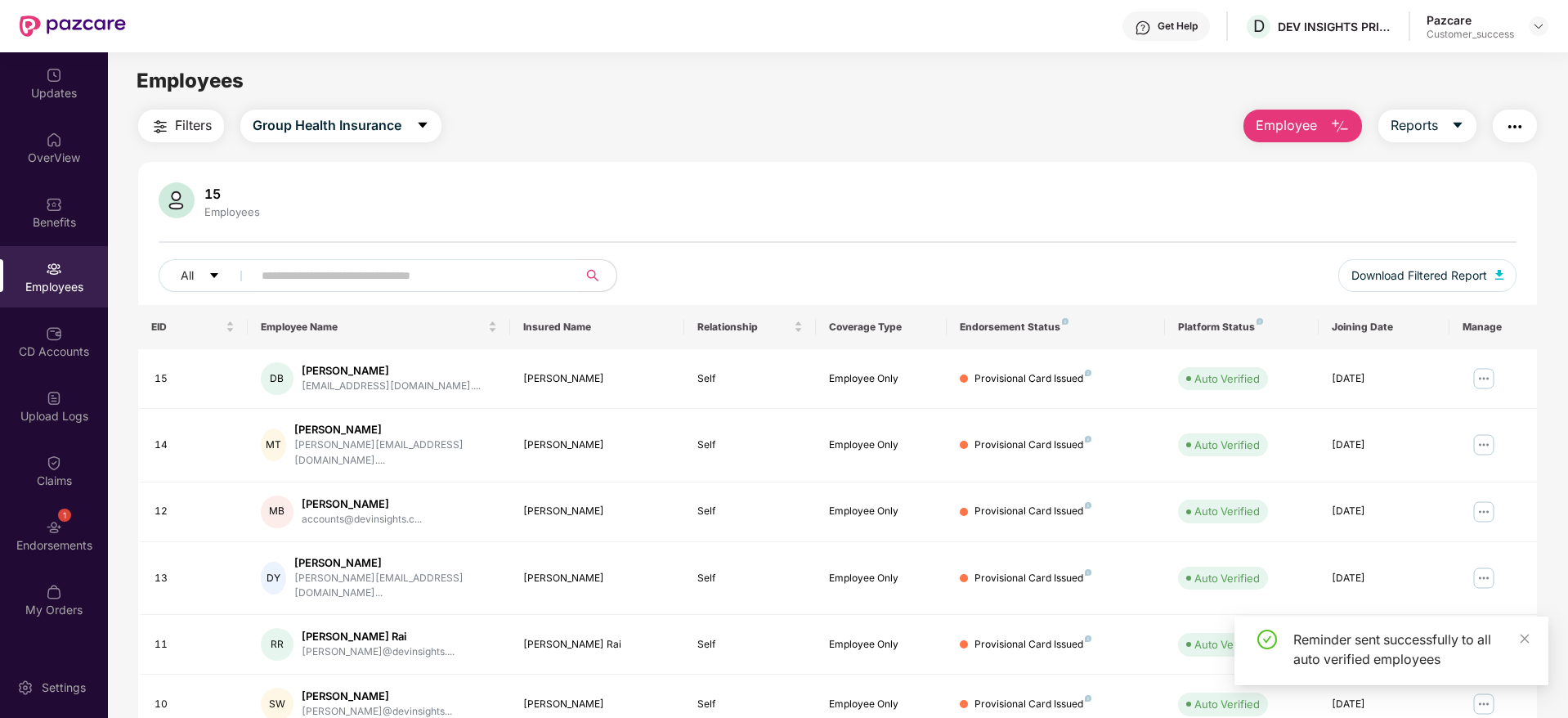
click at [333, 266] on input "text" at bounding box center [408, 276] width 293 height 25
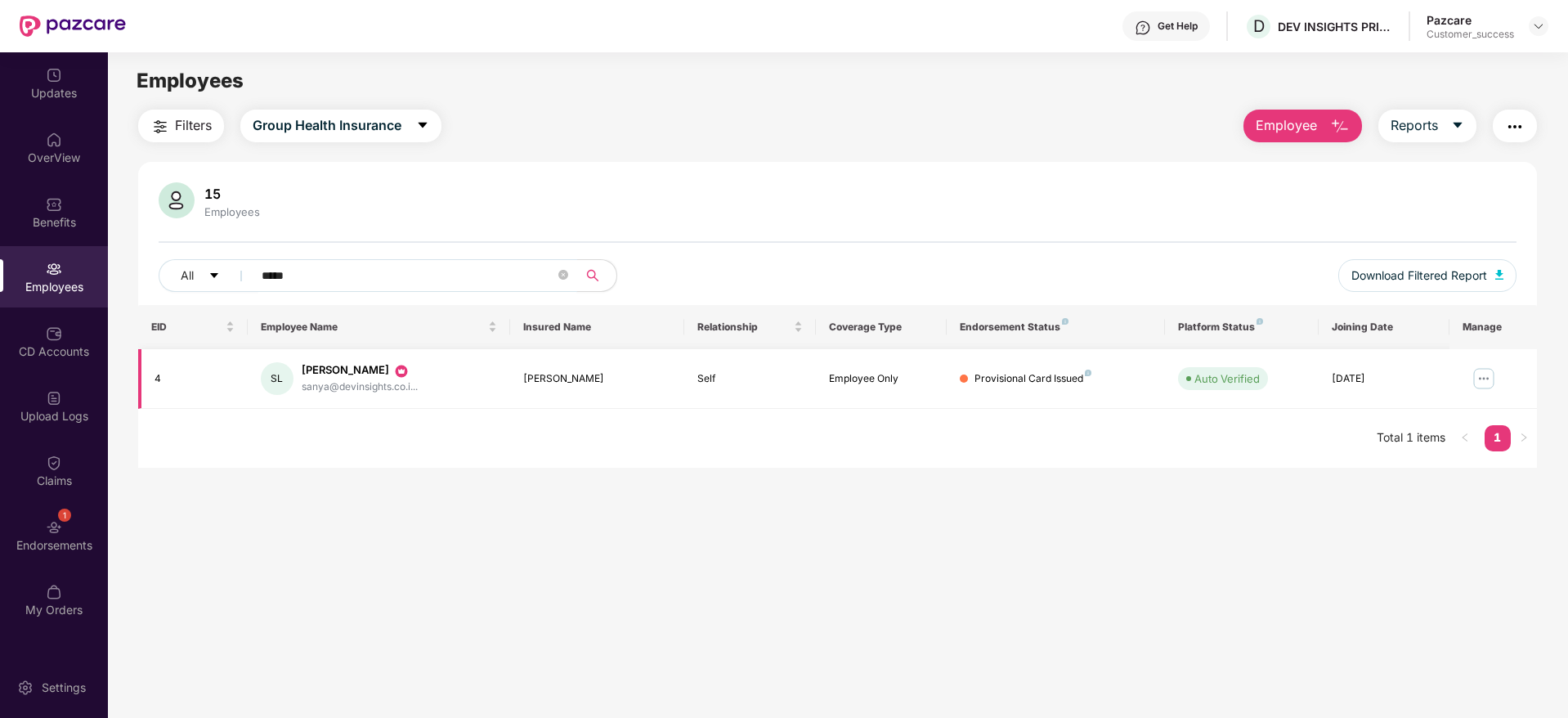
type input "*****"
click at [1483, 369] on img at bounding box center [1484, 379] width 26 height 26
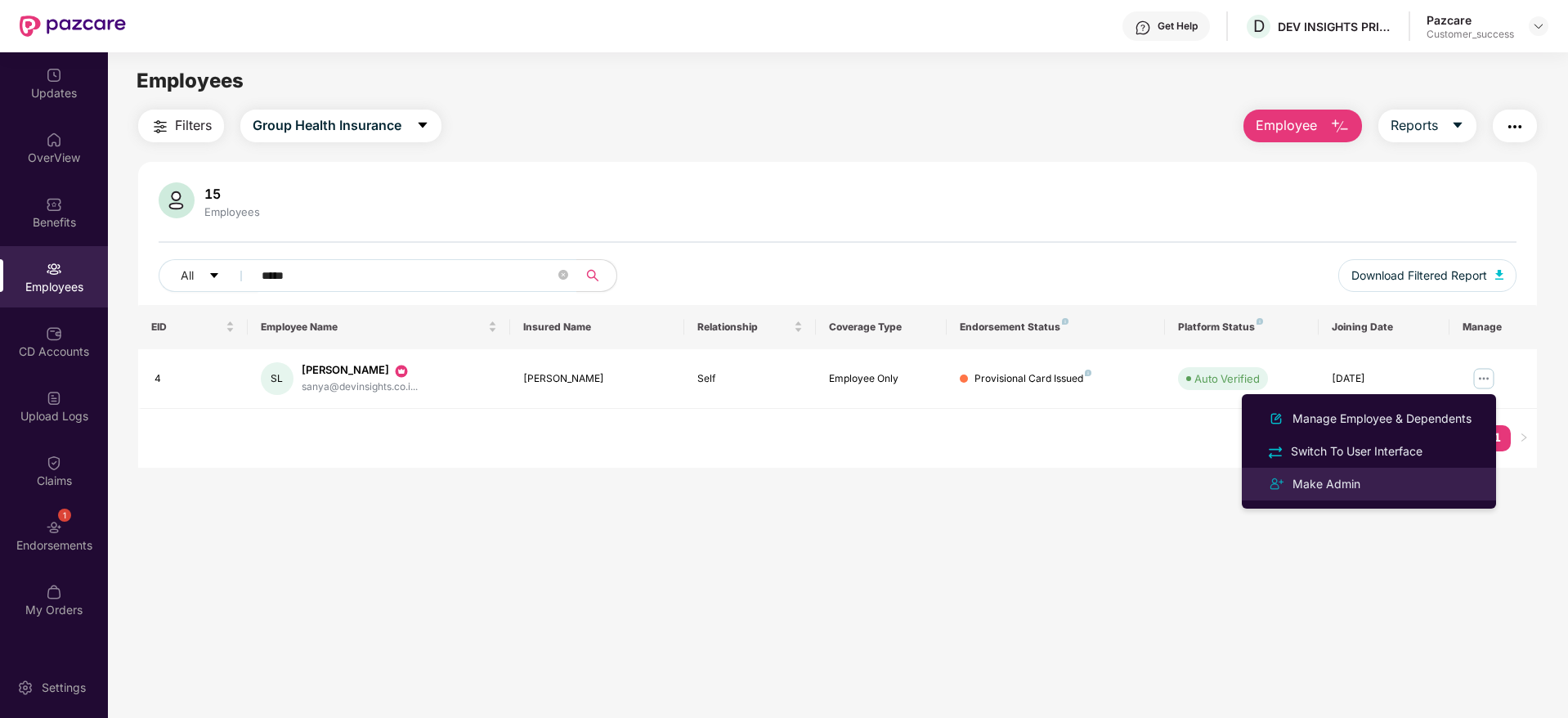
click at [1346, 483] on div "Make Admin" at bounding box center [1327, 484] width 74 height 18
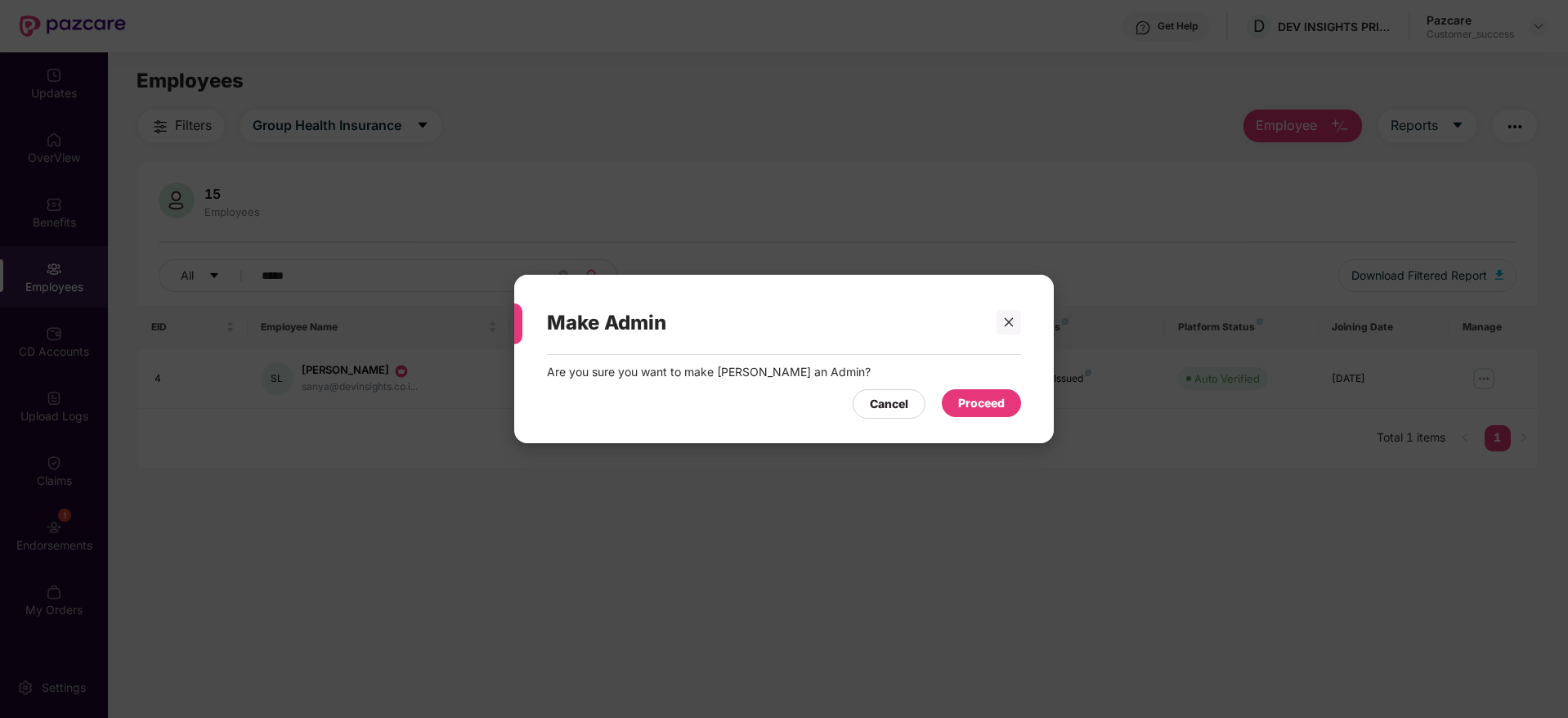
click at [965, 418] on div "Proceed" at bounding box center [981, 403] width 79 height 29
click at [965, 411] on div "Proceed" at bounding box center [981, 403] width 47 height 18
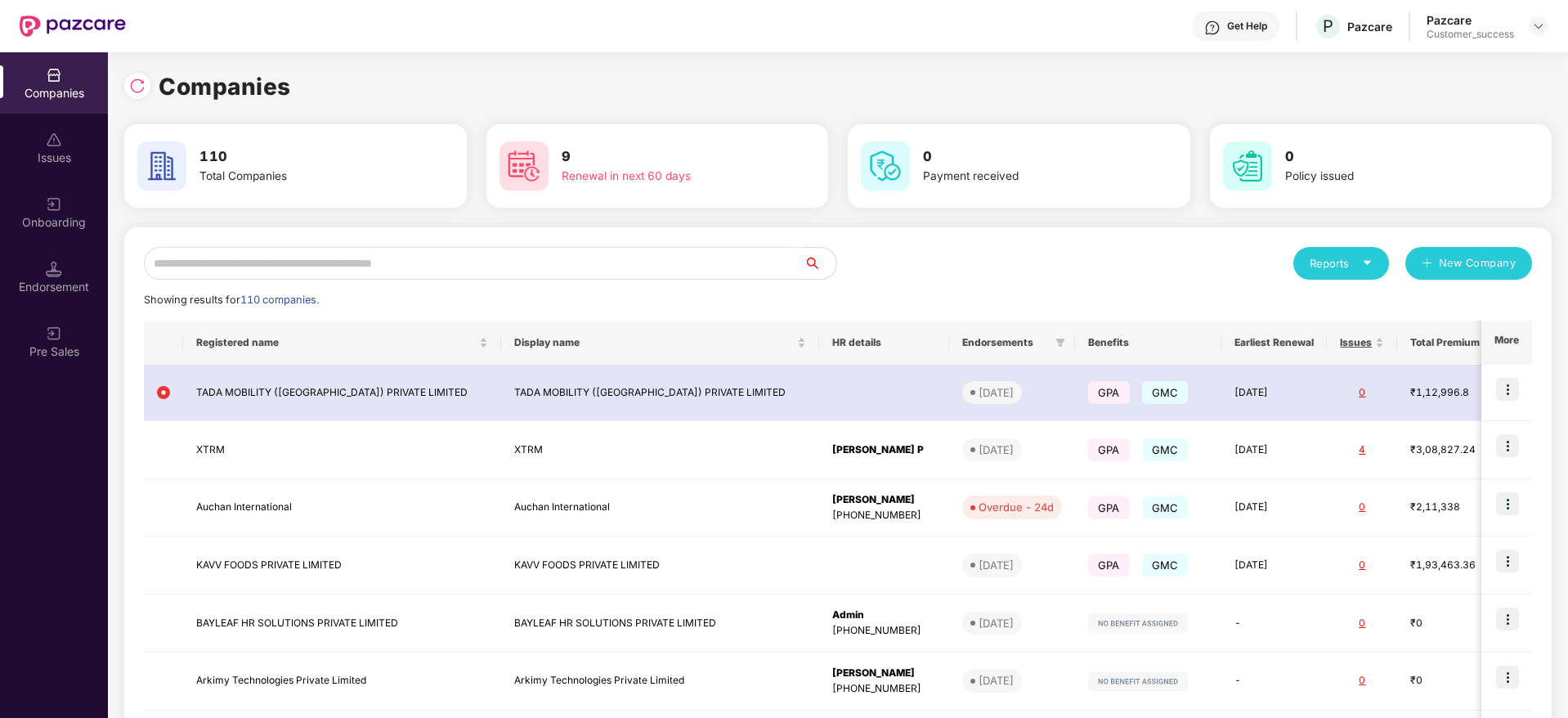
click at [273, 263] on input "text" at bounding box center [473, 263] width 660 height 33
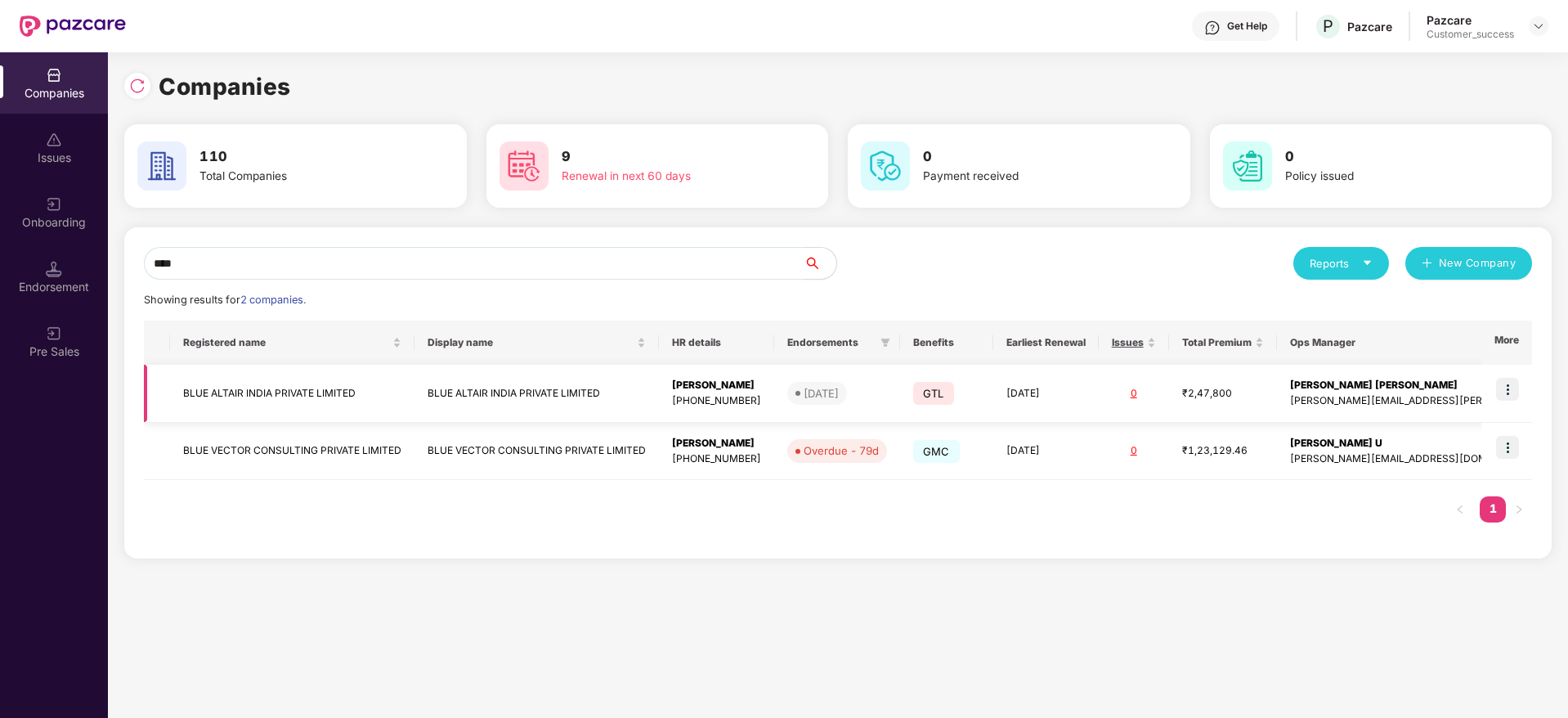
type input "****"
click at [255, 410] on td "BLUE ALTAIR INDIA PRIVATE LIMITED" at bounding box center [292, 394] width 244 height 58
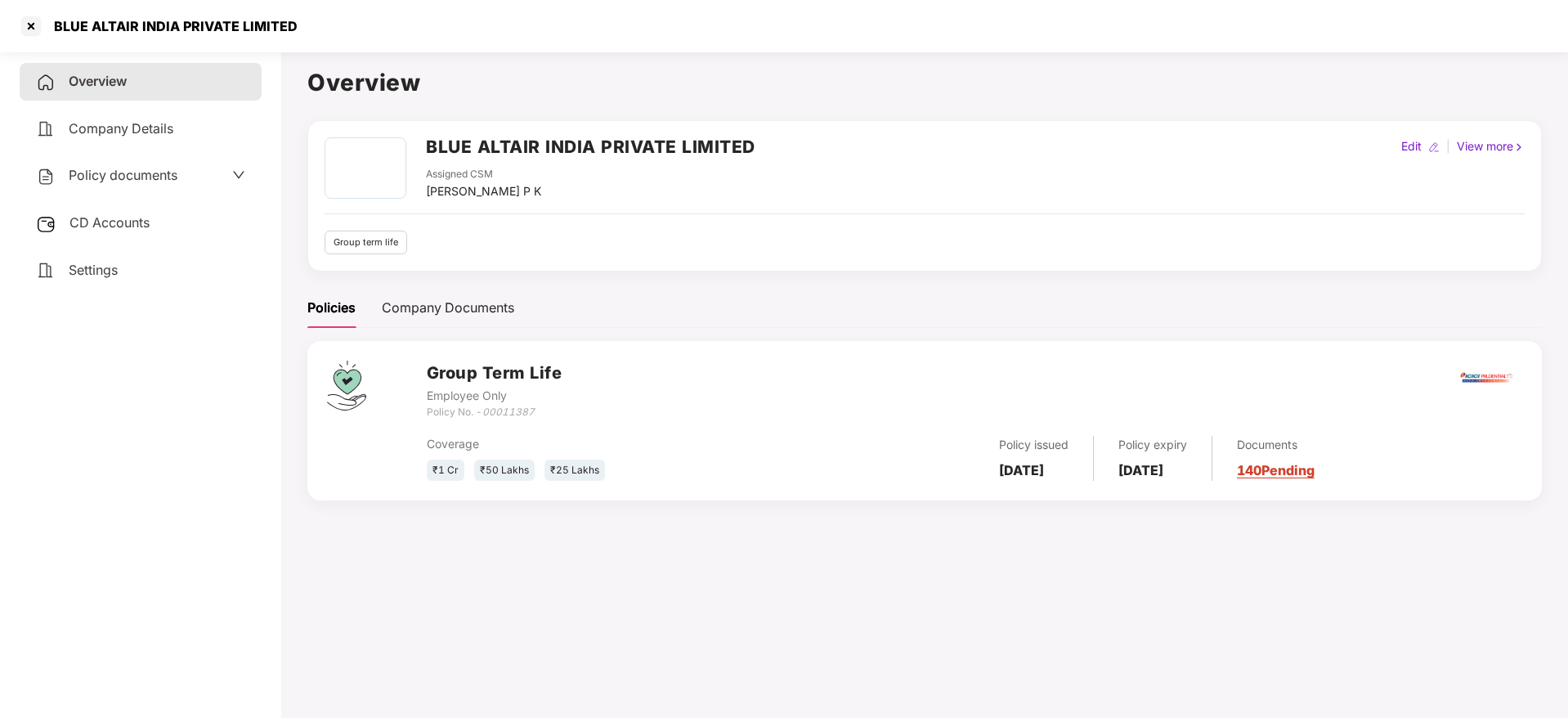
click at [533, 143] on h2 "BLUE ALTAIR INDIA PRIVATE LIMITED" at bounding box center [591, 146] width 329 height 27
copy h2 "BLUE ALTAIR INDIA PRIVATE LIMITED"
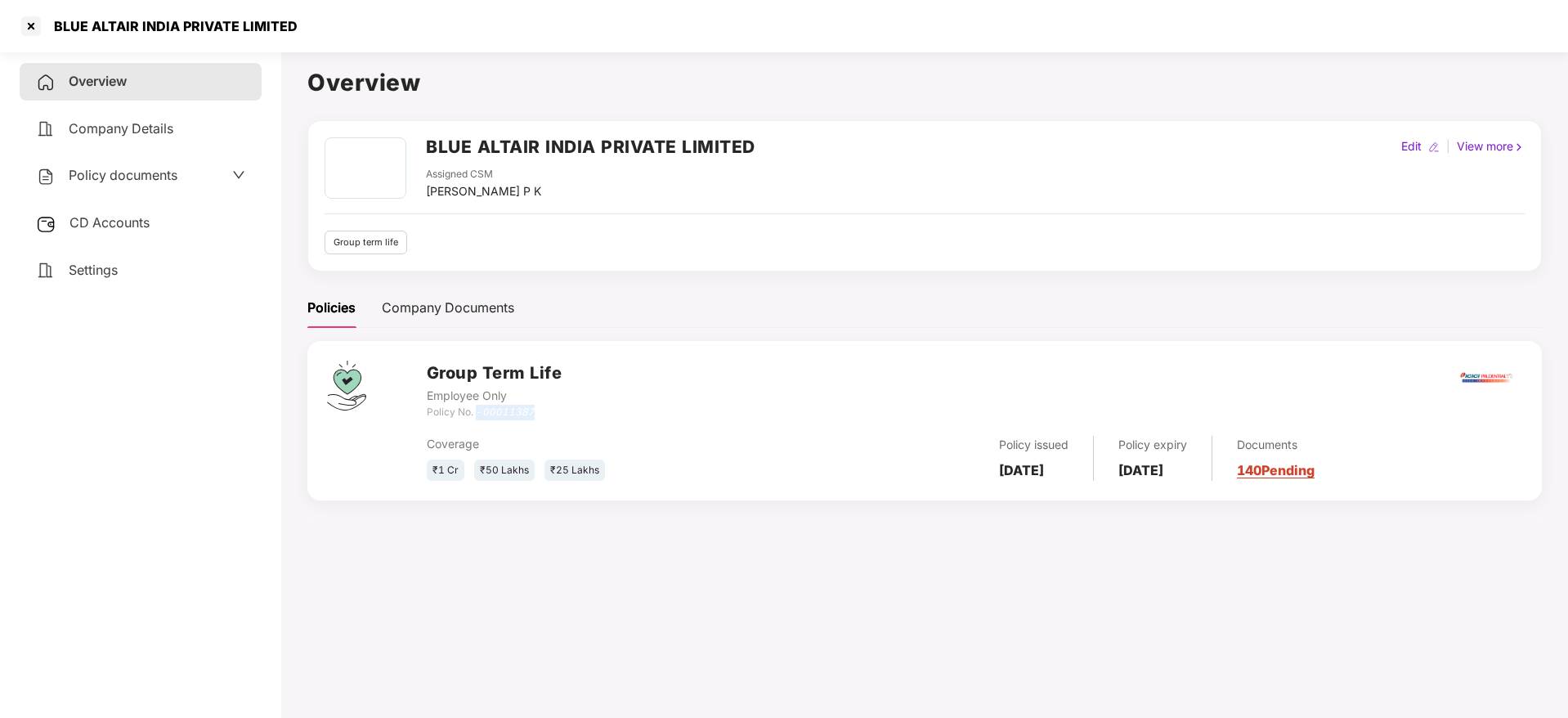
drag, startPoint x: 477, startPoint y: 411, endPoint x: 540, endPoint y: 416, distance: 63.2
click at [540, 416] on div "Policy No. - 00011387" at bounding box center [494, 412] width 136 height 16
click at [553, 413] on div "Policy No. - 00011387" at bounding box center [494, 412] width 136 height 16
drag, startPoint x: 485, startPoint y: 412, endPoint x: 544, endPoint y: 415, distance: 59.1
click at [544, 415] on div "Policy No. - 00011387" at bounding box center [494, 412] width 136 height 16
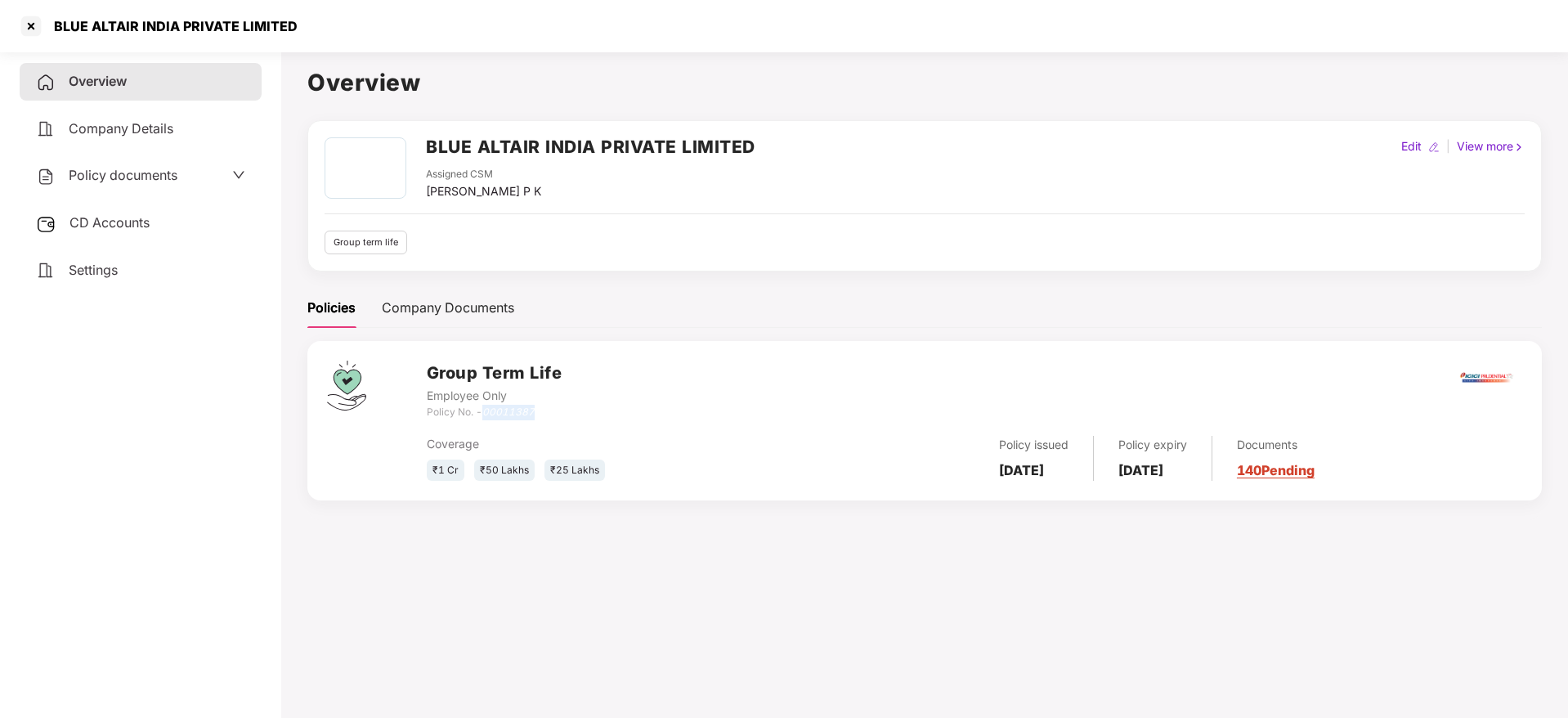
copy icon "00011387"
